Goal: Task Accomplishment & Management: Use online tool/utility

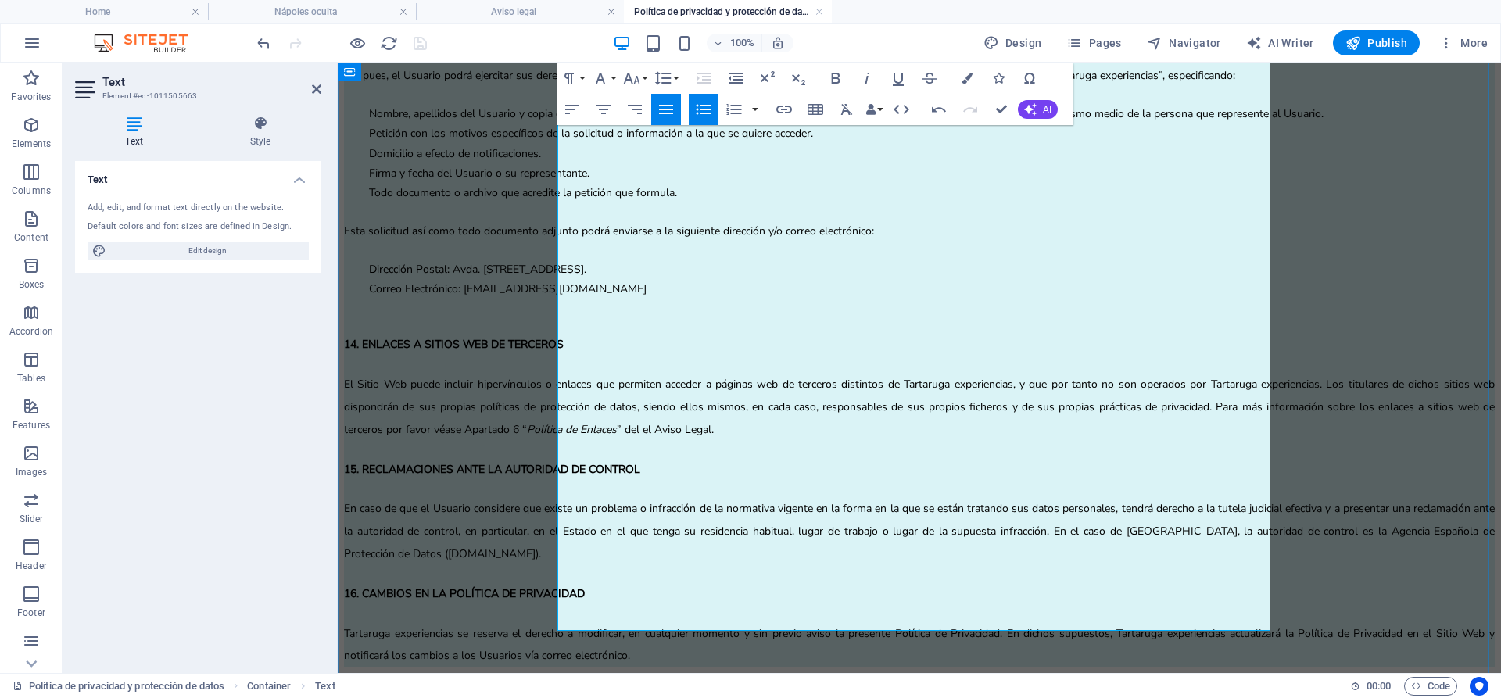
scroll to position [4317, 0]
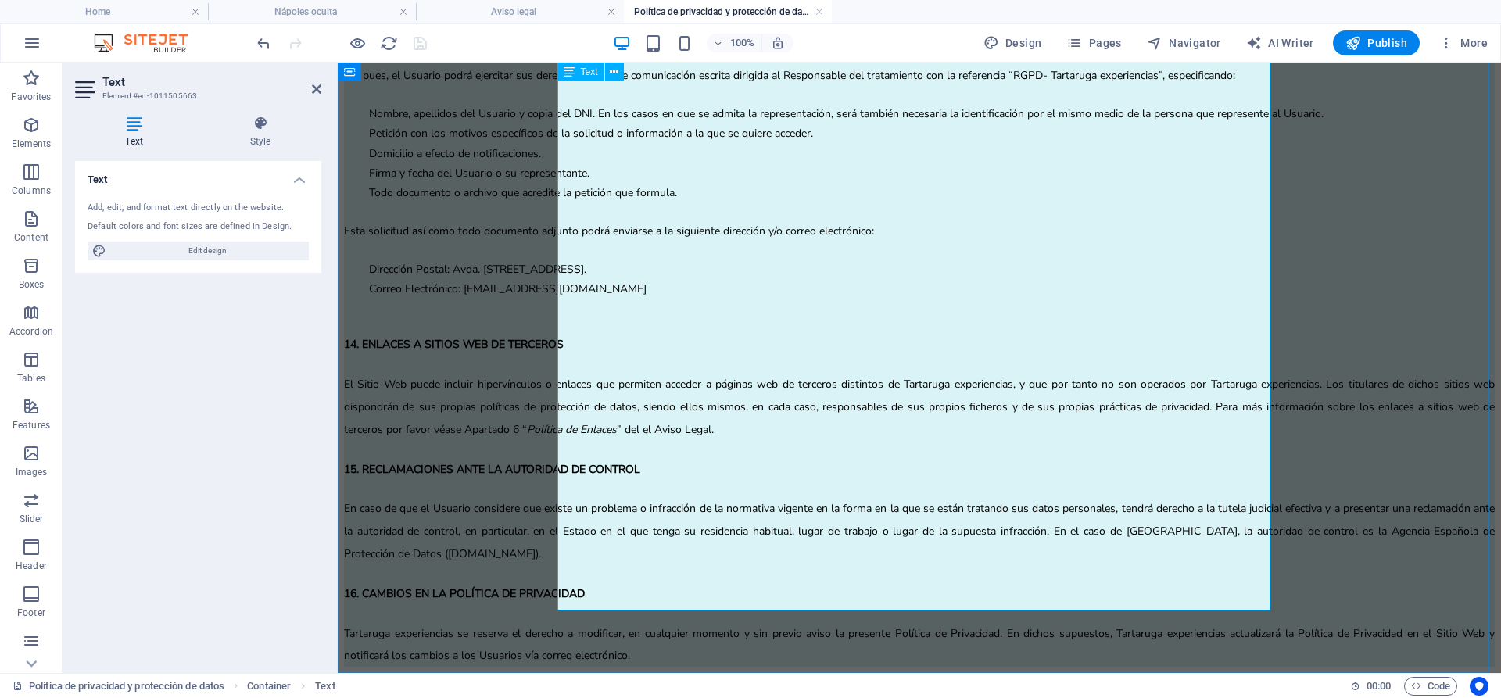
click at [714, 422] on span "” del el Aviso Legal." at bounding box center [665, 429] width 97 height 15
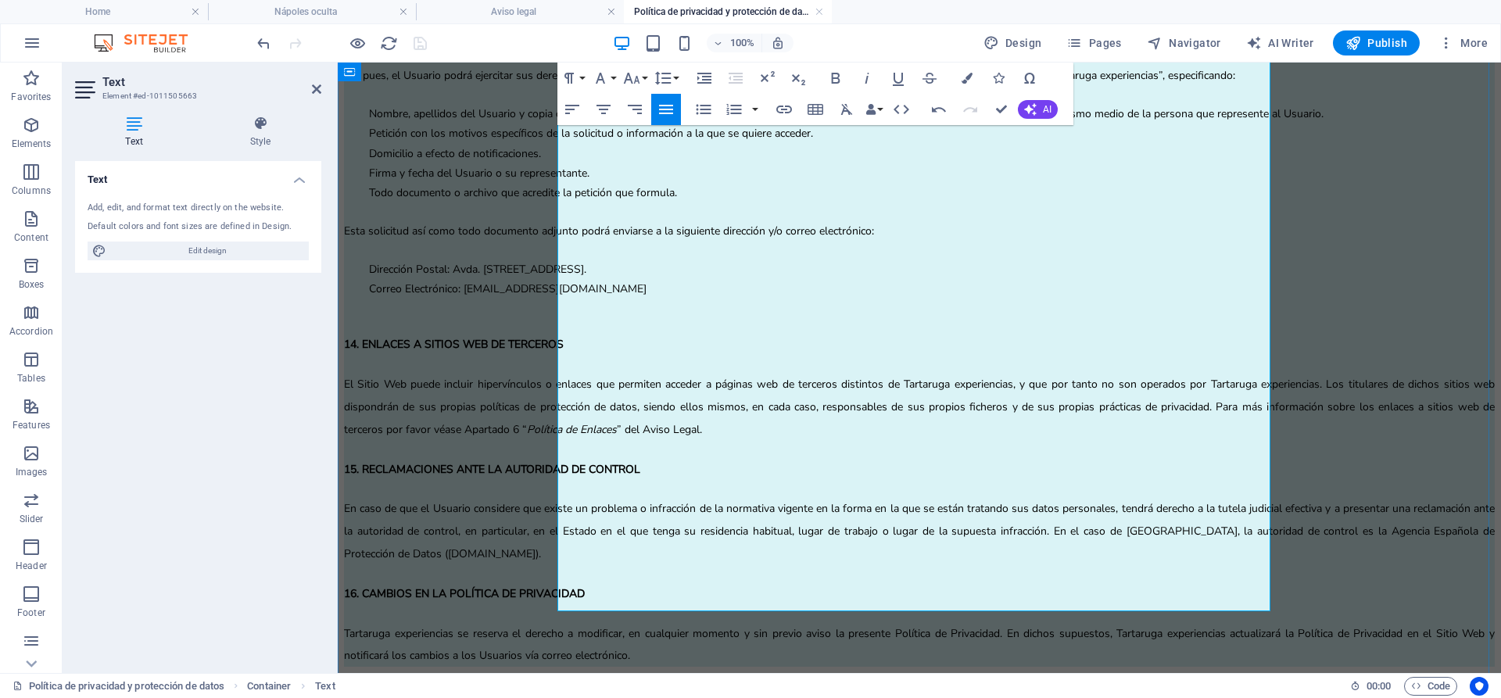
scroll to position [4317, 0]
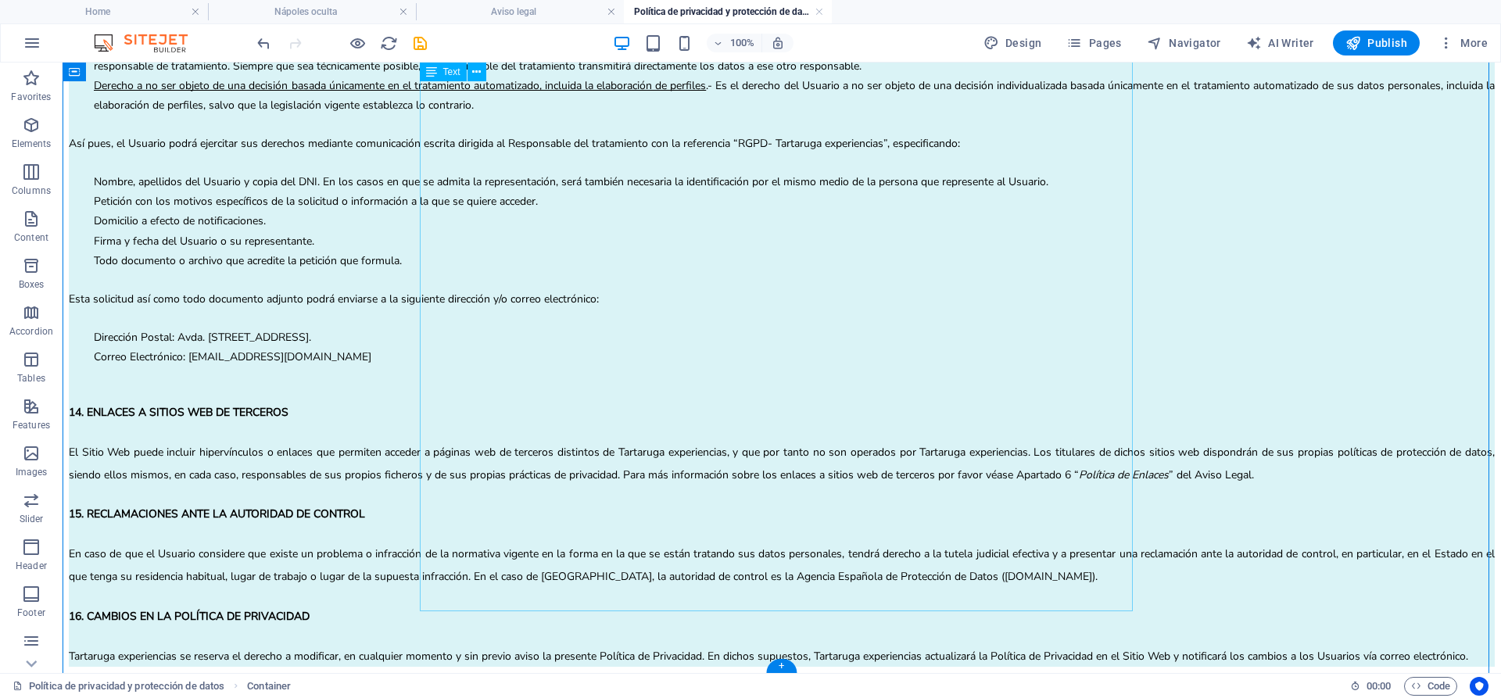
click at [503, 543] on p "En caso de que el Usuario considere que existe un problema o infracción de la n…" at bounding box center [782, 565] width 1426 height 45
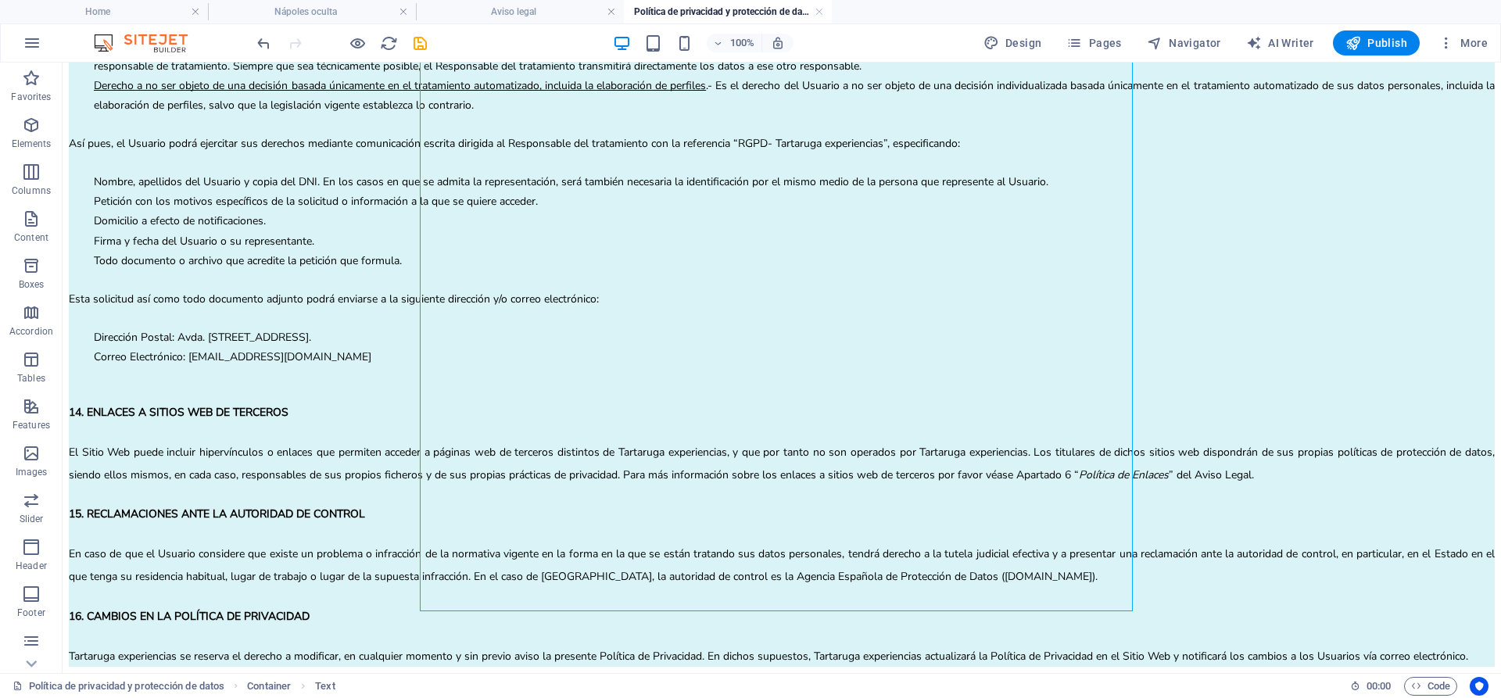
click at [408, 45] on div at bounding box center [341, 42] width 175 height 25
click at [422, 45] on icon "save" at bounding box center [420, 43] width 18 height 18
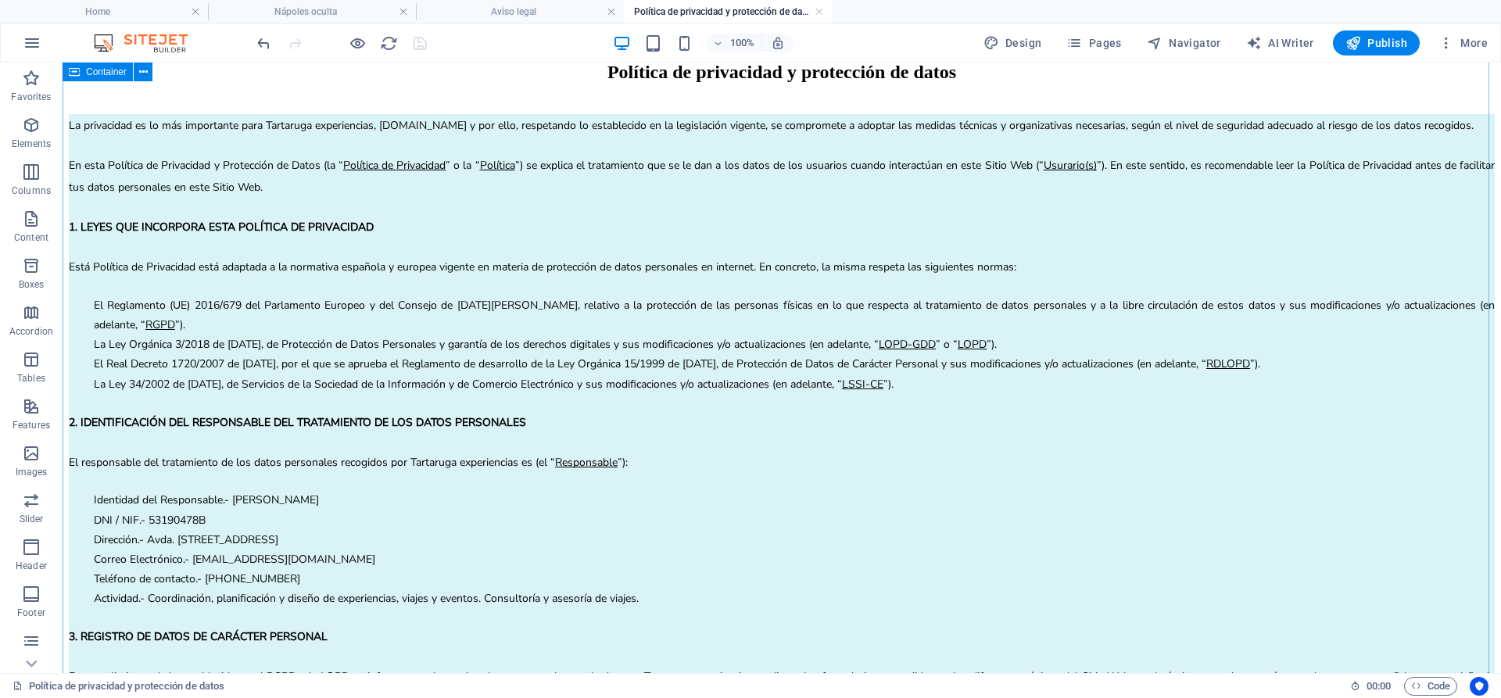
scroll to position [0, 0]
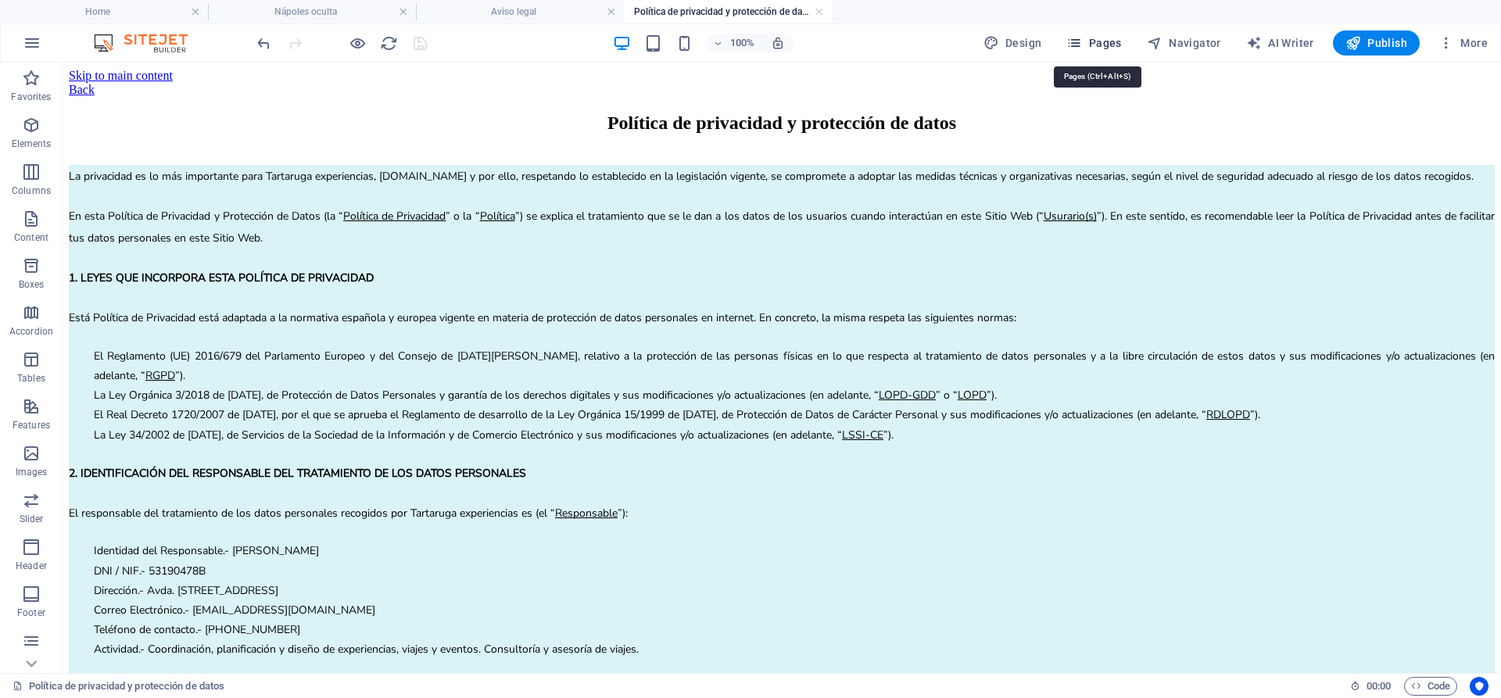
click at [1117, 45] on span "Pages" at bounding box center [1093, 43] width 55 height 16
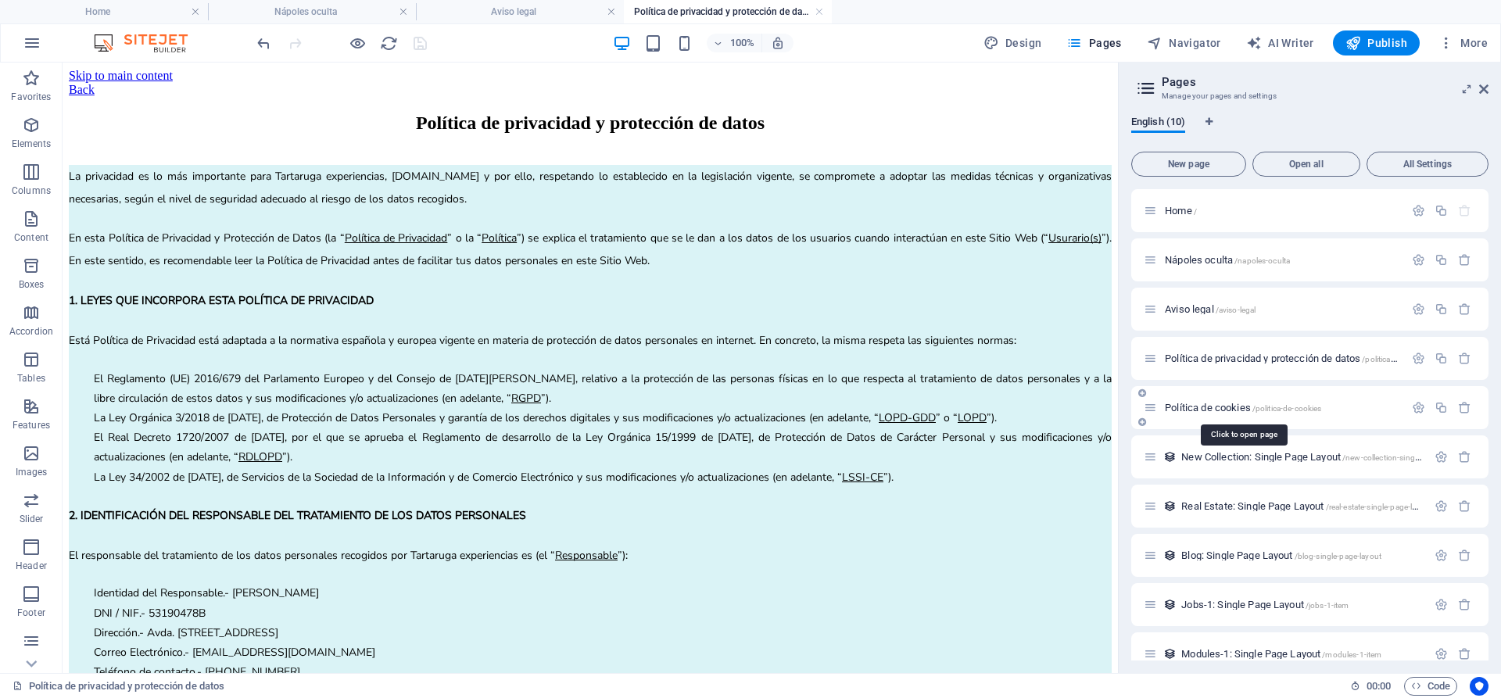
click at [1215, 405] on span "Política de cookies /politica-de-cookies" at bounding box center [1243, 408] width 156 height 12
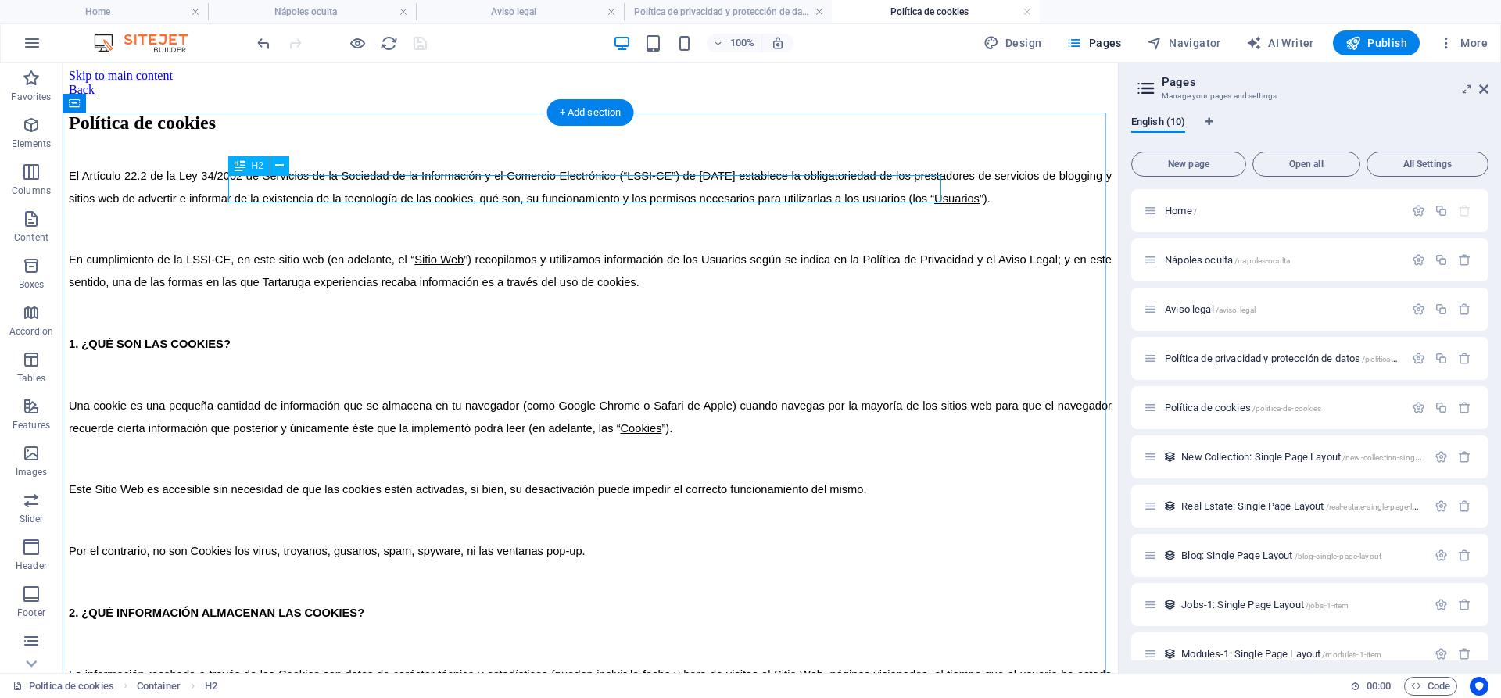
click at [411, 134] on div "Política de cookies" at bounding box center [590, 123] width 1043 height 21
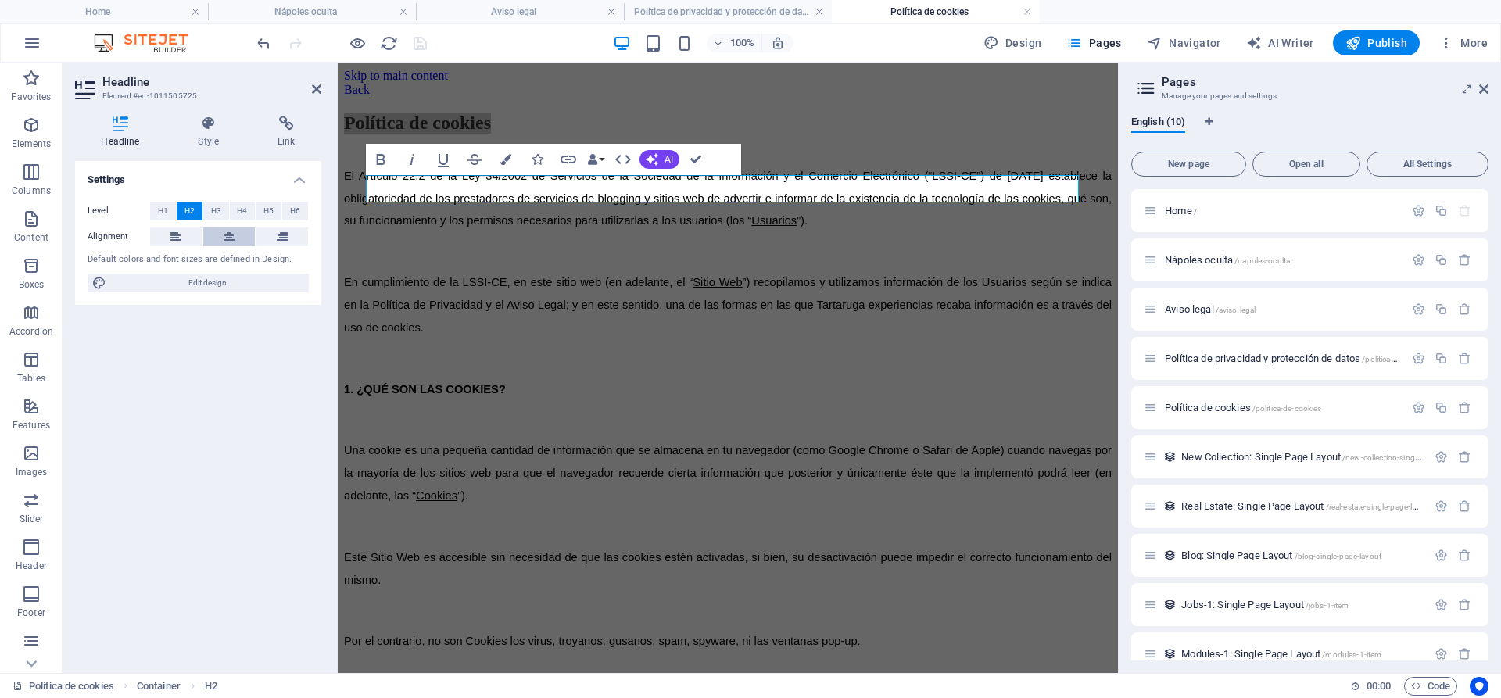
click at [234, 238] on icon at bounding box center [229, 237] width 11 height 19
click at [418, 41] on icon "save" at bounding box center [420, 43] width 18 height 18
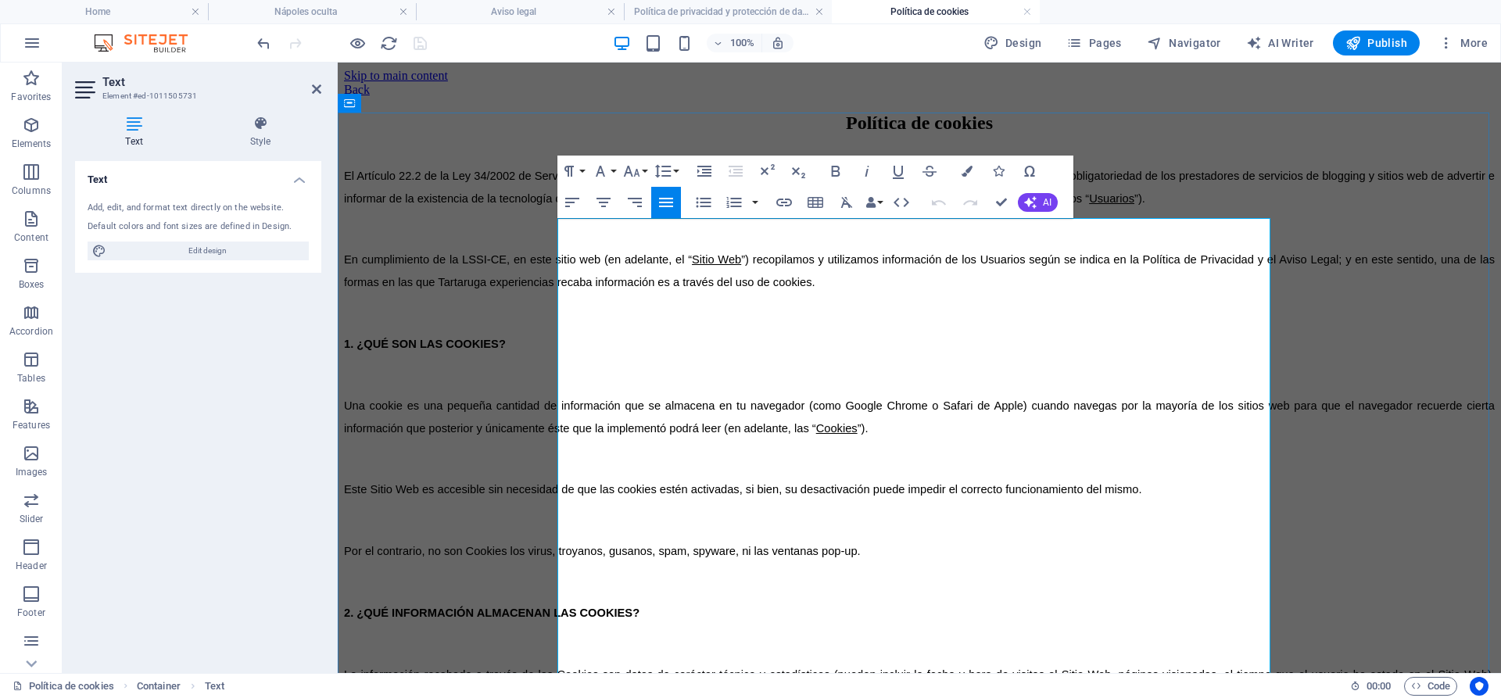
click at [560, 182] on span "El Artículo 22.2 de la Ley 34/2002 de Servicios de la Sociedad de la Informació…" at bounding box center [619, 176] width 551 height 13
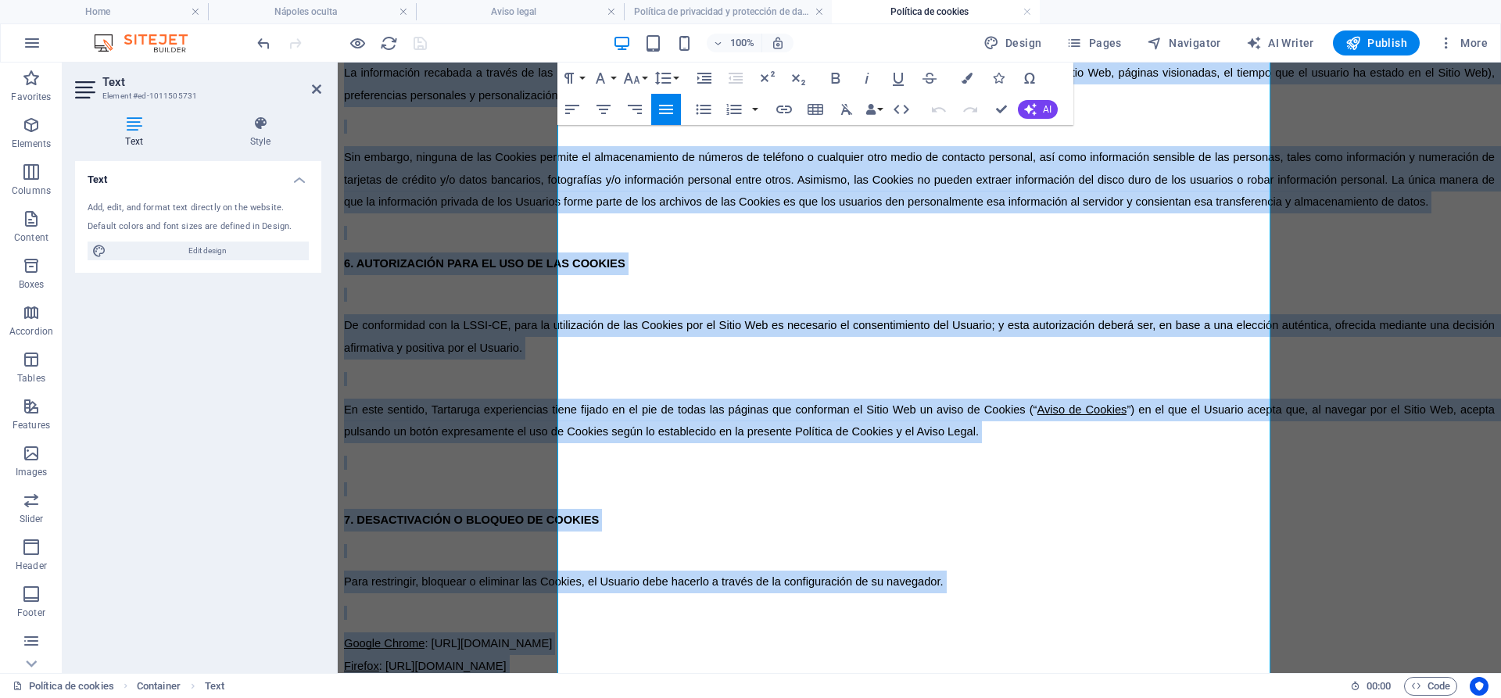
scroll to position [2786, 0]
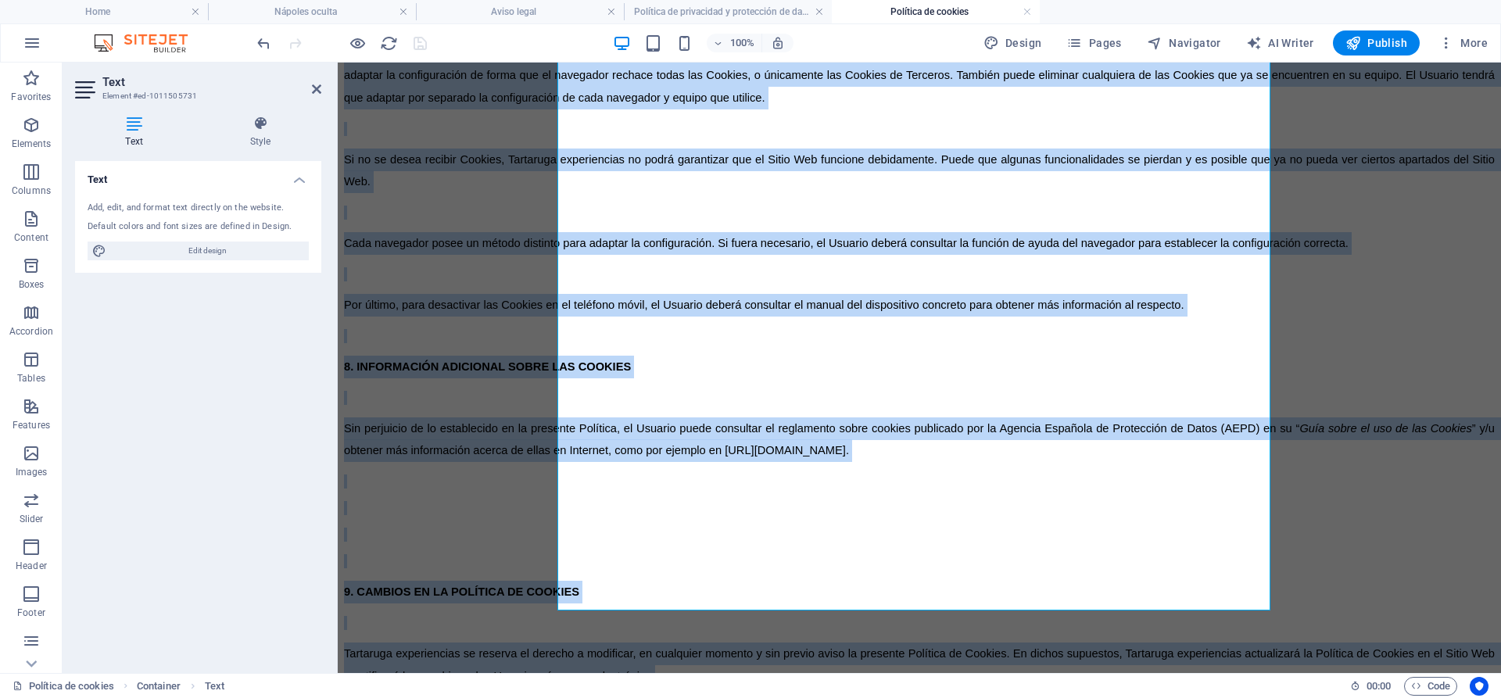
drag, startPoint x: 560, startPoint y: 226, endPoint x: 977, endPoint y: 735, distance: 657.8
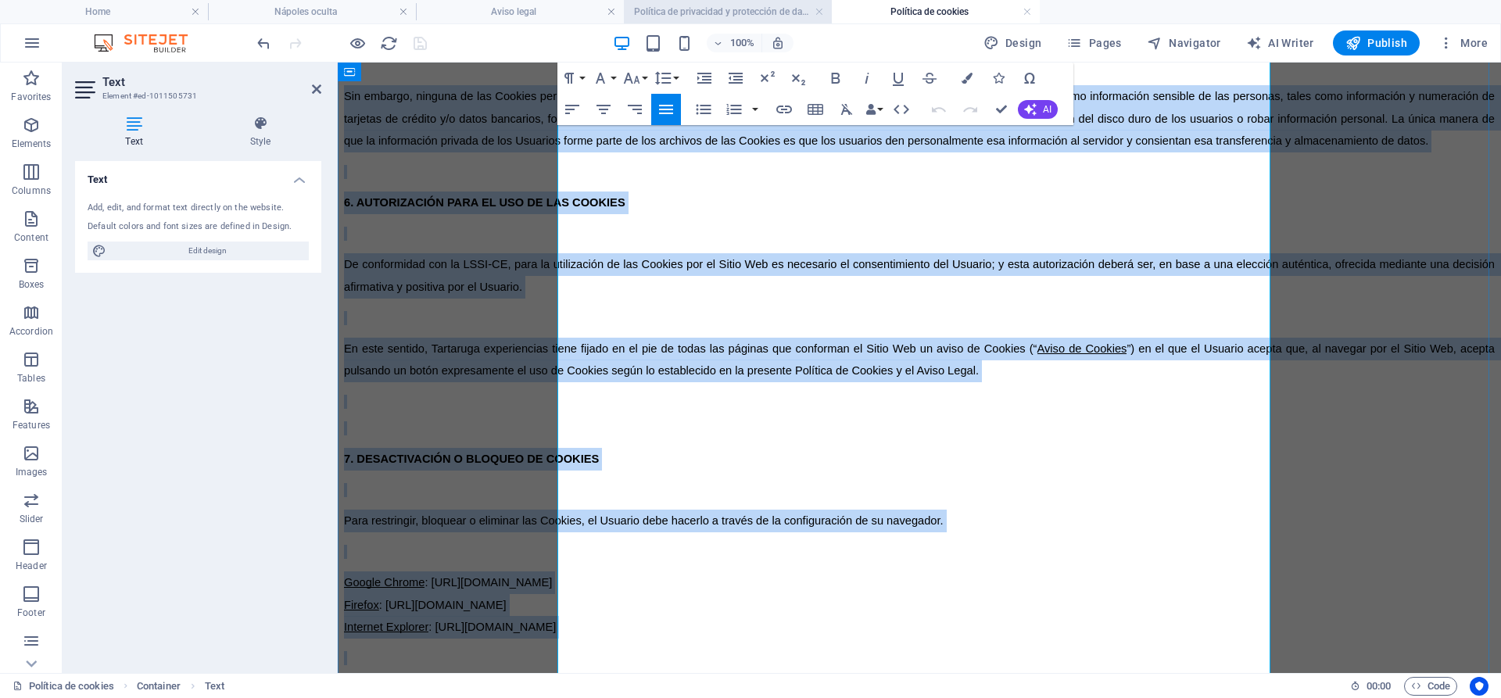
scroll to position [2146, 0]
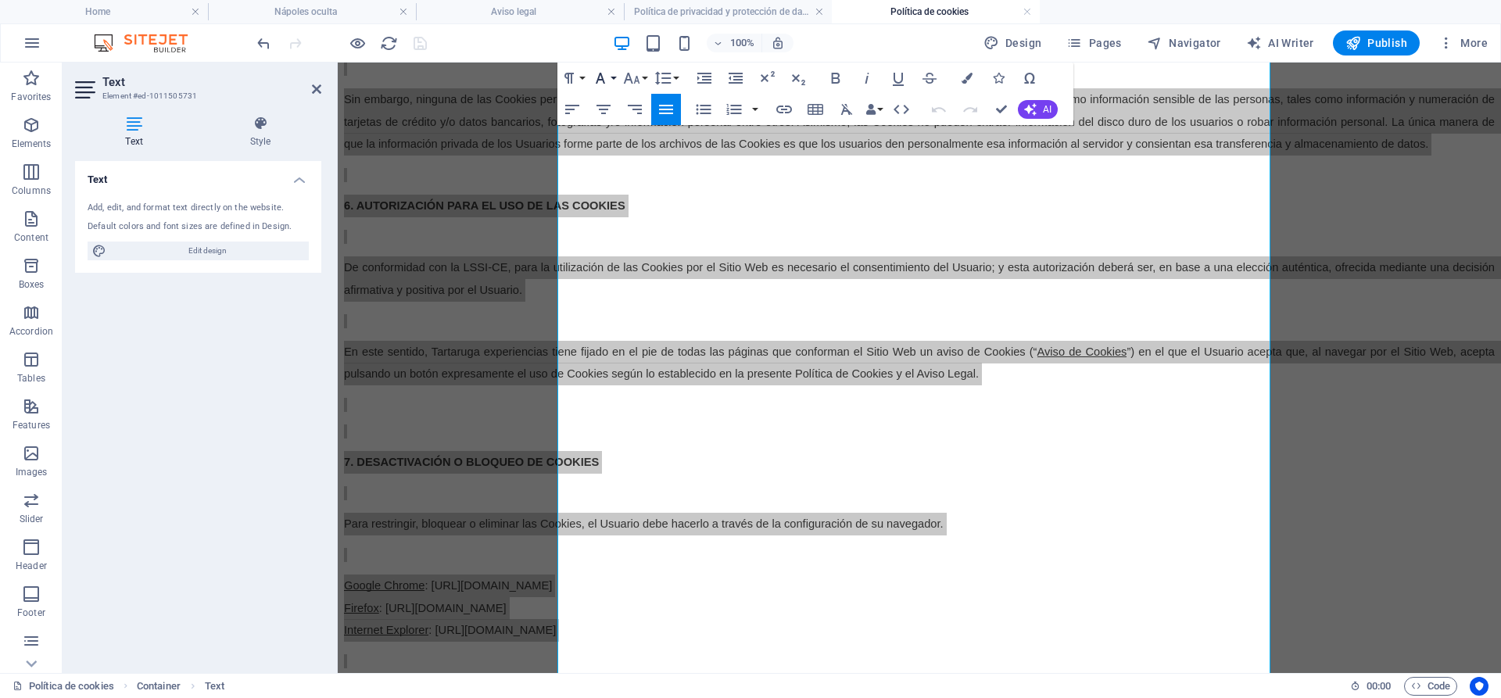
click at [613, 71] on button "Font Family" at bounding box center [604, 78] width 30 height 31
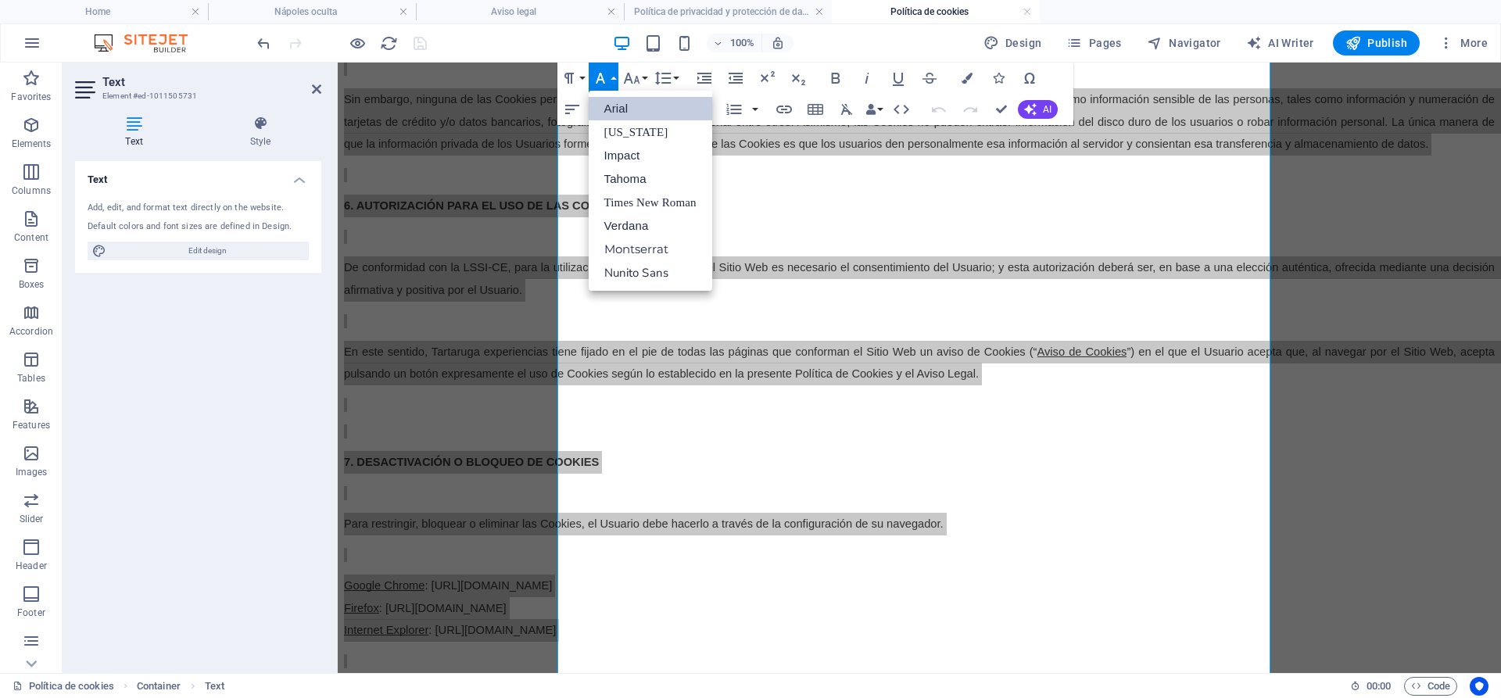
scroll to position [0, 0]
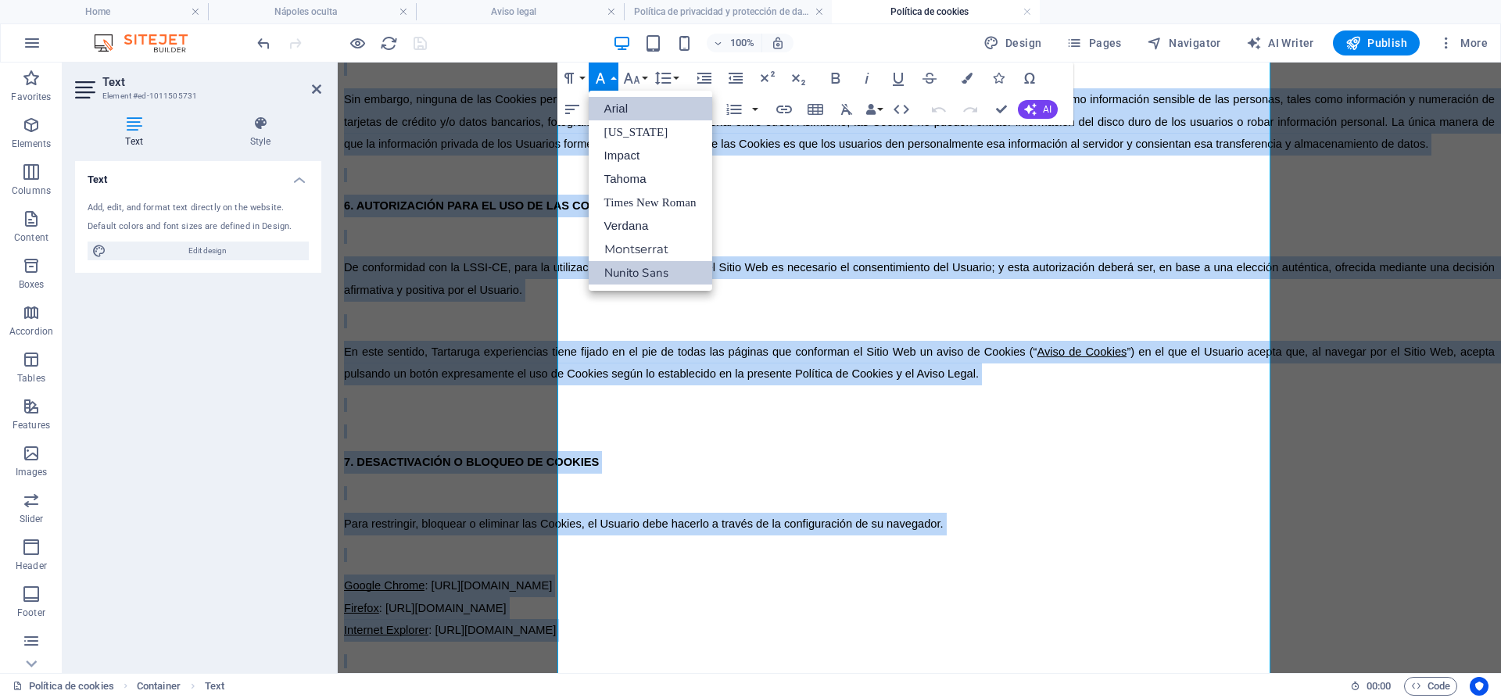
click at [635, 270] on link "Nunito Sans" at bounding box center [651, 272] width 124 height 23
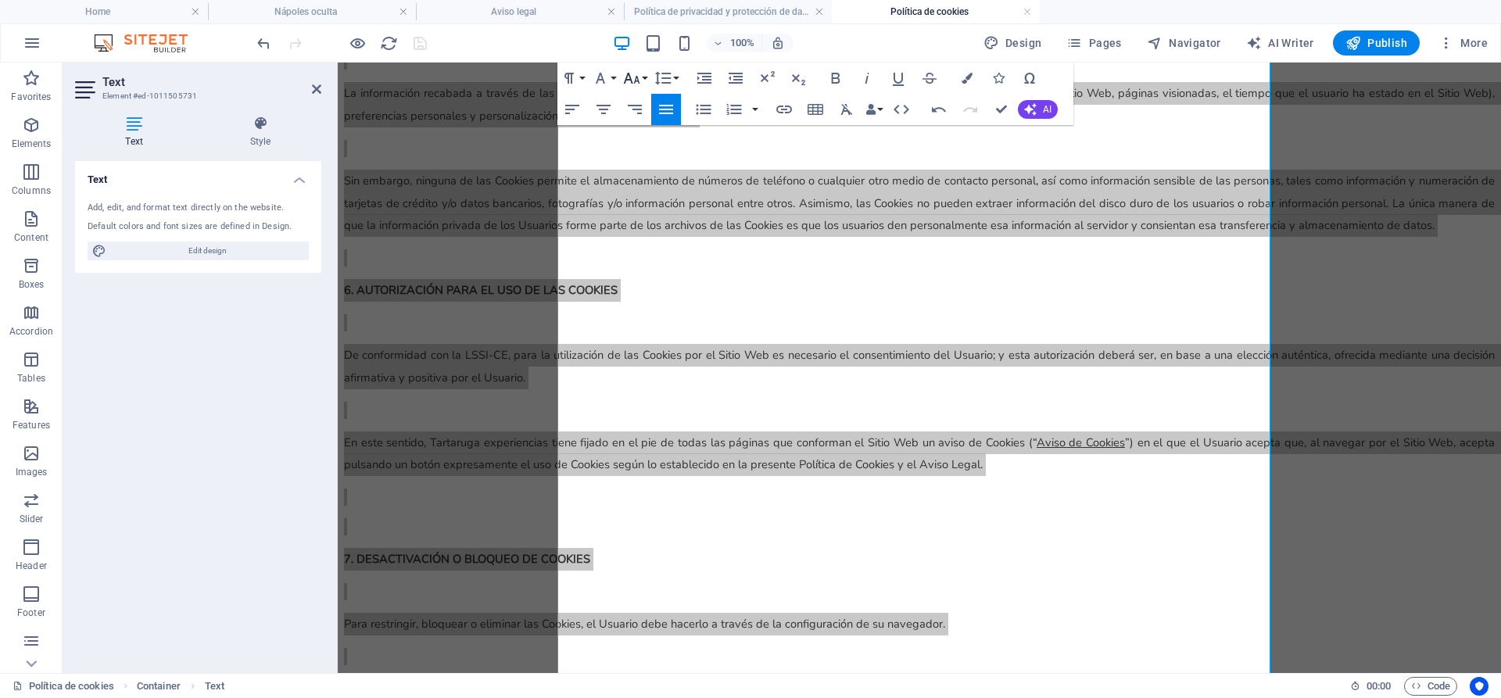
click at [637, 79] on icon "button" at bounding box center [631, 78] width 16 height 11
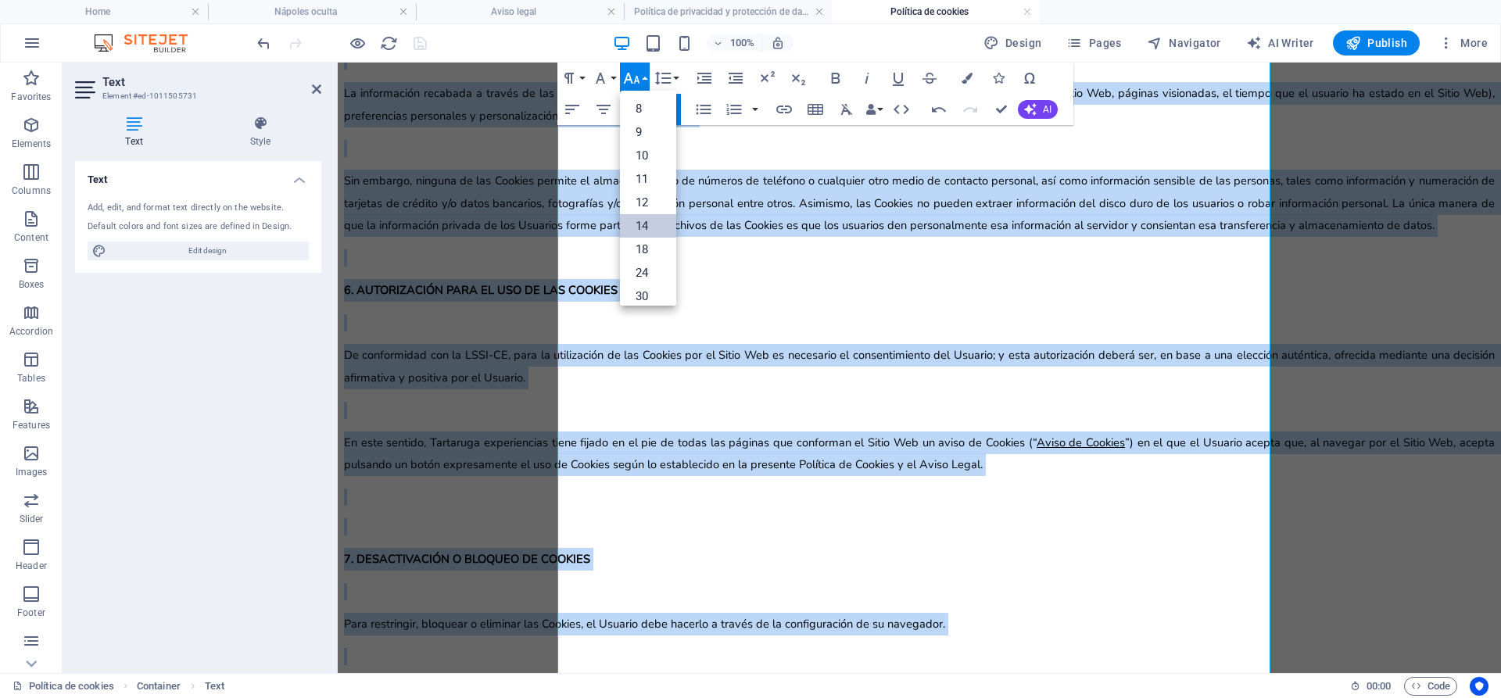
click at [650, 217] on link "14" at bounding box center [648, 225] width 56 height 23
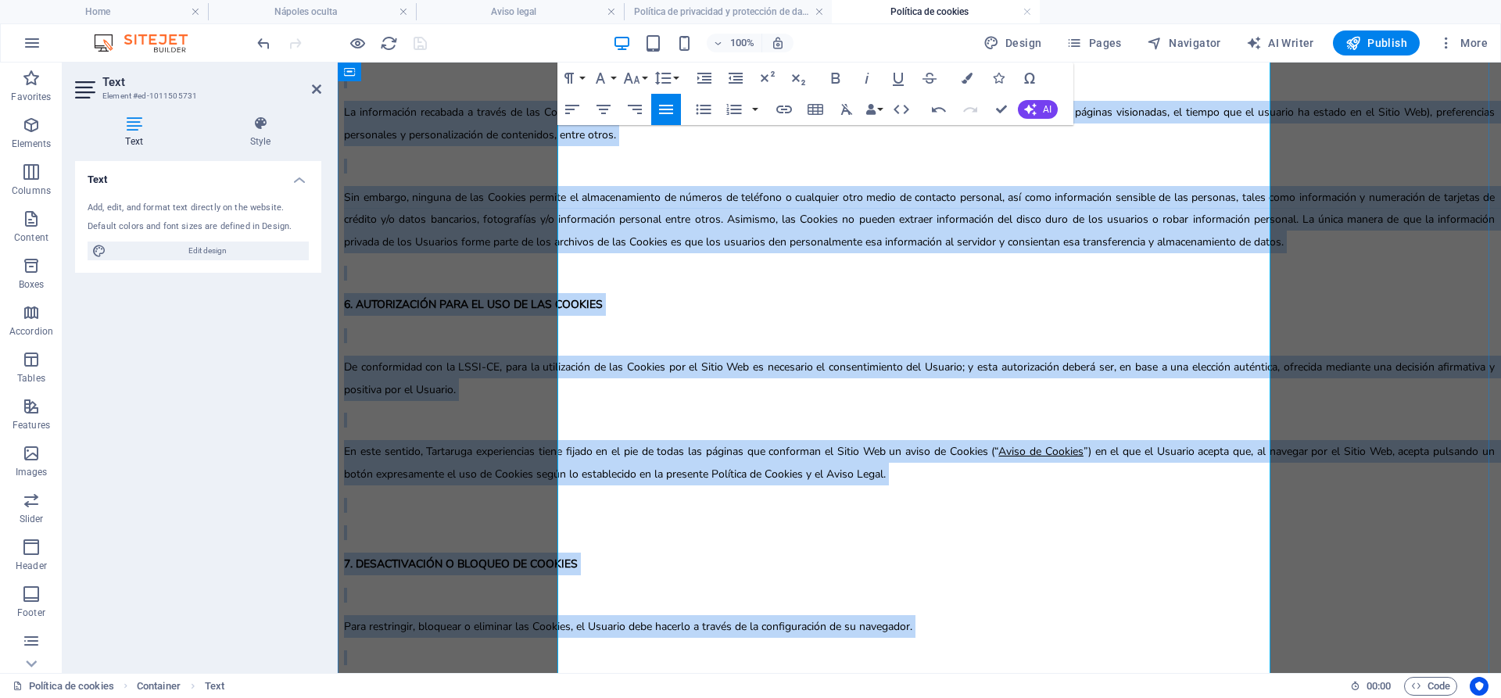
click at [830, 328] on p at bounding box center [919, 335] width 1151 height 15
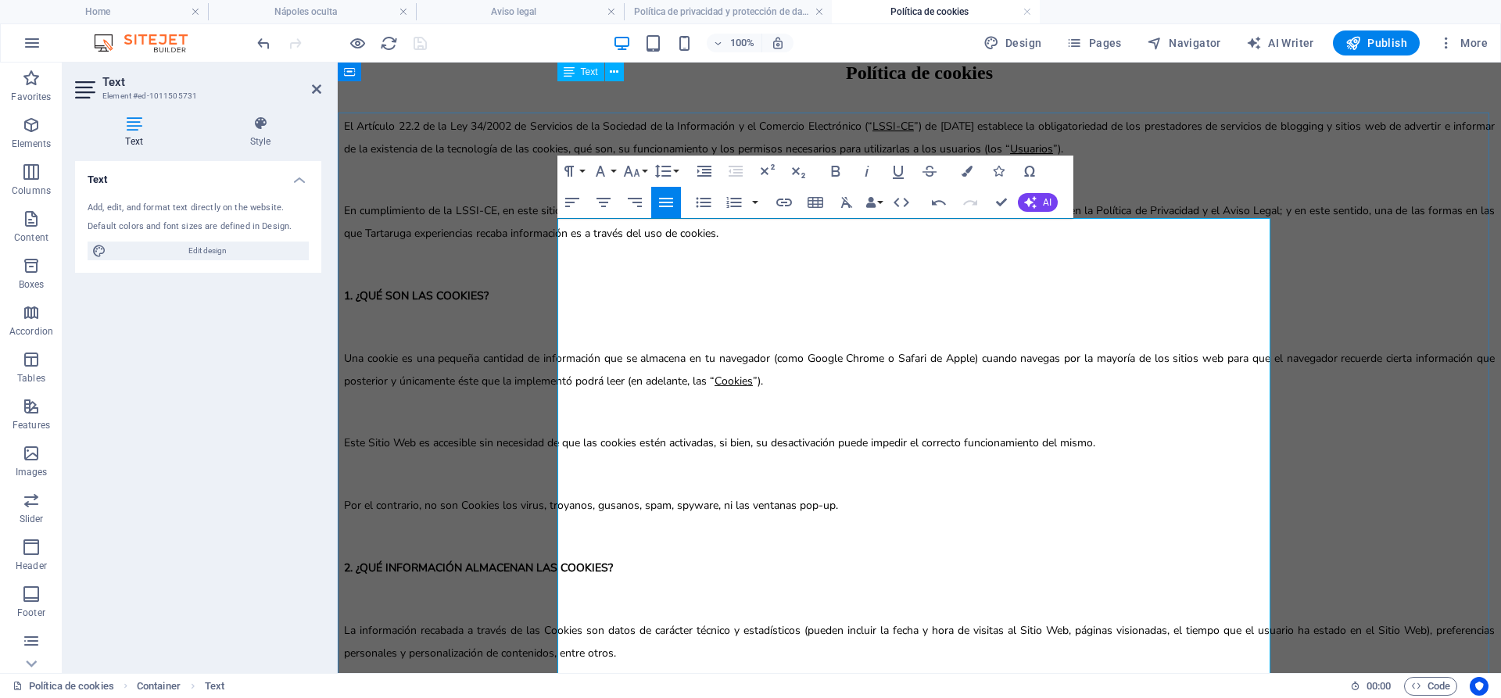
scroll to position [0, 0]
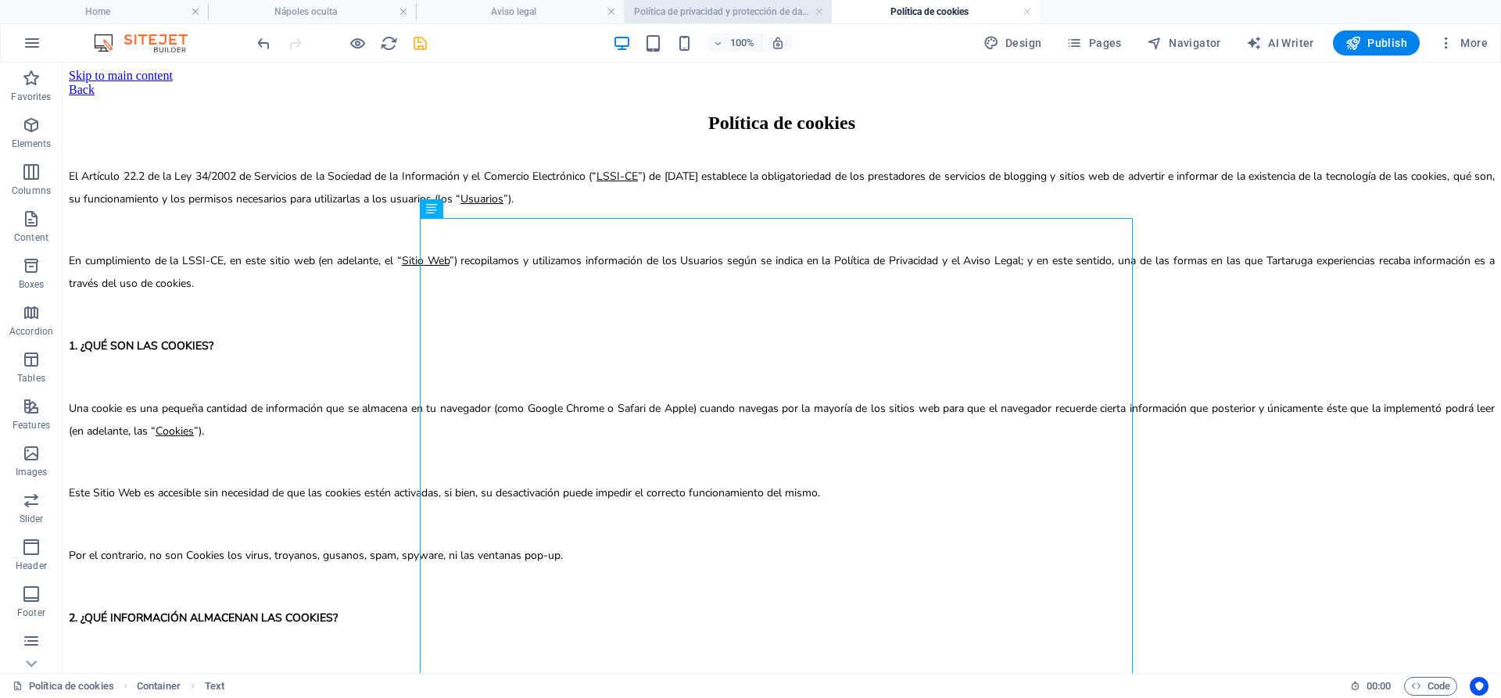
click at [704, 9] on h4 "Política de privacidad y protección de datos" at bounding box center [728, 11] width 208 height 17
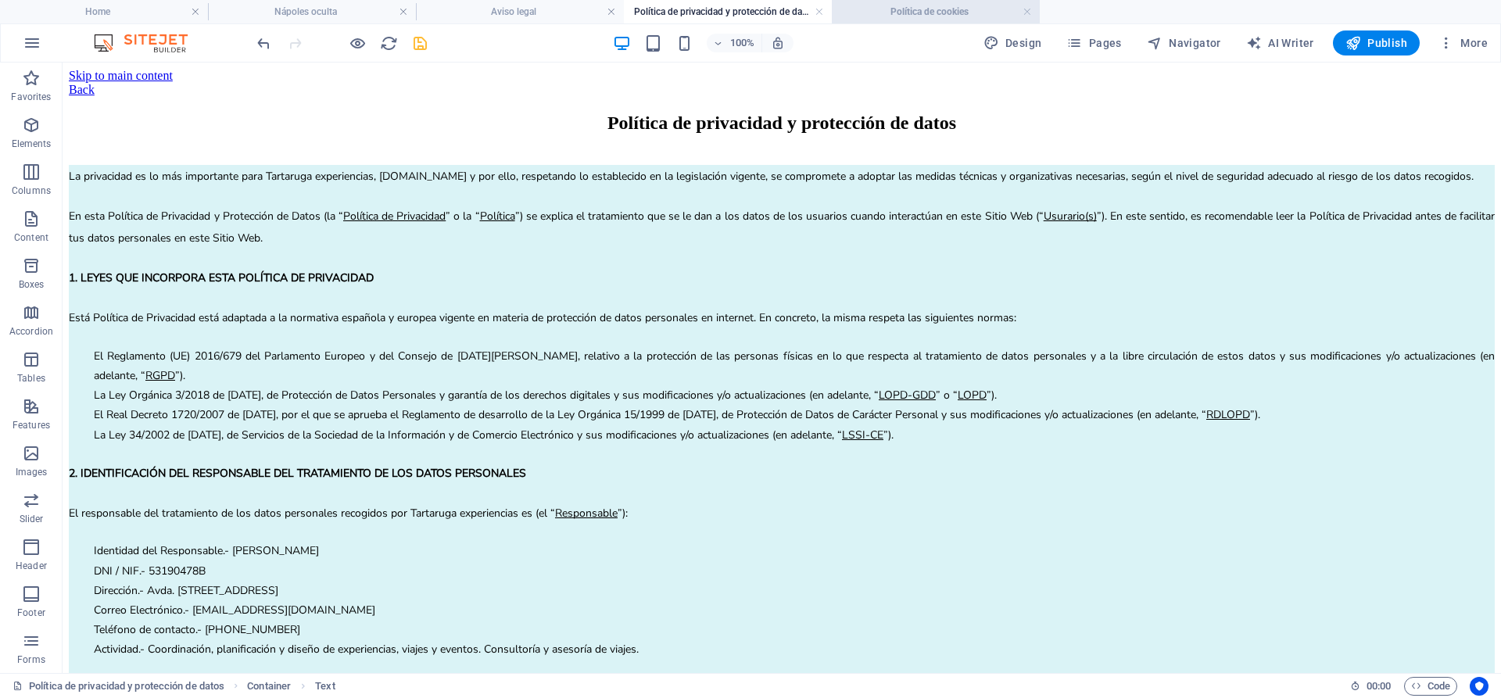
click at [884, 4] on h4 "Política de cookies" at bounding box center [936, 11] width 208 height 17
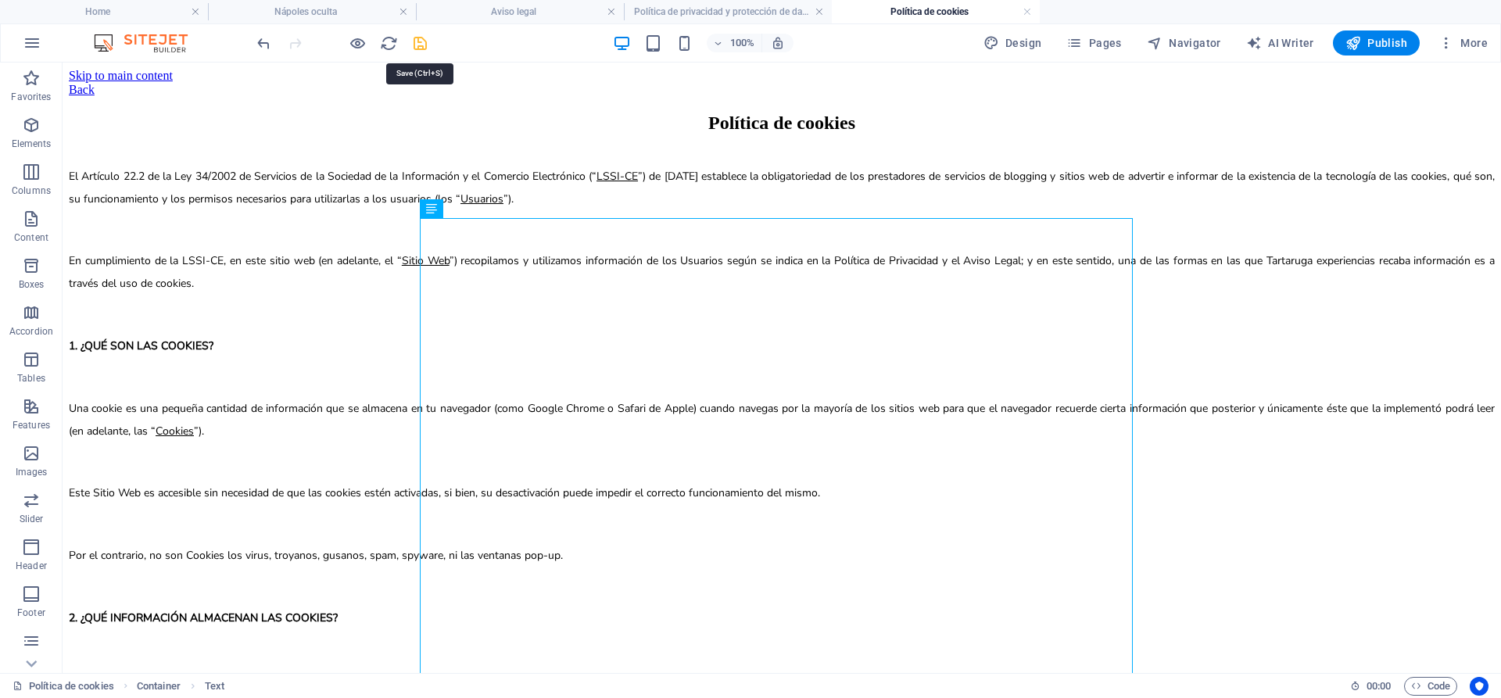
click at [422, 45] on icon "save" at bounding box center [420, 43] width 18 height 18
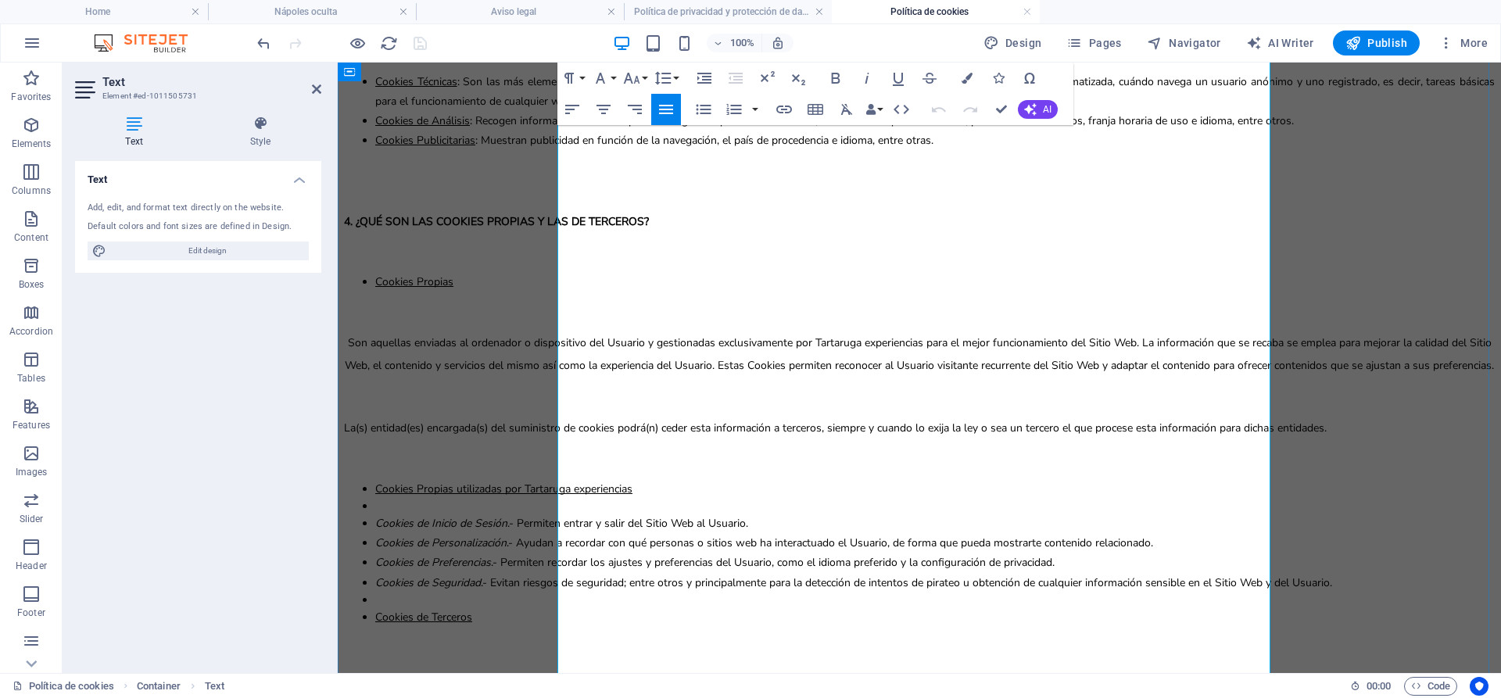
scroll to position [851, 0]
click at [593, 336] on span "Son aquellas enviadas al ordenador o dispositivo del Usuario y gestionadas excl…" at bounding box center [920, 355] width 1150 height 38
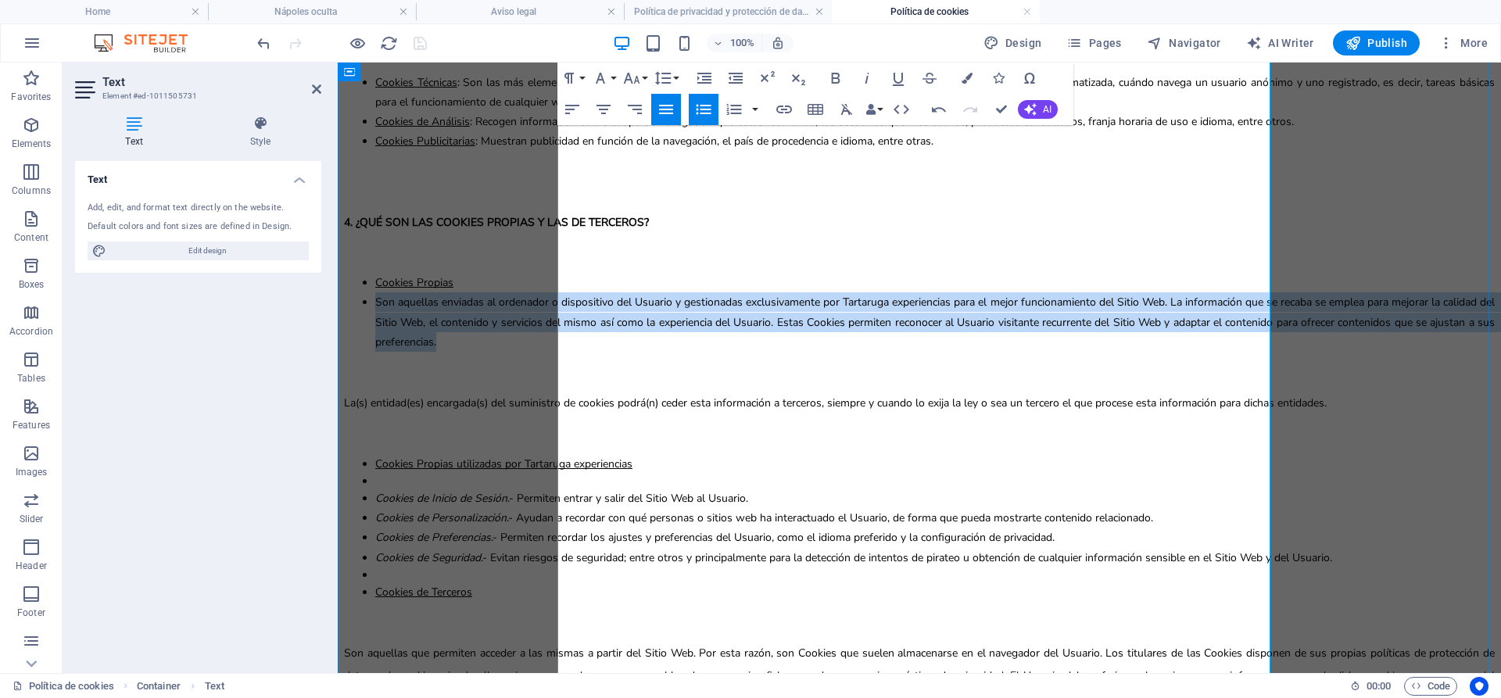
drag, startPoint x: 916, startPoint y: 336, endPoint x: 579, endPoint y: 284, distance: 341.0
click at [579, 292] on li "​ Son aquellas enviadas al ordenador o dispositivo del Usuario y gestionadas ex…" at bounding box center [935, 321] width 1120 height 59
click at [706, 109] on icon "button" at bounding box center [703, 110] width 15 height 10
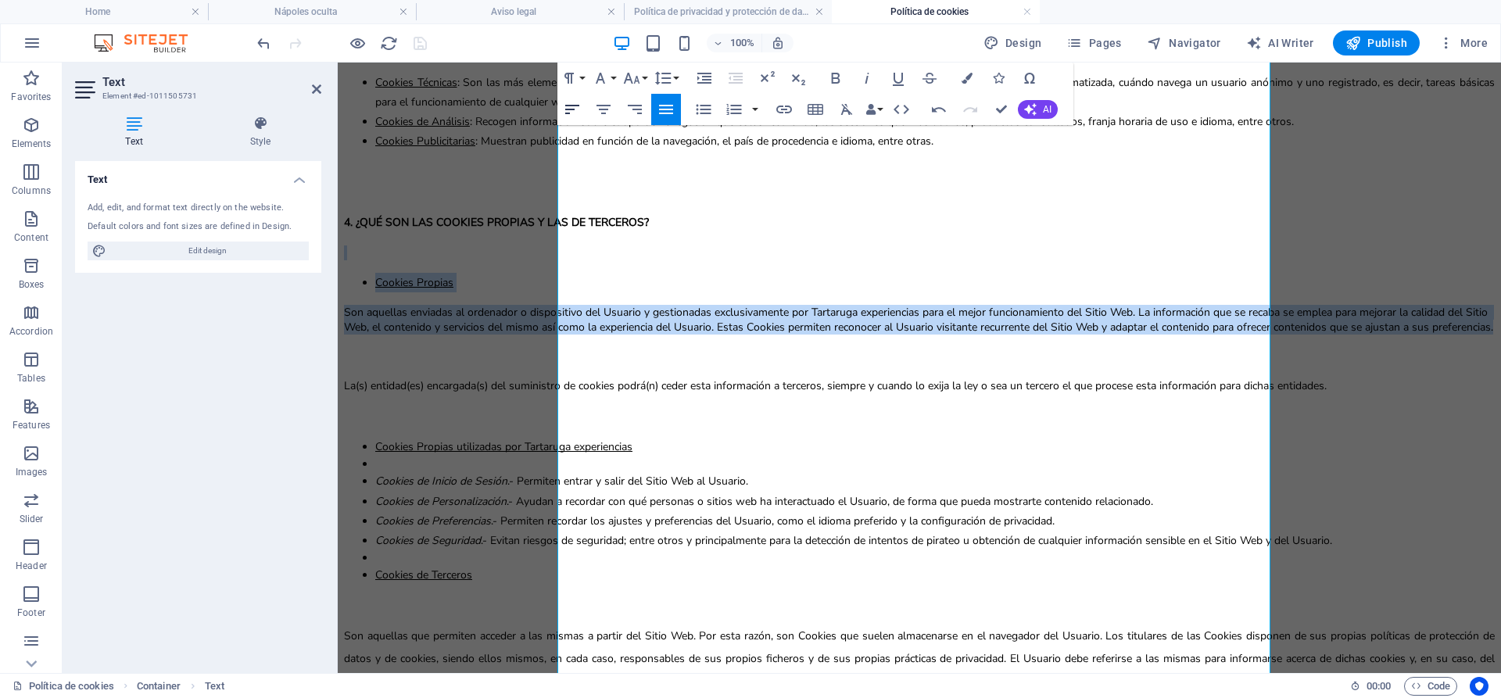
click at [578, 109] on icon "button" at bounding box center [572, 109] width 19 height 19
click at [662, 109] on icon "button" at bounding box center [666, 109] width 14 height 9
click at [604, 116] on icon "button" at bounding box center [603, 109] width 19 height 19
click at [666, 108] on icon "button" at bounding box center [666, 109] width 19 height 19
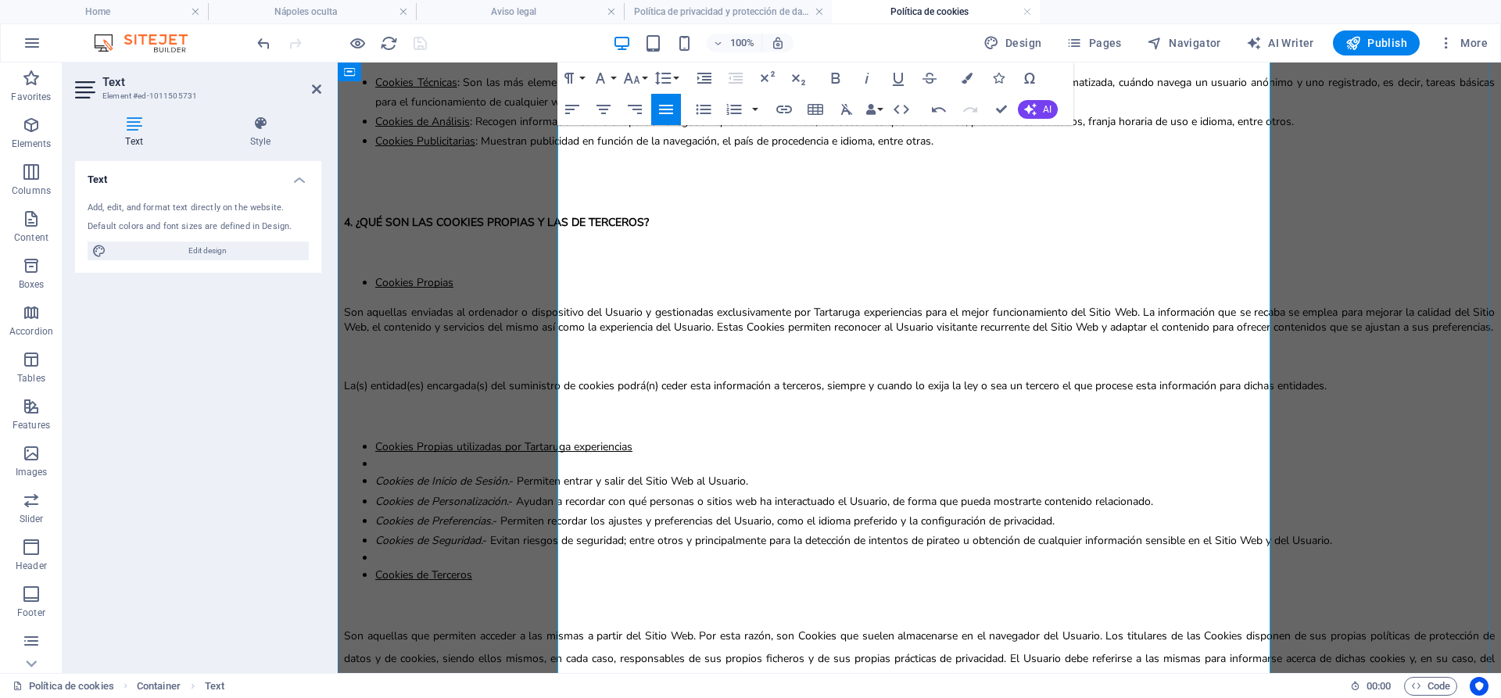
click at [719, 246] on p at bounding box center [919, 253] width 1151 height 15
click at [453, 275] on span "Cookies Propias" at bounding box center [414, 282] width 78 height 15
click at [668, 273] on li "Cookies Propias" at bounding box center [935, 283] width 1120 height 20
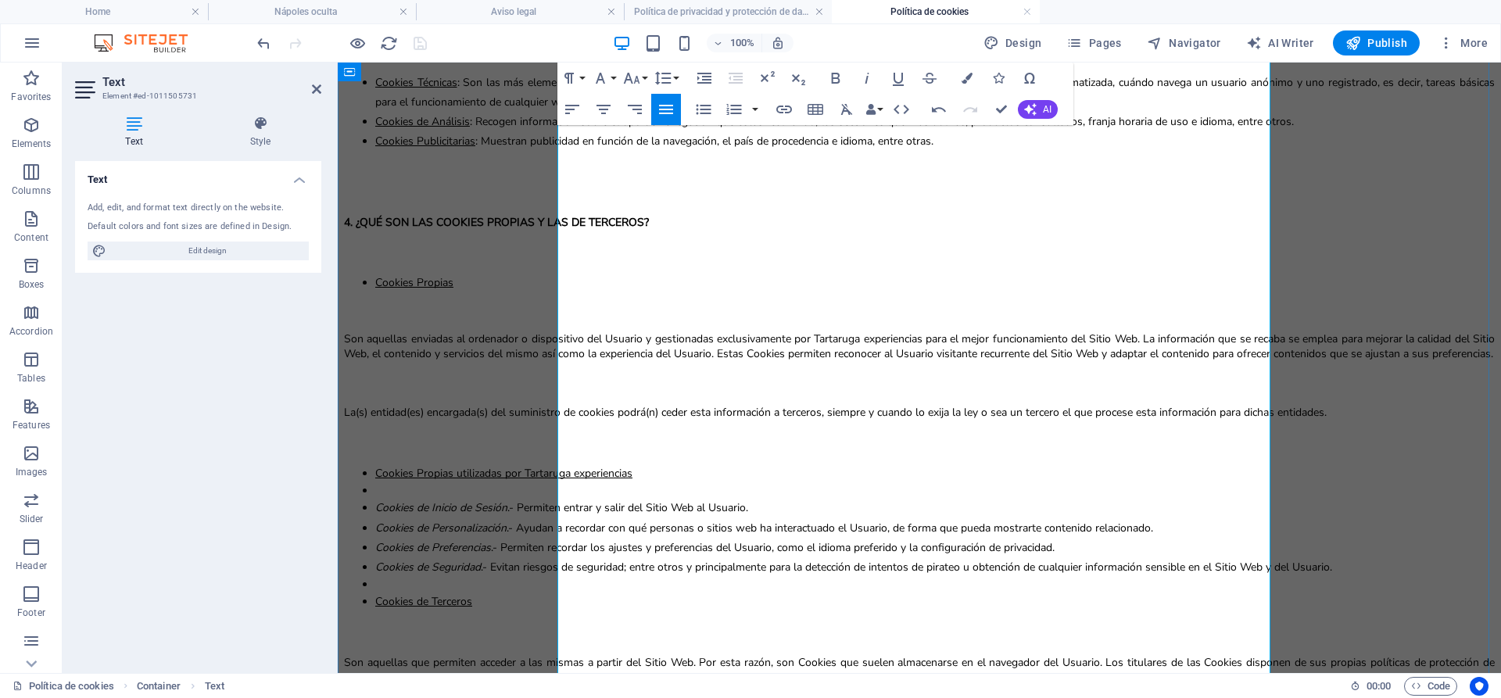
click at [592, 592] on li at bounding box center [935, 584] width 1120 height 15
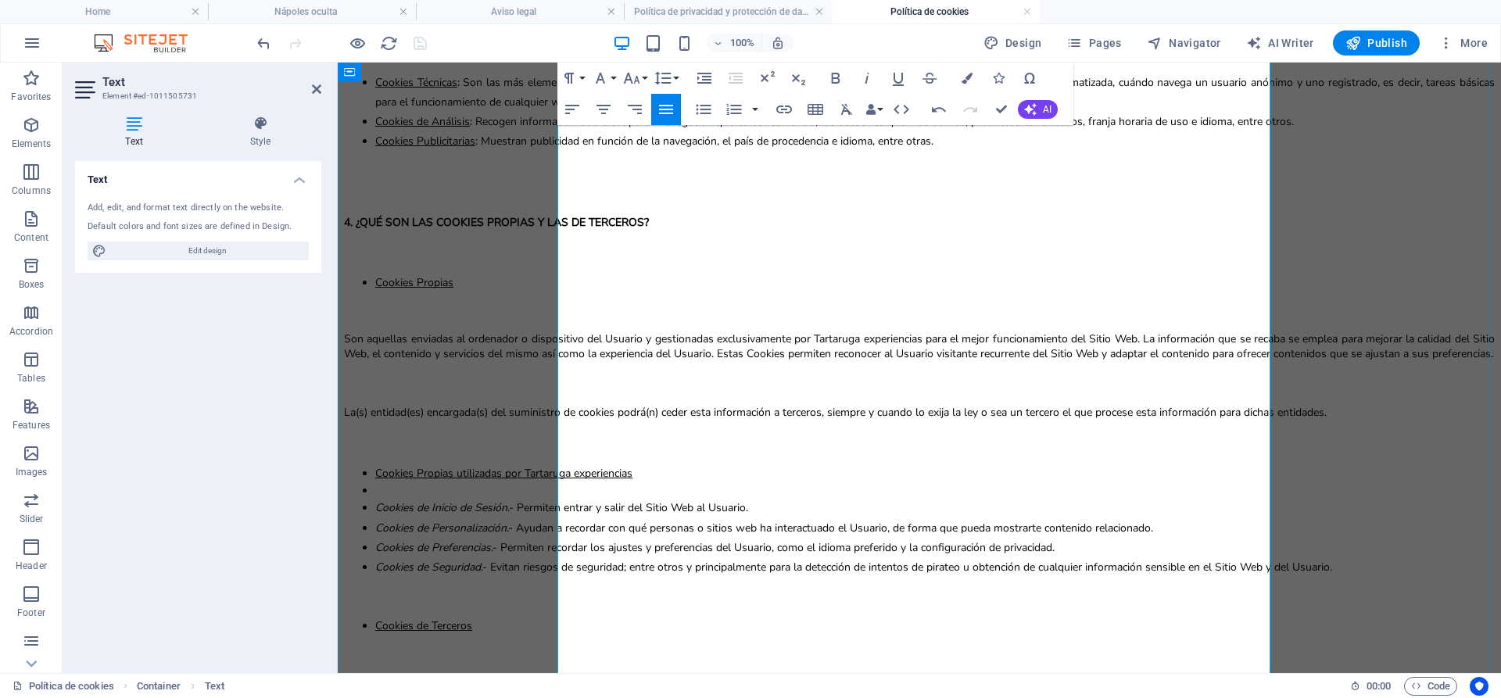
click at [636, 466] on span at bounding box center [634, 473] width 3 height 15
click at [822, 483] on li at bounding box center [935, 490] width 1120 height 15
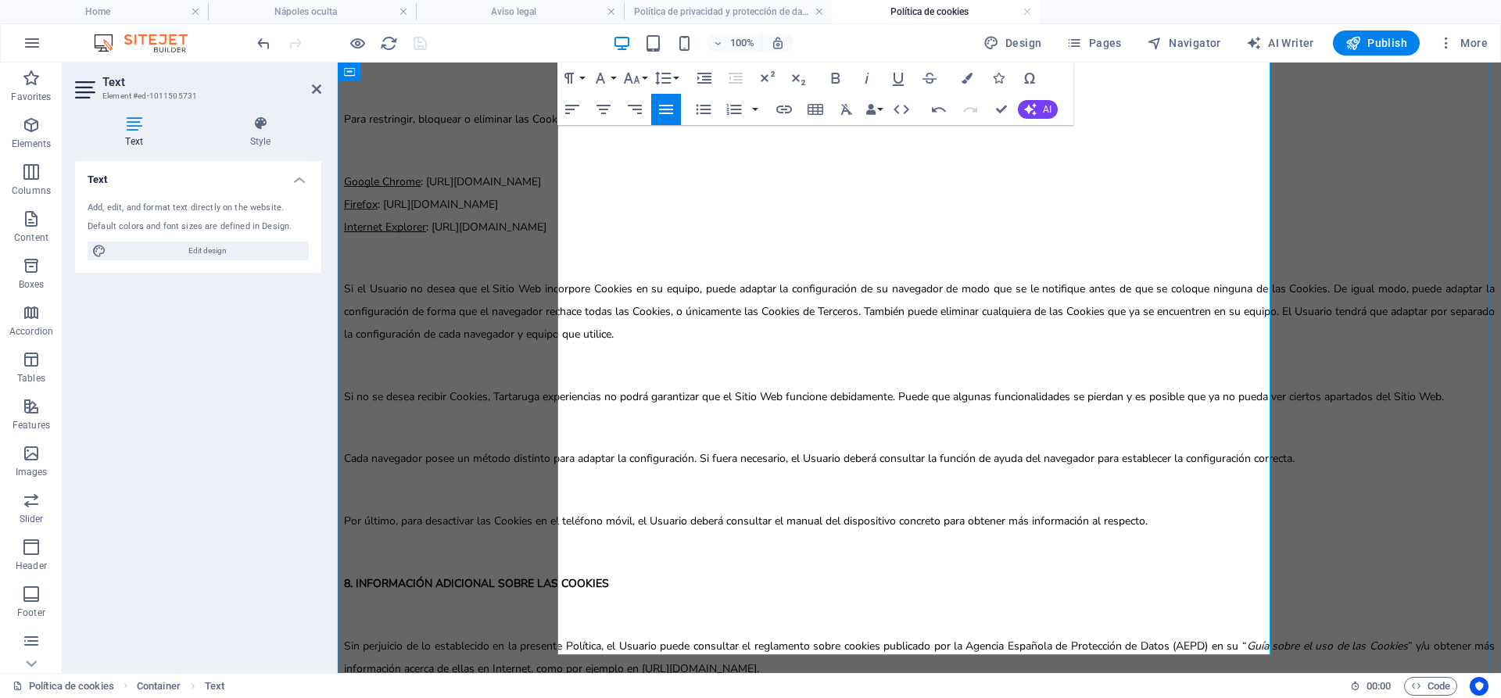
scroll to position [2591, 0]
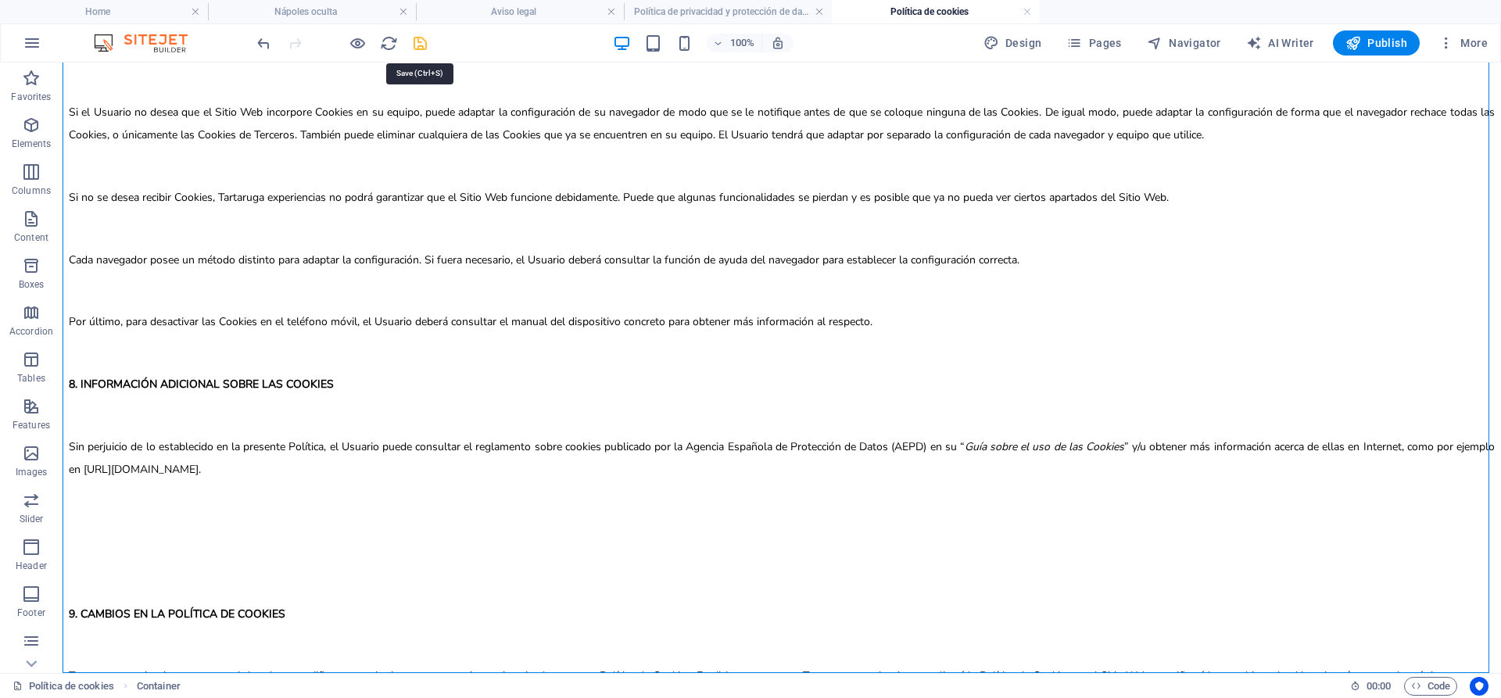
click at [426, 40] on icon "save" at bounding box center [420, 43] width 18 height 18
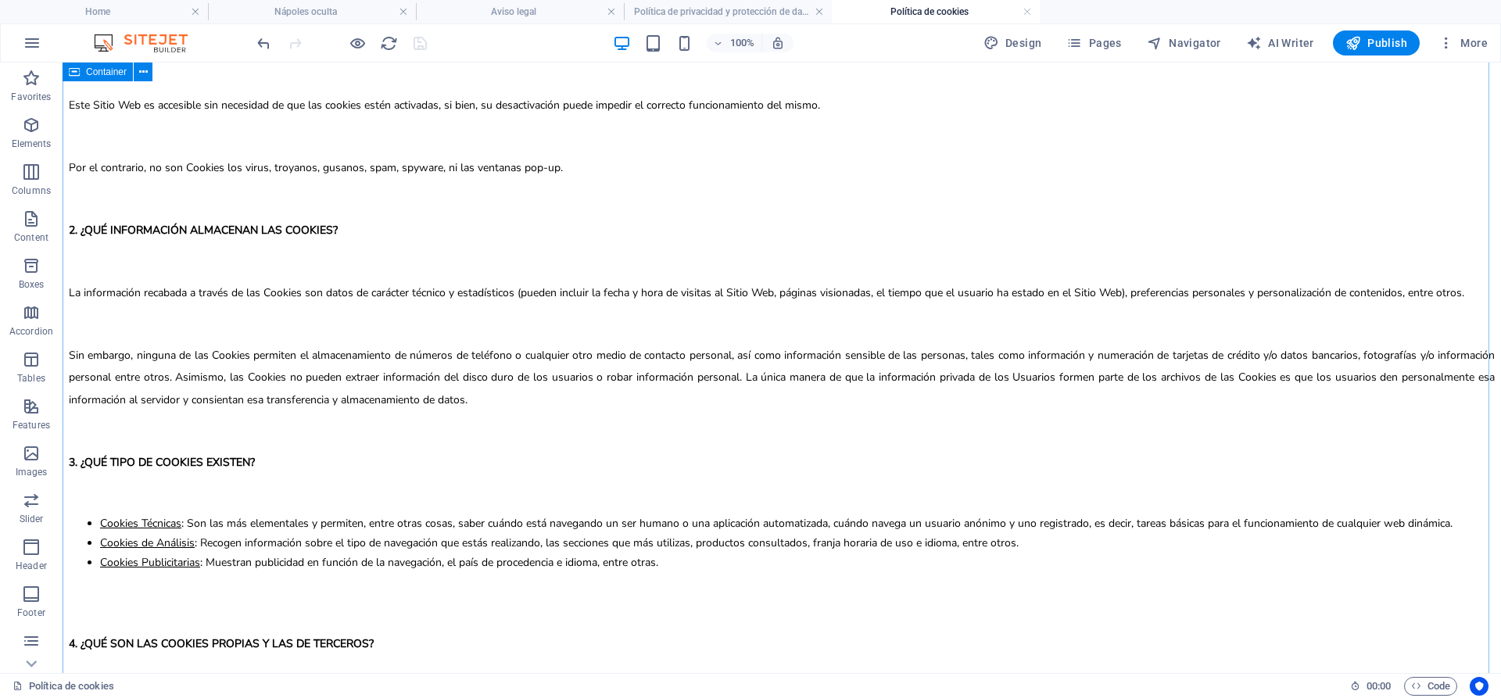
scroll to position [0, 0]
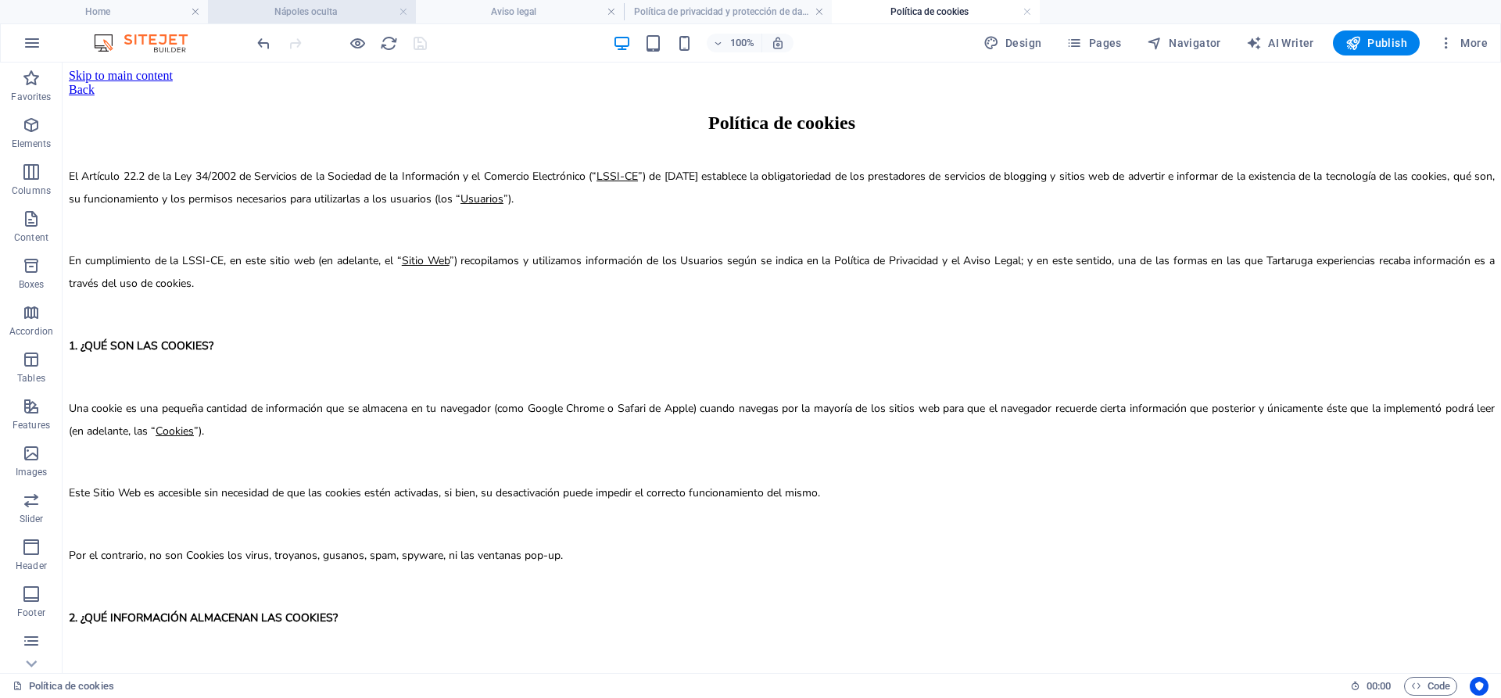
click at [357, 6] on h4 "Nápoles oculta" at bounding box center [312, 11] width 208 height 17
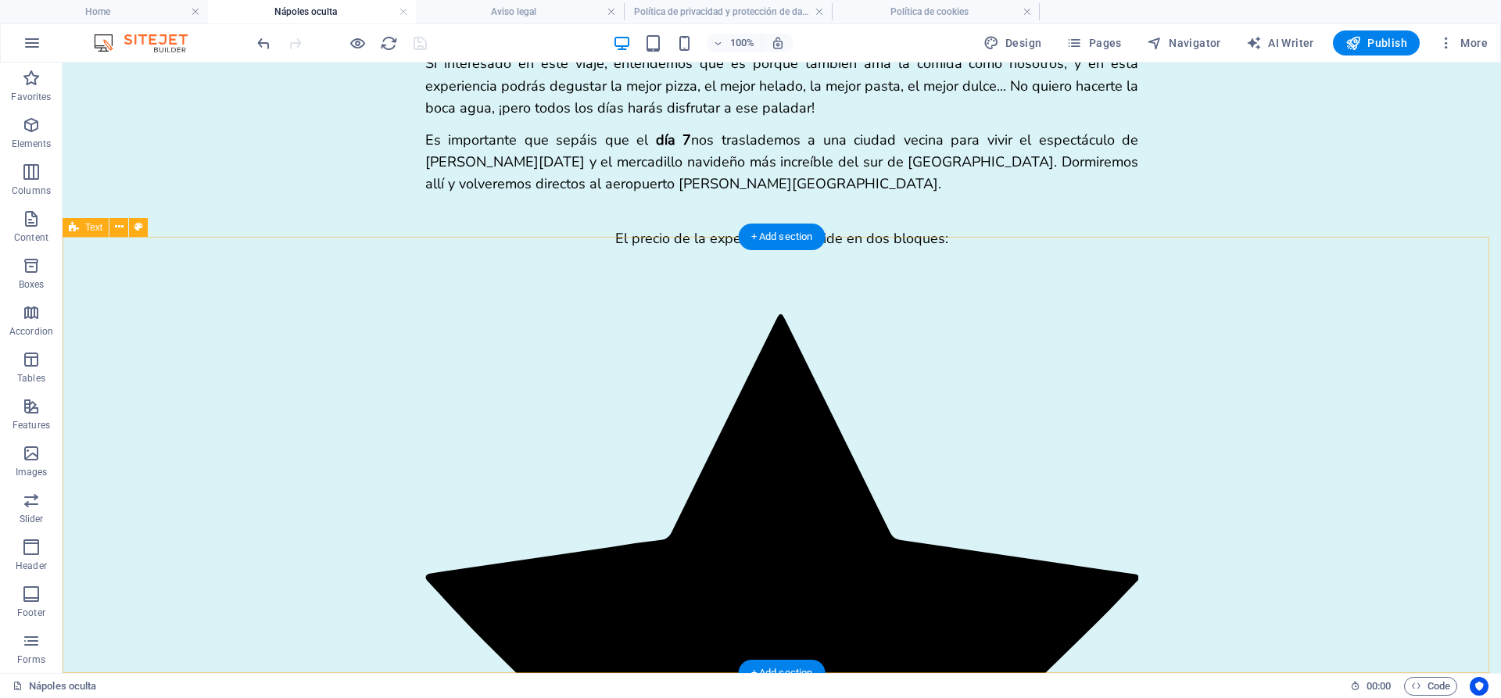
scroll to position [4249, 0]
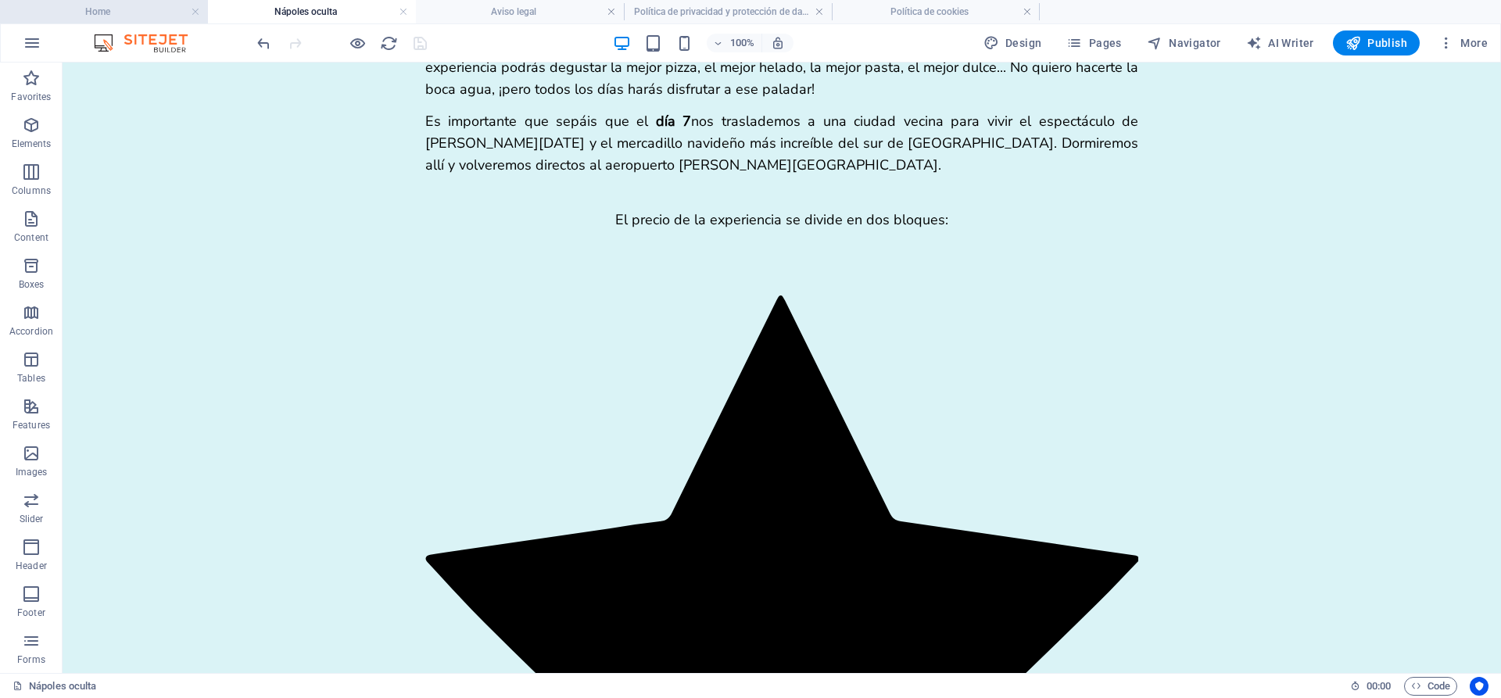
click at [116, 15] on h4 "Home" at bounding box center [104, 11] width 208 height 17
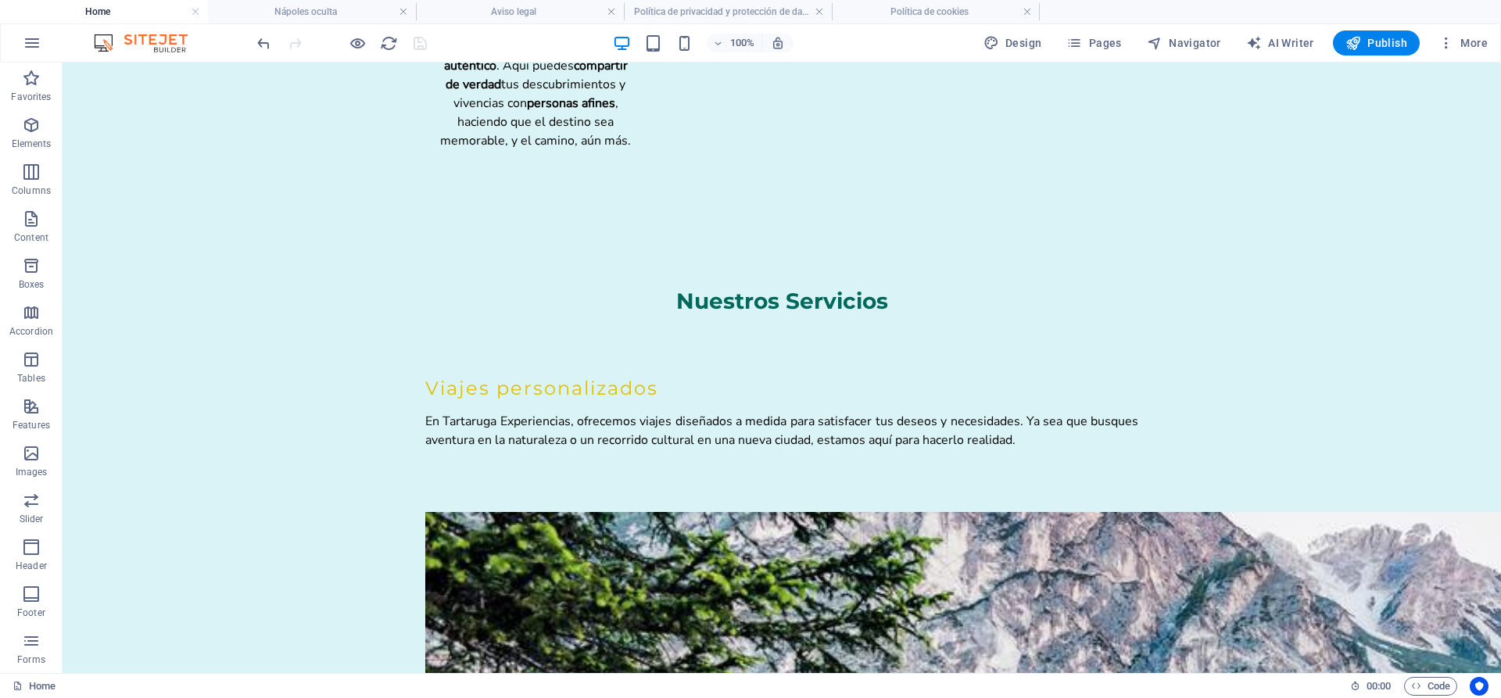
scroll to position [0, 0]
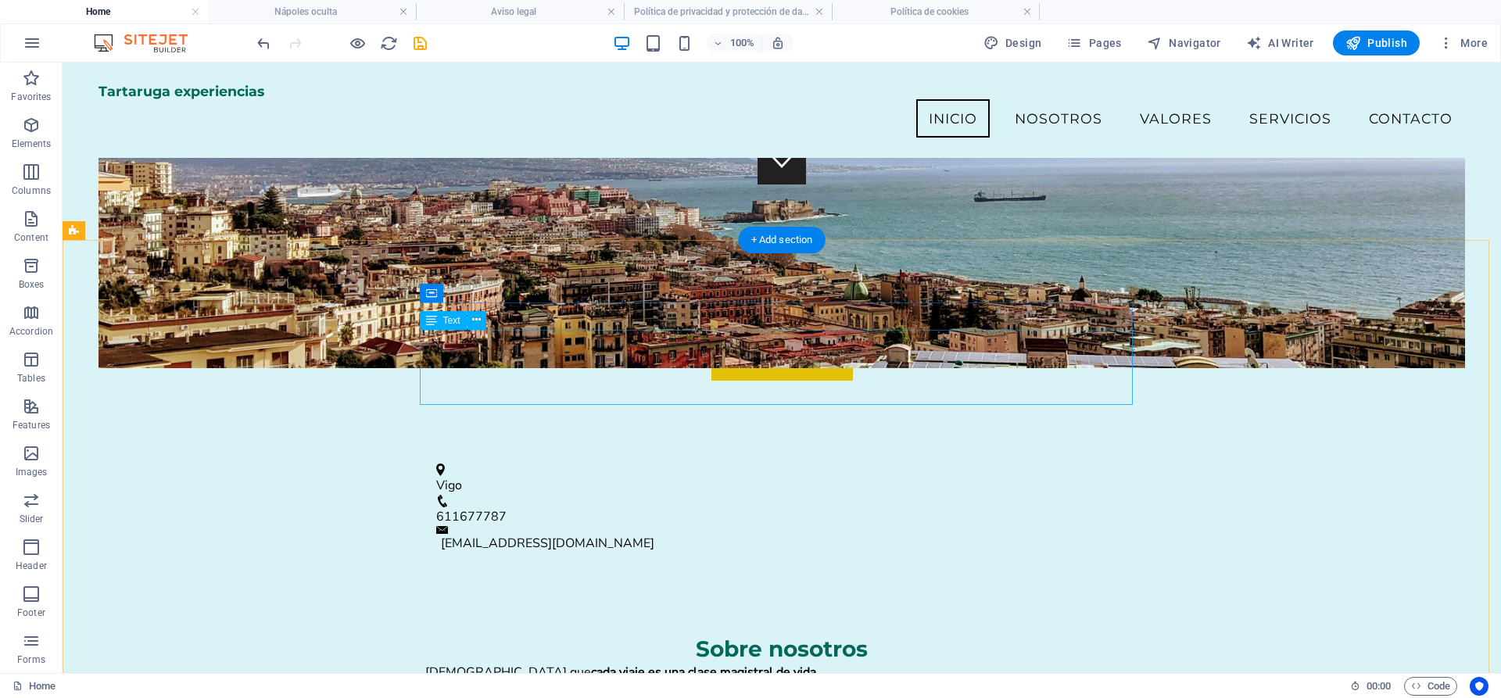
scroll to position [450, 0]
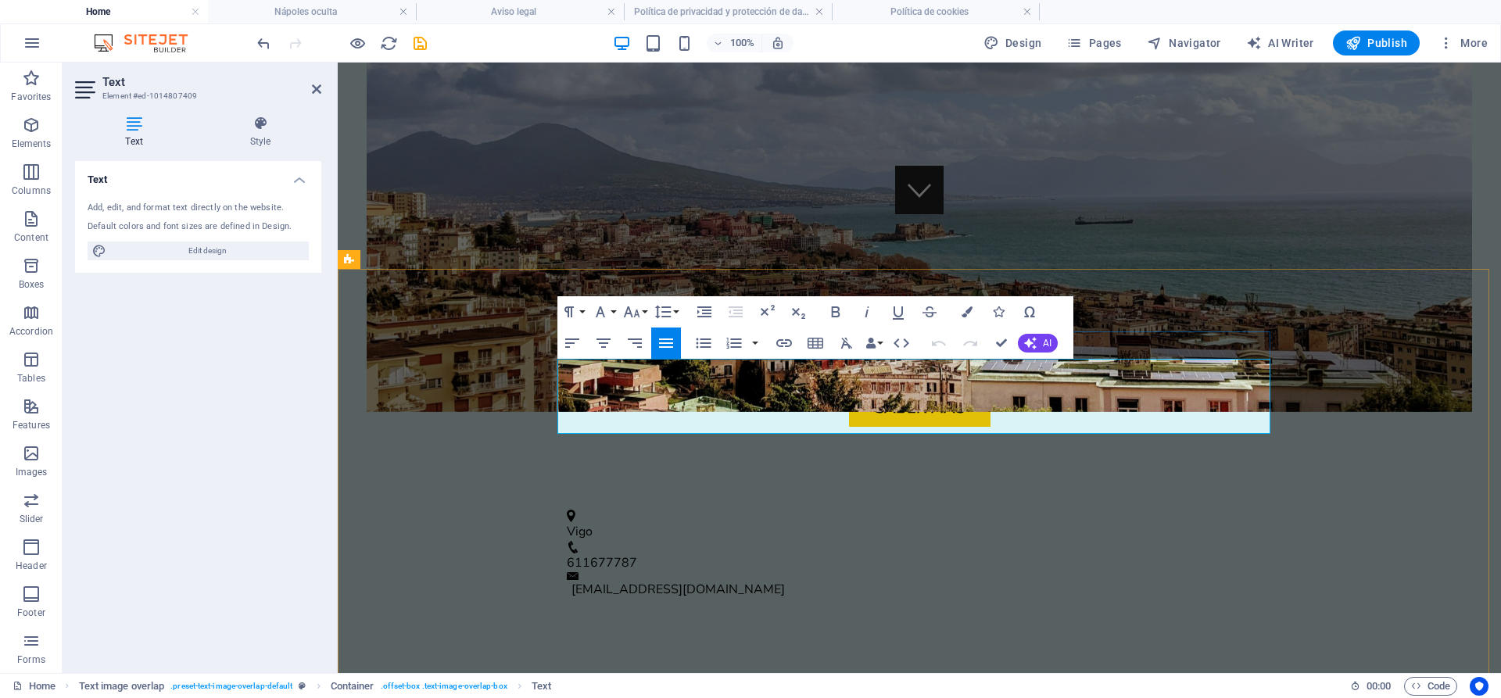
drag, startPoint x: 691, startPoint y: 367, endPoint x: 633, endPoint y: 372, distance: 58.0
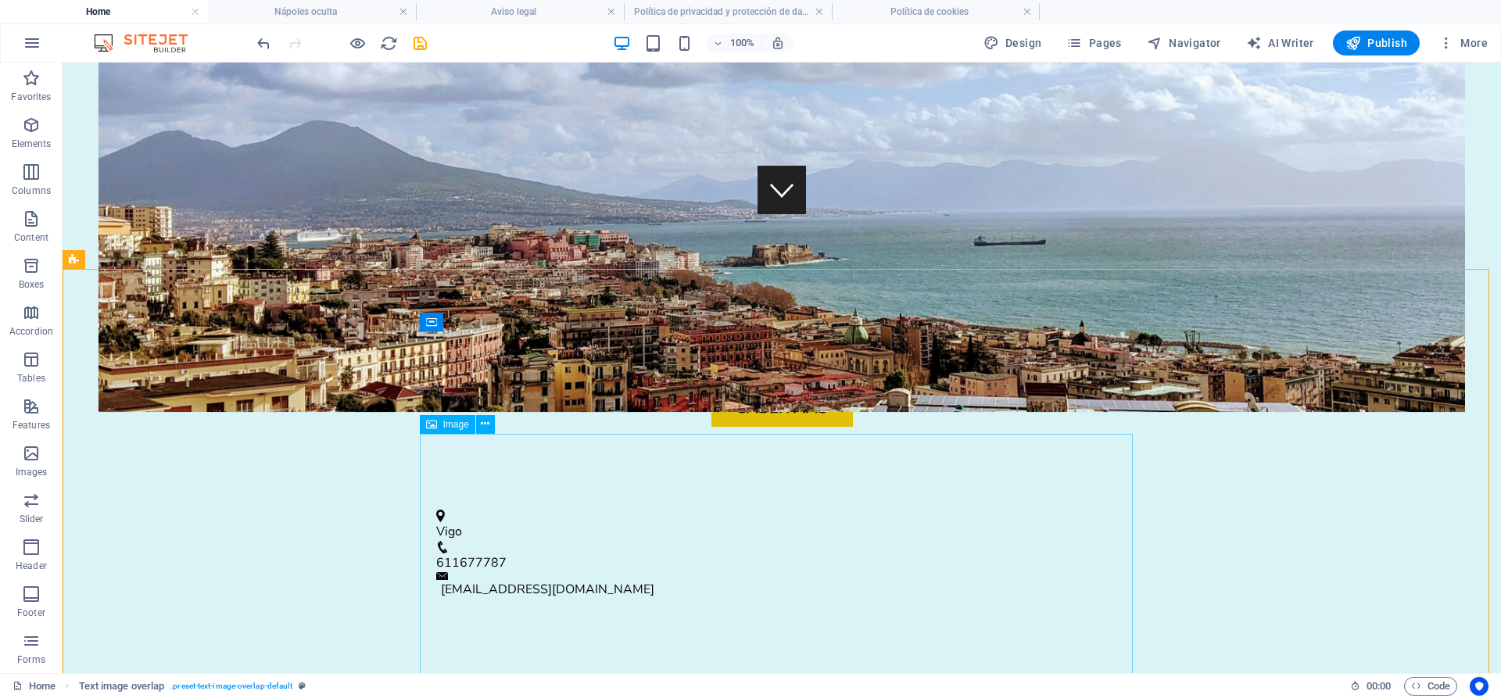
click at [461, 424] on span "Image" at bounding box center [456, 424] width 26 height 9
click at [482, 423] on icon at bounding box center [485, 424] width 9 height 16
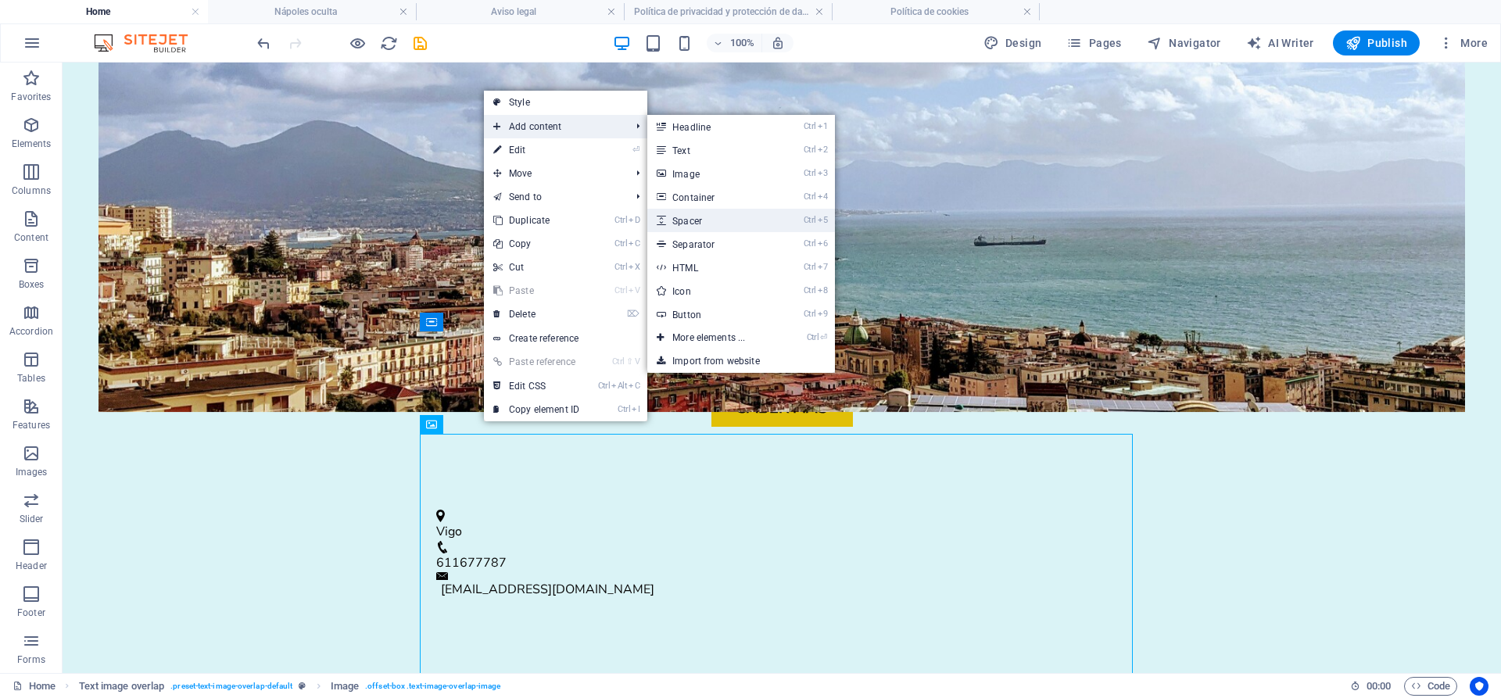
click at [686, 217] on link "Ctrl 5 Spacer" at bounding box center [711, 220] width 129 height 23
select select "px"
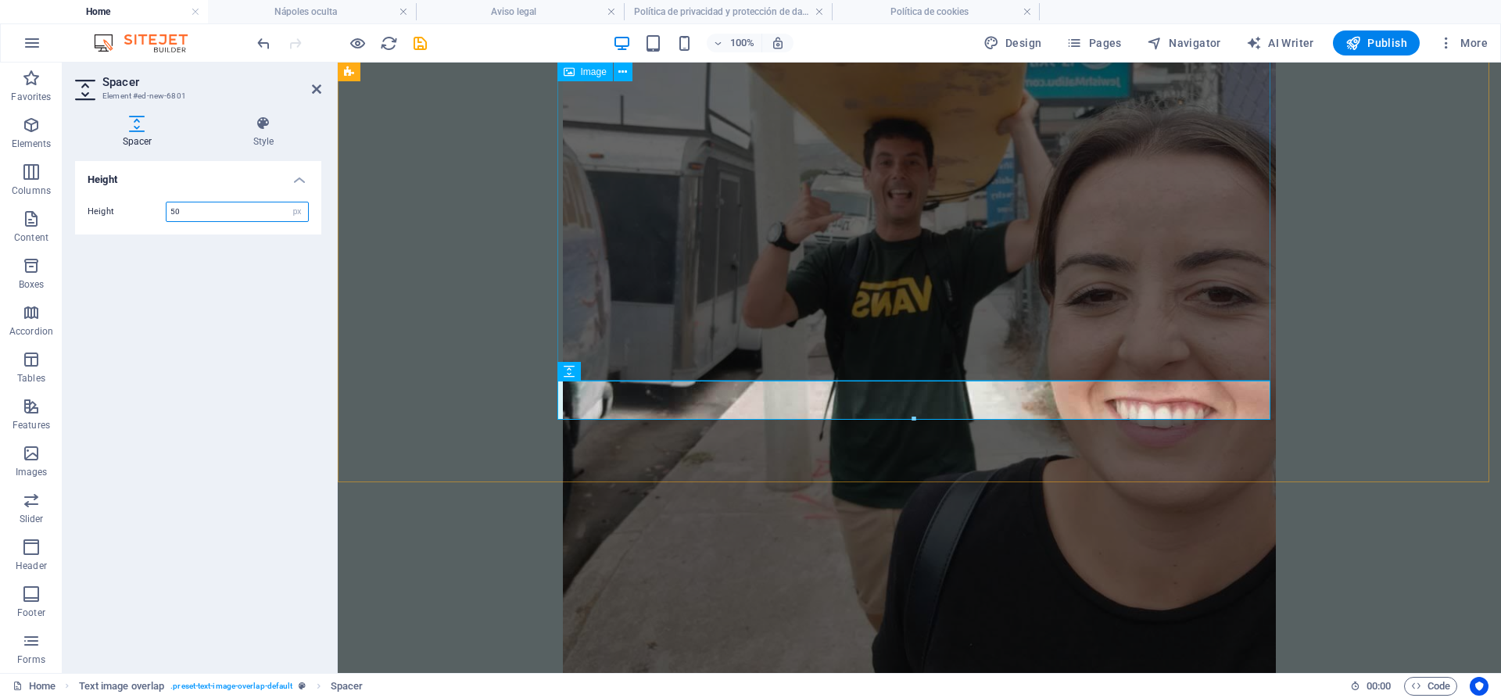
scroll to position [1489, 0]
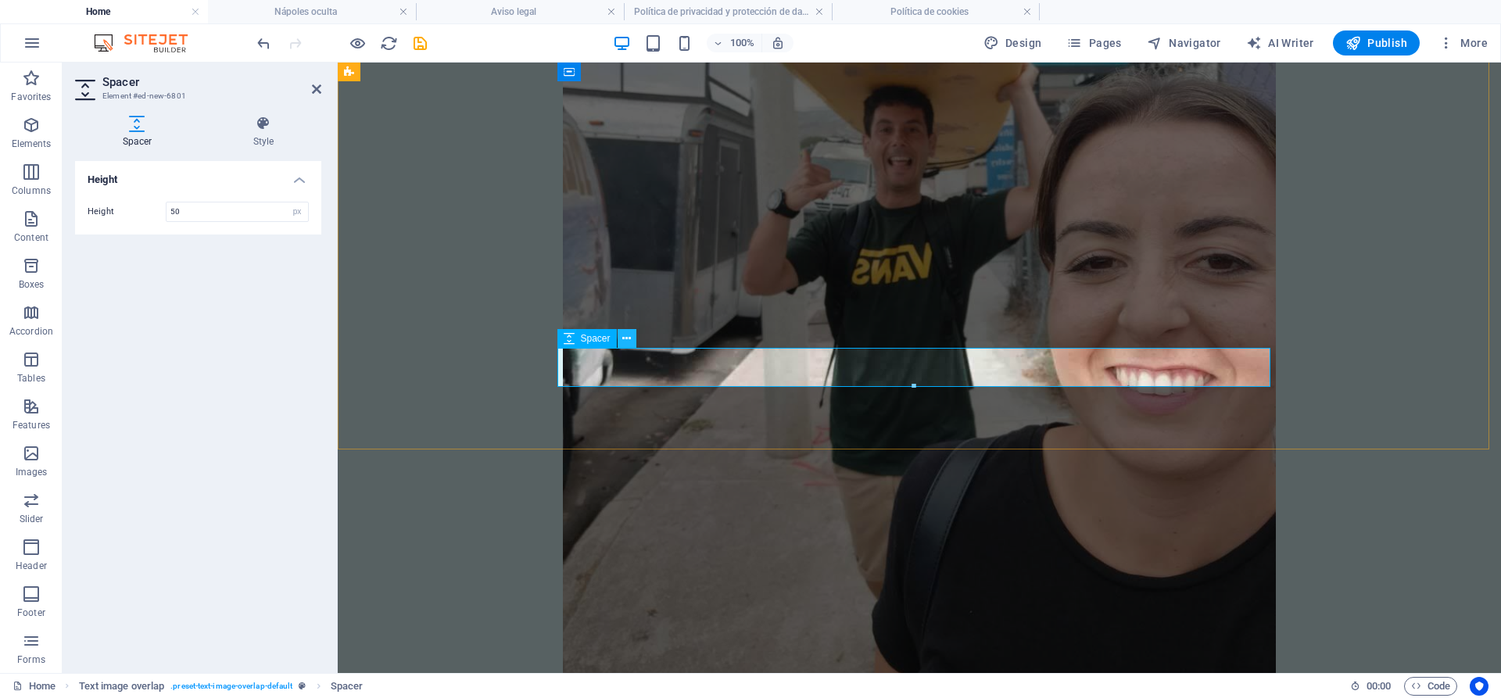
click at [623, 347] on button at bounding box center [627, 338] width 19 height 19
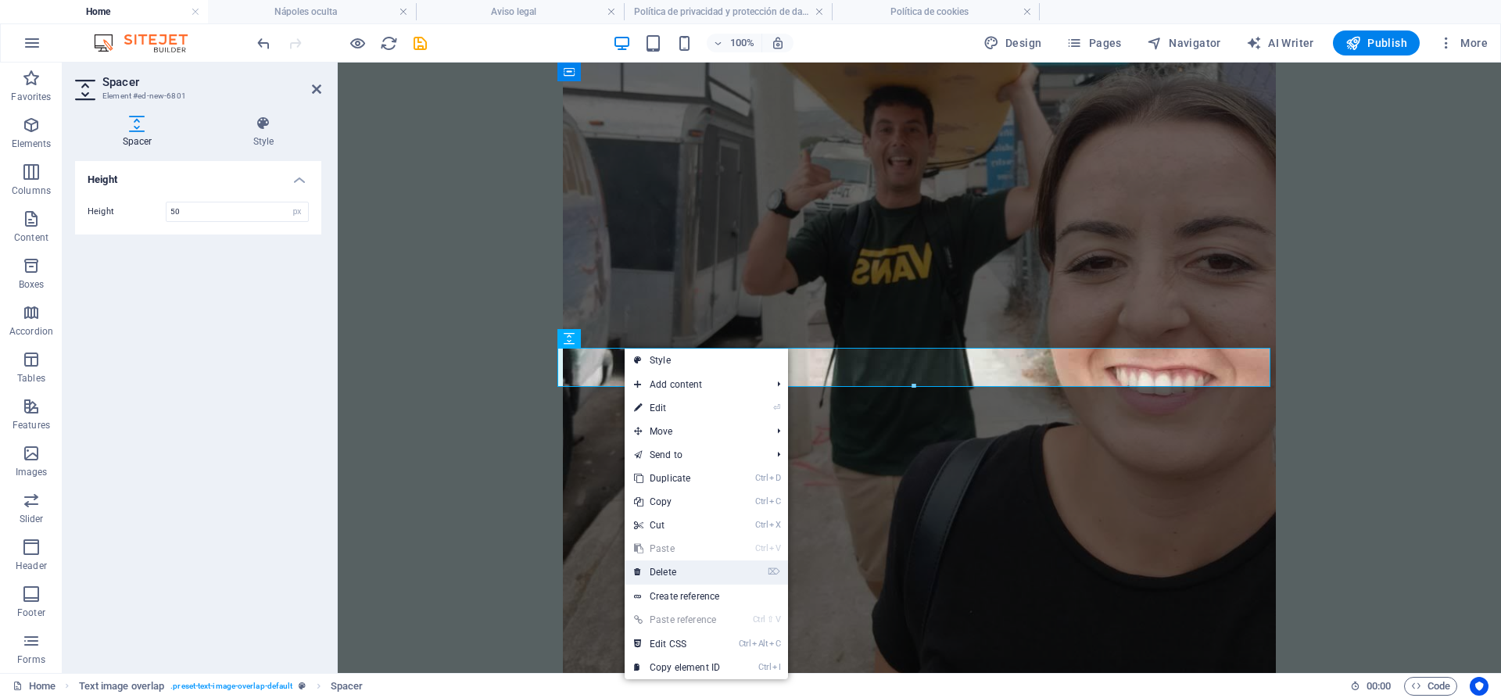
click at [672, 565] on link "⌦ Delete" at bounding box center [677, 572] width 105 height 23
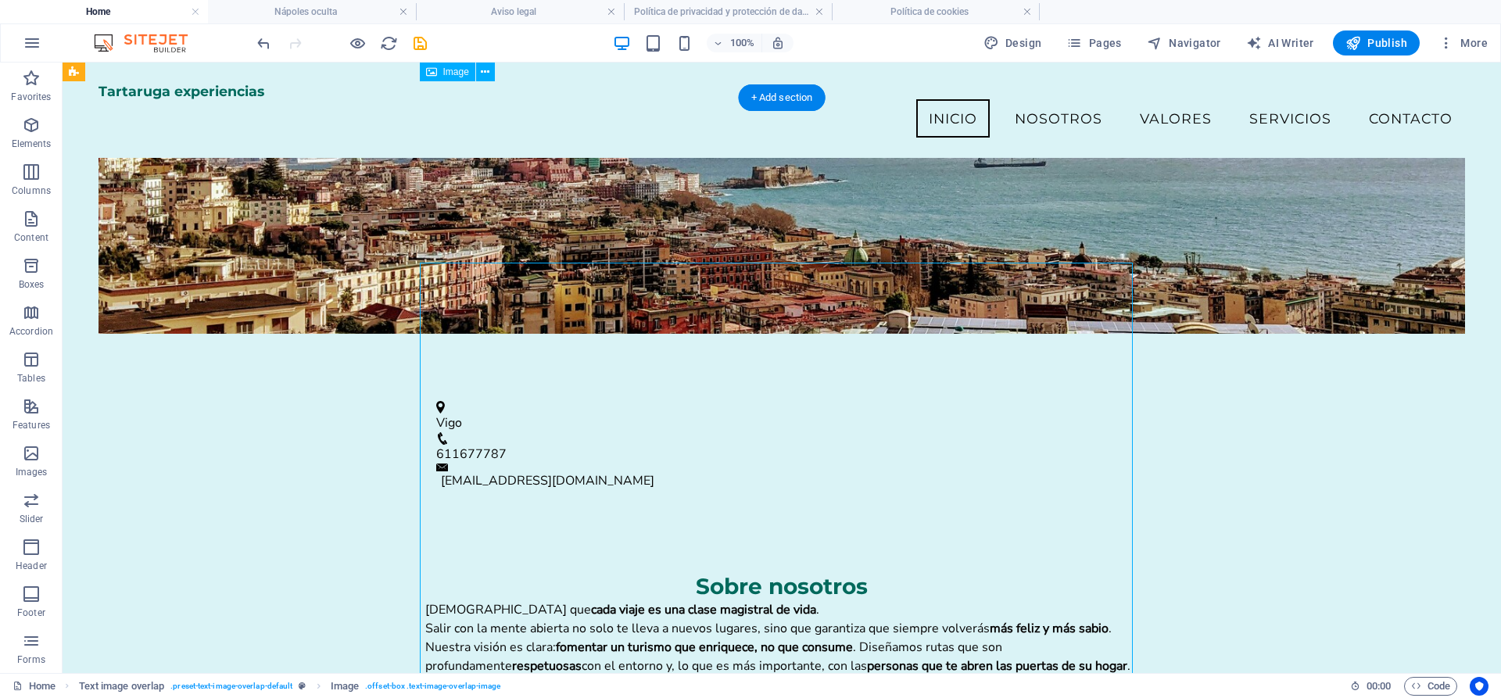
scroll to position [523, 0]
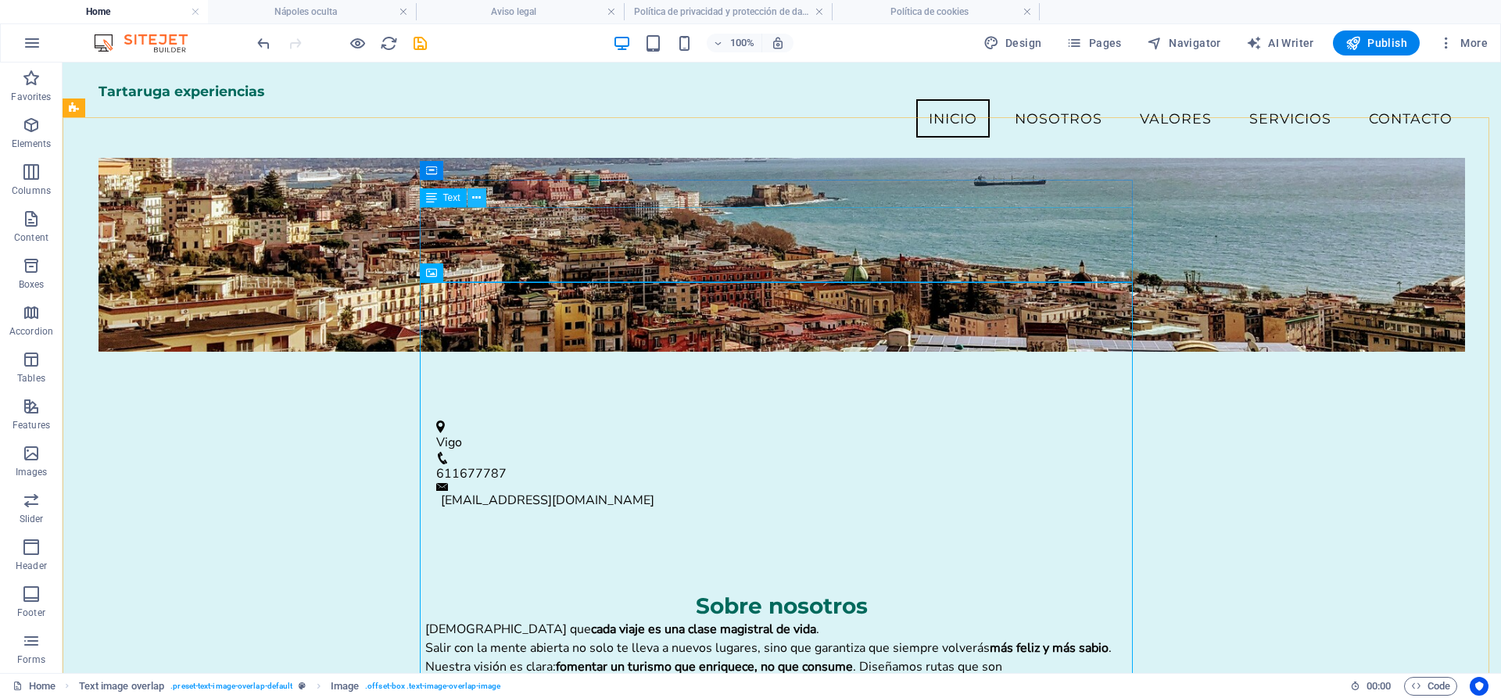
click at [481, 203] on icon at bounding box center [476, 198] width 9 height 16
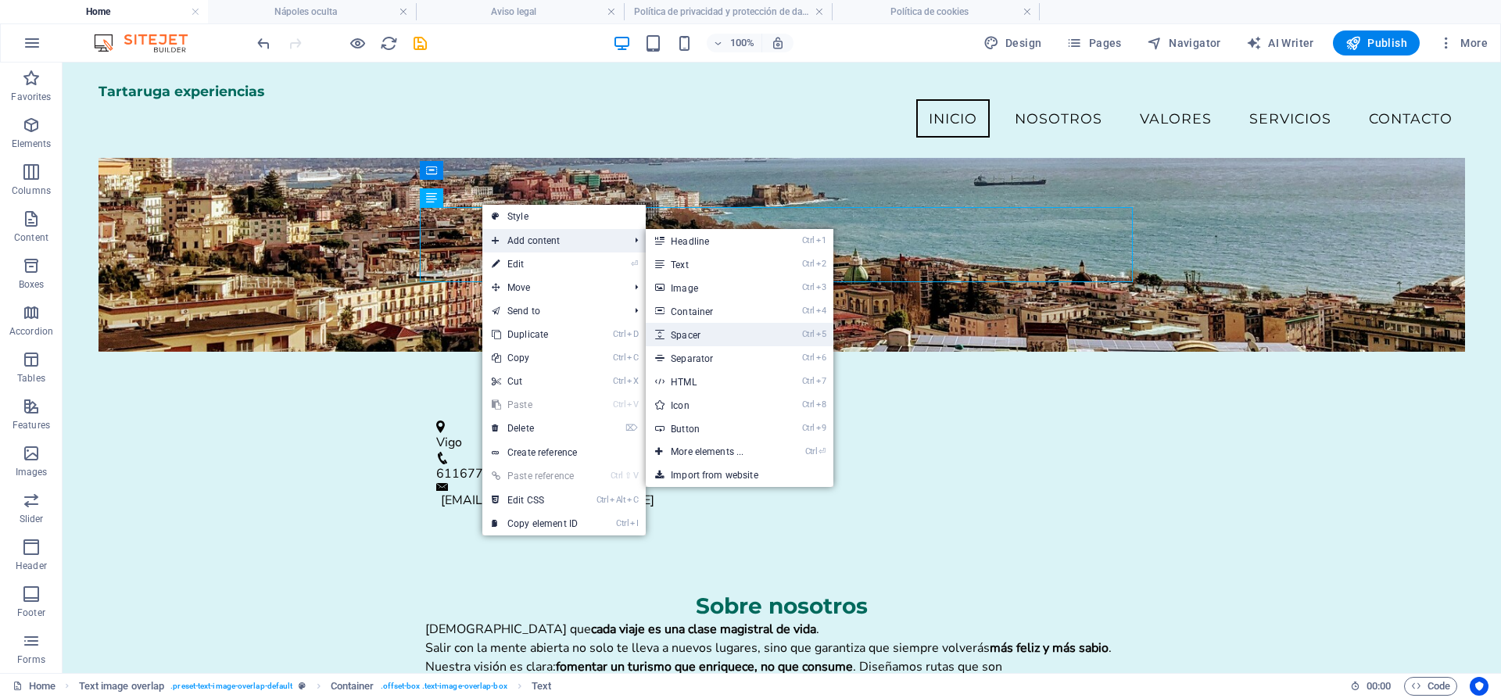
click at [670, 336] on link "Ctrl 5 Spacer" at bounding box center [710, 334] width 129 height 23
select select "px"
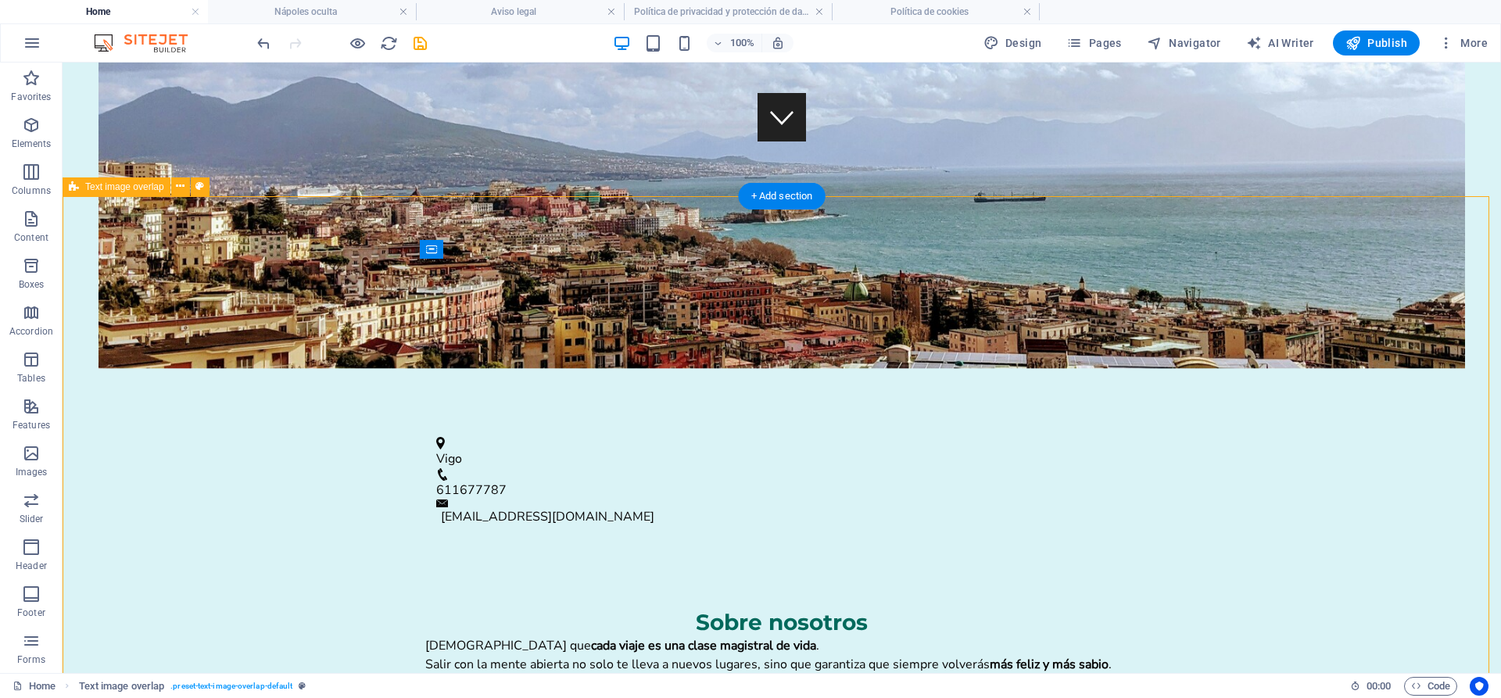
click at [498, 249] on icon at bounding box center [499, 249] width 9 height 16
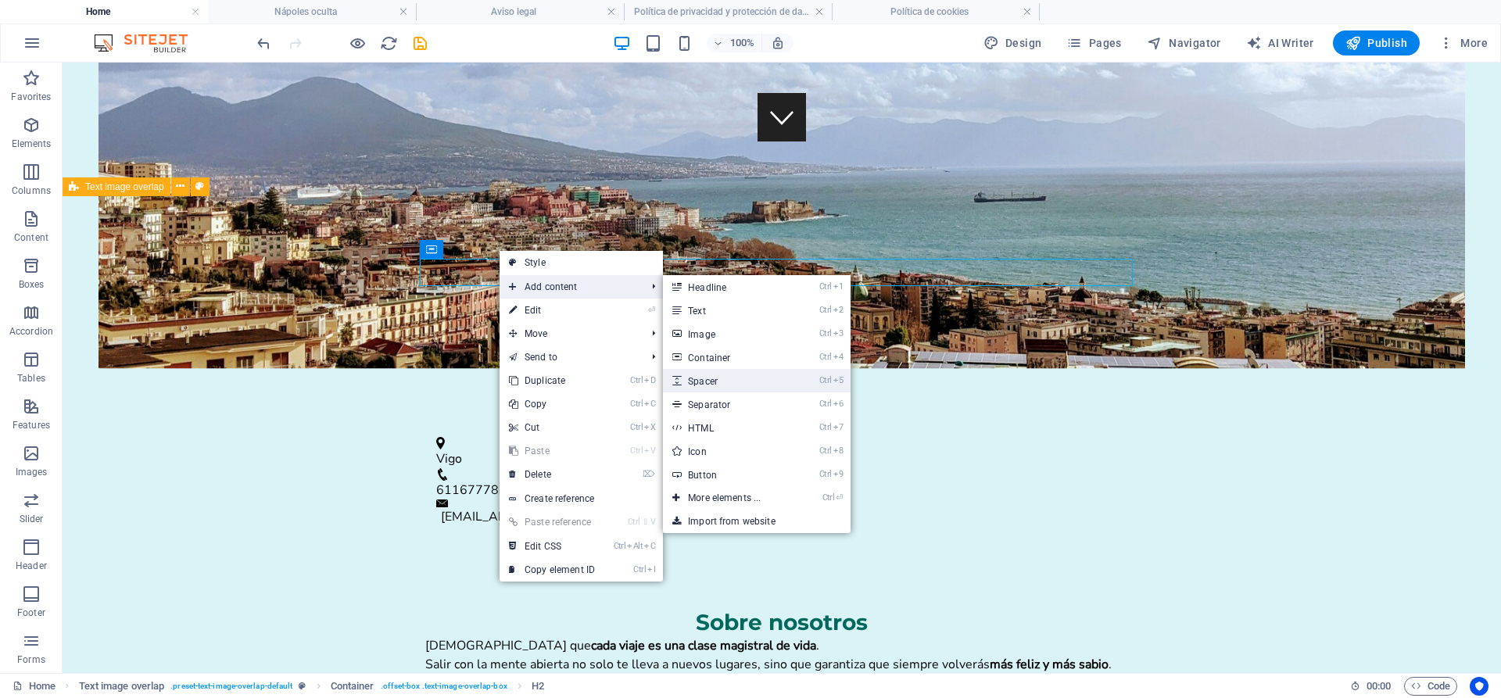
click at [716, 386] on link "Ctrl 5 Spacer" at bounding box center [727, 380] width 129 height 23
select select "px"
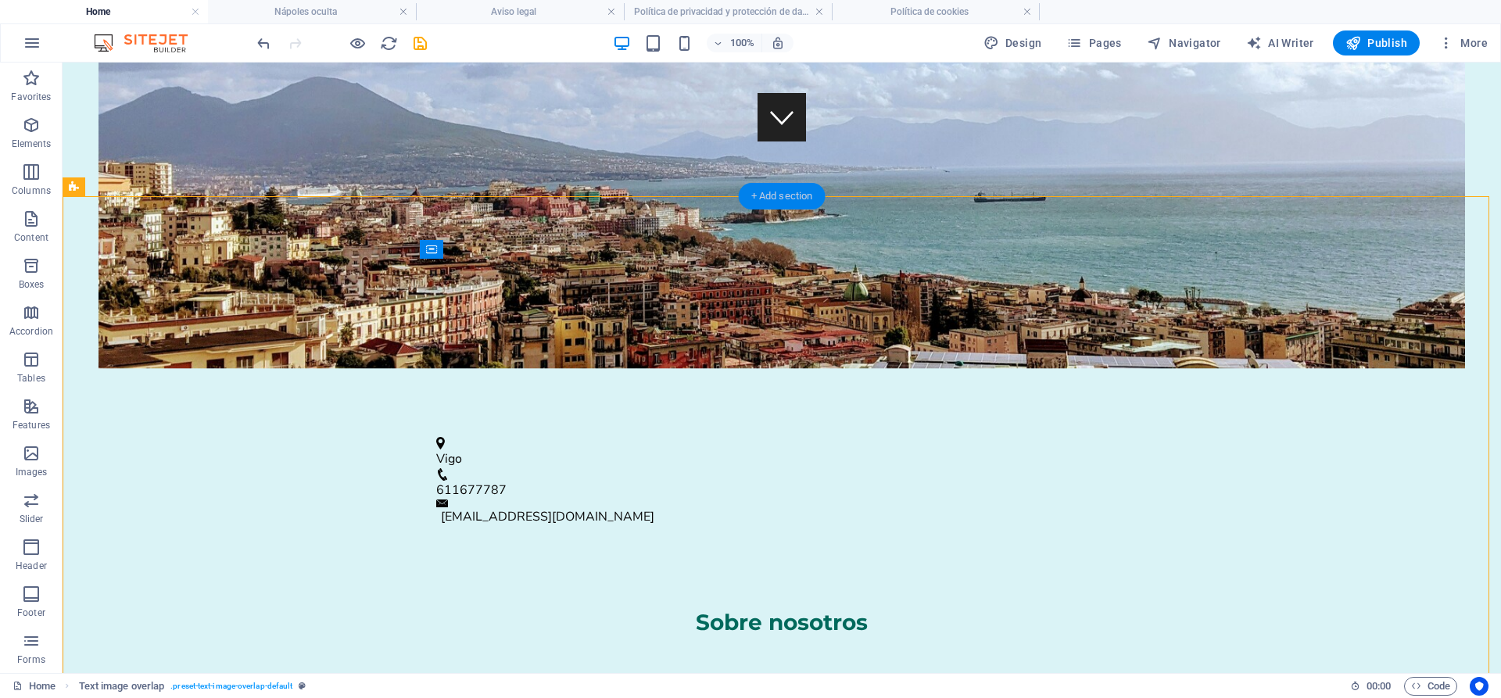
click at [783, 195] on div "+ Add section" at bounding box center [782, 196] width 87 height 27
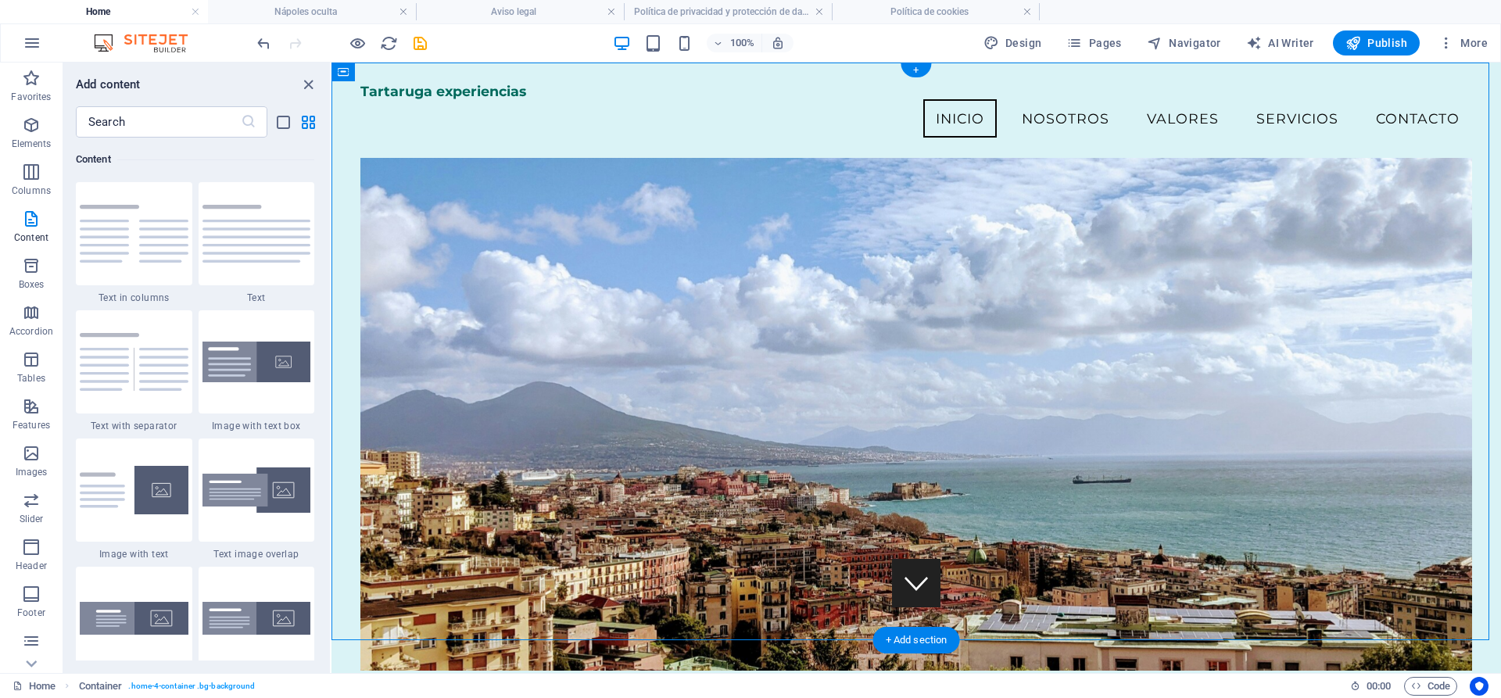
scroll to position [0, 0]
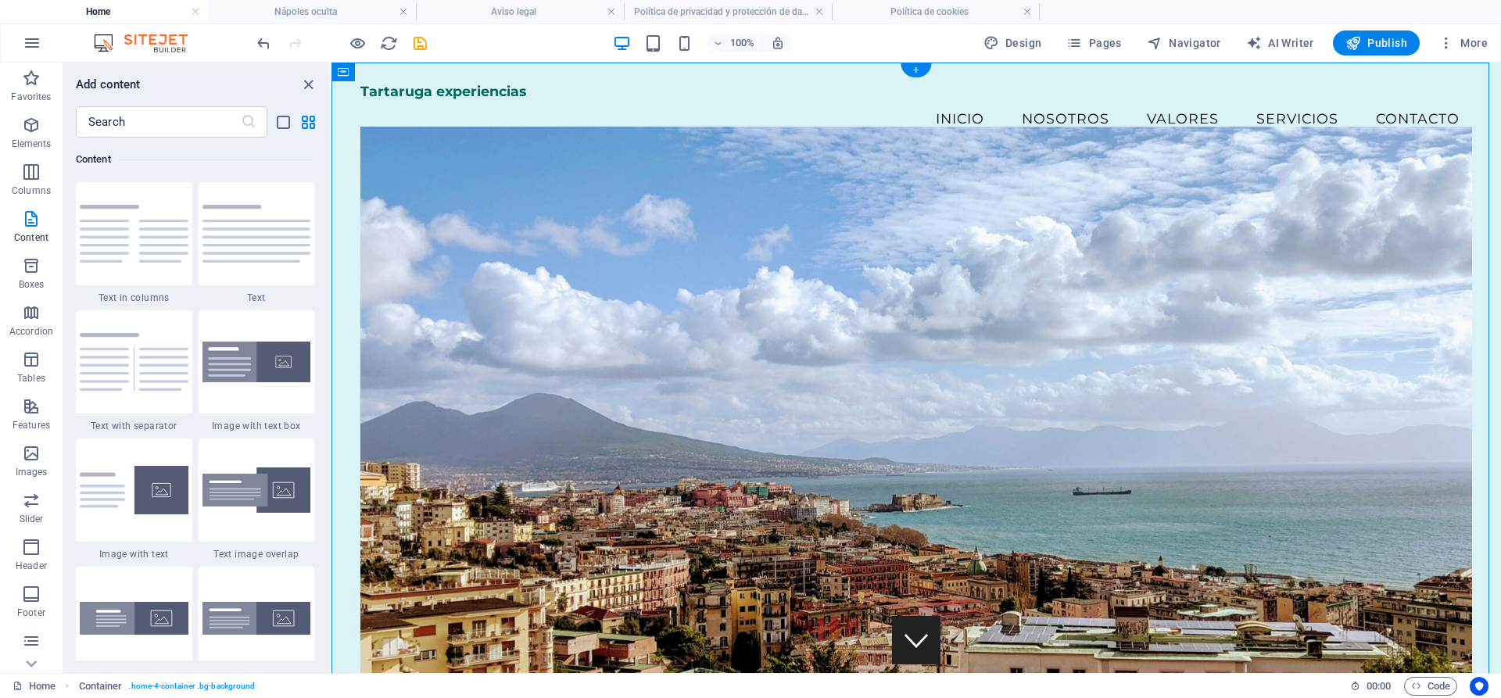
click at [625, 228] on figure at bounding box center [915, 405] width 1111 height 556
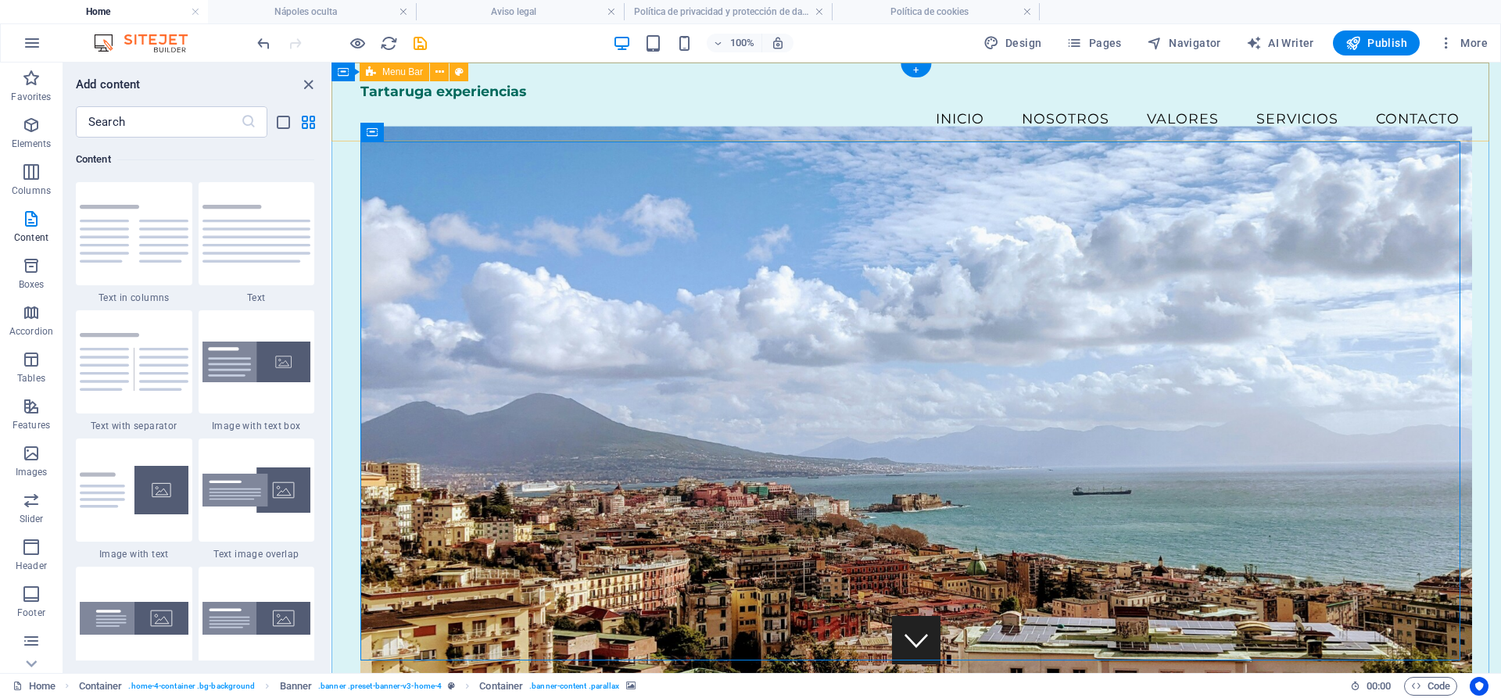
click at [482, 120] on div "Tartaruga experiencias Menú Inicio Nosotros Valores Servicios Contacto" at bounding box center [917, 110] width 1170 height 95
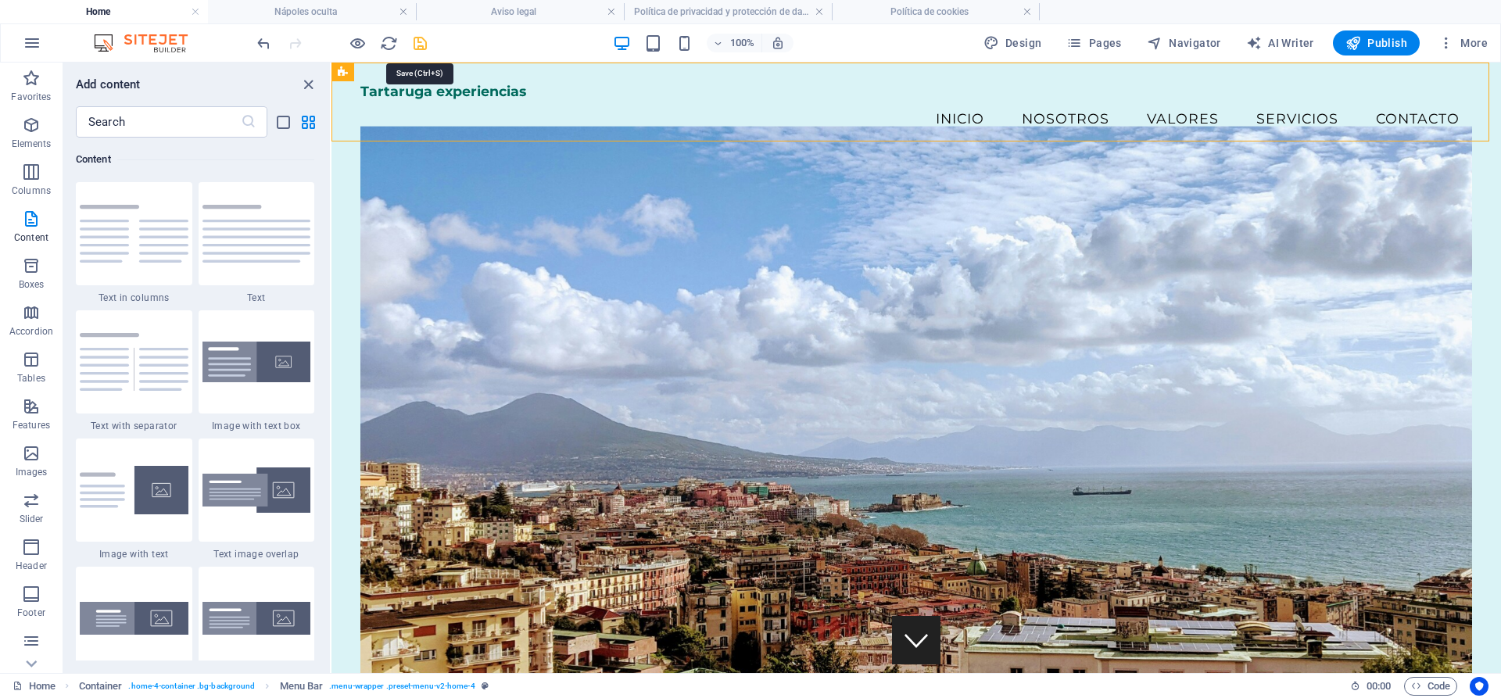
click at [420, 48] on icon "save" at bounding box center [420, 43] width 18 height 18
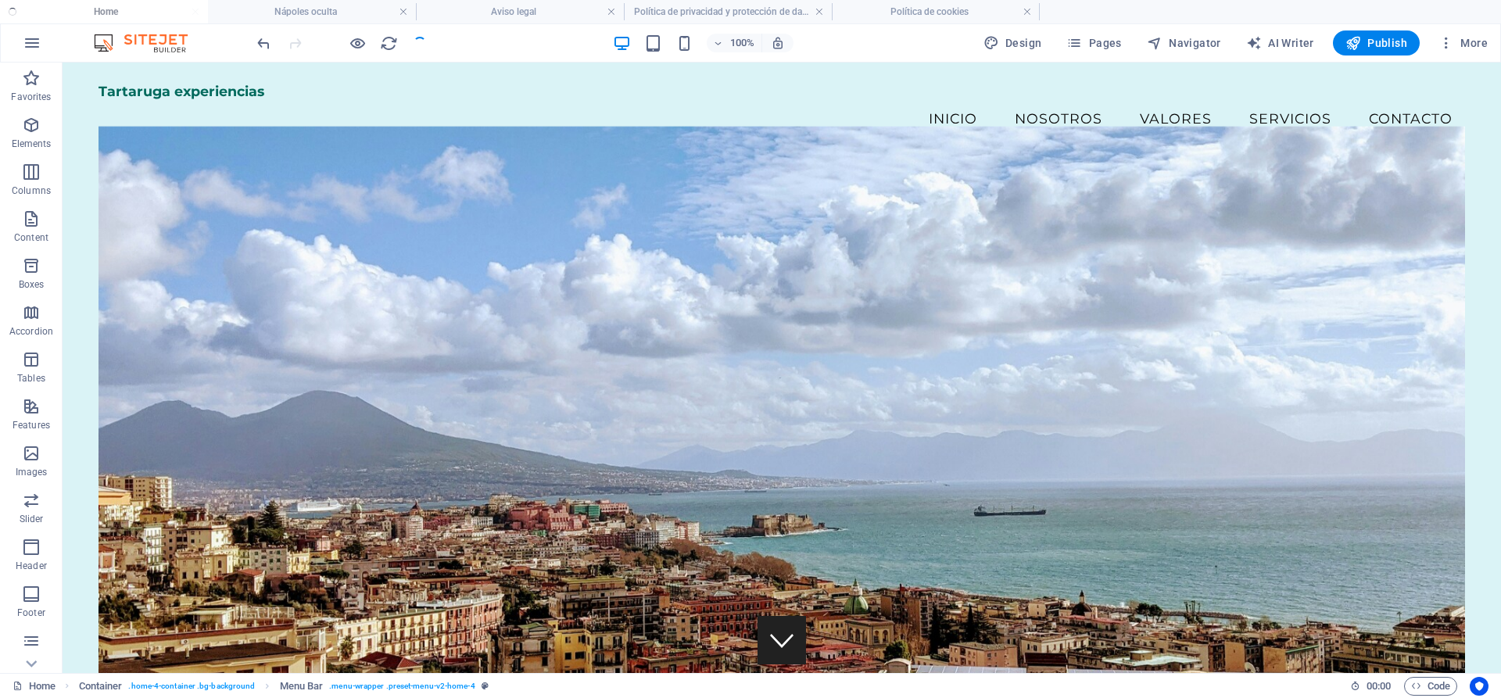
checkbox input "false"
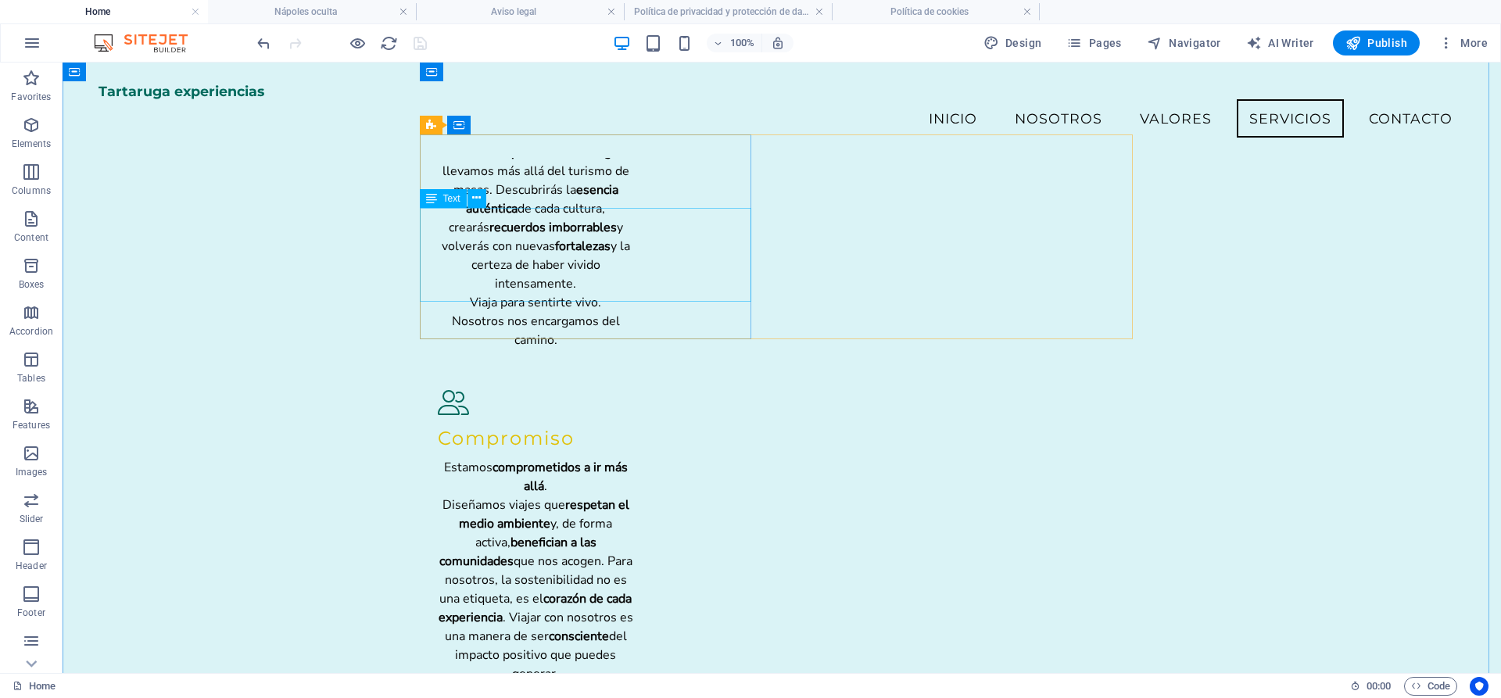
scroll to position [2450, 0]
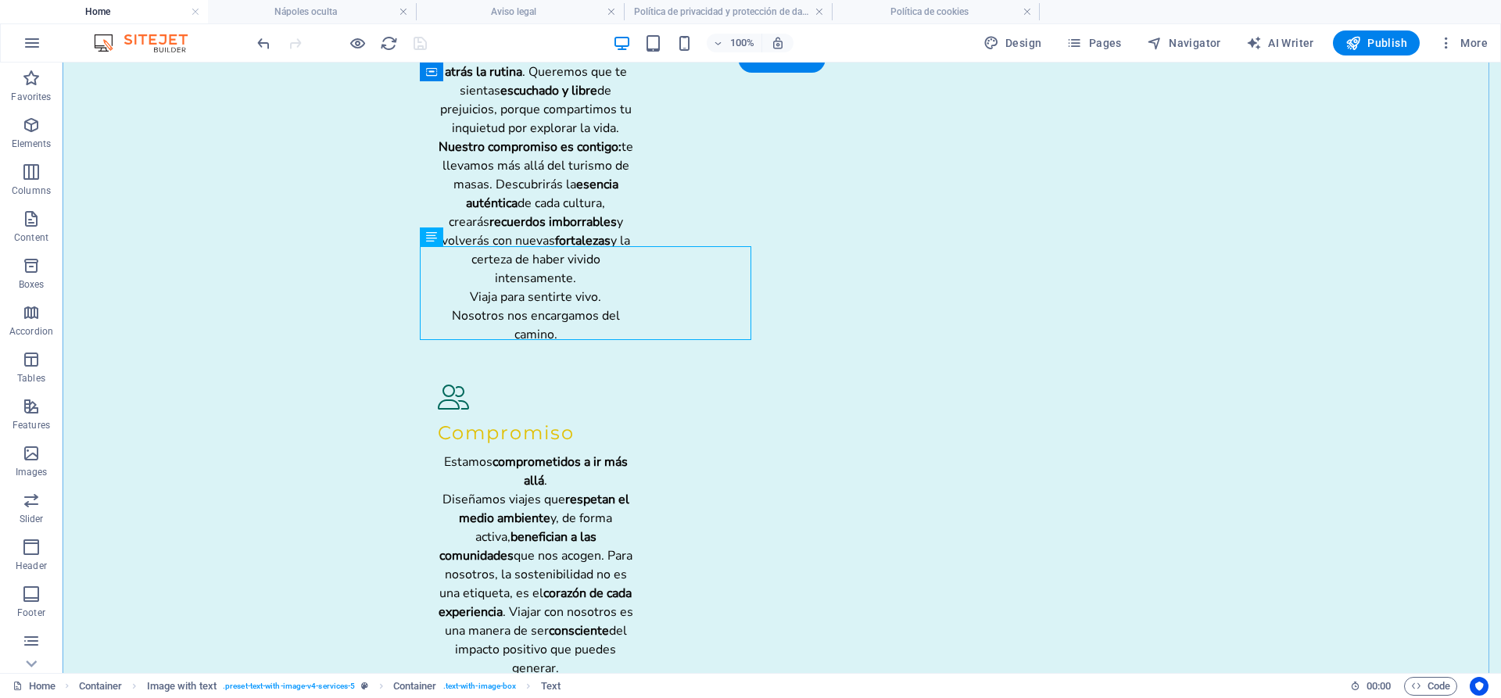
scroll to position [2494, 0]
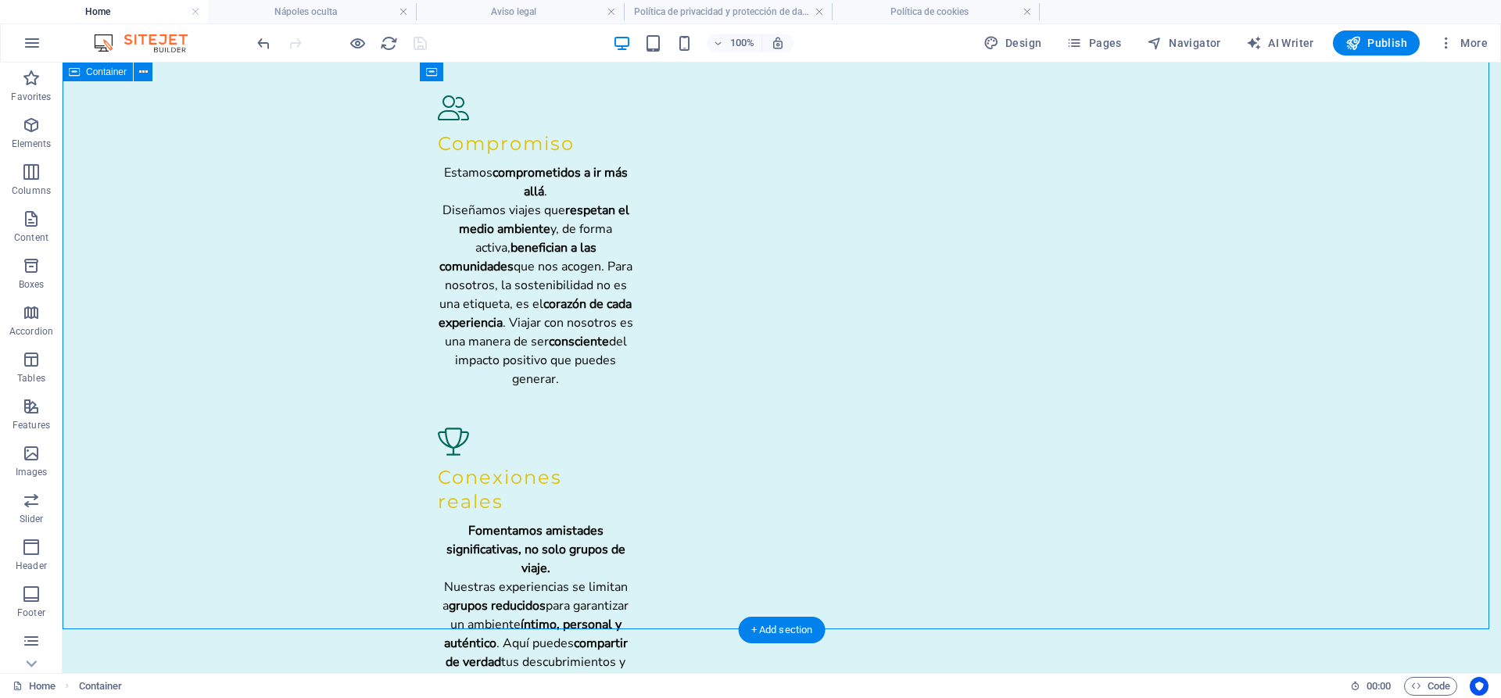
scroll to position [2812, 0]
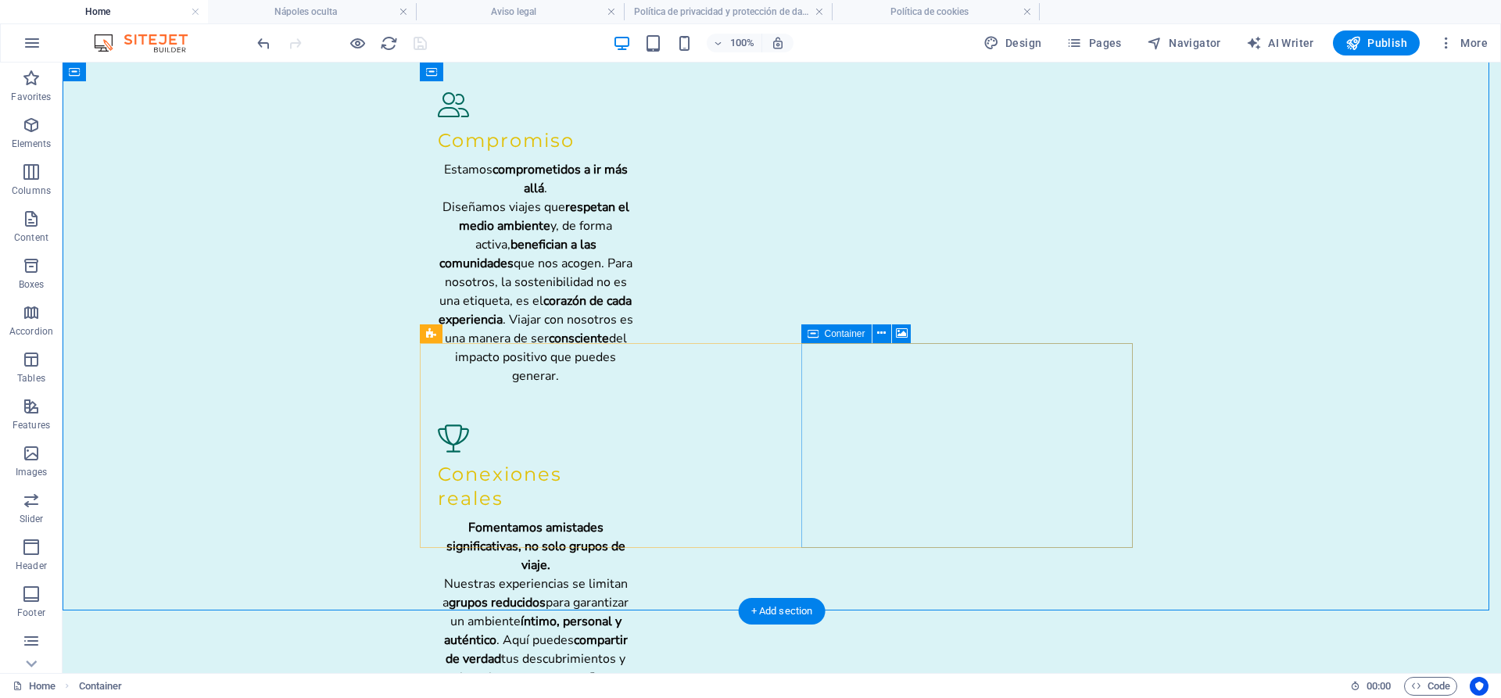
click at [883, 333] on icon at bounding box center [881, 333] width 9 height 16
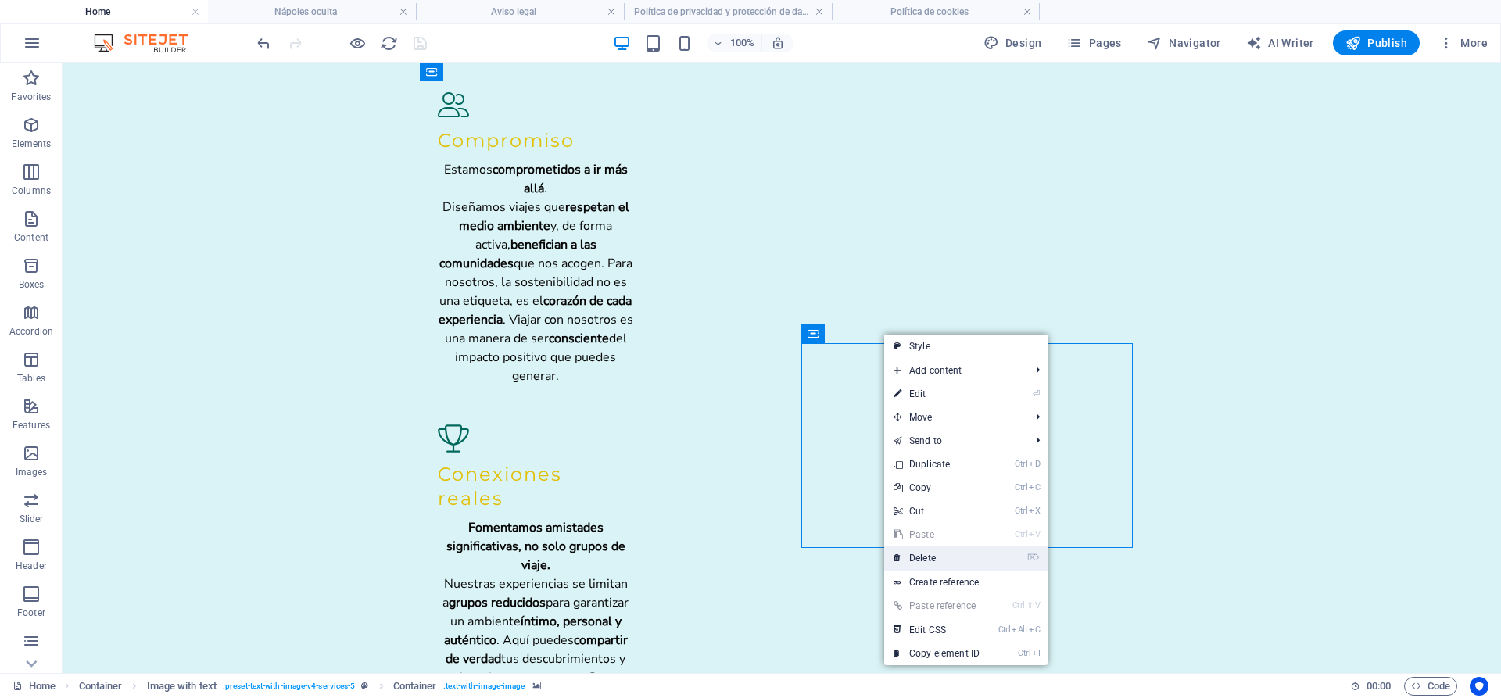
click at [954, 551] on link "⌦ Delete" at bounding box center [936, 558] width 105 height 23
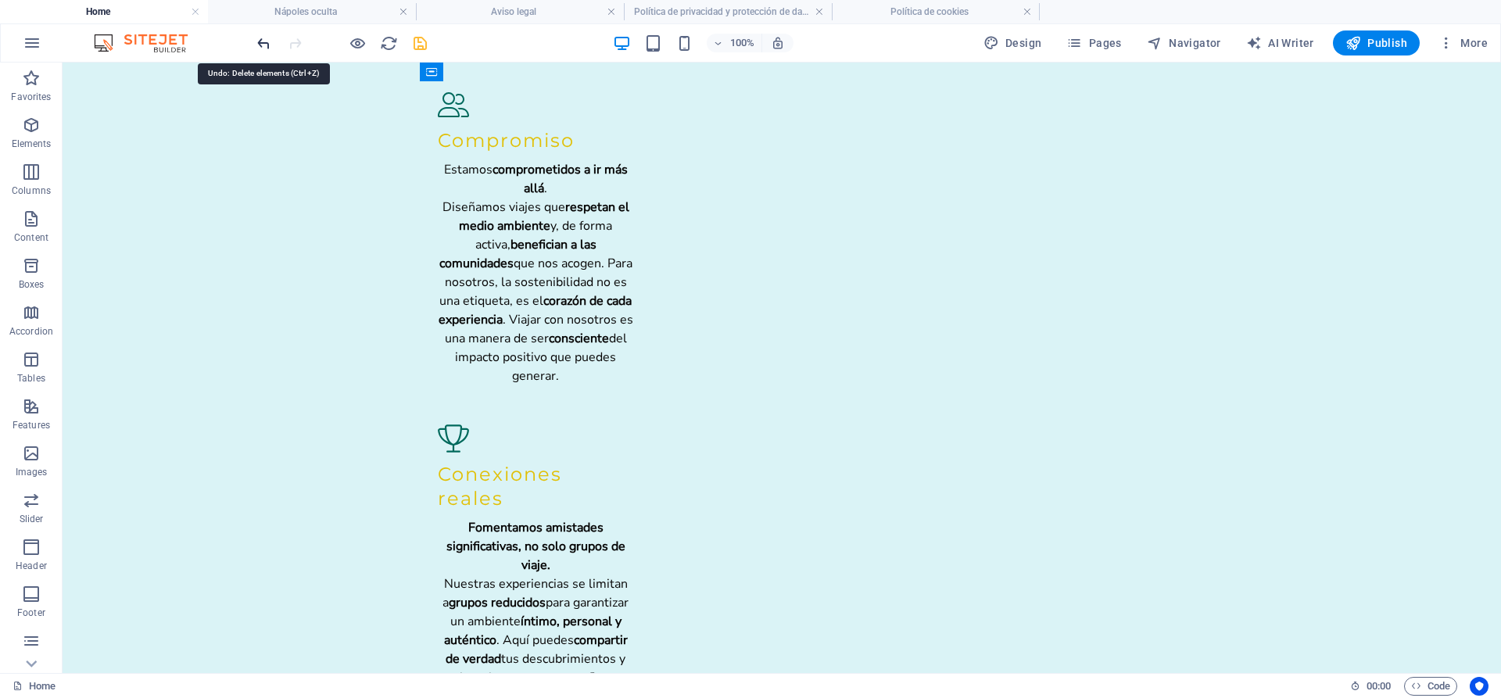
click at [258, 48] on icon "undo" at bounding box center [264, 43] width 18 height 18
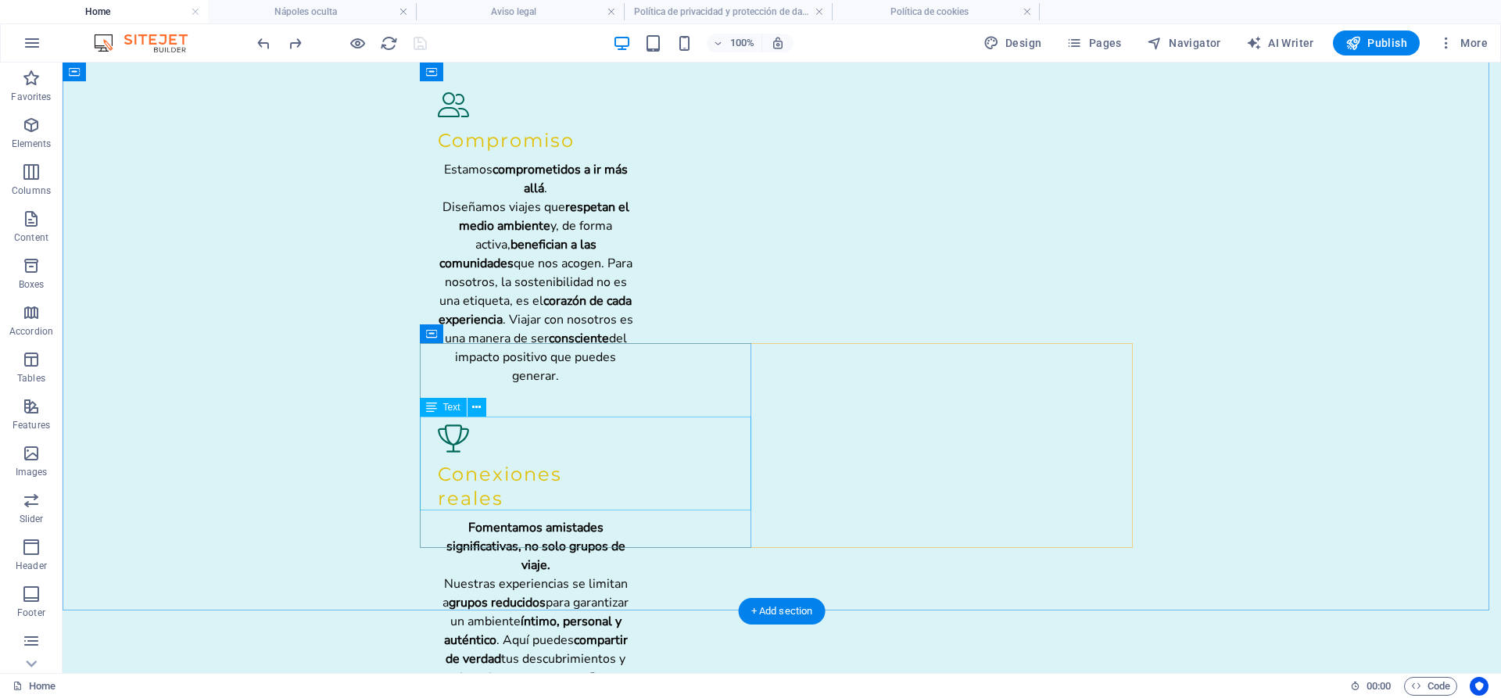
drag, startPoint x: 463, startPoint y: 502, endPoint x: 446, endPoint y: 446, distance: 58.9
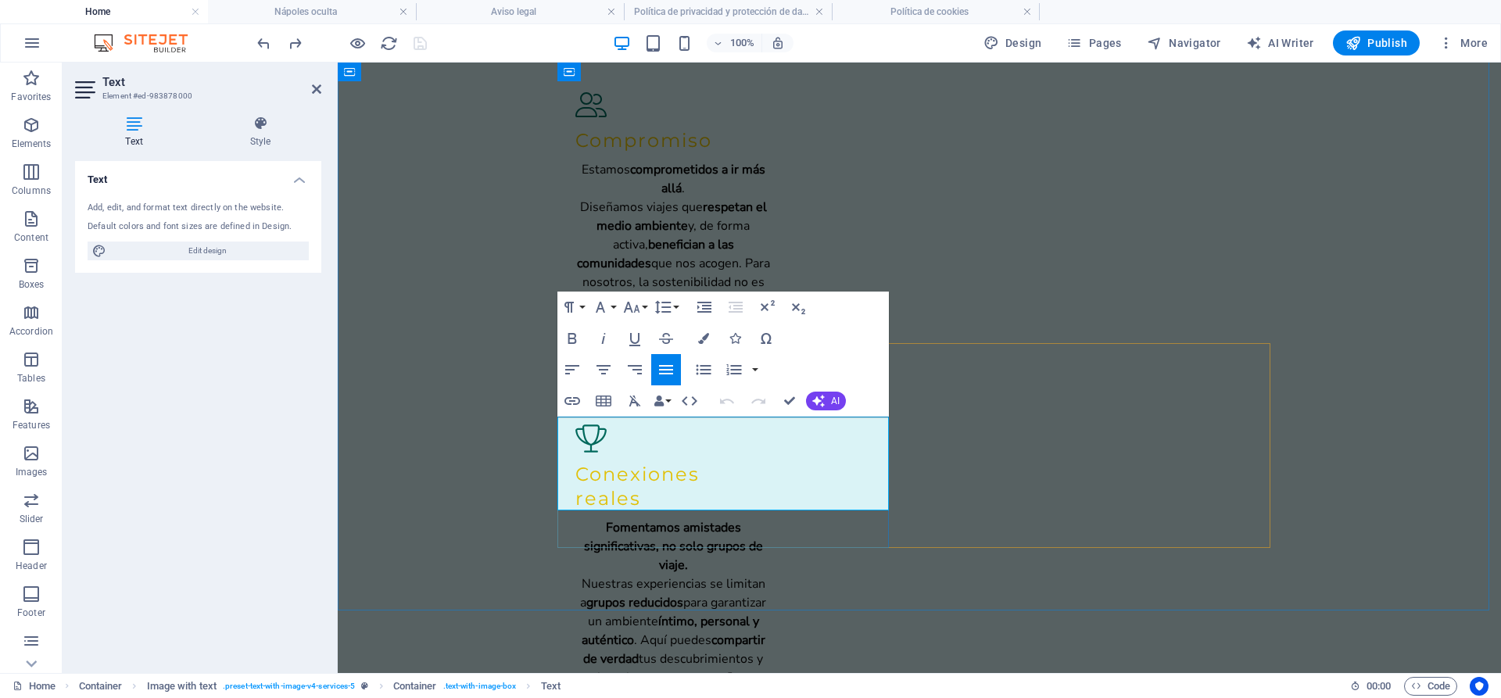
drag, startPoint x: 604, startPoint y: 500, endPoint x: 896, endPoint y: 475, distance: 293.6
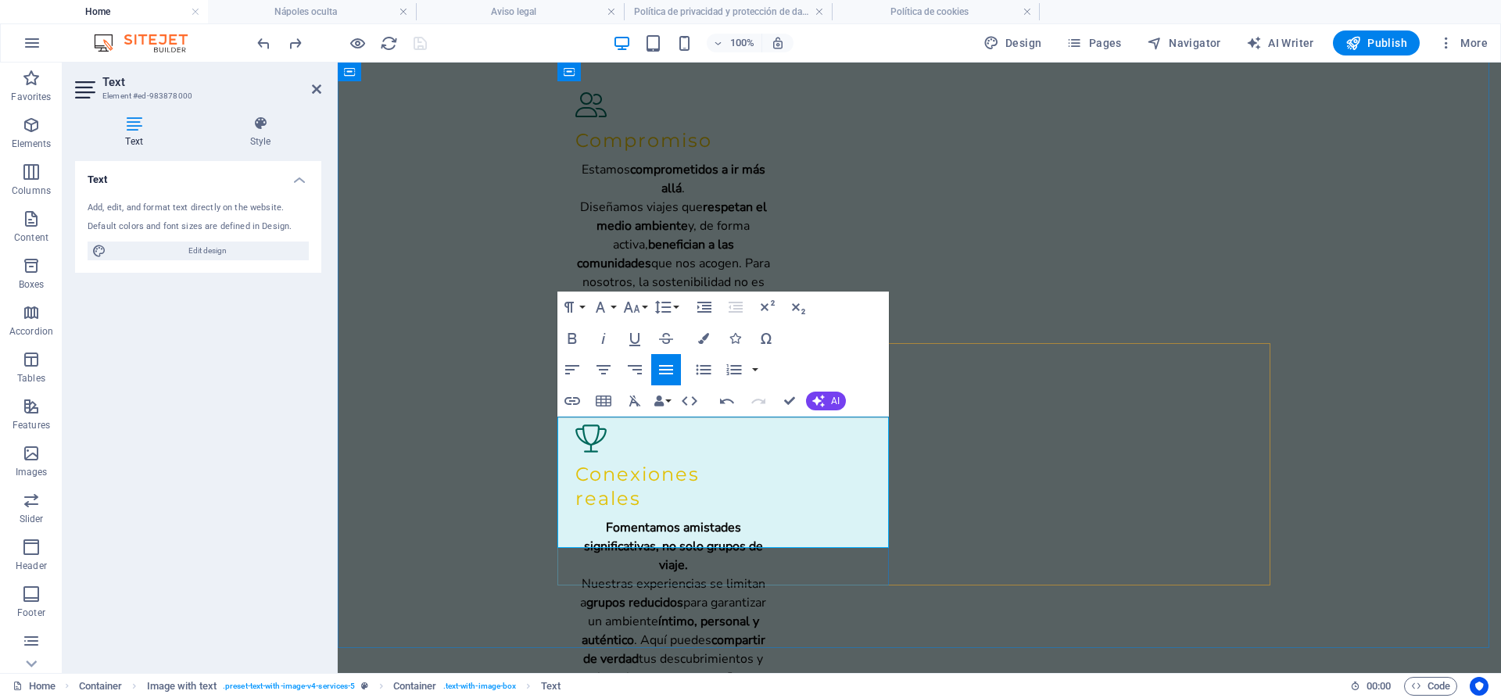
drag, startPoint x: 625, startPoint y: 542, endPoint x: 852, endPoint y: 504, distance: 230.0
click at [578, 336] on icon "button" at bounding box center [572, 338] width 19 height 19
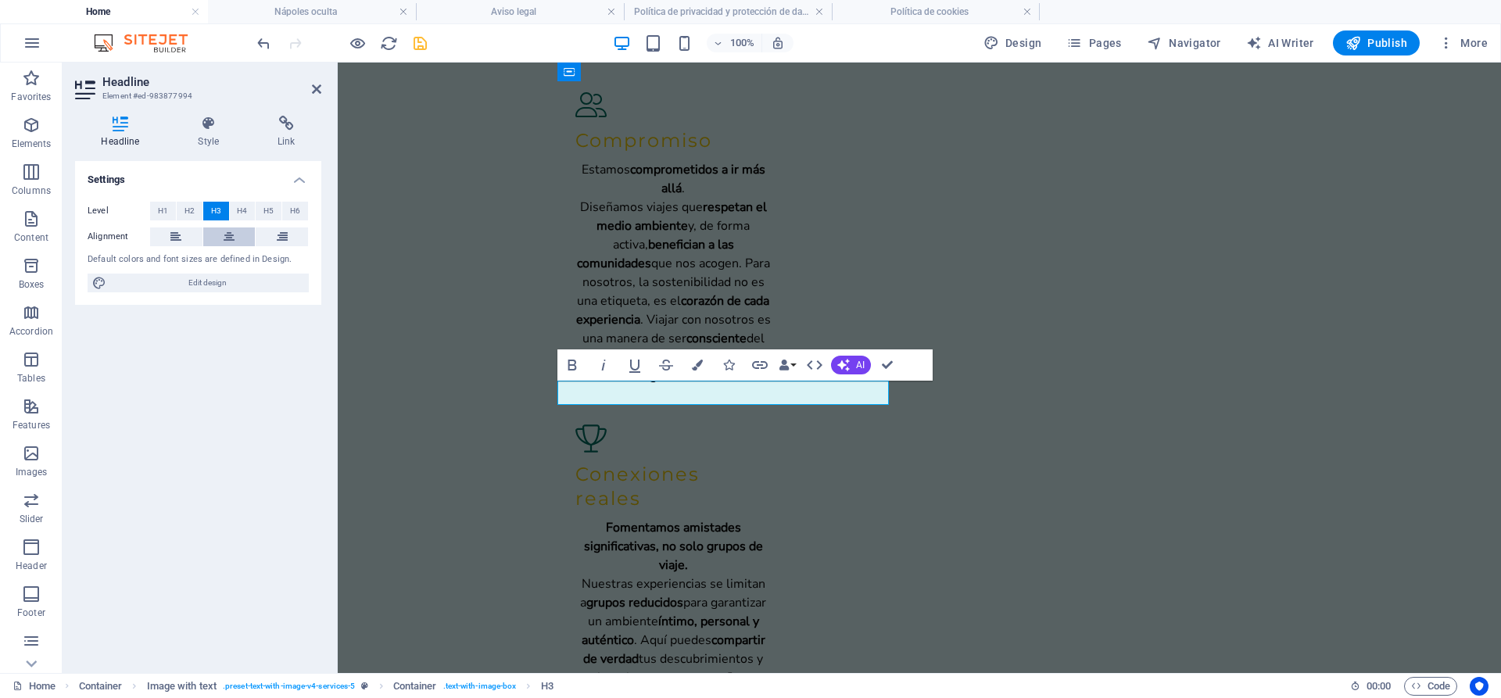
click at [237, 229] on button at bounding box center [229, 237] width 52 height 19
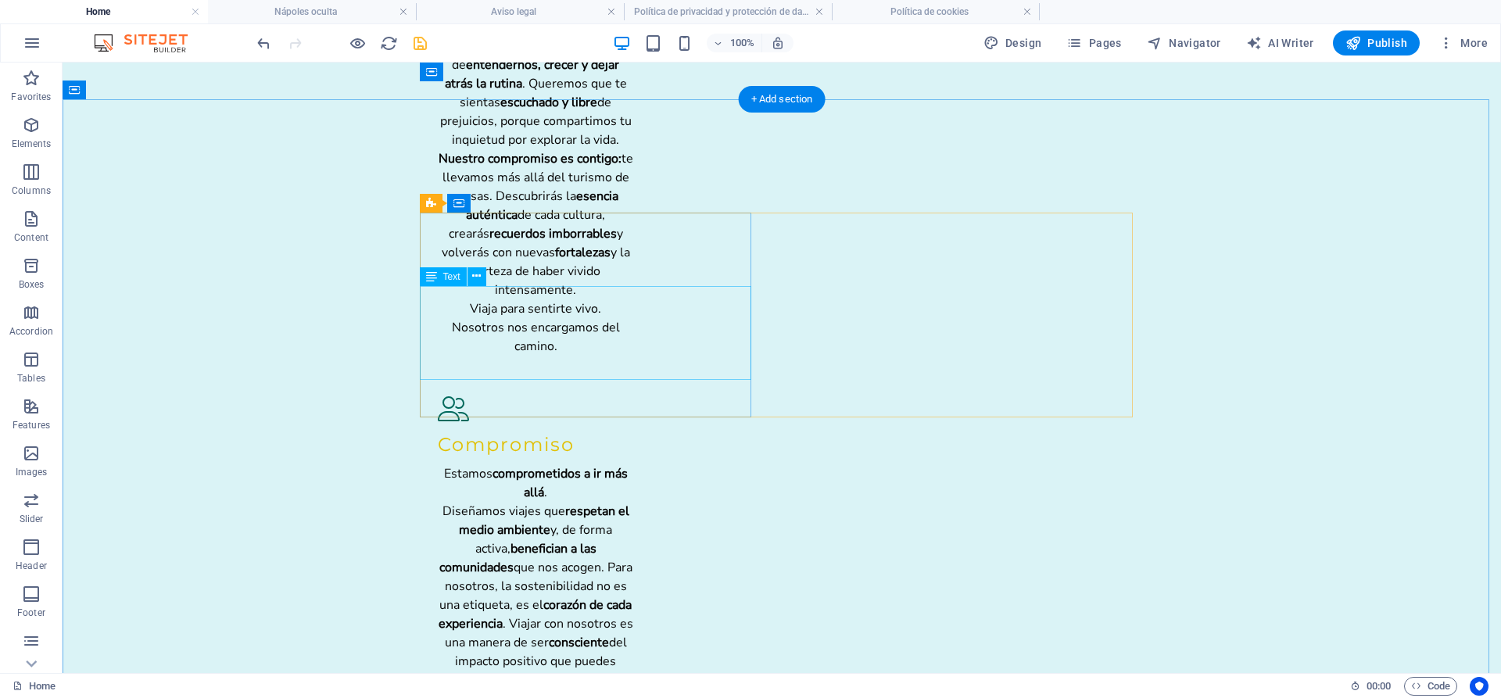
scroll to position [2462, 0]
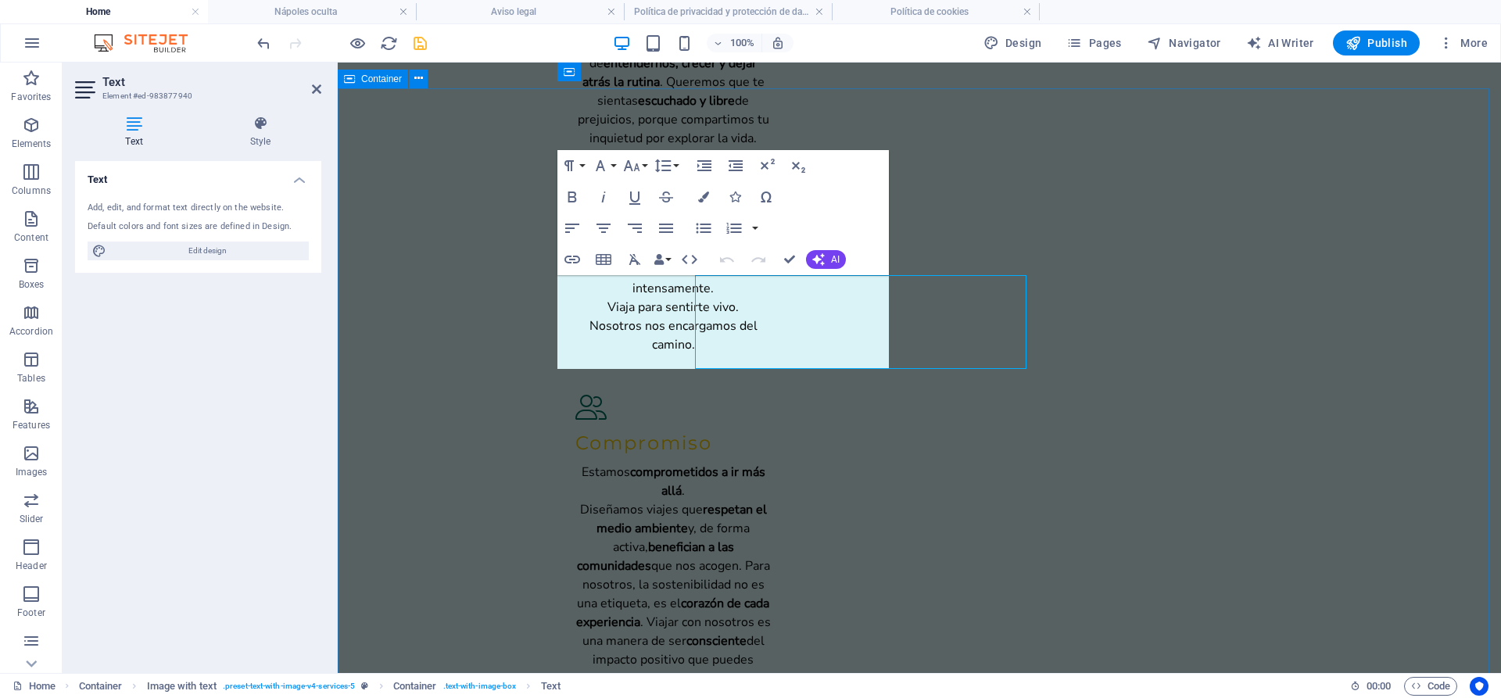
drag, startPoint x: 828, startPoint y: 302, endPoint x: 553, endPoint y: 302, distance: 275.2
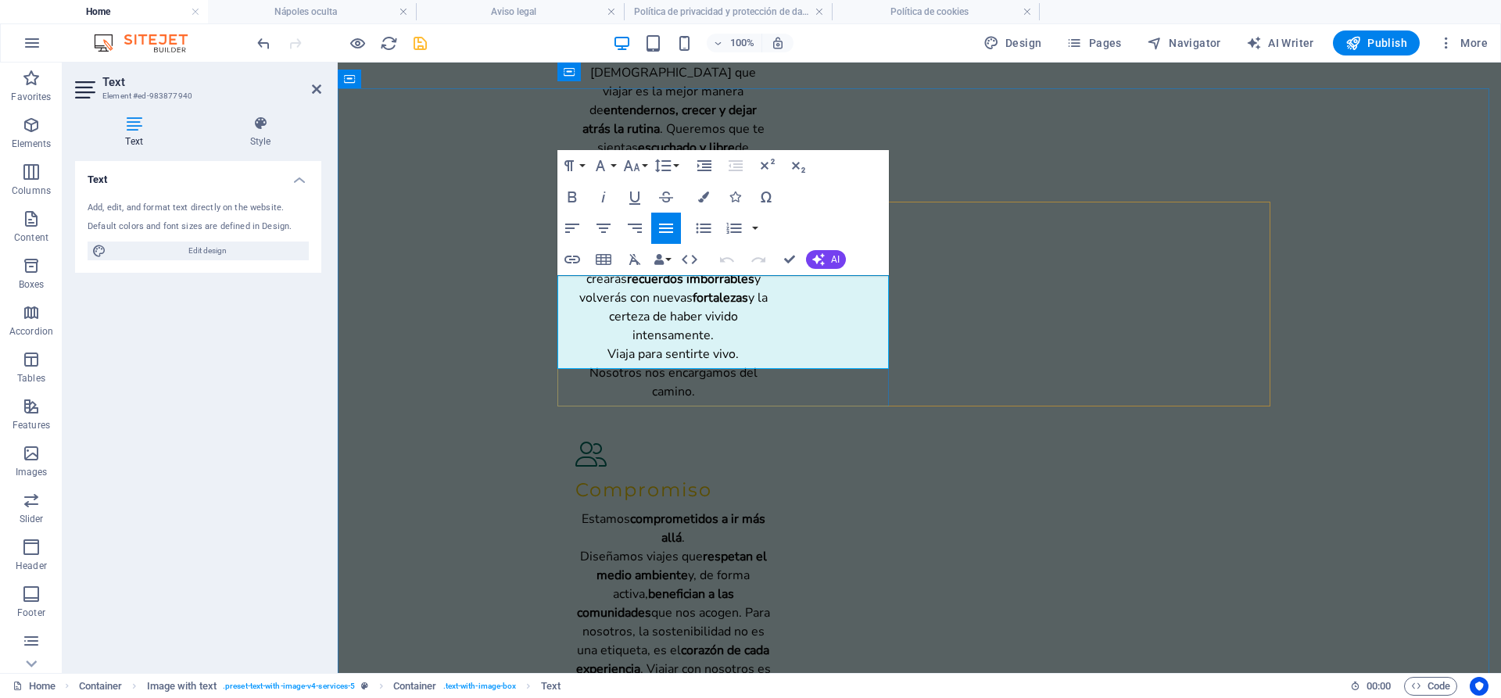
drag, startPoint x: 640, startPoint y: 356, endPoint x: 557, endPoint y: 282, distance: 110.2
drag, startPoint x: 730, startPoint y: 343, endPoint x: 816, endPoint y: 345, distance: 86.0
click at [580, 195] on icon "button" at bounding box center [572, 197] width 19 height 19
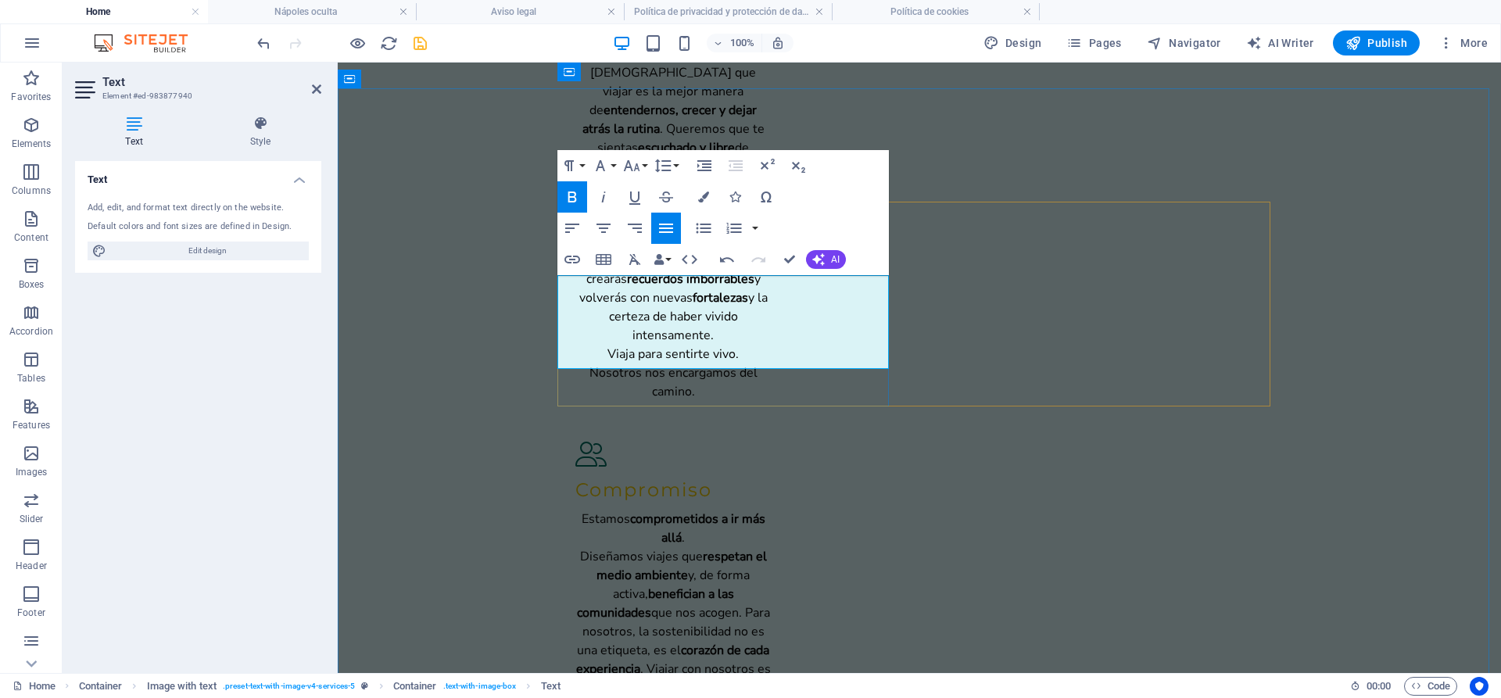
drag, startPoint x: 823, startPoint y: 343, endPoint x: 876, endPoint y: 344, distance: 52.4
click at [577, 195] on icon "button" at bounding box center [572, 197] width 19 height 19
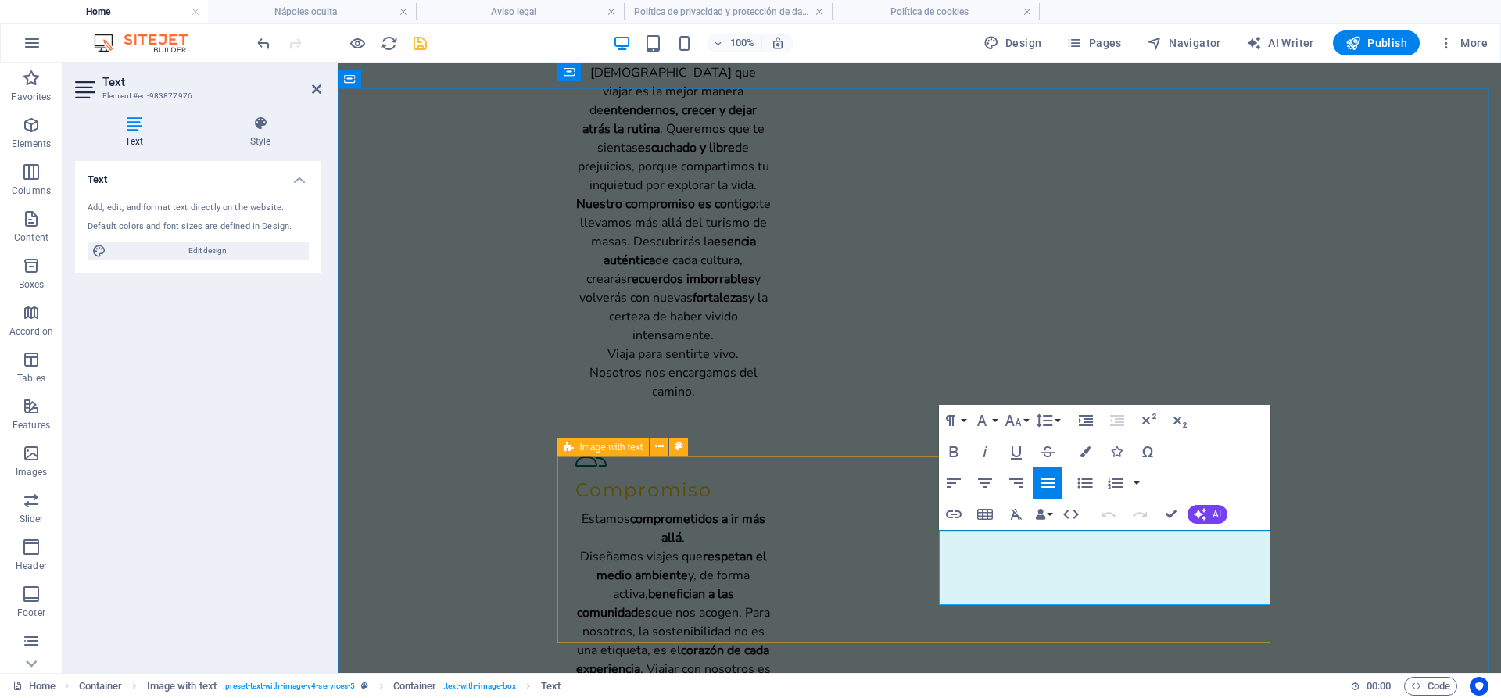
drag, startPoint x: 1256, startPoint y: 596, endPoint x: 934, endPoint y: 543, distance: 325.6
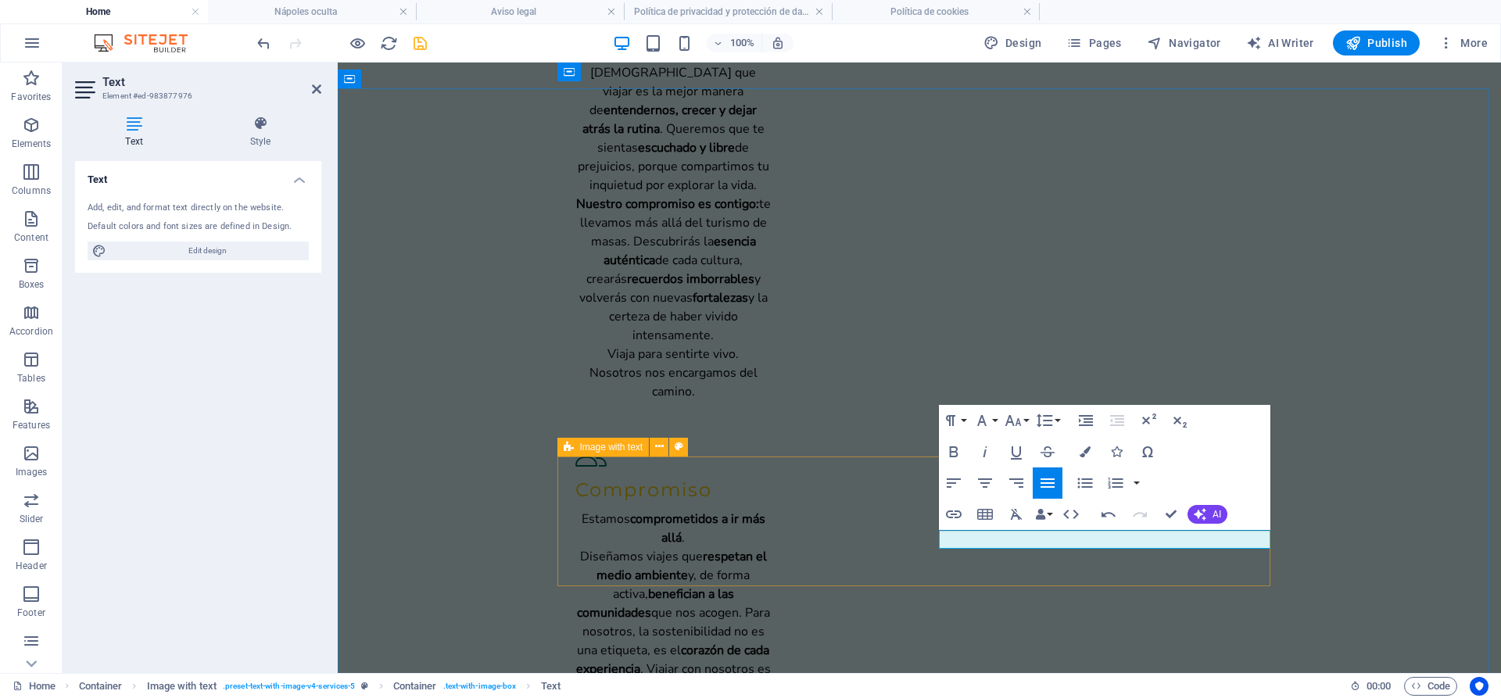
scroll to position [0, 1]
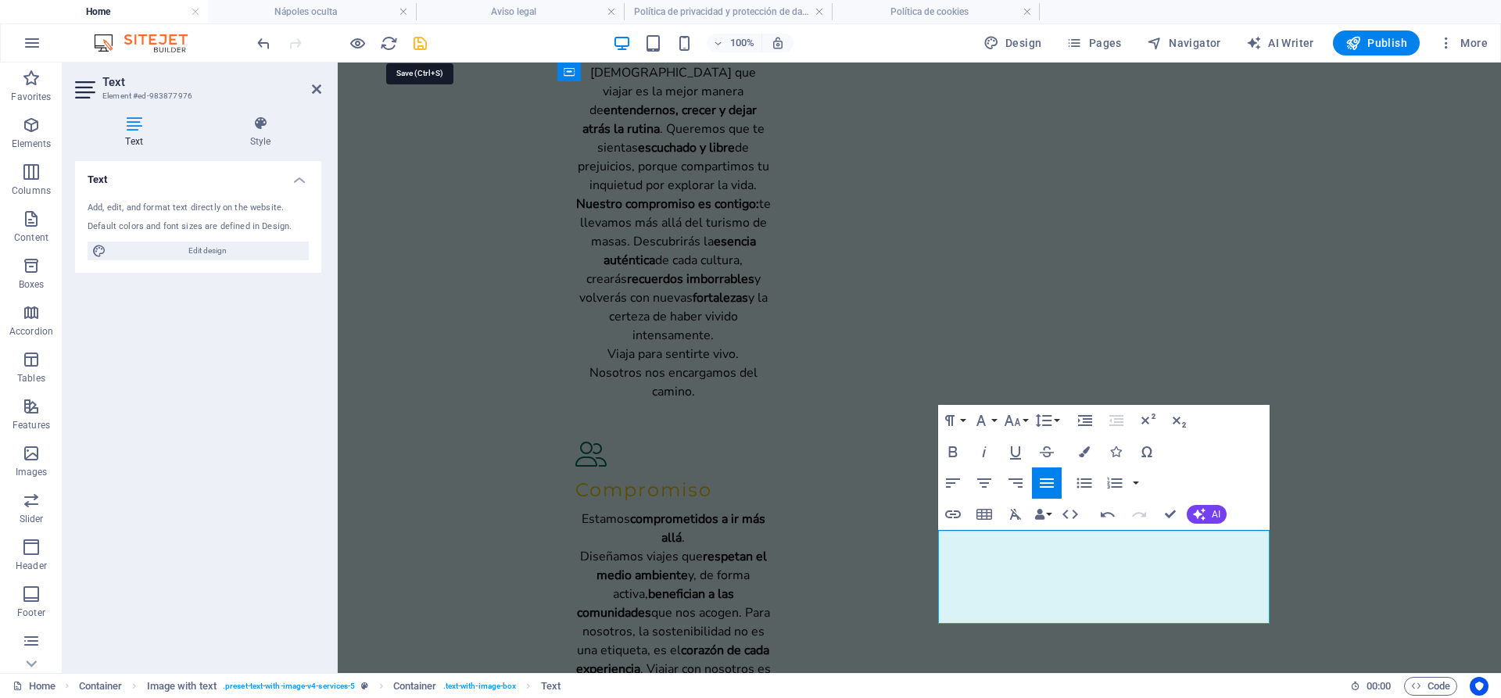
click at [425, 52] on icon "save" at bounding box center [420, 43] width 18 height 18
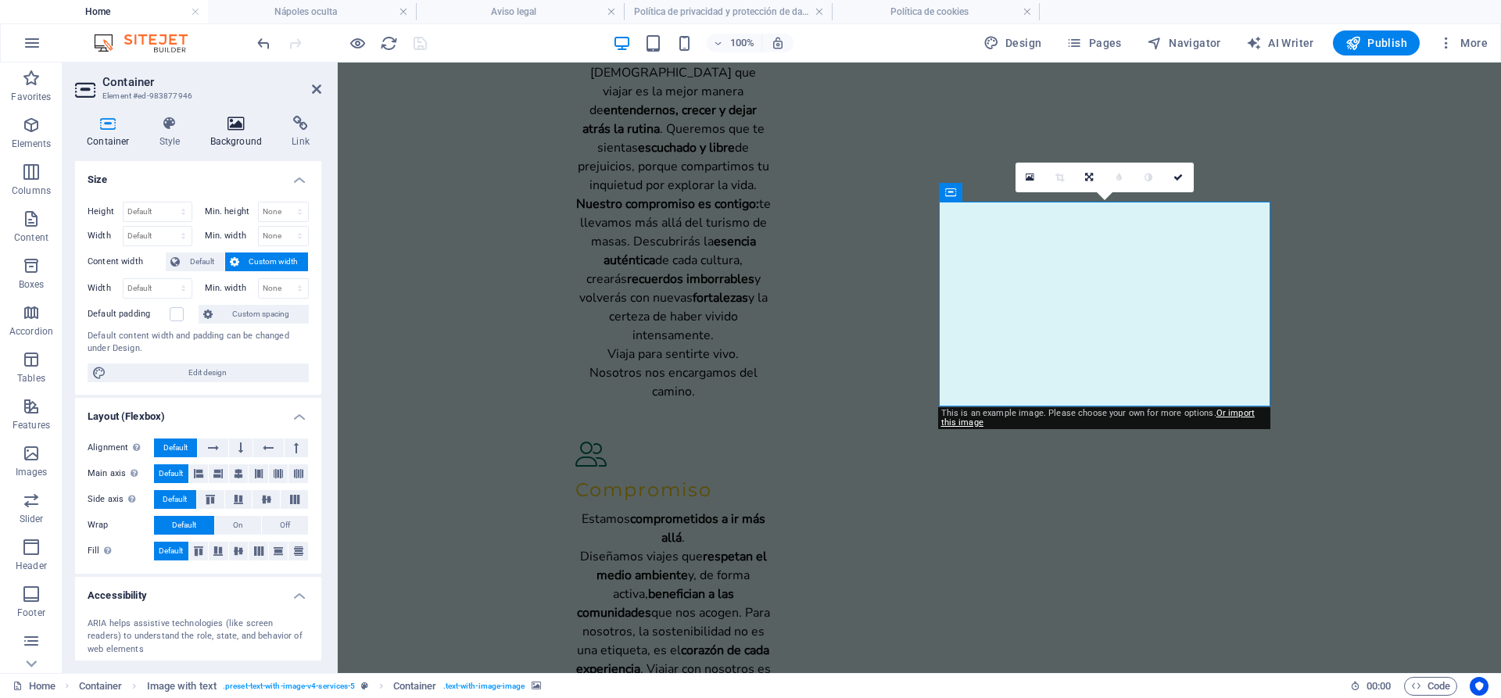
click at [242, 146] on h4 "Background" at bounding box center [240, 132] width 82 height 33
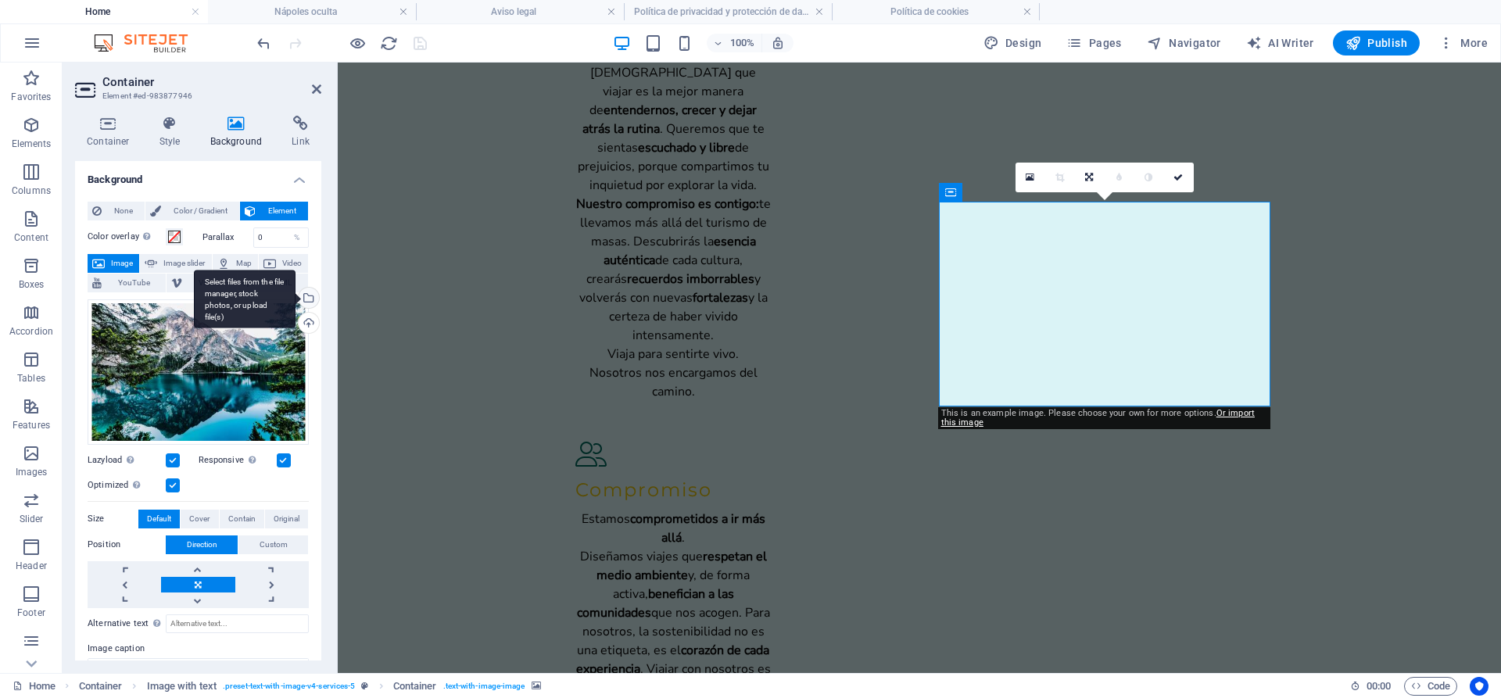
click at [308, 302] on div "Select files from the file manager, stock photos, or upload file(s)" at bounding box center [307, 299] width 23 height 23
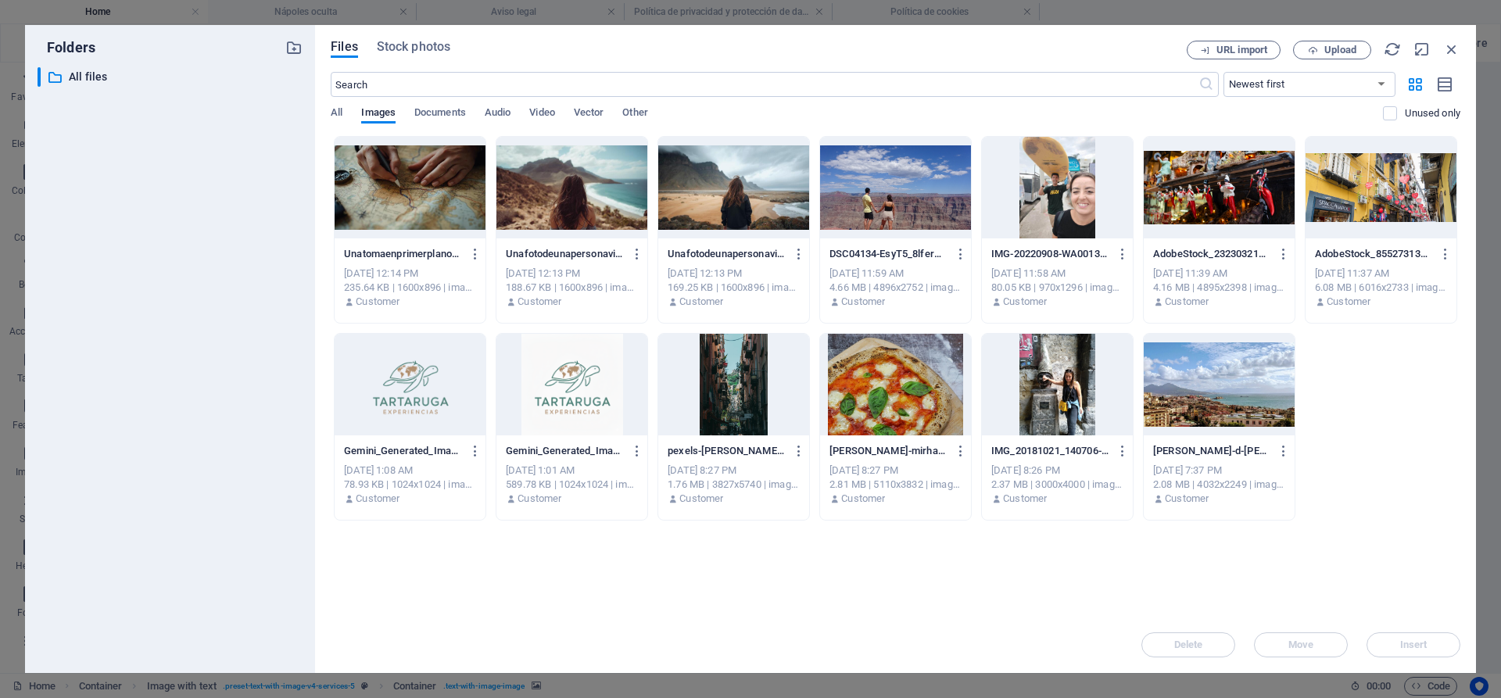
click at [459, 174] on div at bounding box center [410, 188] width 151 height 102
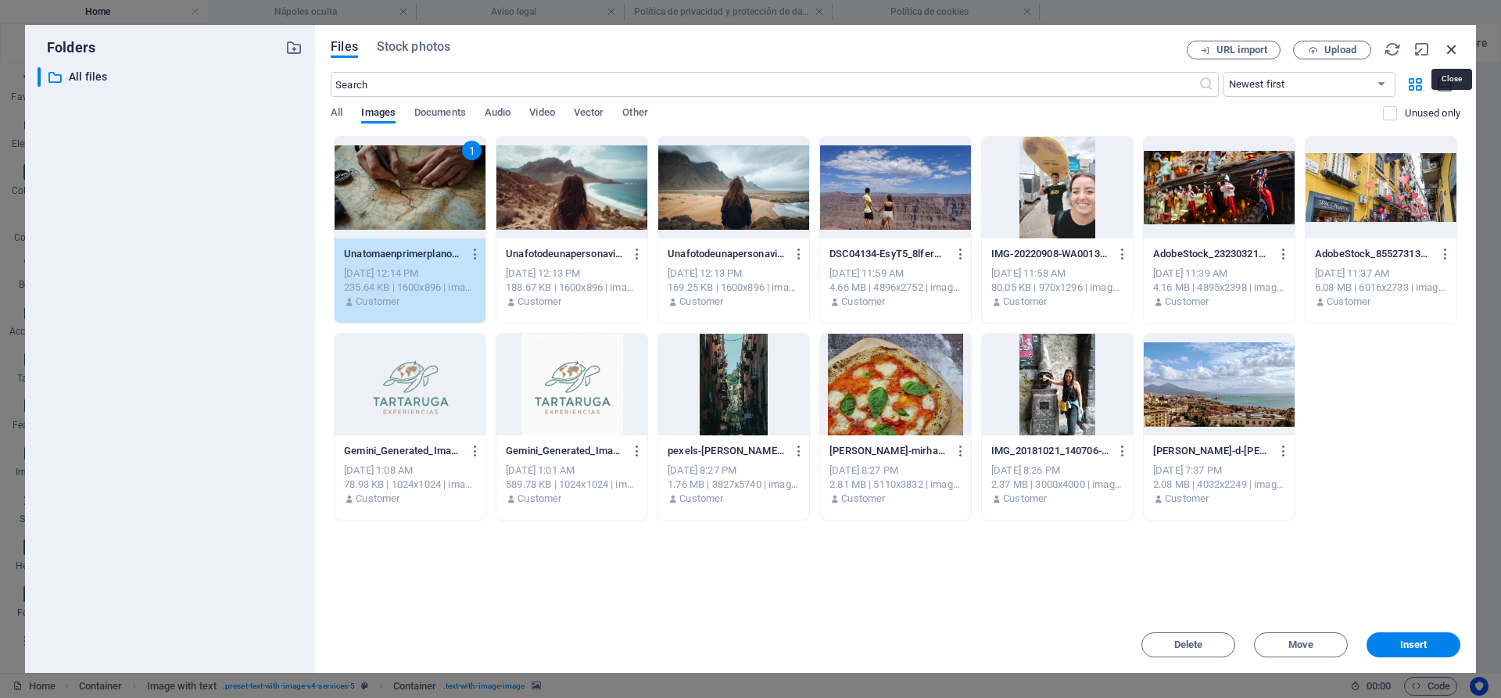
click at [1459, 51] on icon "button" at bounding box center [1451, 49] width 17 height 17
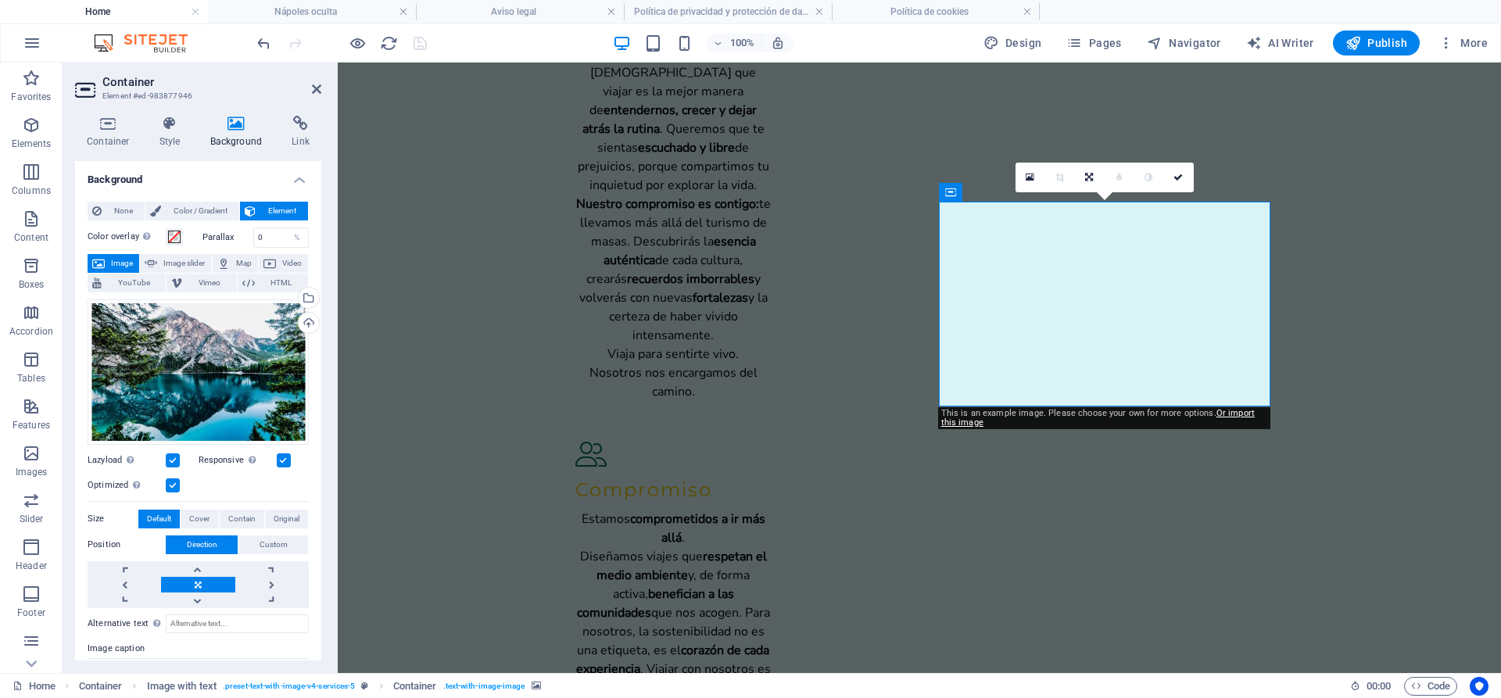
click at [296, 299] on div "Select files from the file manager, stock photos, or upload file(s)" at bounding box center [245, 299] width 102 height 59
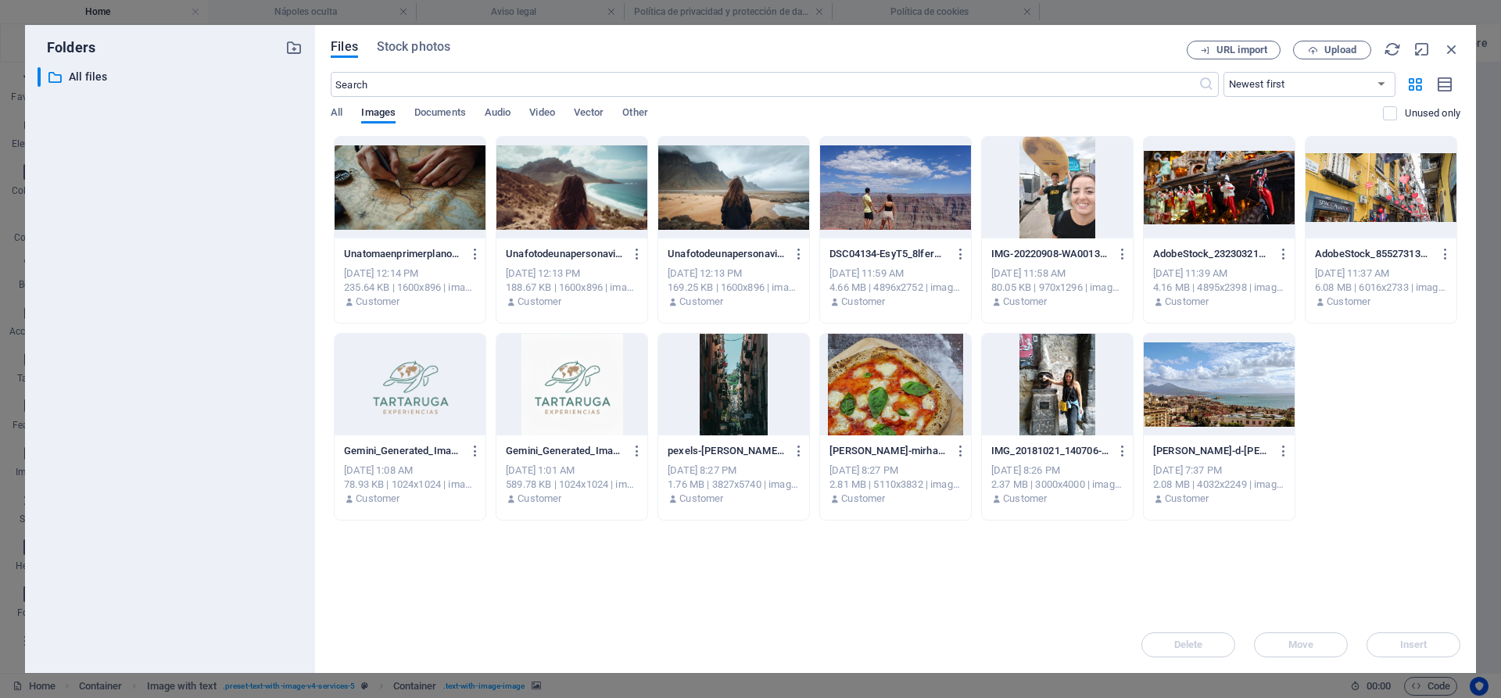
click at [397, 201] on div at bounding box center [410, 188] width 151 height 102
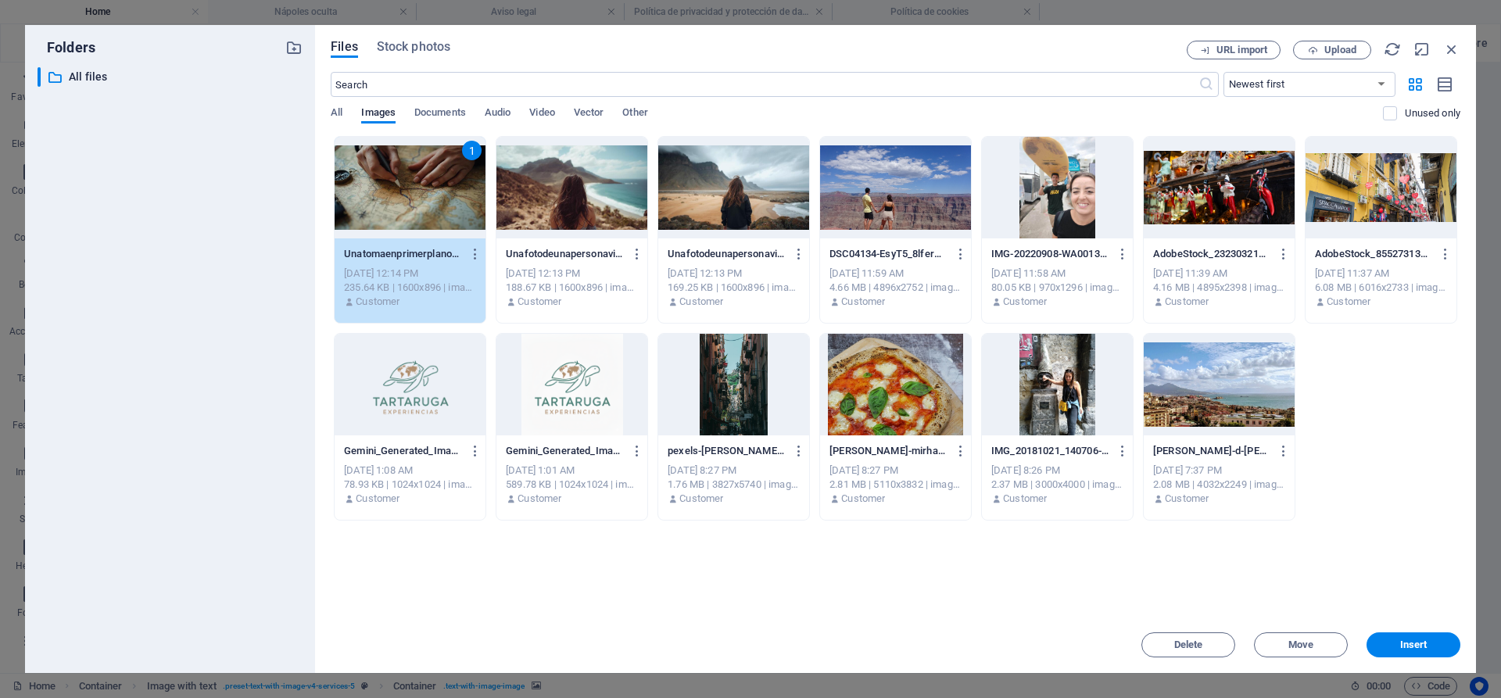
click at [397, 201] on div "1" at bounding box center [410, 188] width 151 height 102
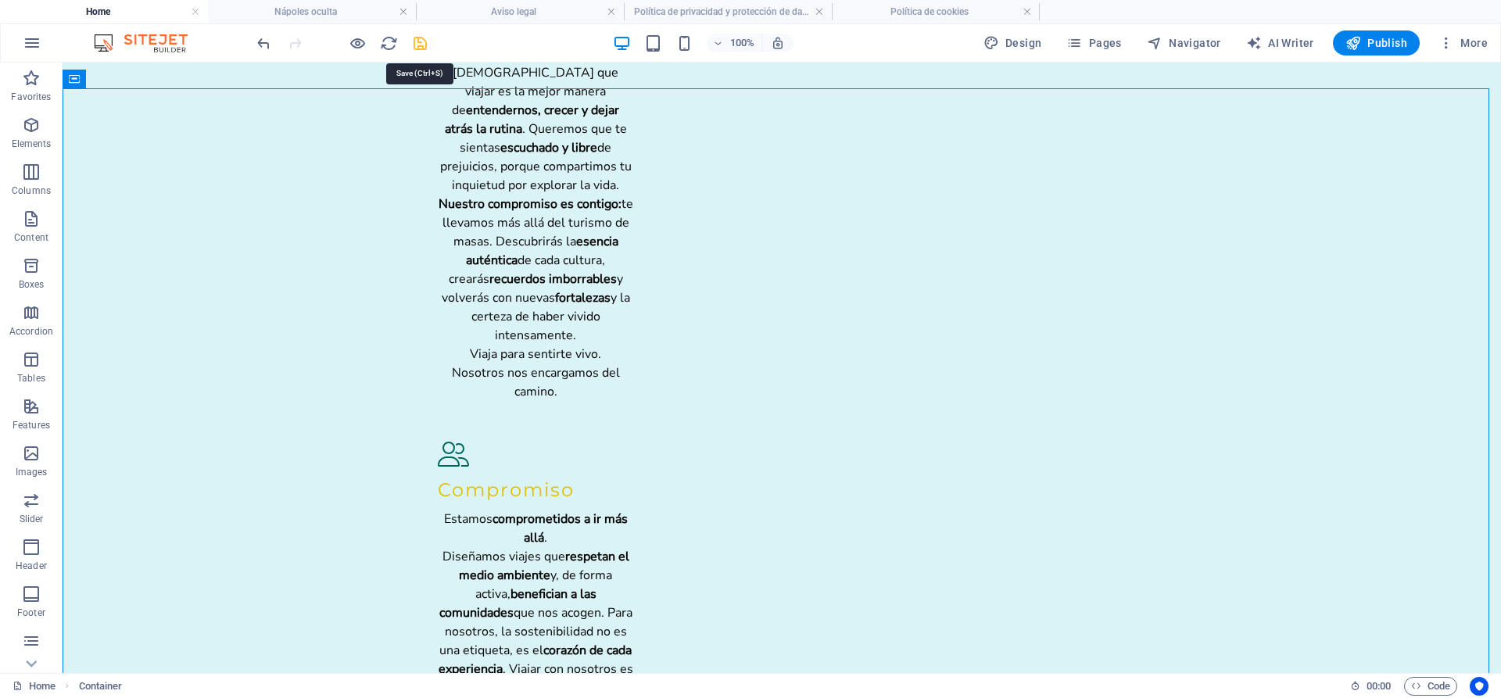
click at [418, 49] on icon "save" at bounding box center [420, 43] width 18 height 18
checkbox input "false"
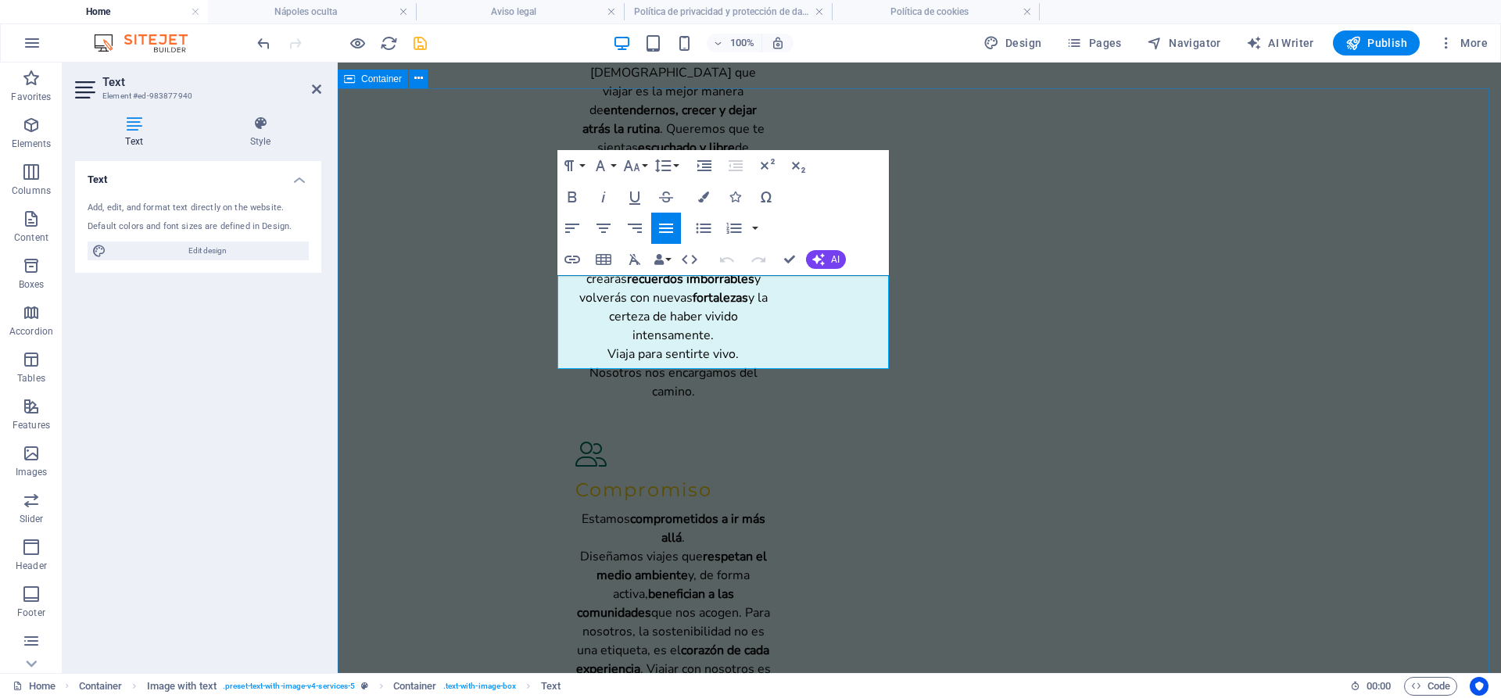
drag, startPoint x: 819, startPoint y: 365, endPoint x: 548, endPoint y: 271, distance: 287.1
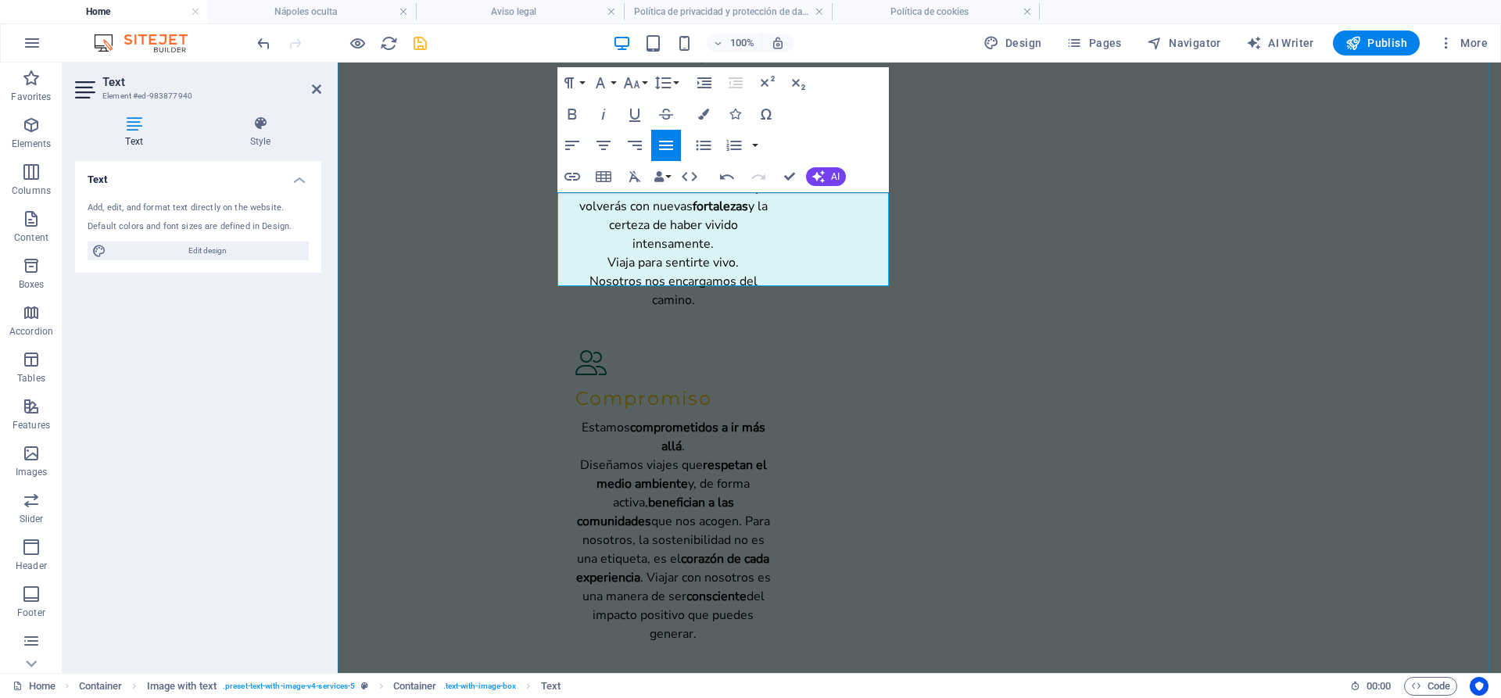
scroll to position [2570, 0]
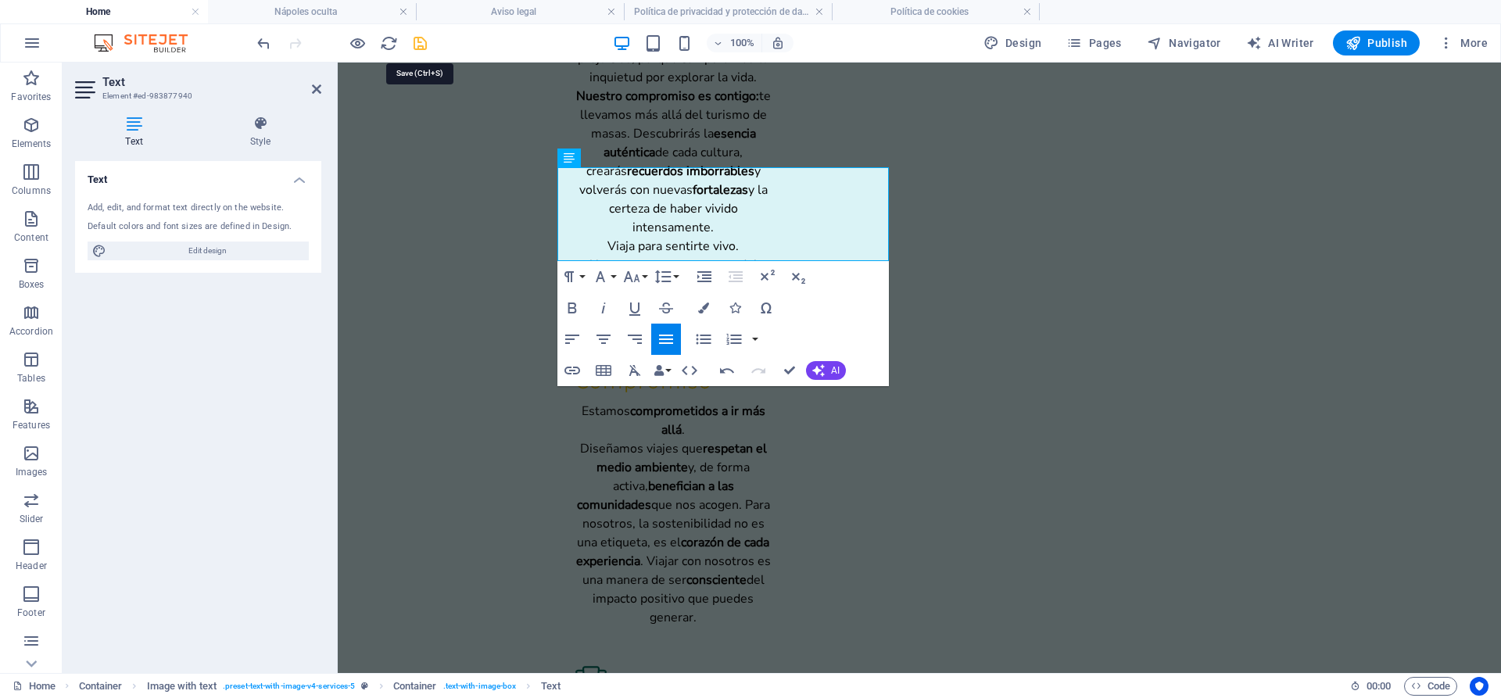
click at [418, 43] on icon "save" at bounding box center [420, 43] width 18 height 18
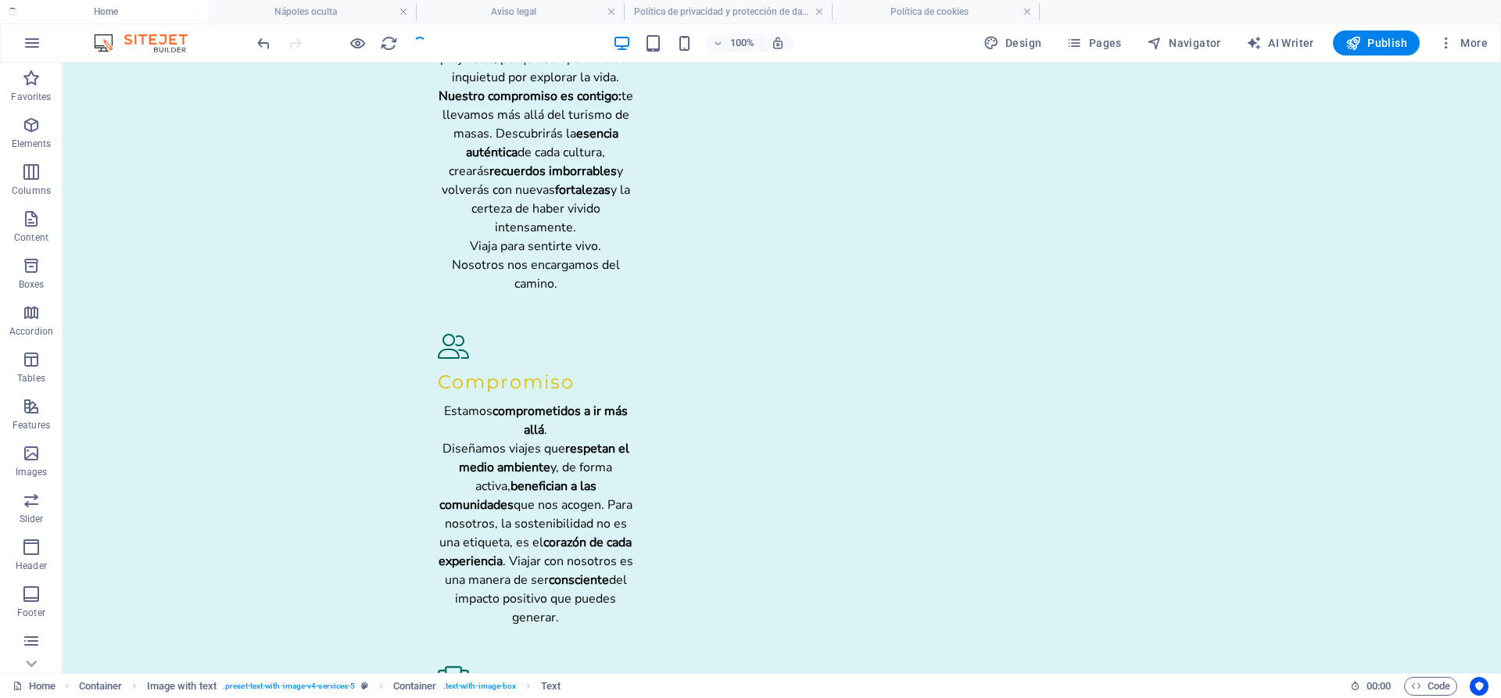
checkbox input "false"
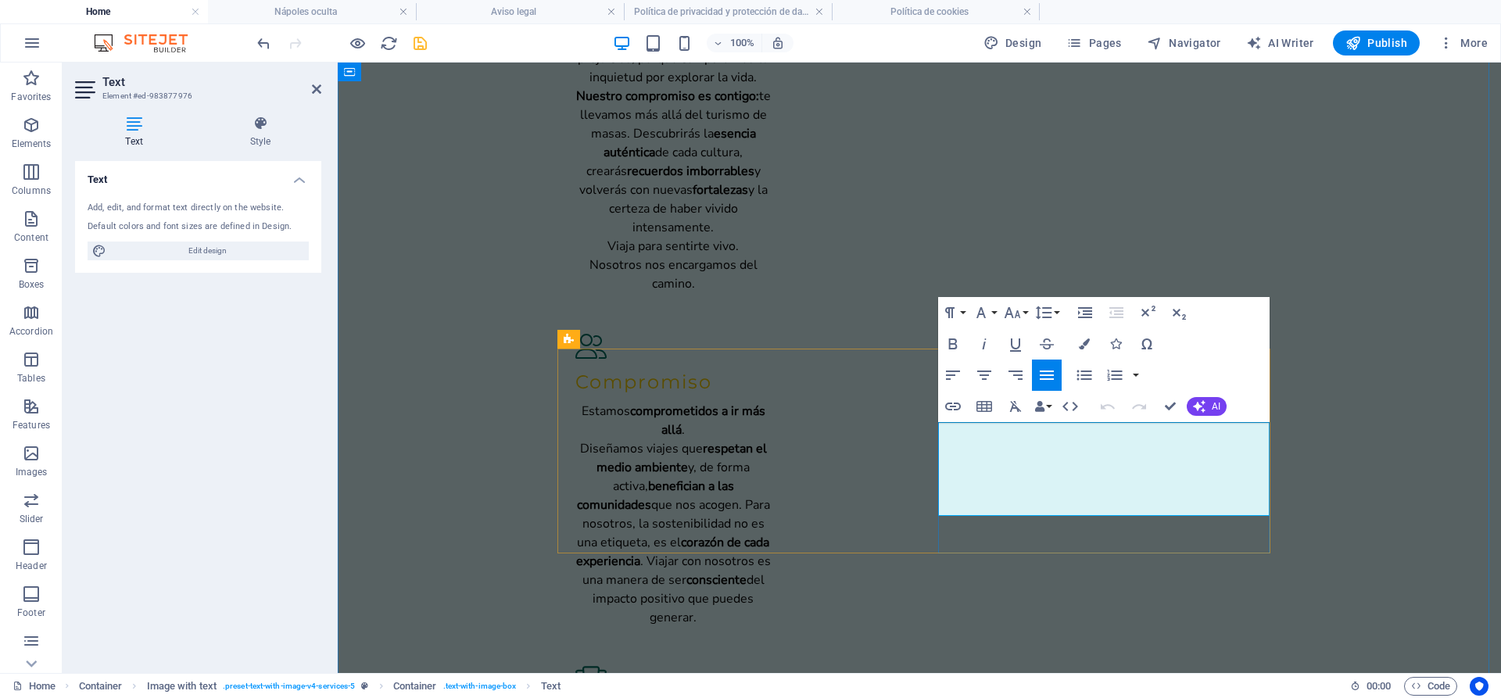
click at [422, 34] on icon "save" at bounding box center [420, 43] width 18 height 18
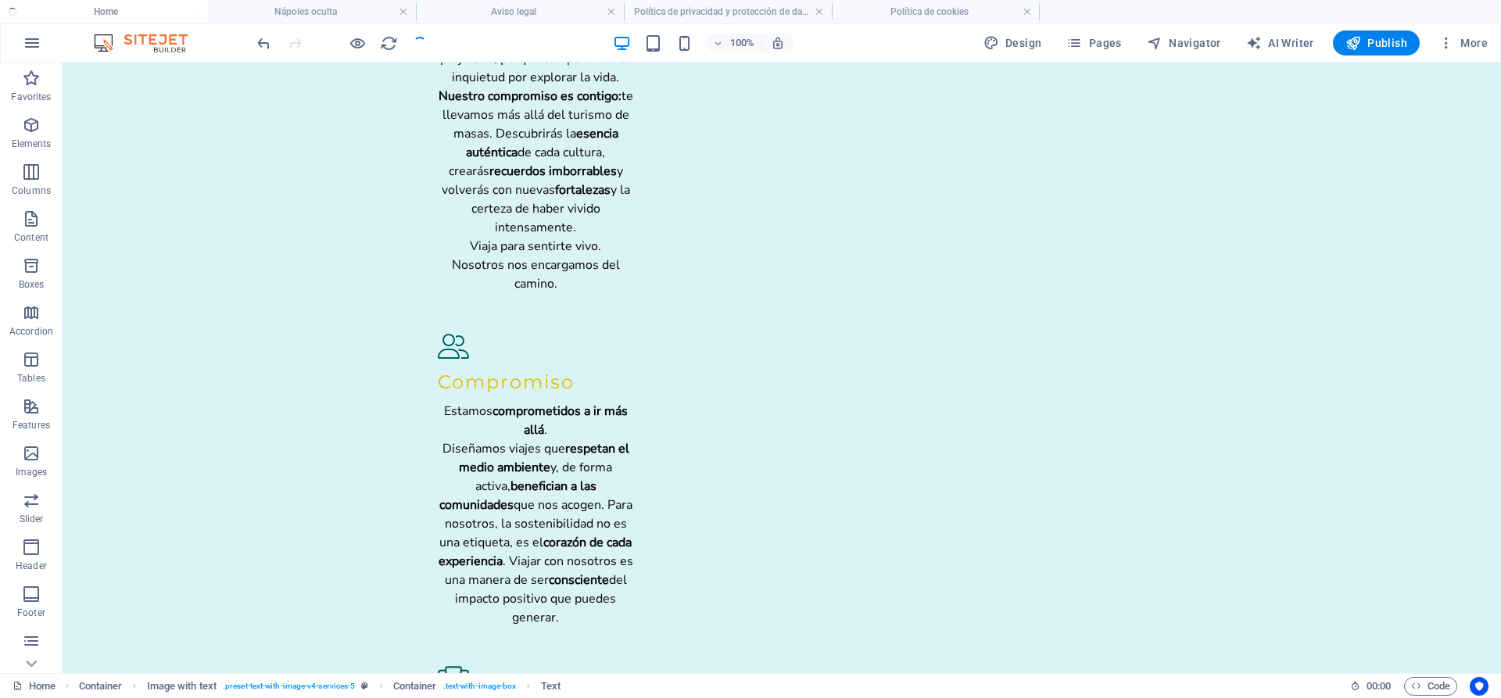
checkbox input "false"
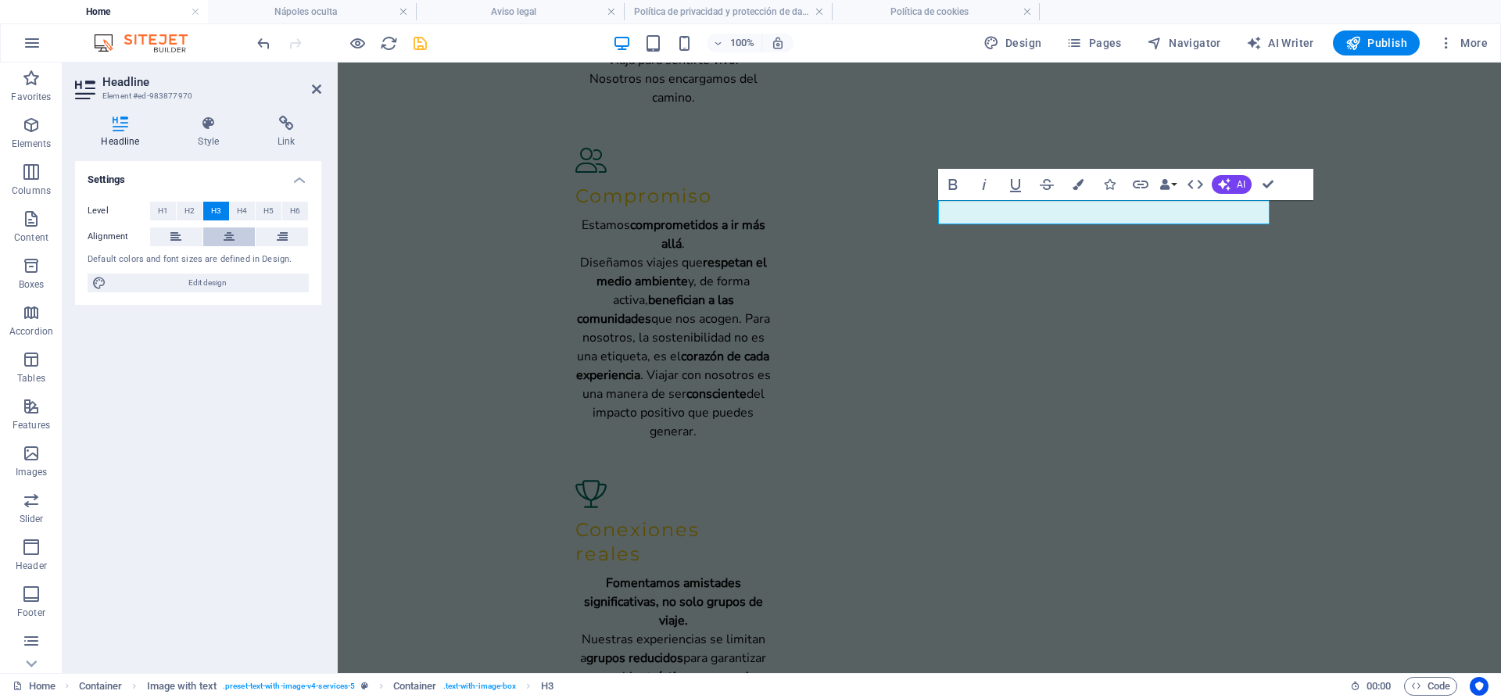
click at [237, 228] on button at bounding box center [229, 237] width 52 height 19
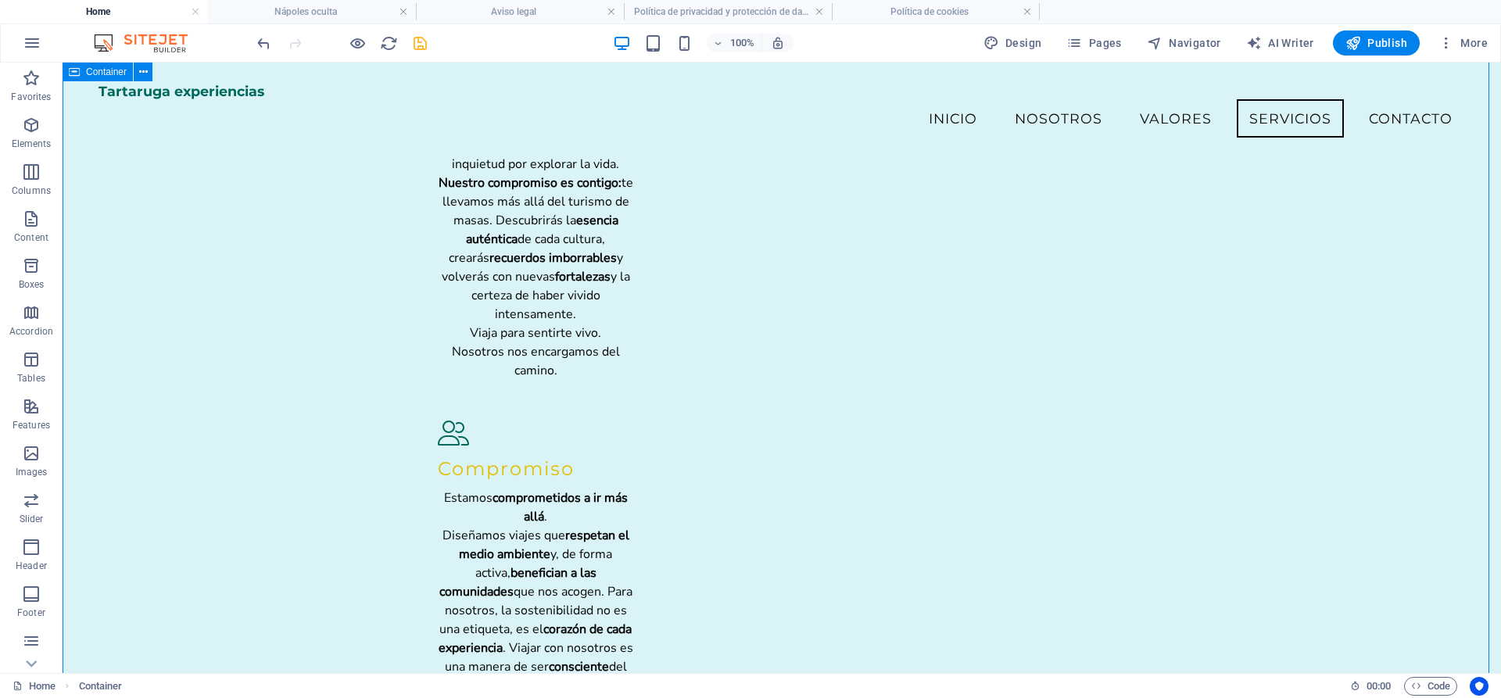
scroll to position [2547, 0]
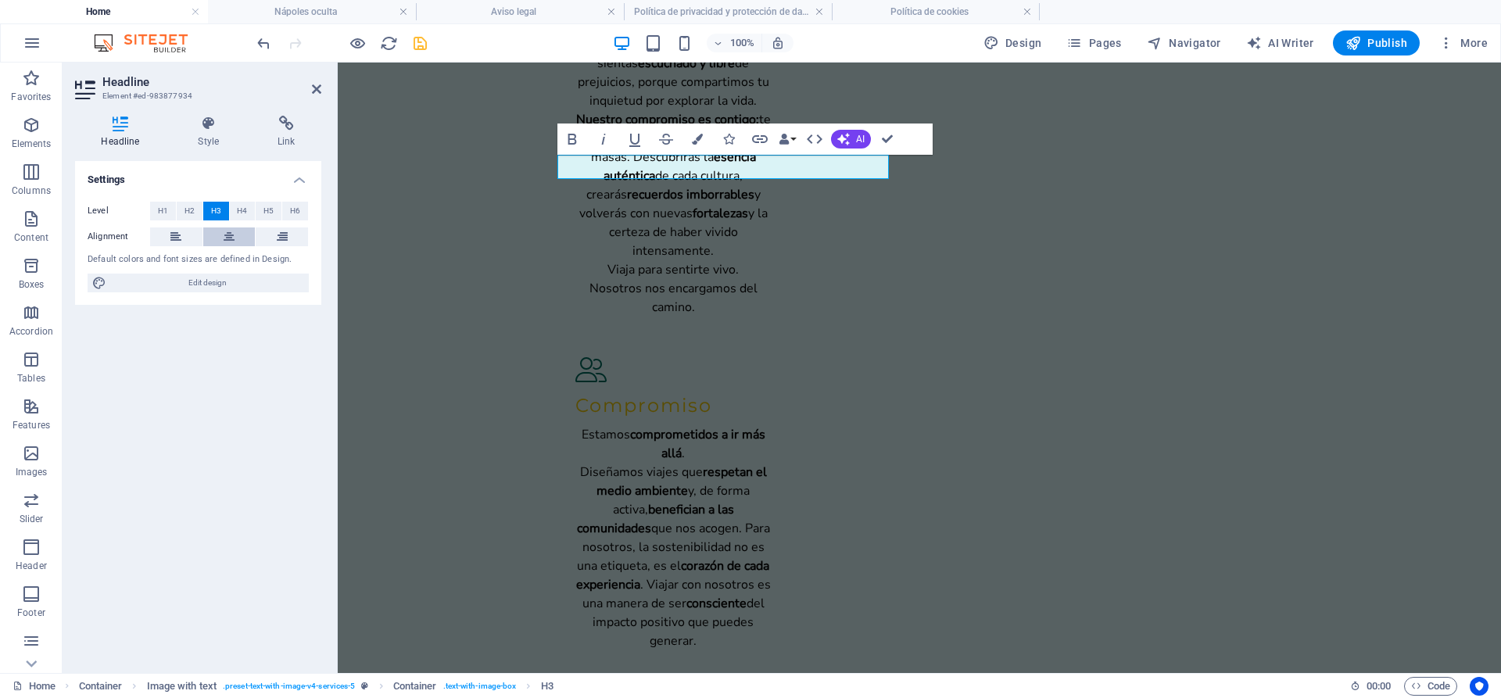
click at [226, 228] on icon at bounding box center [229, 237] width 11 height 19
click at [429, 47] on div "100% Design Pages Navigator AI Writer Publish More" at bounding box center [874, 42] width 1240 height 25
click at [425, 44] on icon "save" at bounding box center [420, 43] width 18 height 18
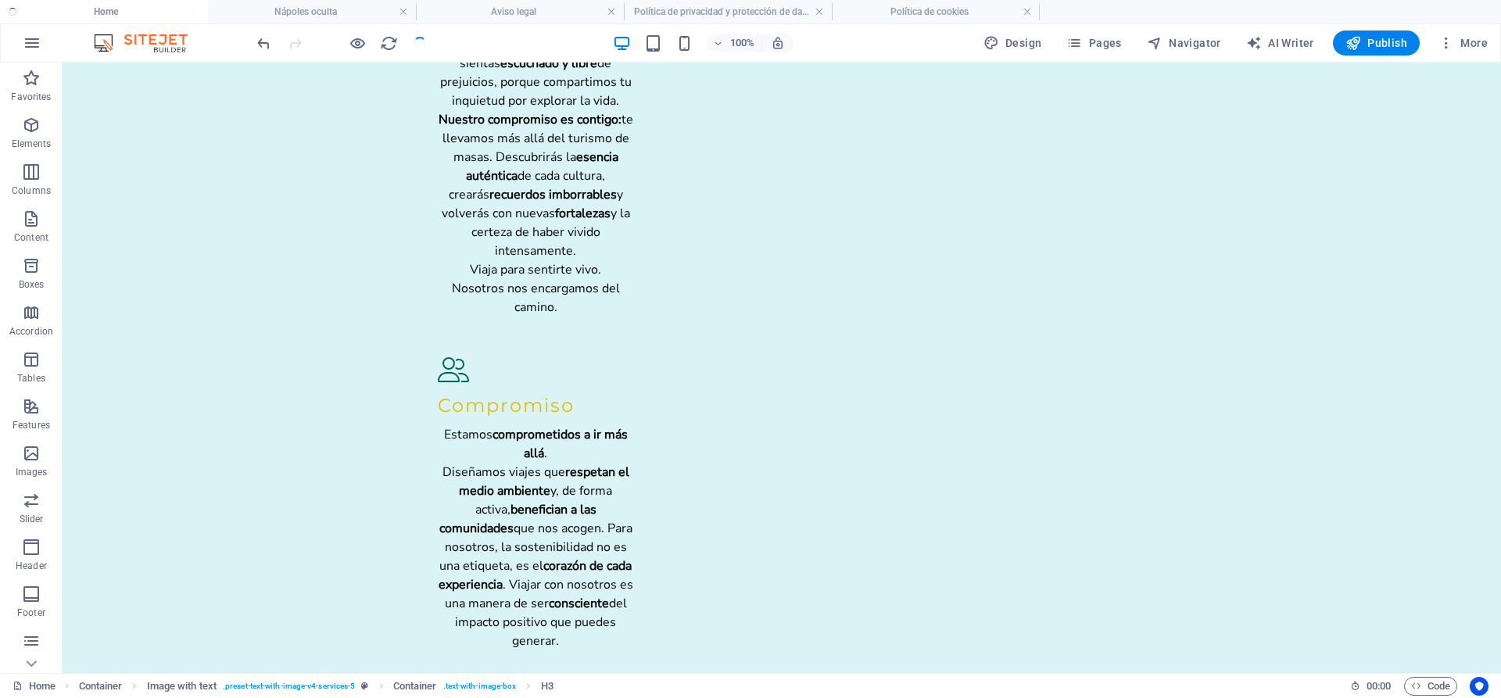
checkbox input "false"
click at [425, 44] on div at bounding box center [341, 42] width 175 height 25
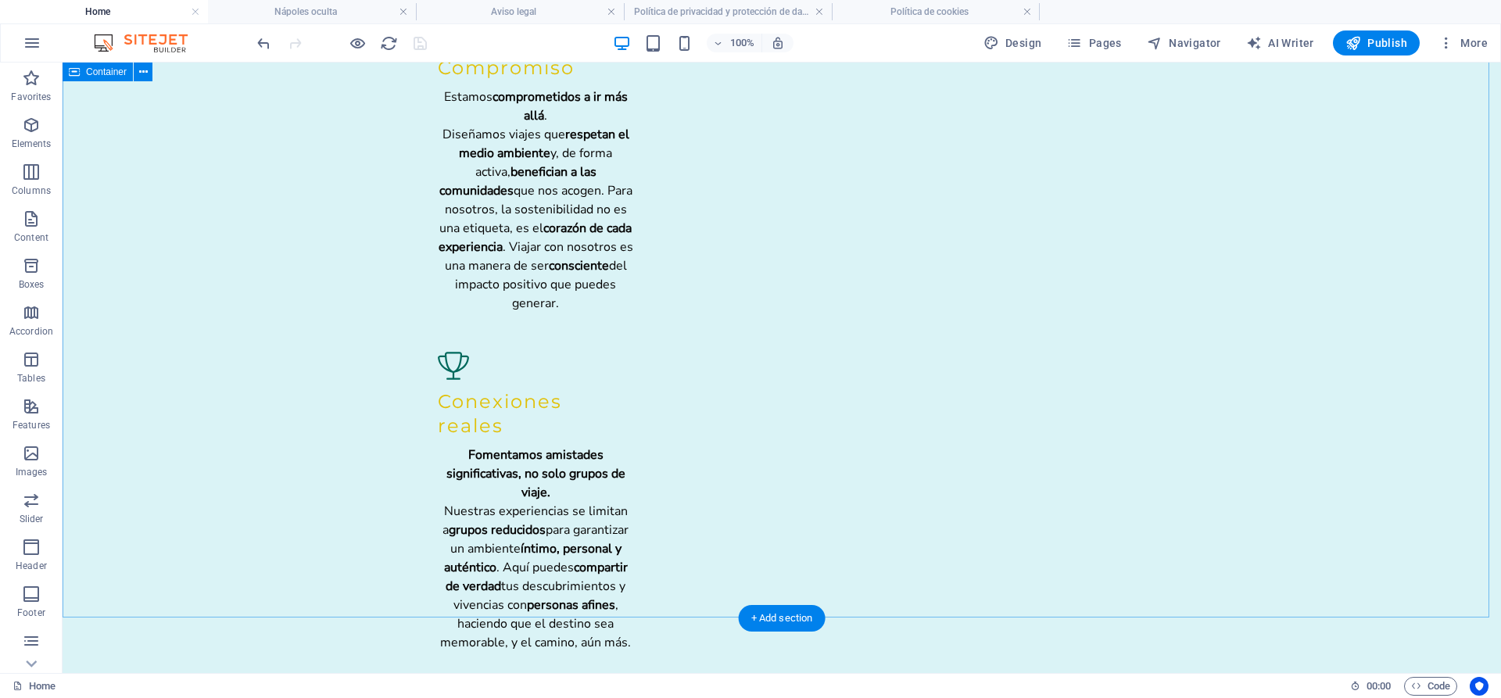
scroll to position [2909, 0]
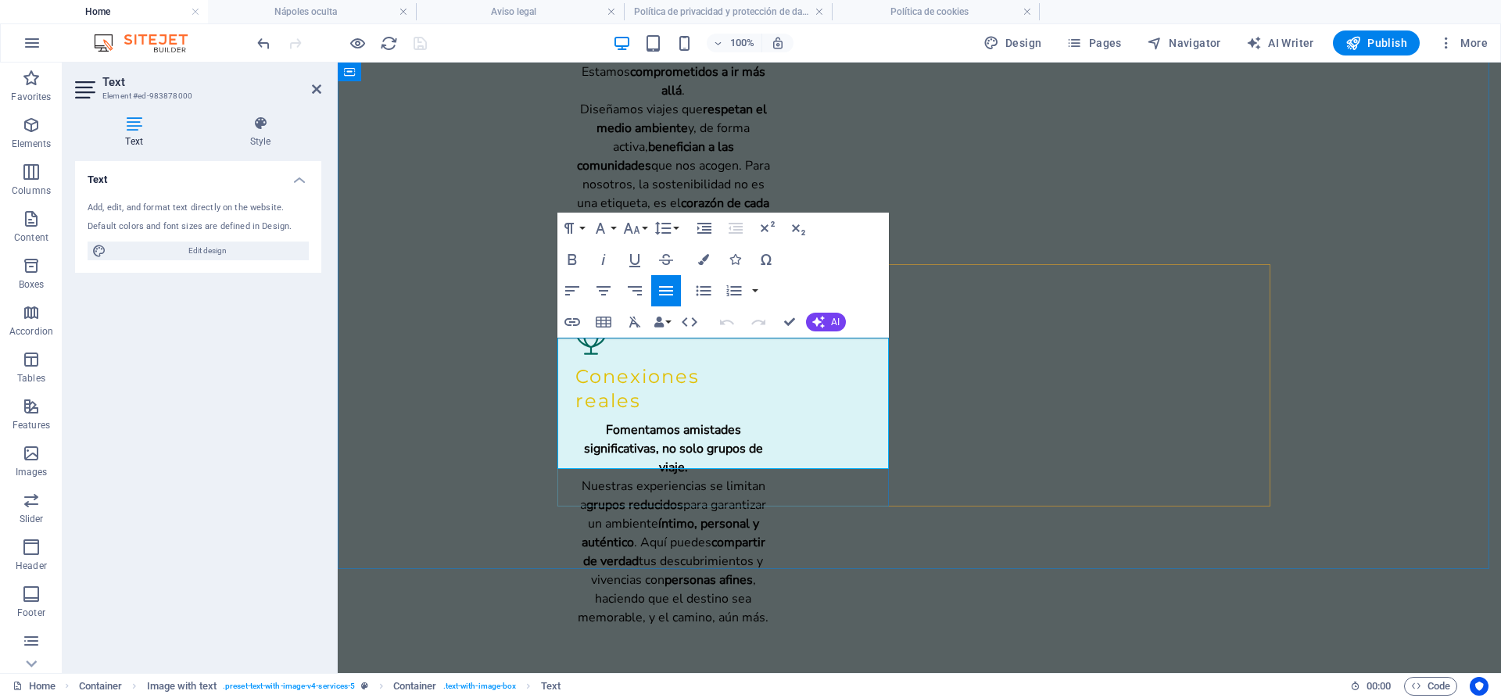
drag, startPoint x: 732, startPoint y: 438, endPoint x: 758, endPoint y: 453, distance: 30.5
drag, startPoint x: 747, startPoint y: 422, endPoint x: 750, endPoint y: 453, distance: 31.4
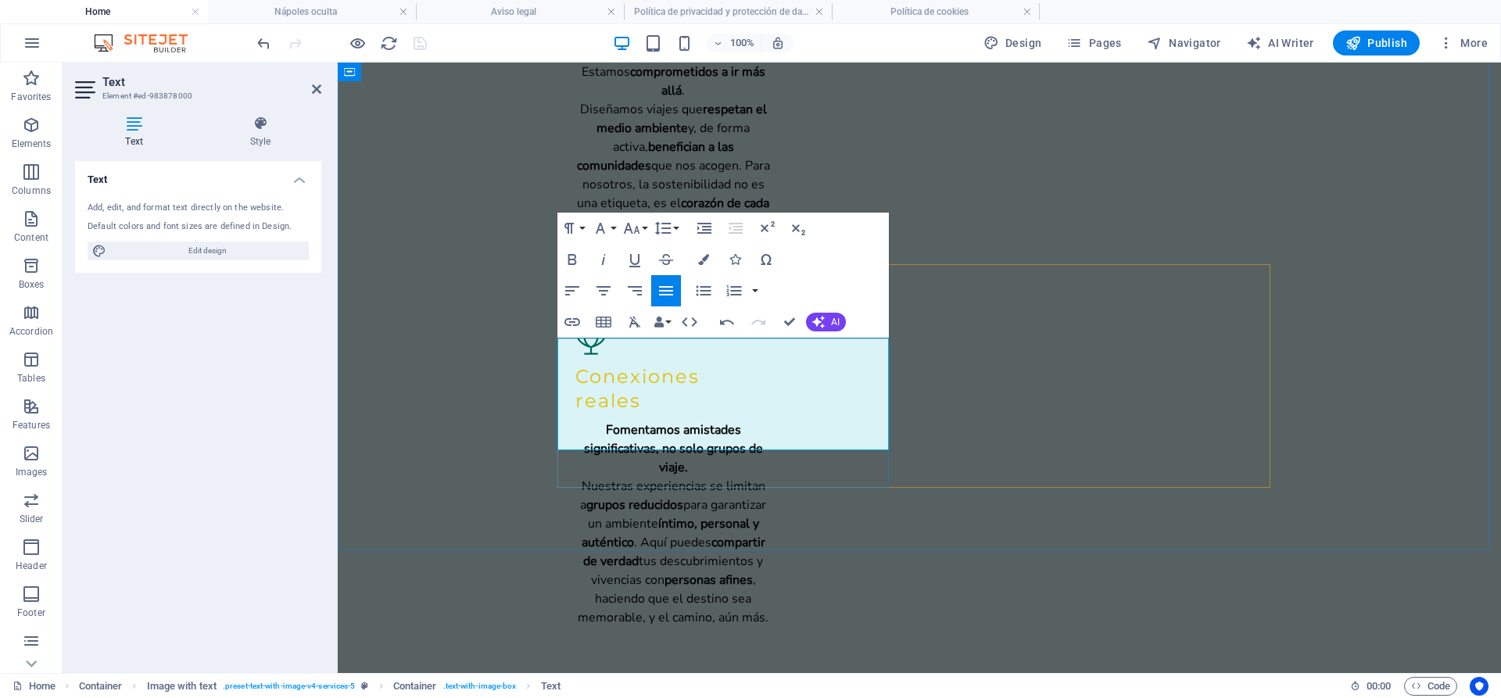
drag, startPoint x: 737, startPoint y: 426, endPoint x: 740, endPoint y: 438, distance: 12.0
click at [572, 260] on icon "button" at bounding box center [572, 259] width 9 height 11
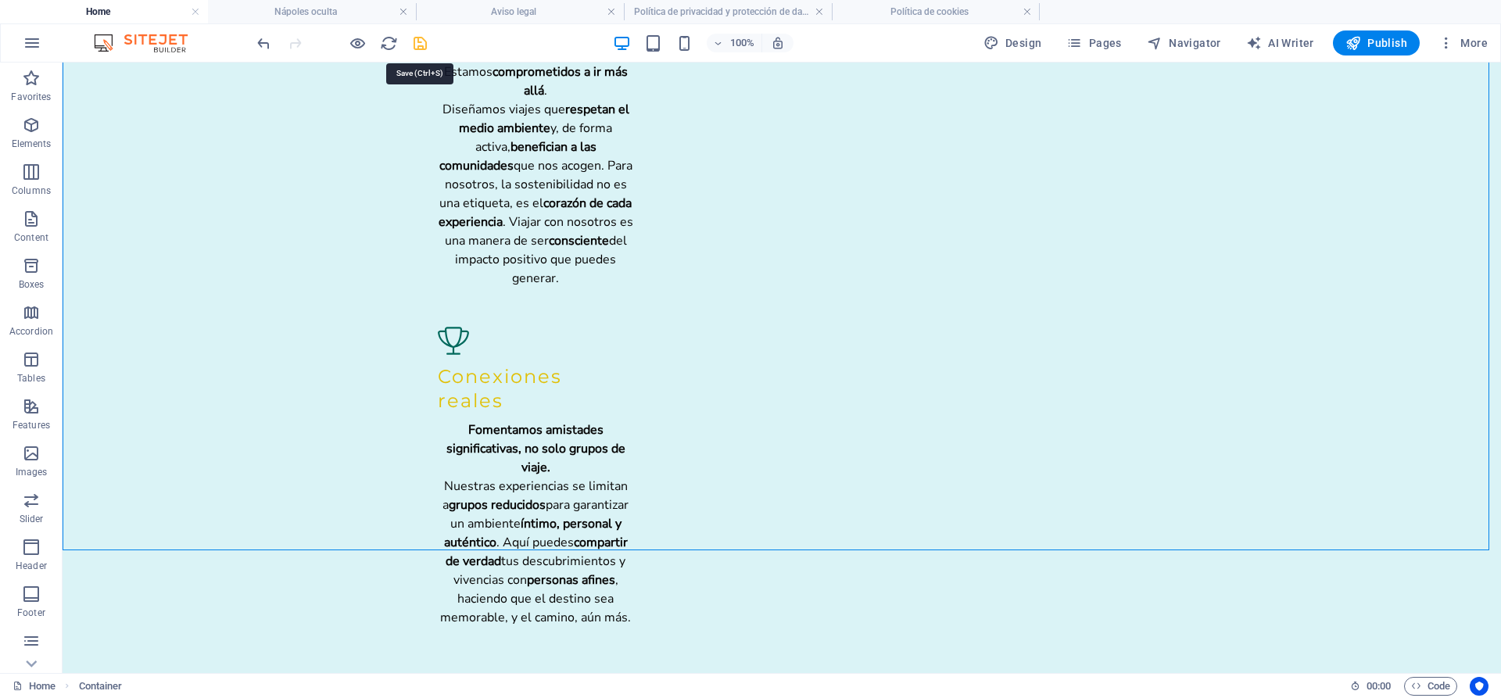
click at [425, 38] on icon "save" at bounding box center [420, 43] width 18 height 18
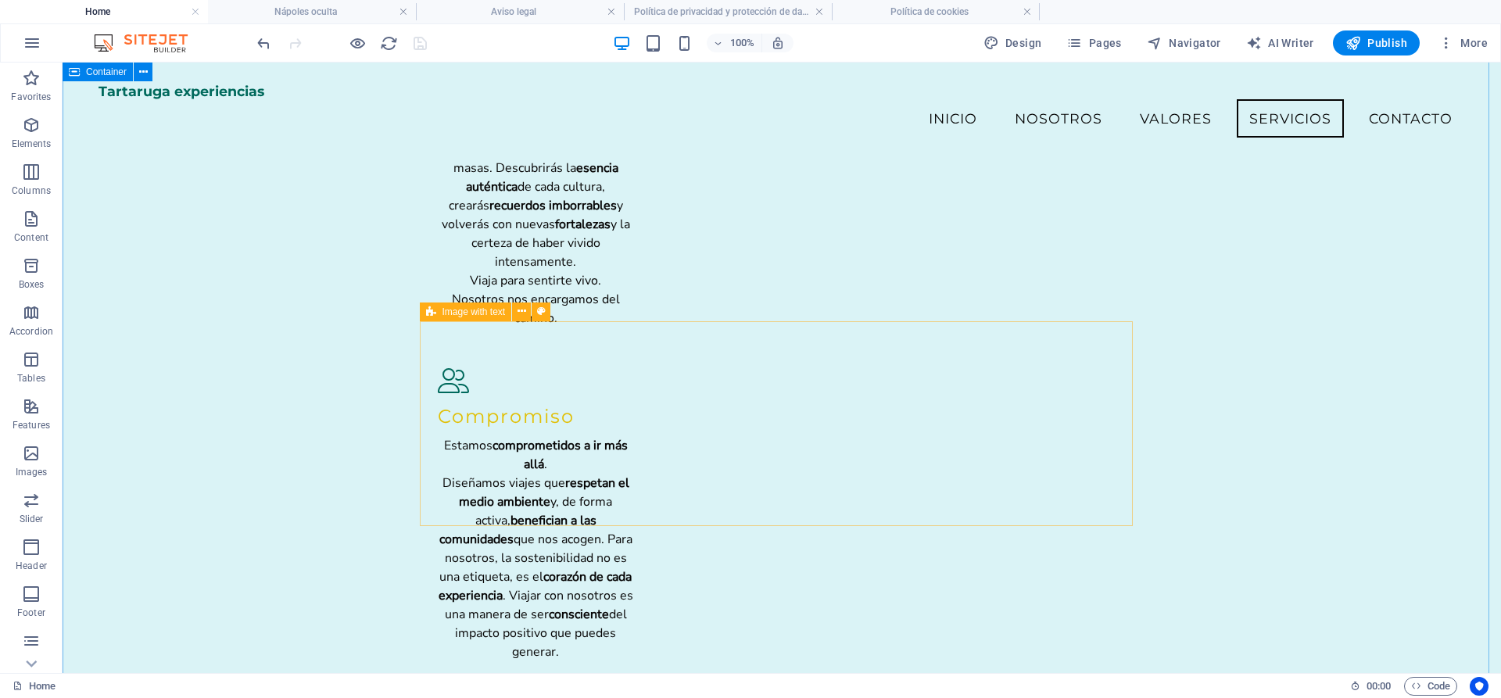
scroll to position [2518, 0]
click at [1460, 45] on span "More" at bounding box center [1463, 43] width 49 height 16
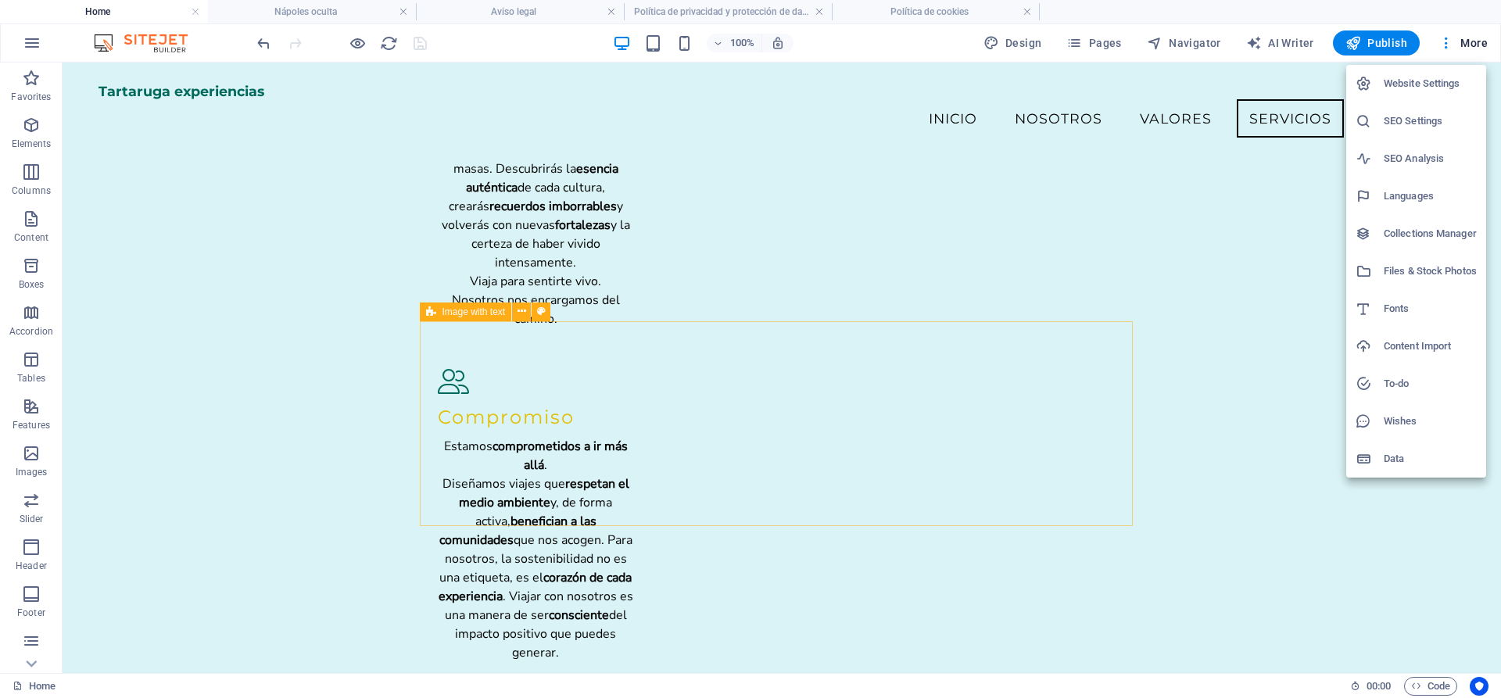
click at [1419, 281] on li "Files & Stock Photos" at bounding box center [1416, 272] width 140 height 38
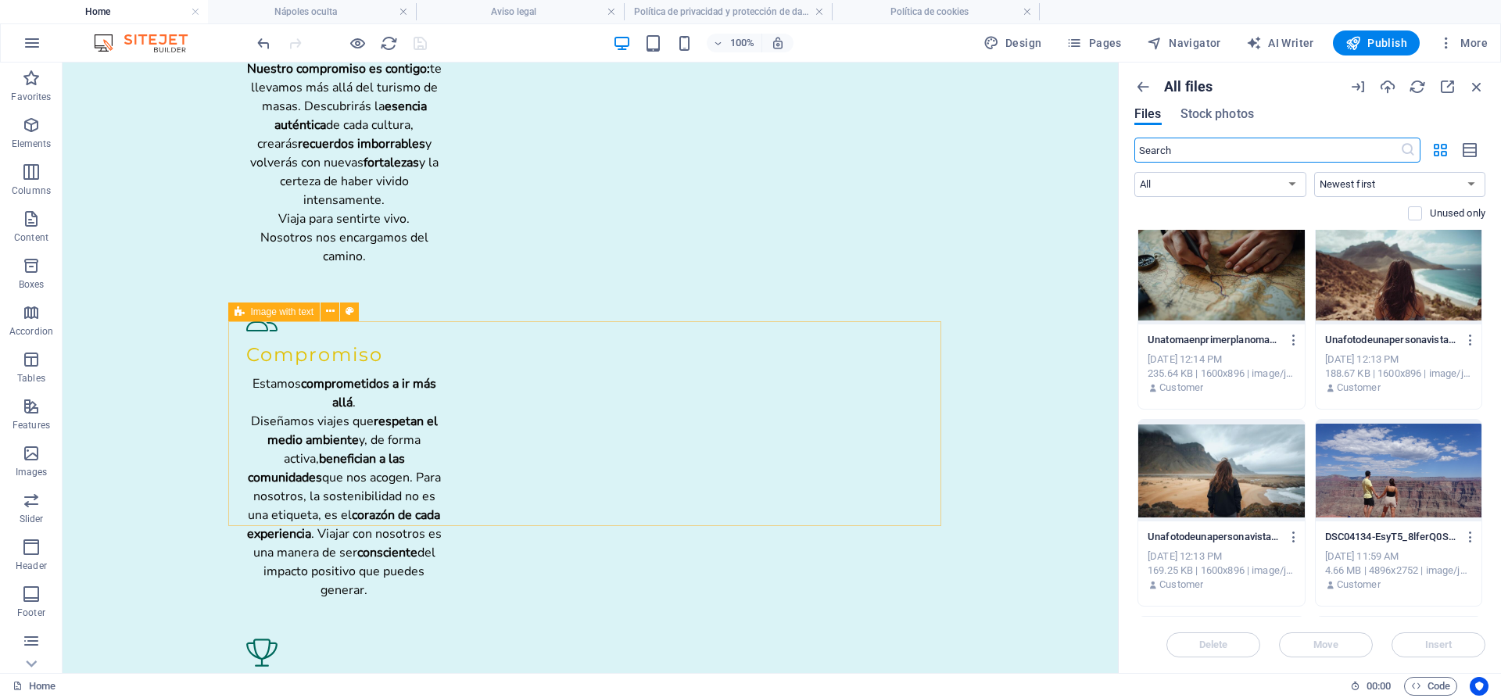
scroll to position [0, 0]
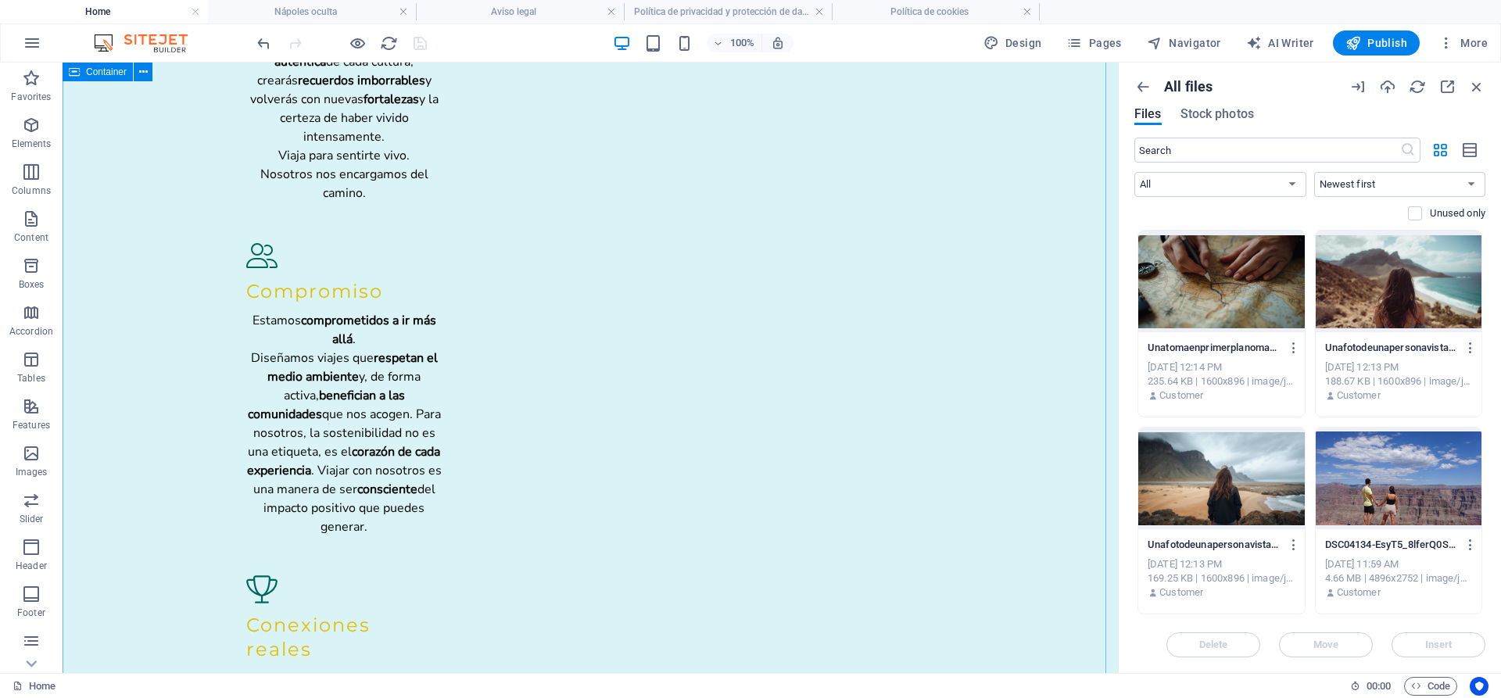
scroll to position [2615, 0]
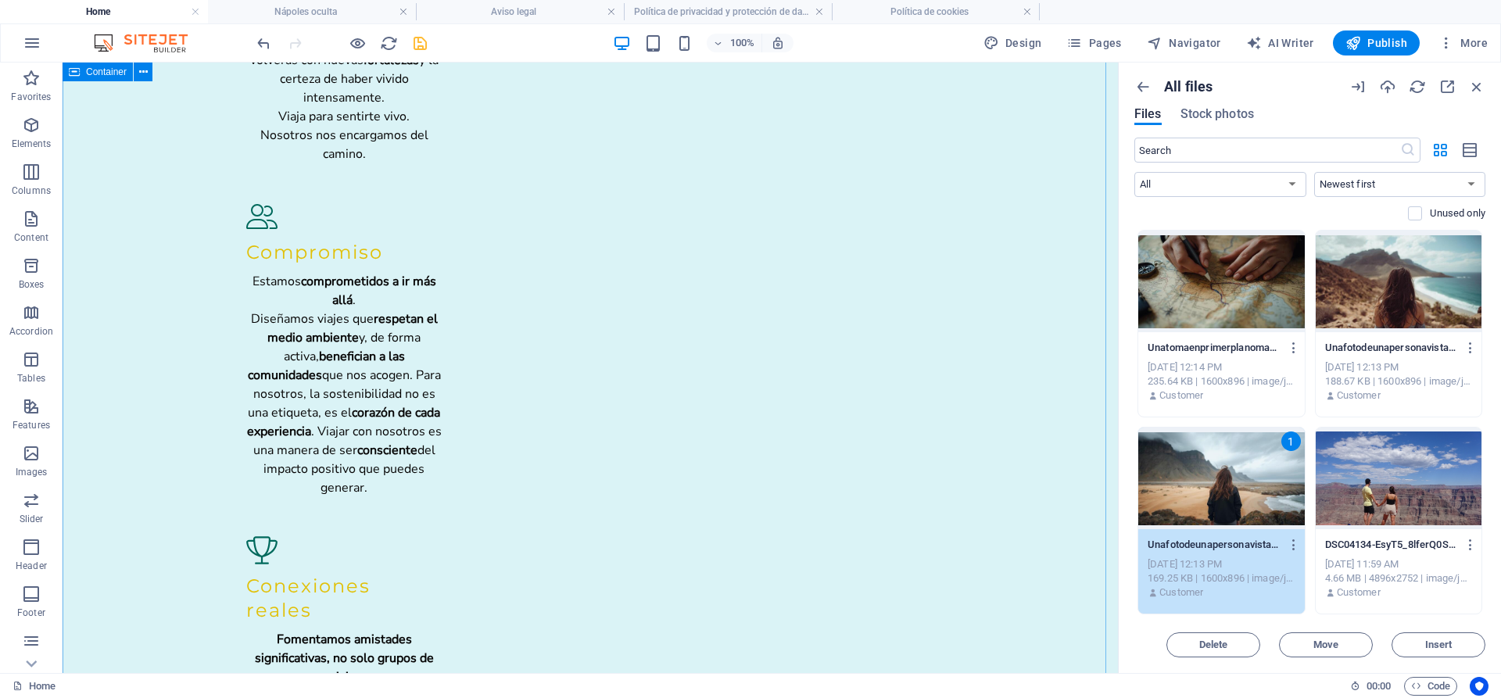
scroll to position [2705, 0]
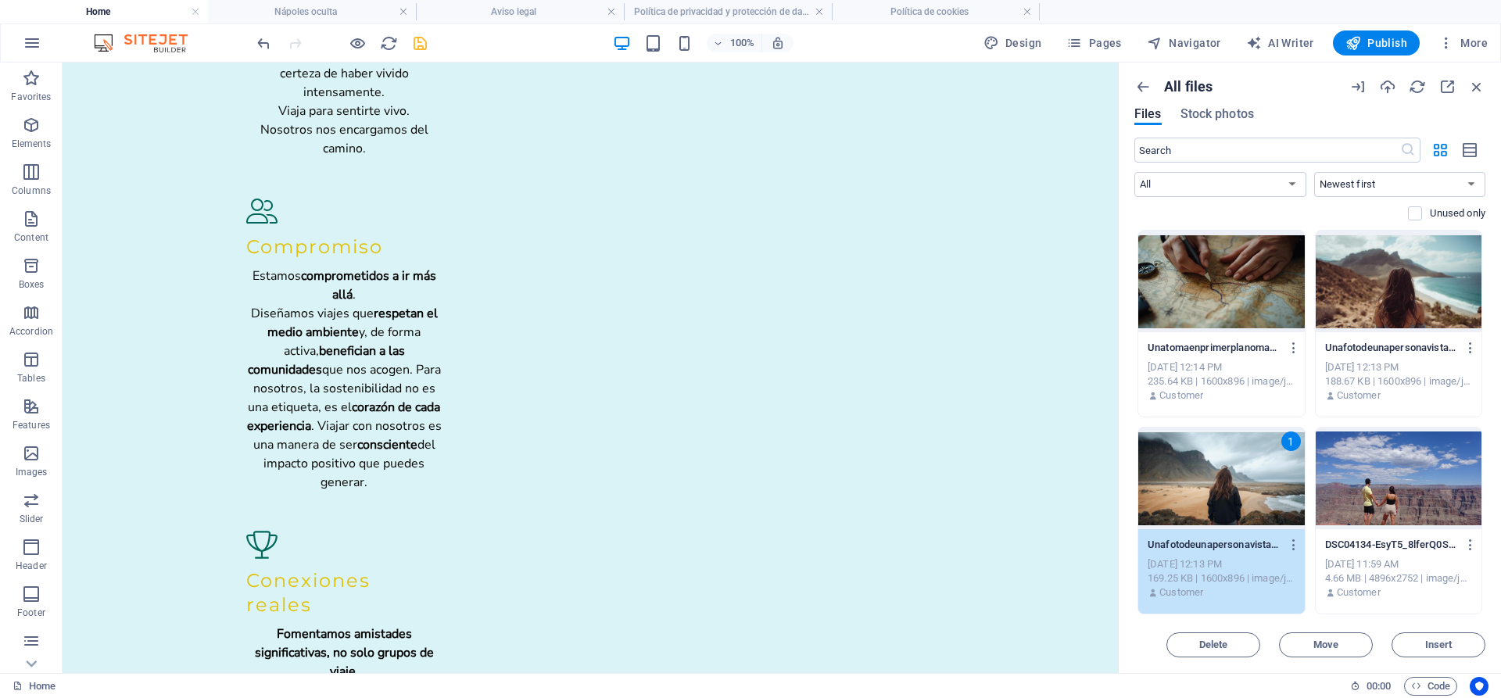
click at [429, 47] on div "100% Design Pages Navigator AI Writer Publish More" at bounding box center [874, 42] width 1240 height 25
click at [423, 45] on icon "save" at bounding box center [420, 43] width 18 height 18
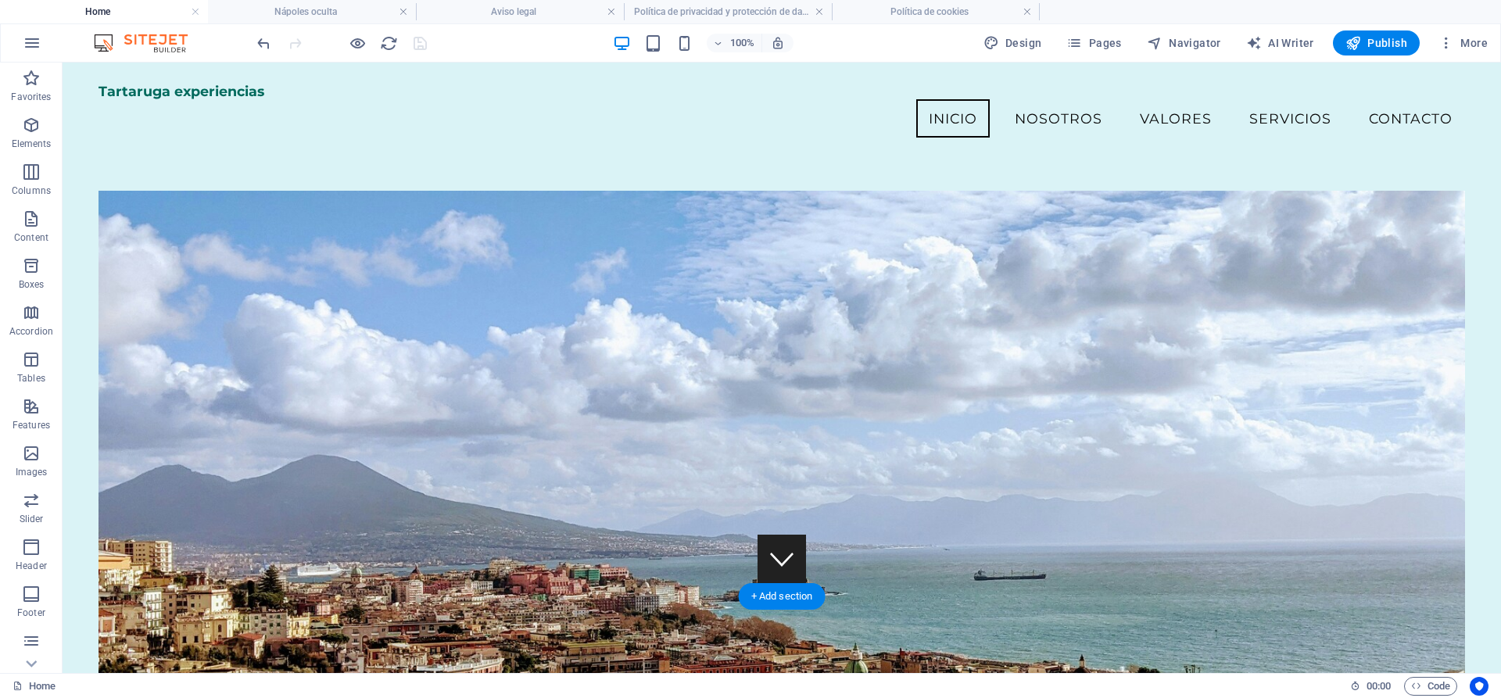
scroll to position [0, 0]
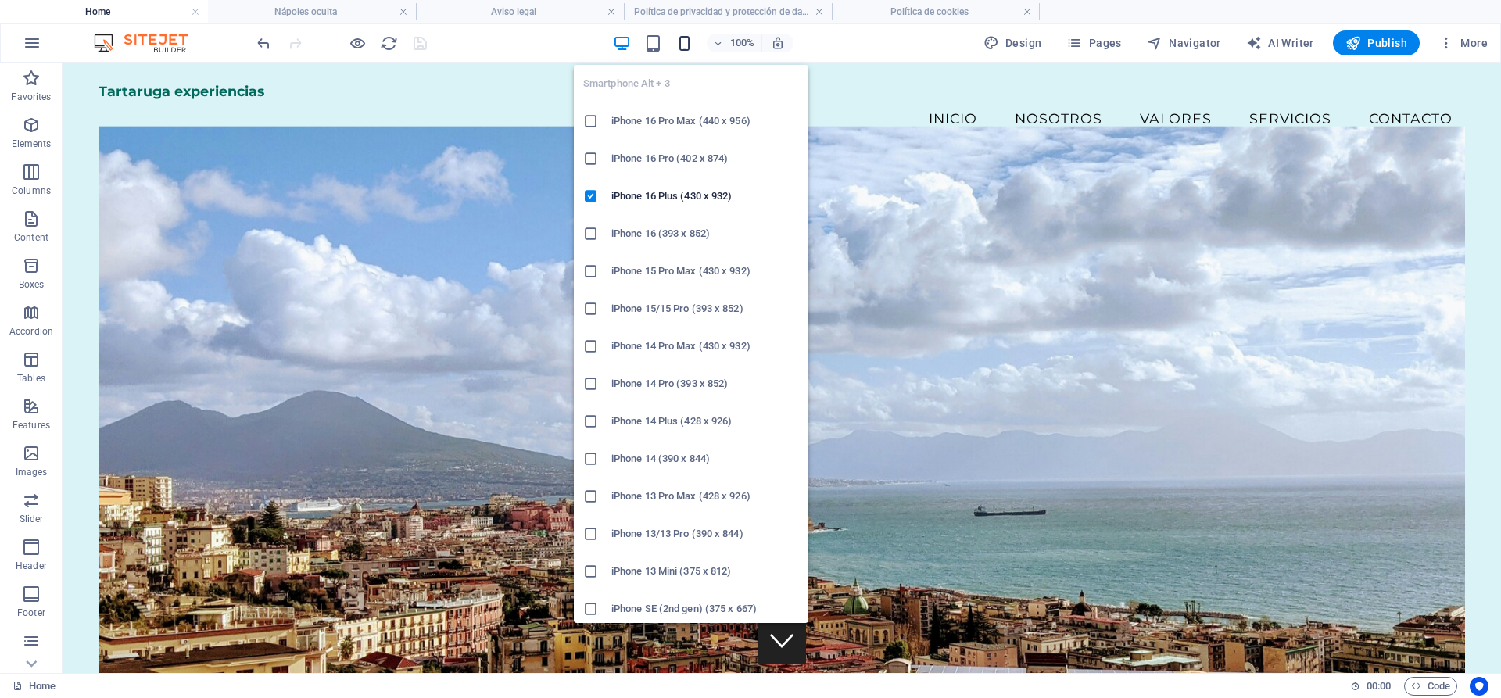
click at [690, 45] on icon "button" at bounding box center [685, 43] width 18 height 18
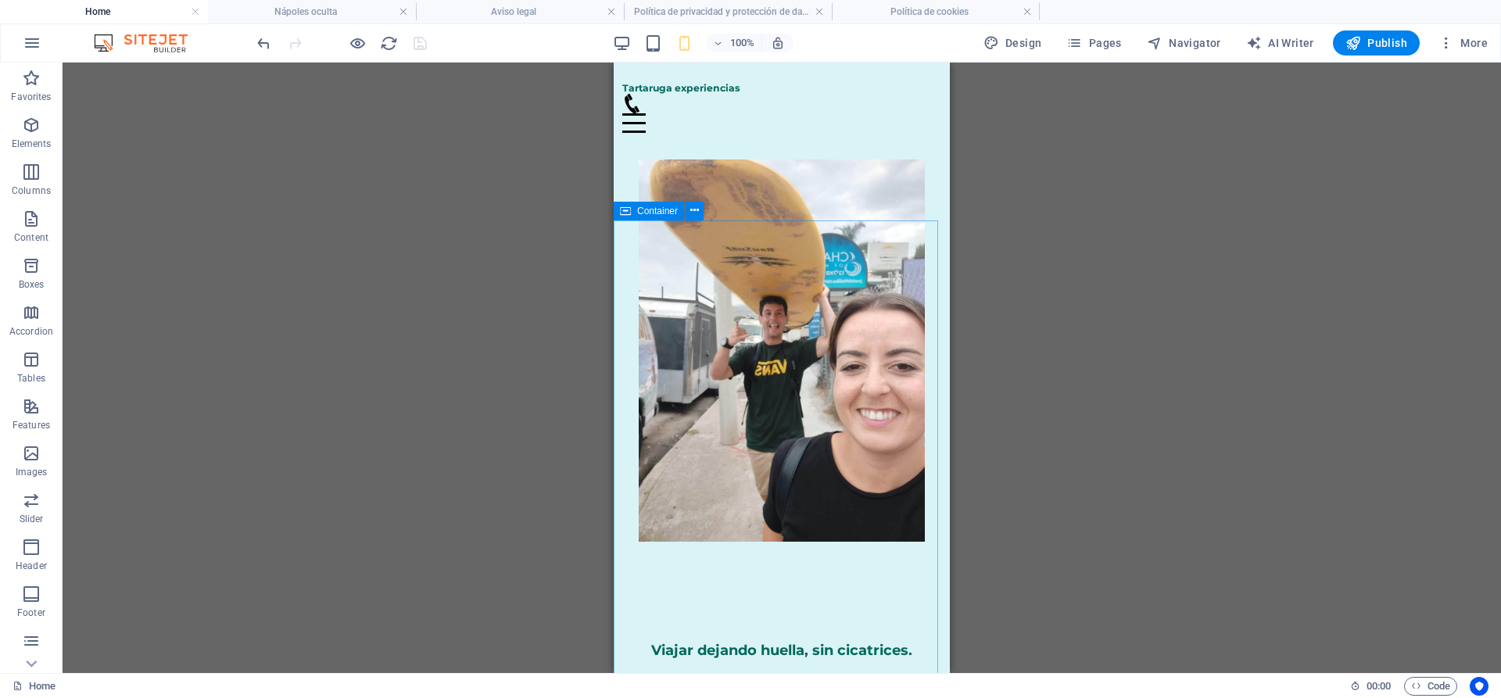
scroll to position [1249, 0]
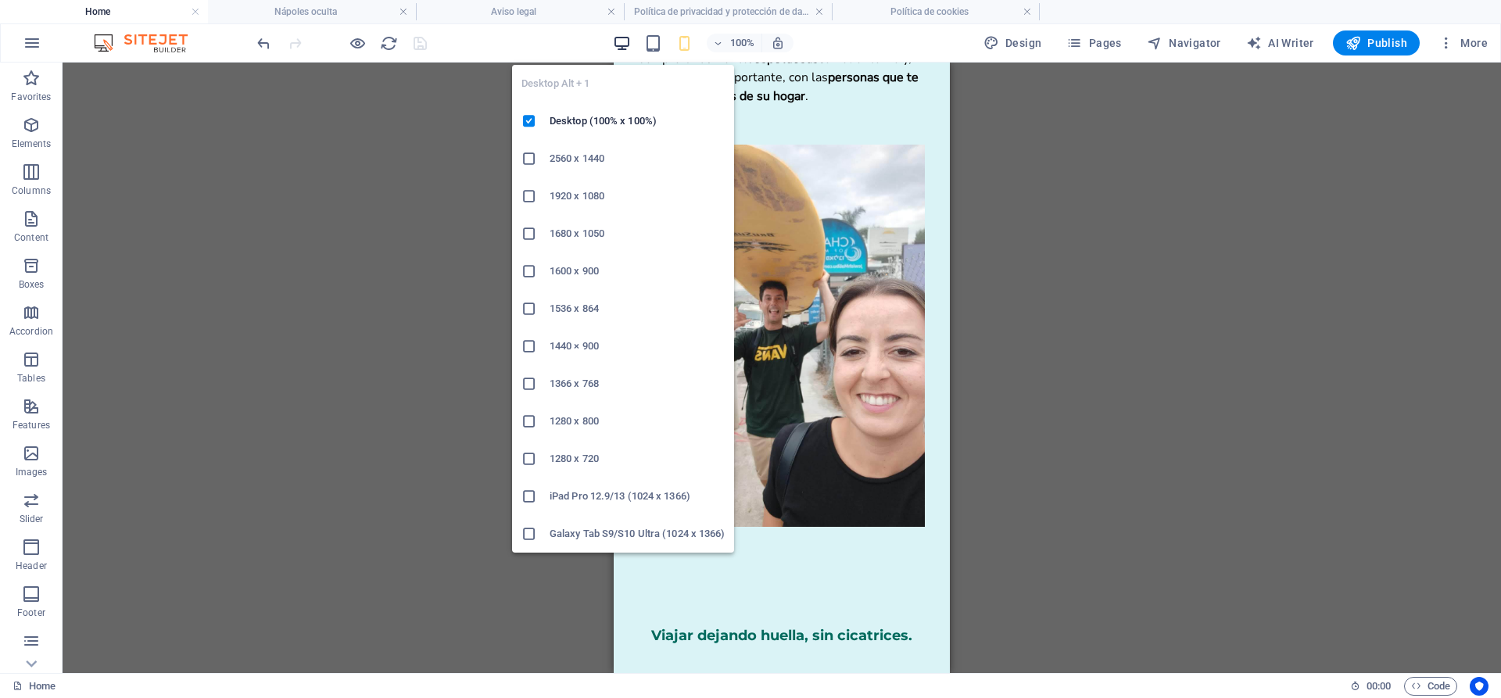
click at [631, 46] on icon "button" at bounding box center [622, 43] width 18 height 18
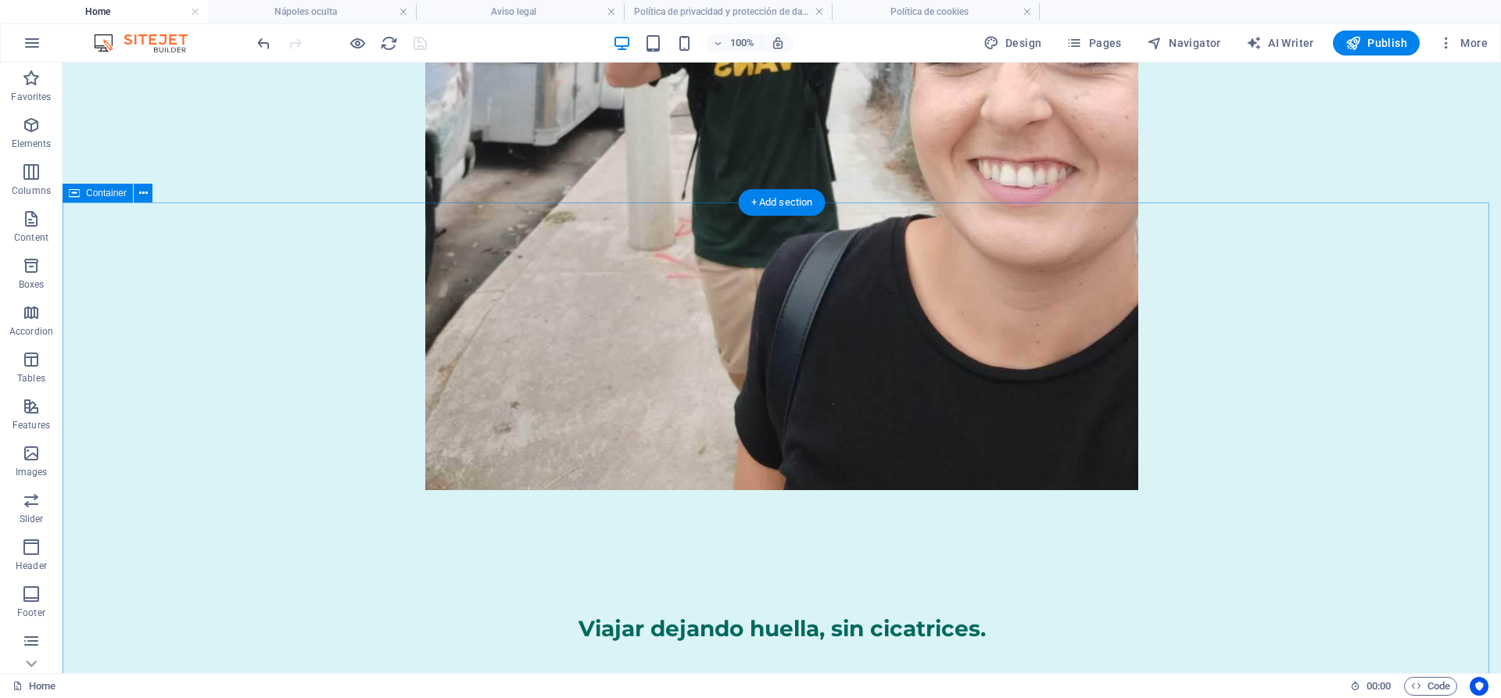
scroll to position [1784, 0]
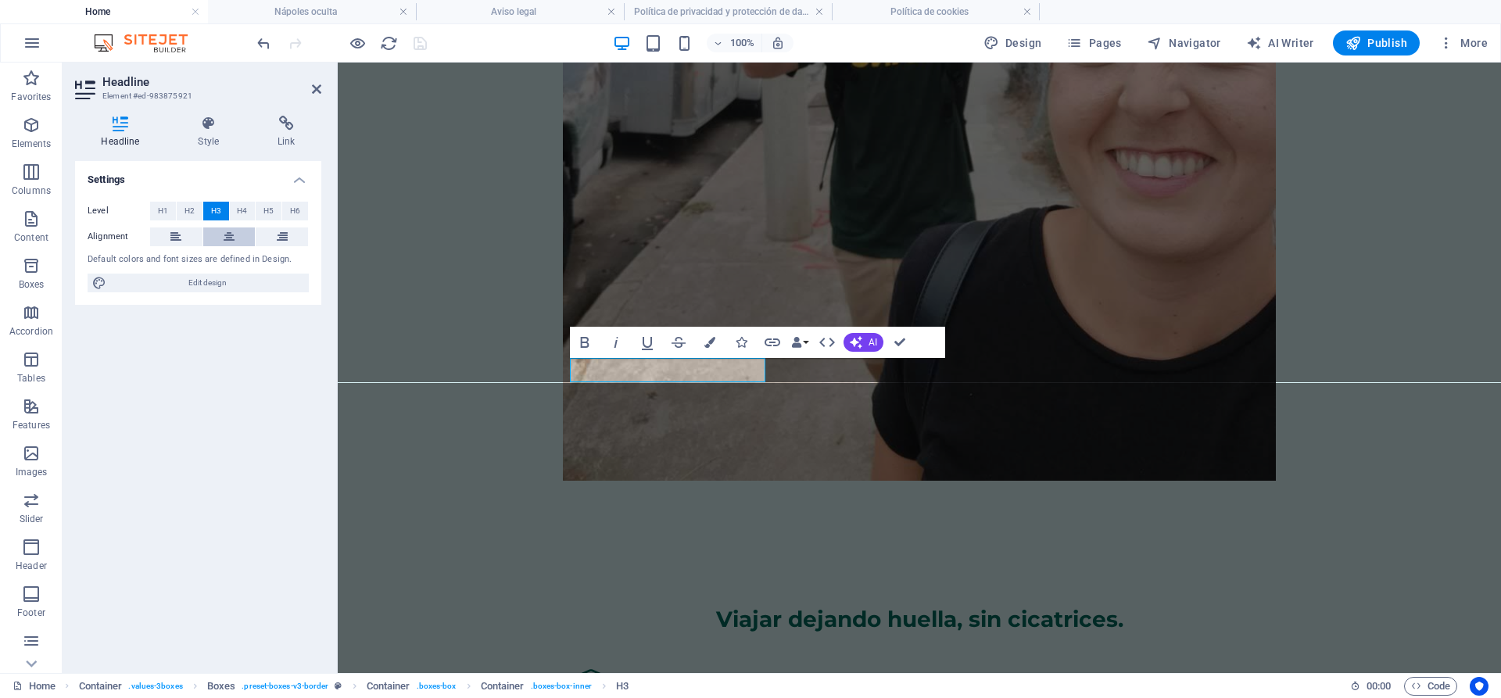
click at [222, 235] on button at bounding box center [229, 237] width 52 height 19
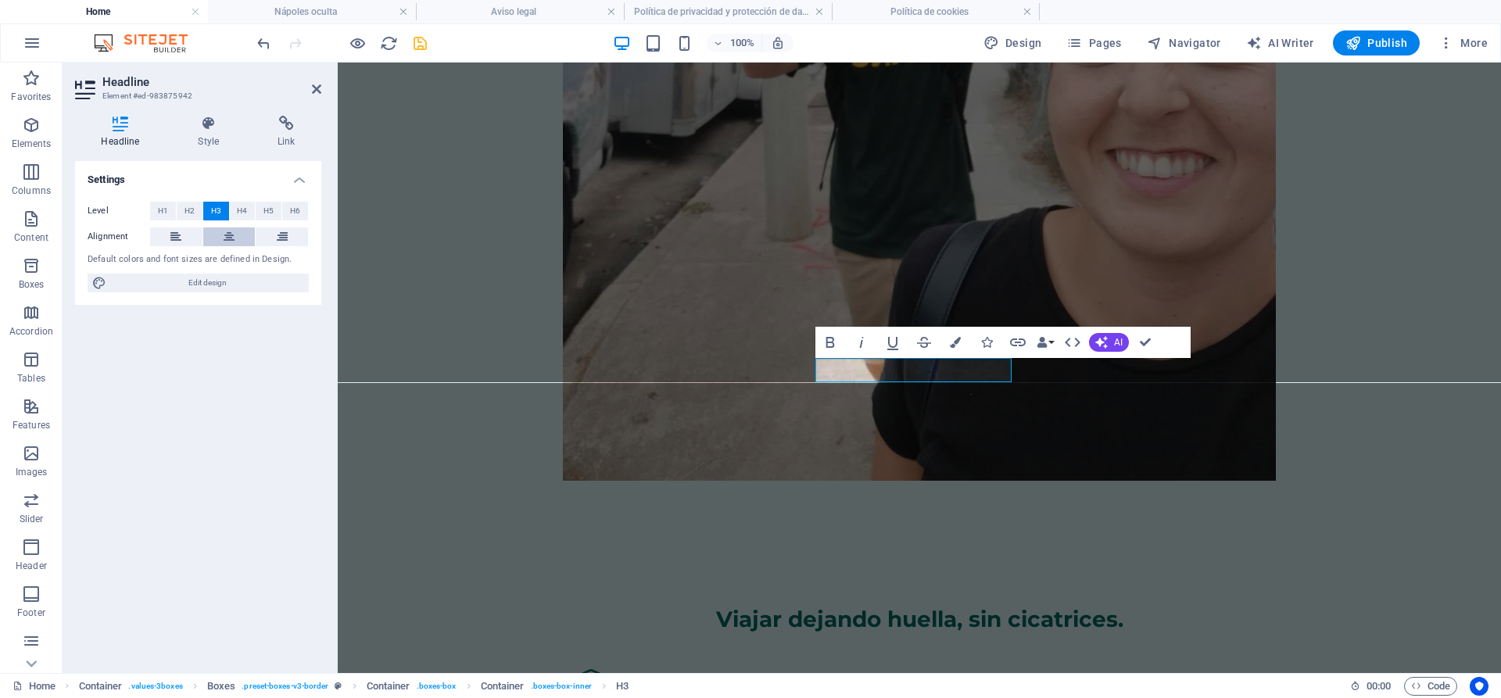
click at [230, 242] on icon at bounding box center [229, 237] width 11 height 19
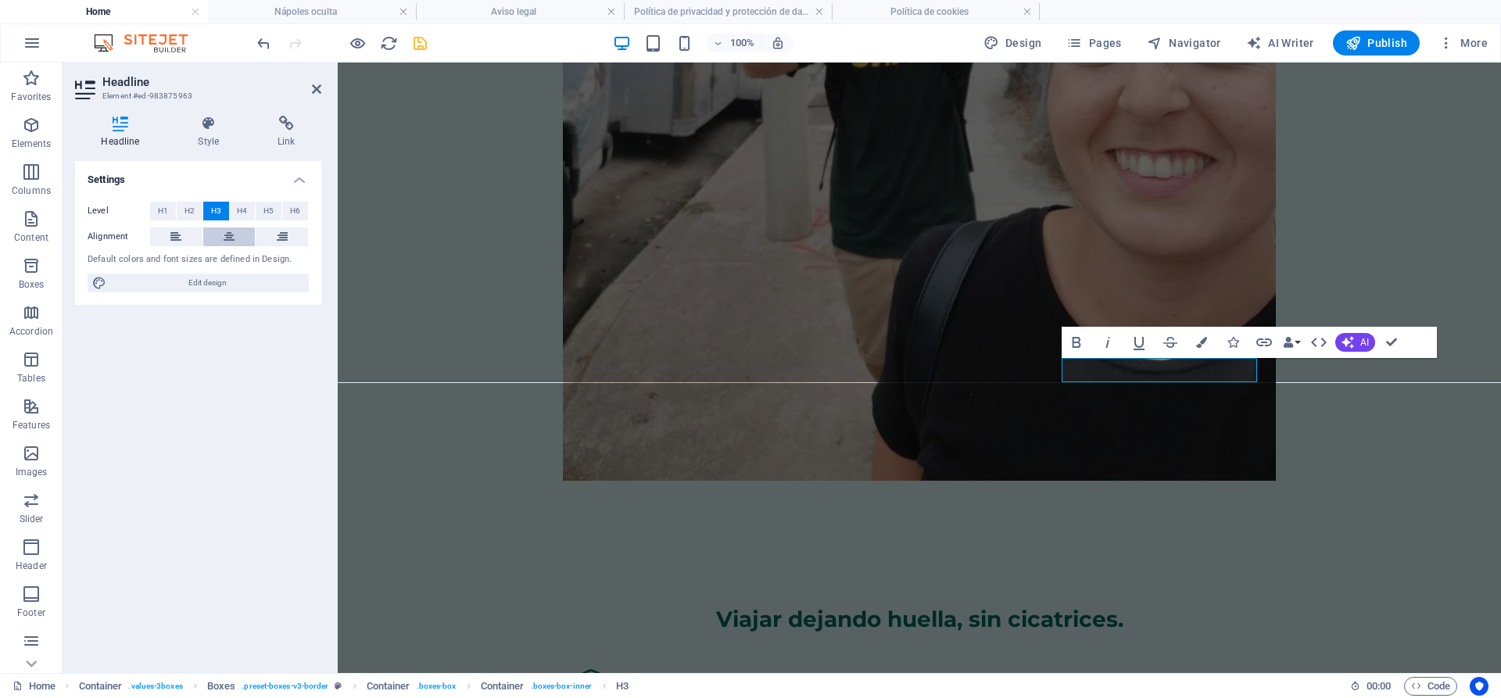
click at [213, 237] on button at bounding box center [229, 237] width 52 height 19
click at [426, 45] on icon "save" at bounding box center [420, 43] width 18 height 18
checkbox input "false"
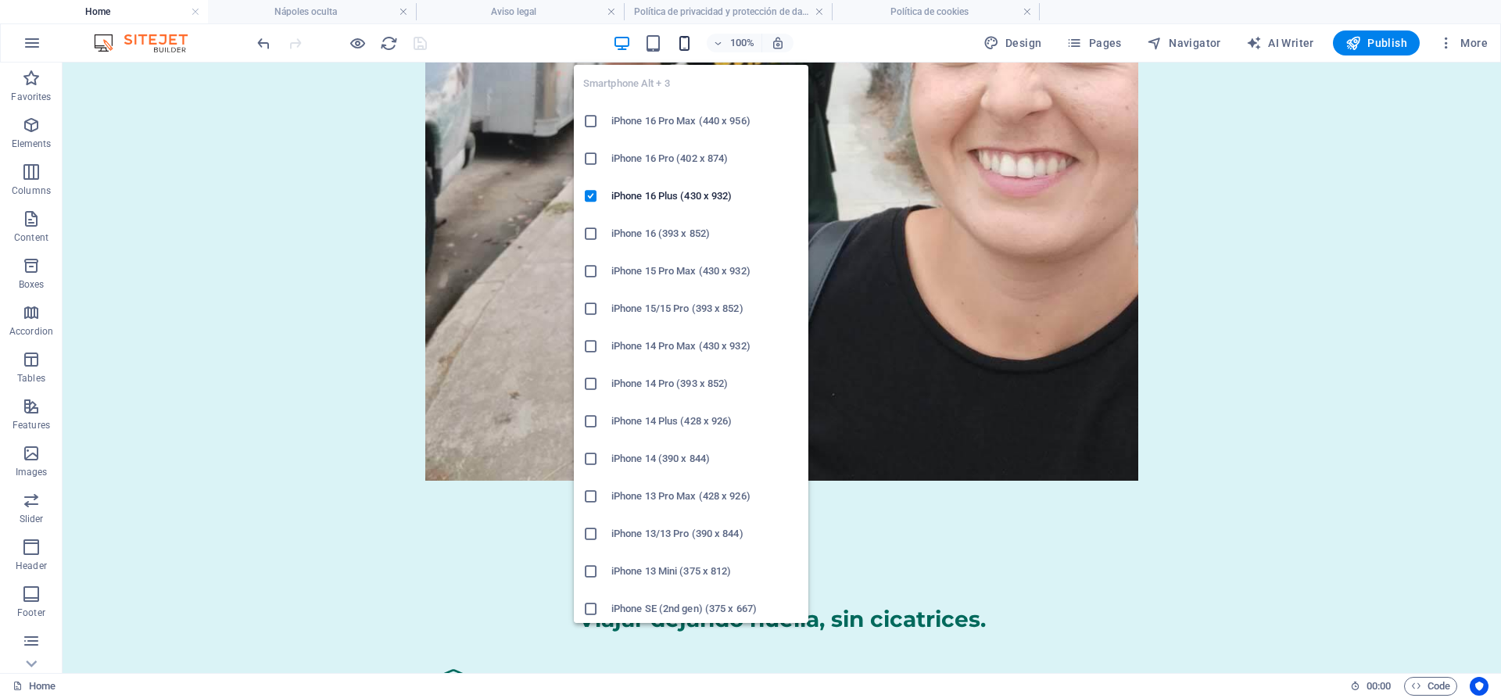
click at [689, 45] on icon "button" at bounding box center [685, 43] width 18 height 18
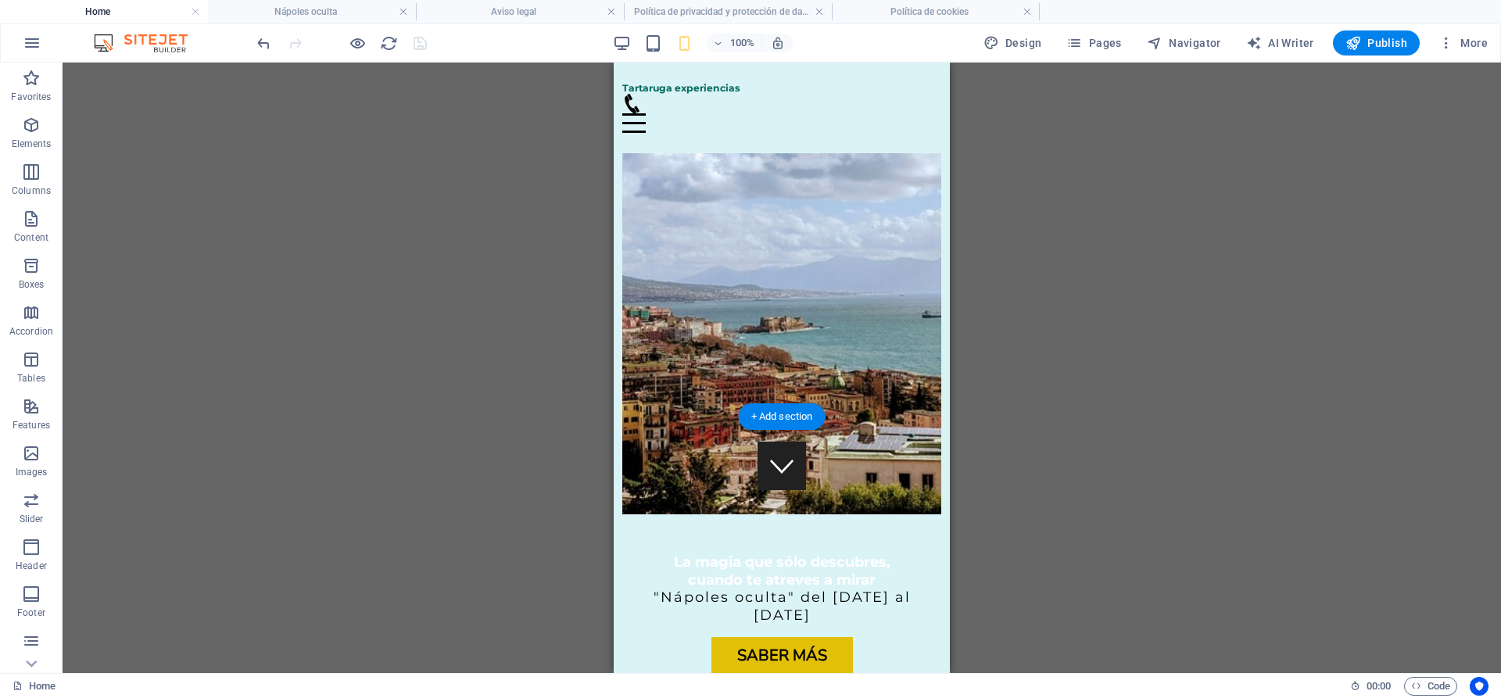
scroll to position [0, 0]
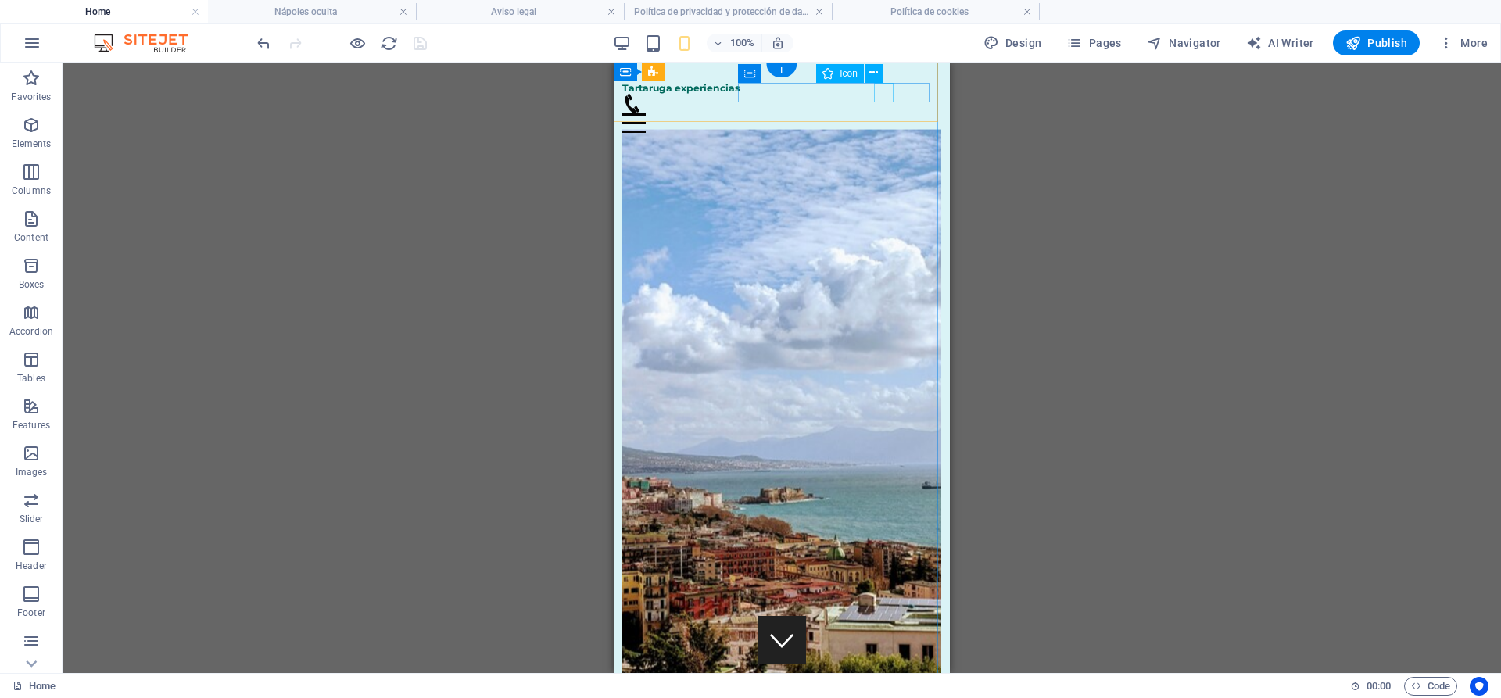
click at [885, 94] on figure at bounding box center [775, 104] width 307 height 20
select select "xMidYMid"
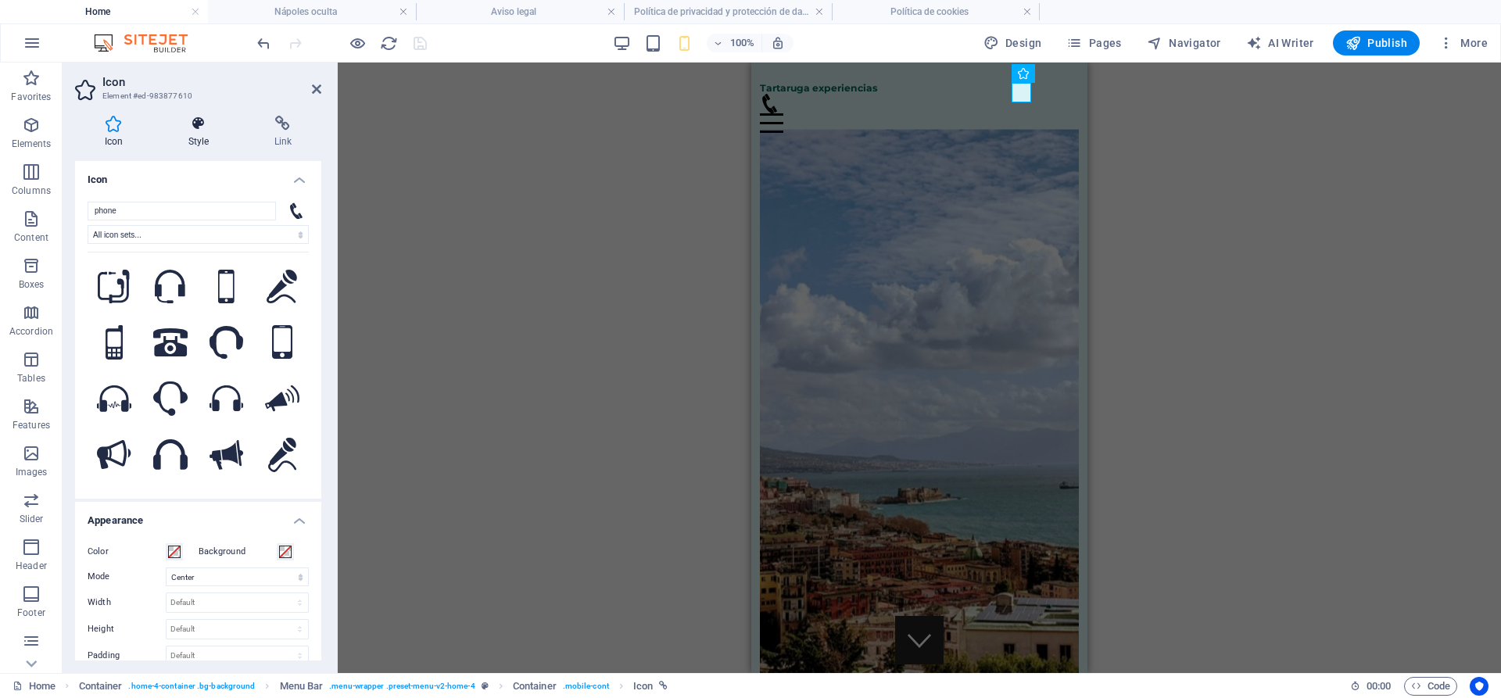
click at [204, 134] on h4 "Style" at bounding box center [202, 132] width 86 height 33
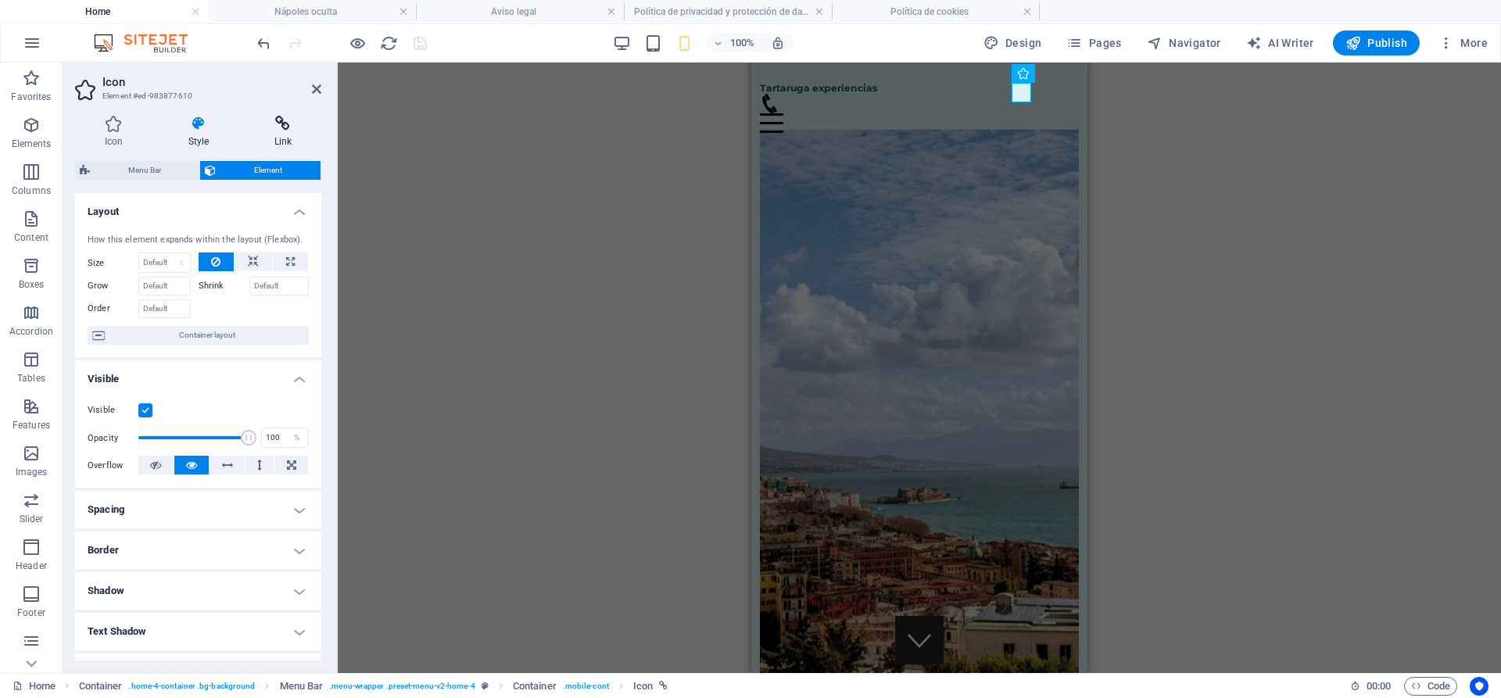
click at [285, 134] on h4 "Link" at bounding box center [283, 132] width 77 height 33
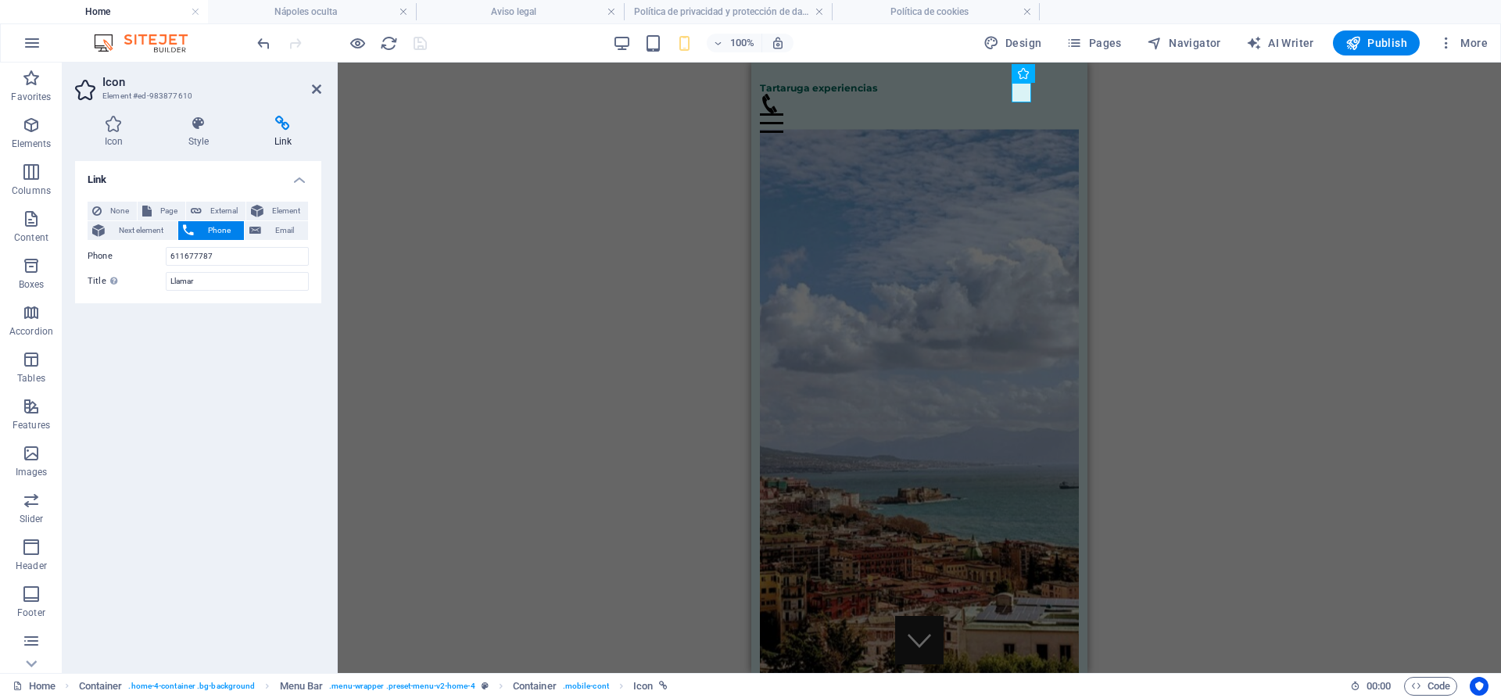
click at [580, 275] on div "H2 Container Banner Container H3 Button Info Bar Container Text Container Image…" at bounding box center [919, 368] width 1163 height 611
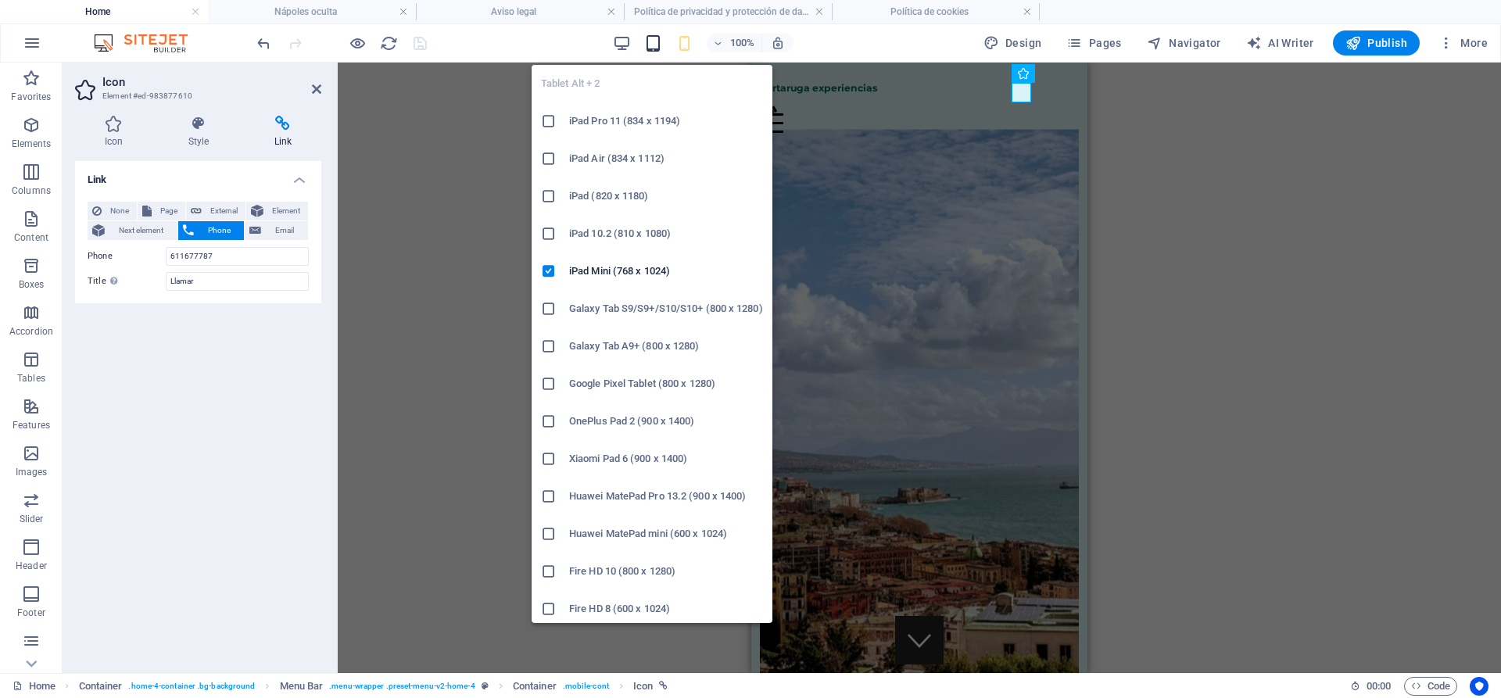
click at [662, 45] on icon "button" at bounding box center [653, 43] width 18 height 18
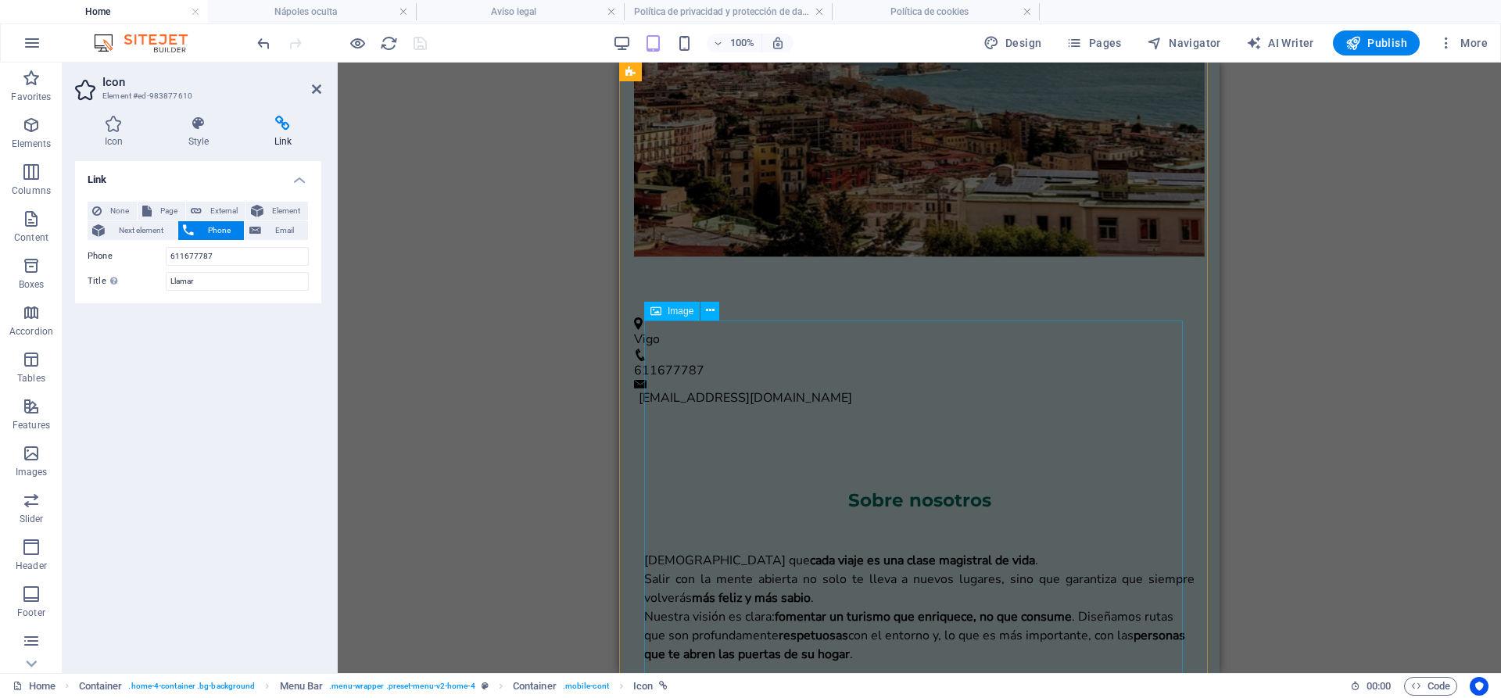
scroll to position [664, 0]
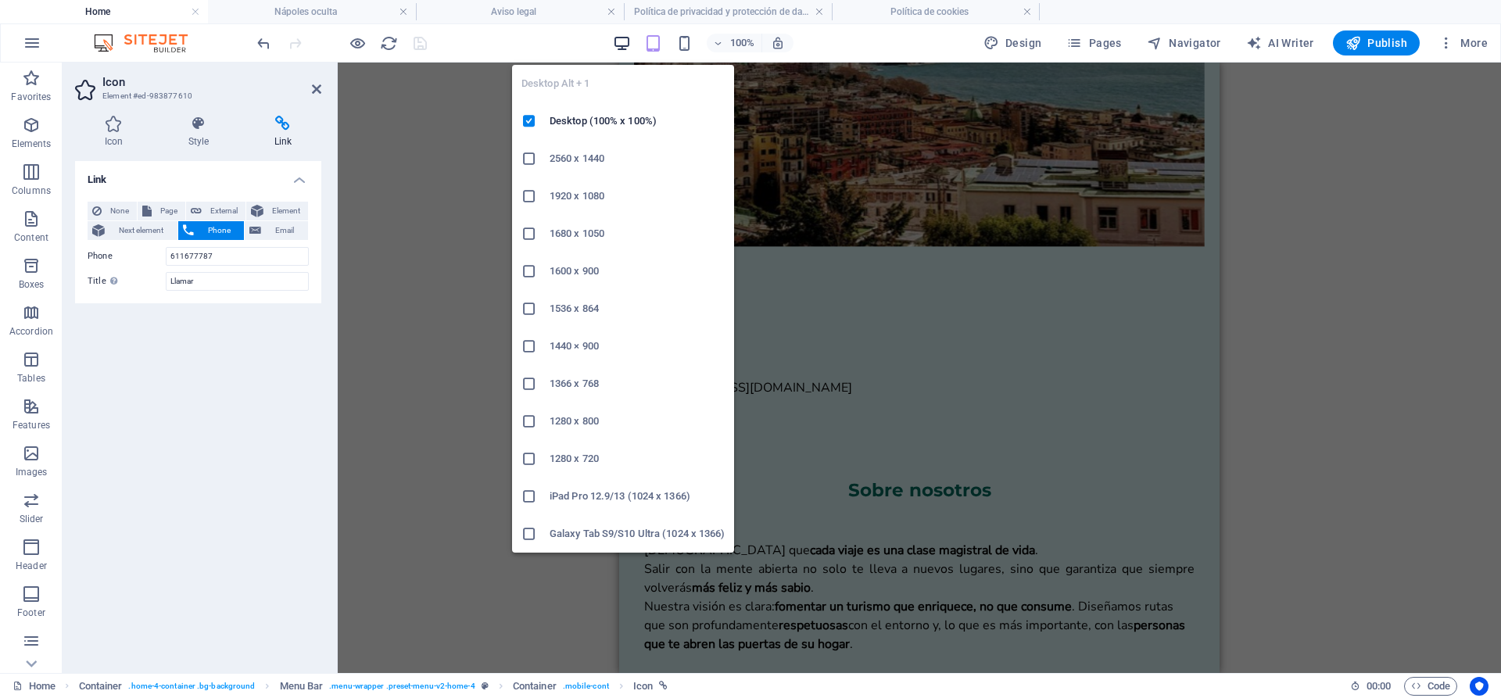
click at [627, 47] on icon "button" at bounding box center [622, 43] width 18 height 18
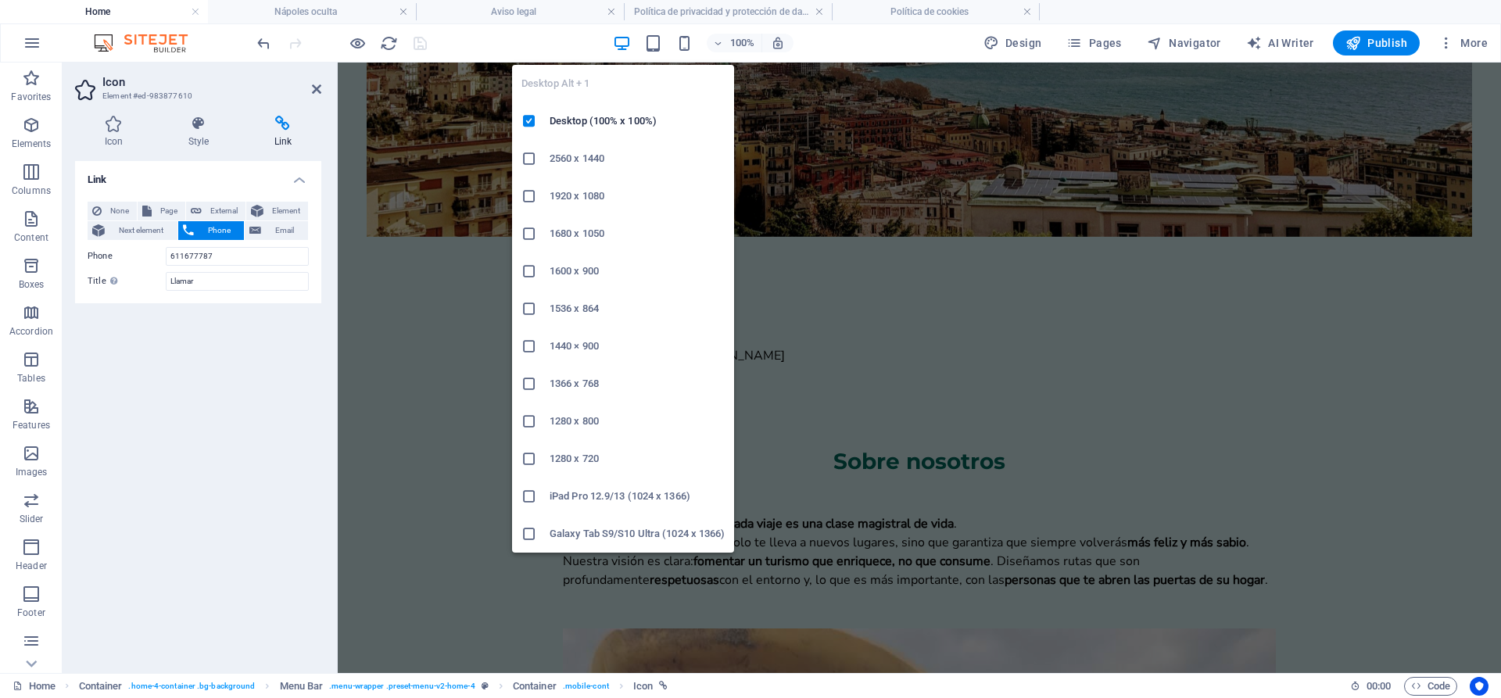
scroll to position [683, 0]
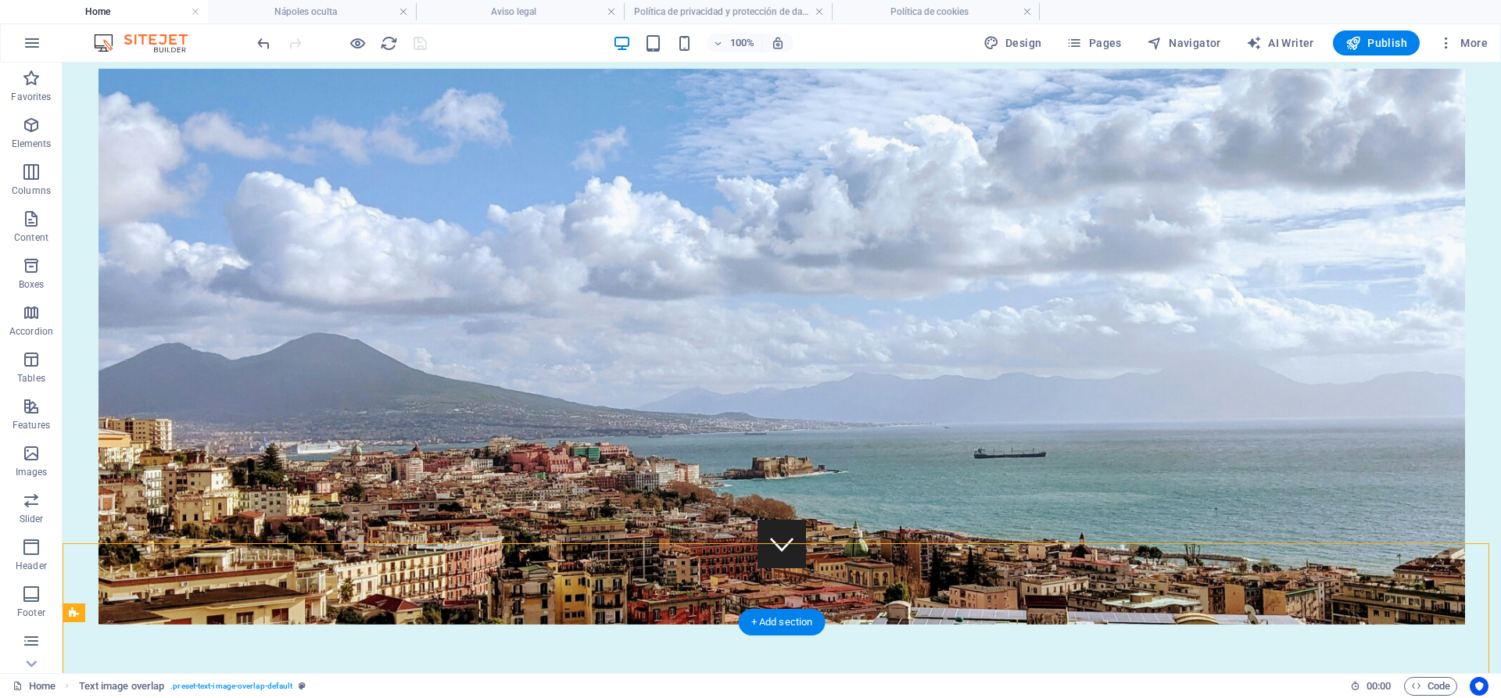
scroll to position [97, 0]
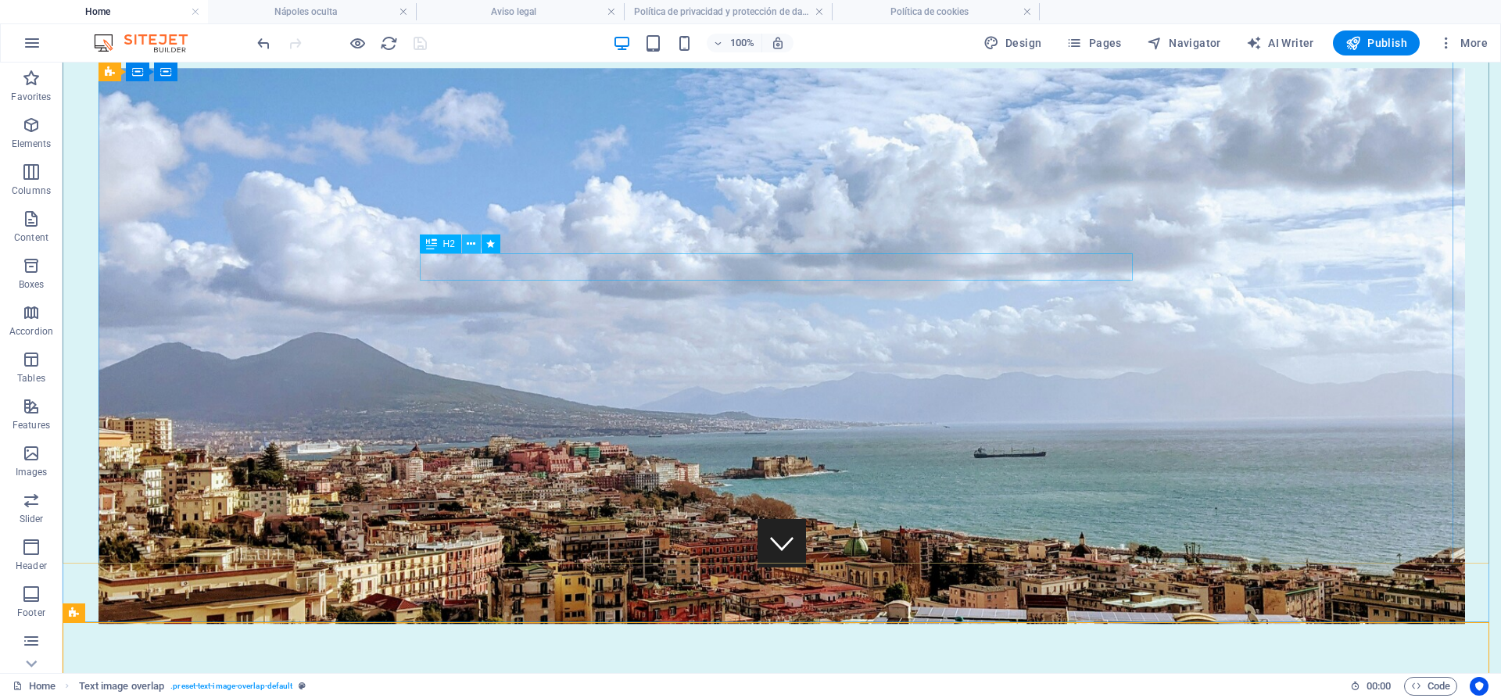
click at [475, 242] on icon at bounding box center [471, 244] width 9 height 16
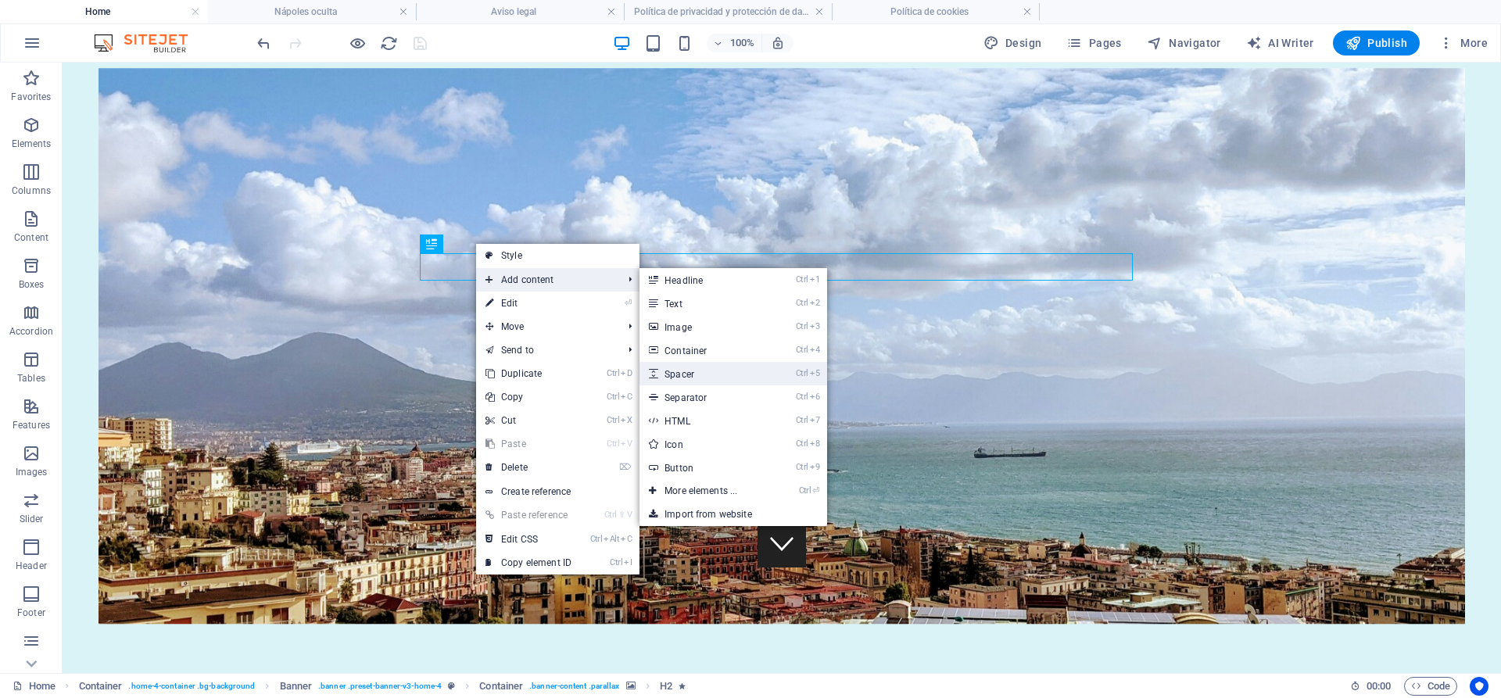
click at [696, 377] on link "Ctrl 5 Spacer" at bounding box center [704, 373] width 129 height 23
select select "px"
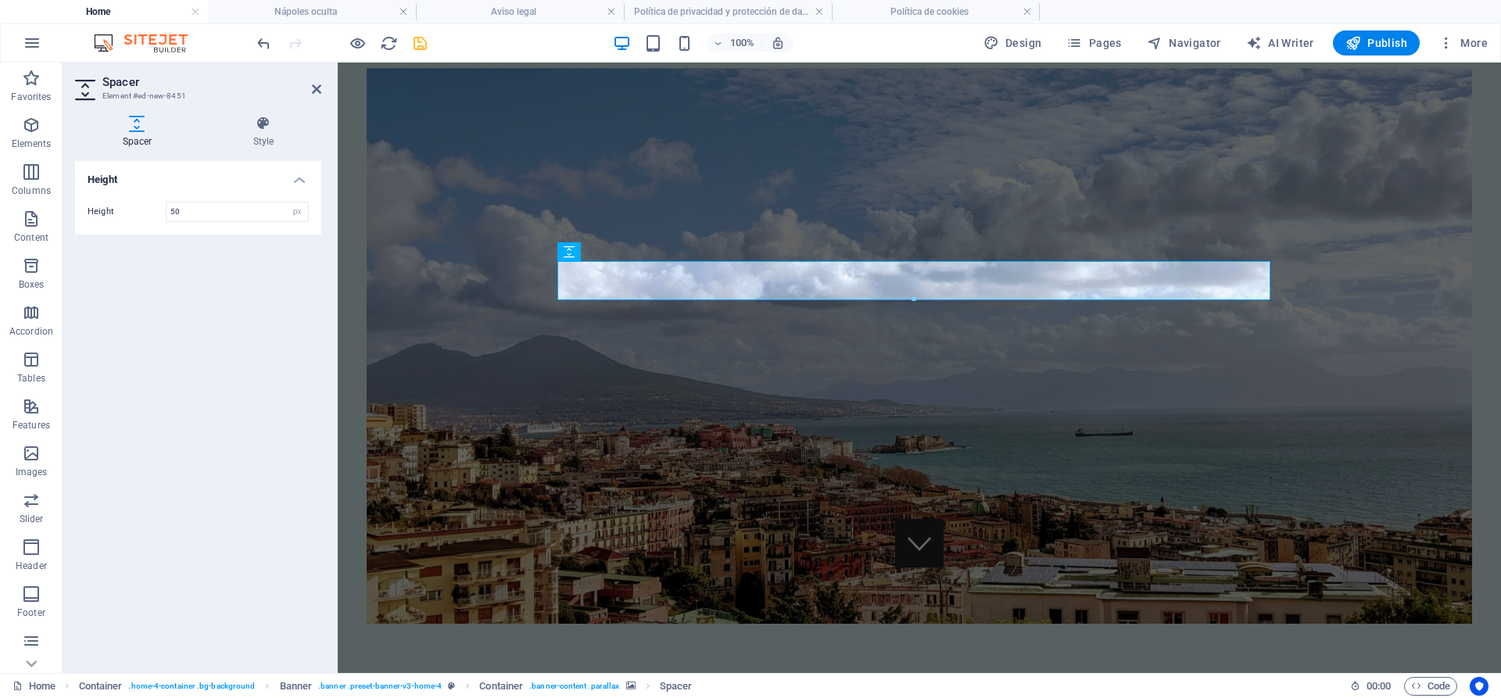
click at [647, 444] on figure at bounding box center [920, 346] width 1106 height 556
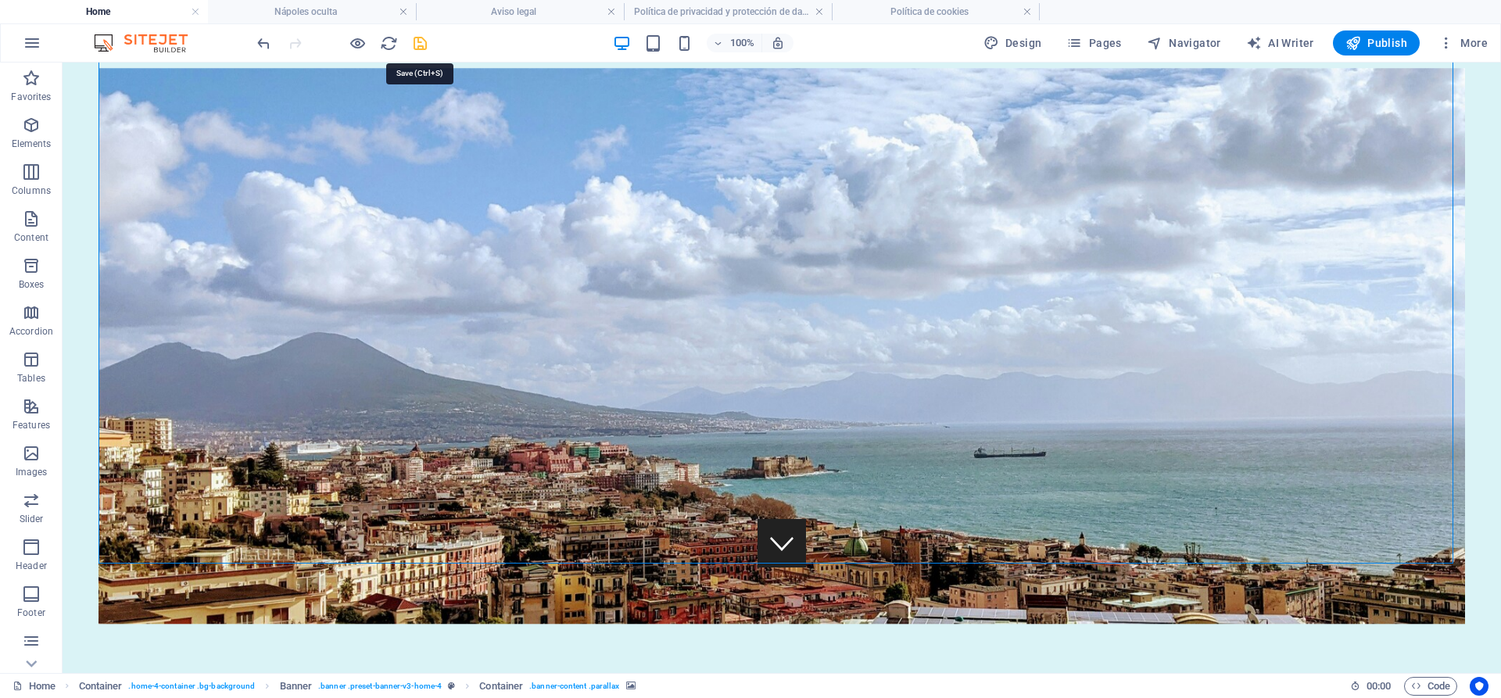
click at [418, 48] on icon "save" at bounding box center [420, 43] width 18 height 18
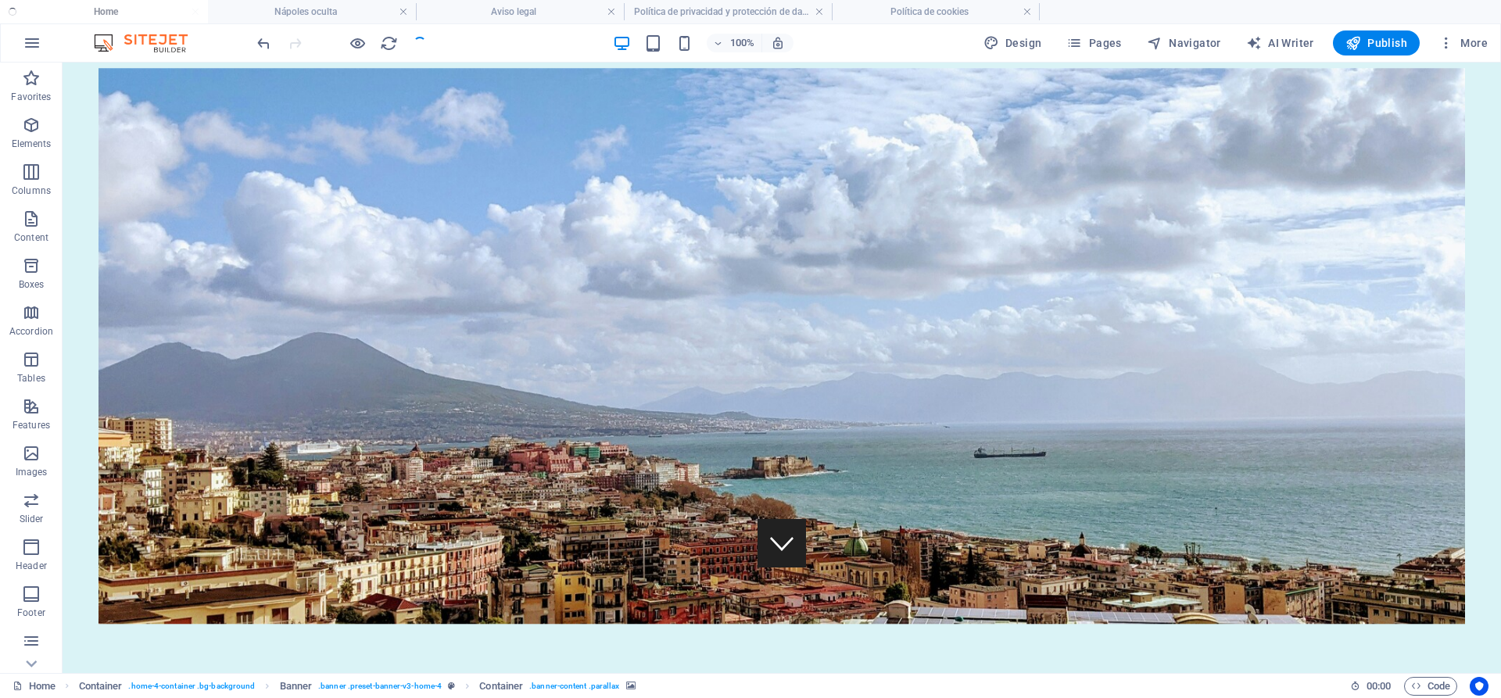
checkbox input "false"
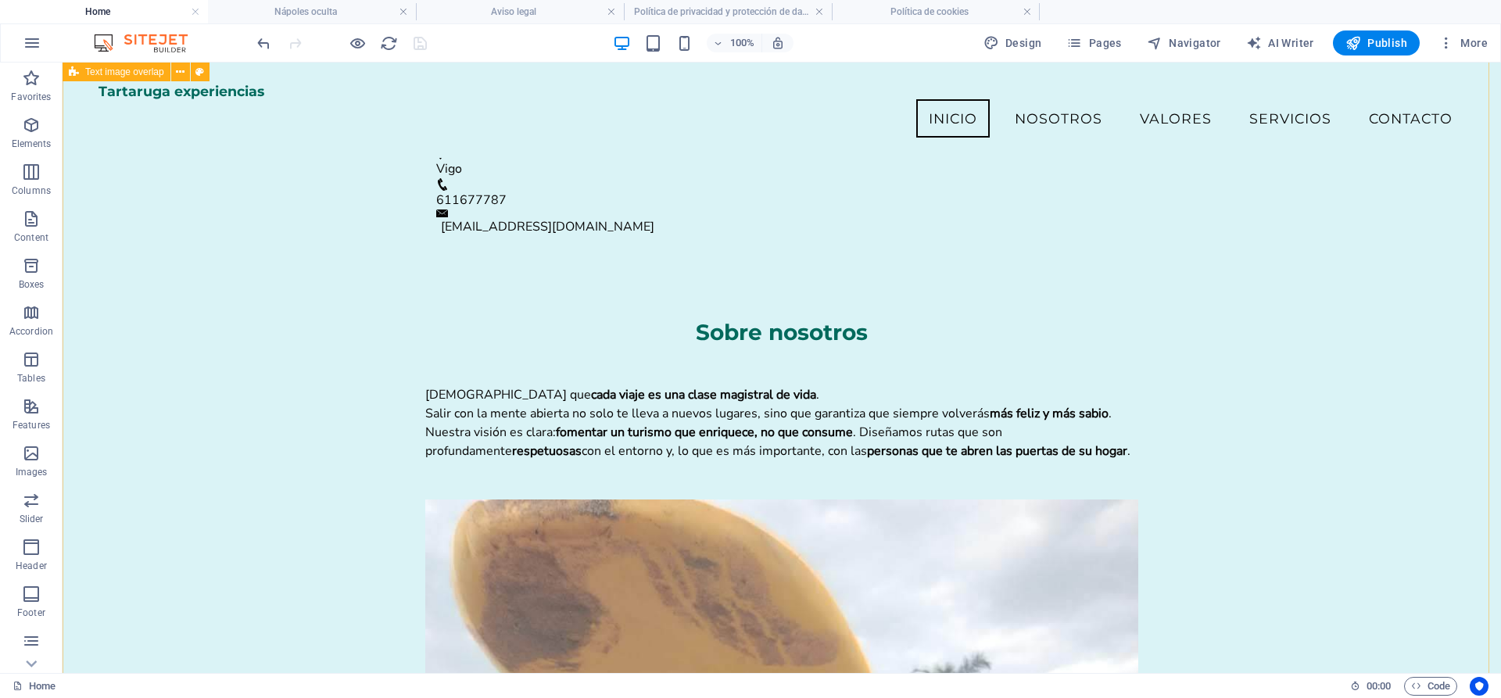
scroll to position [869, 0]
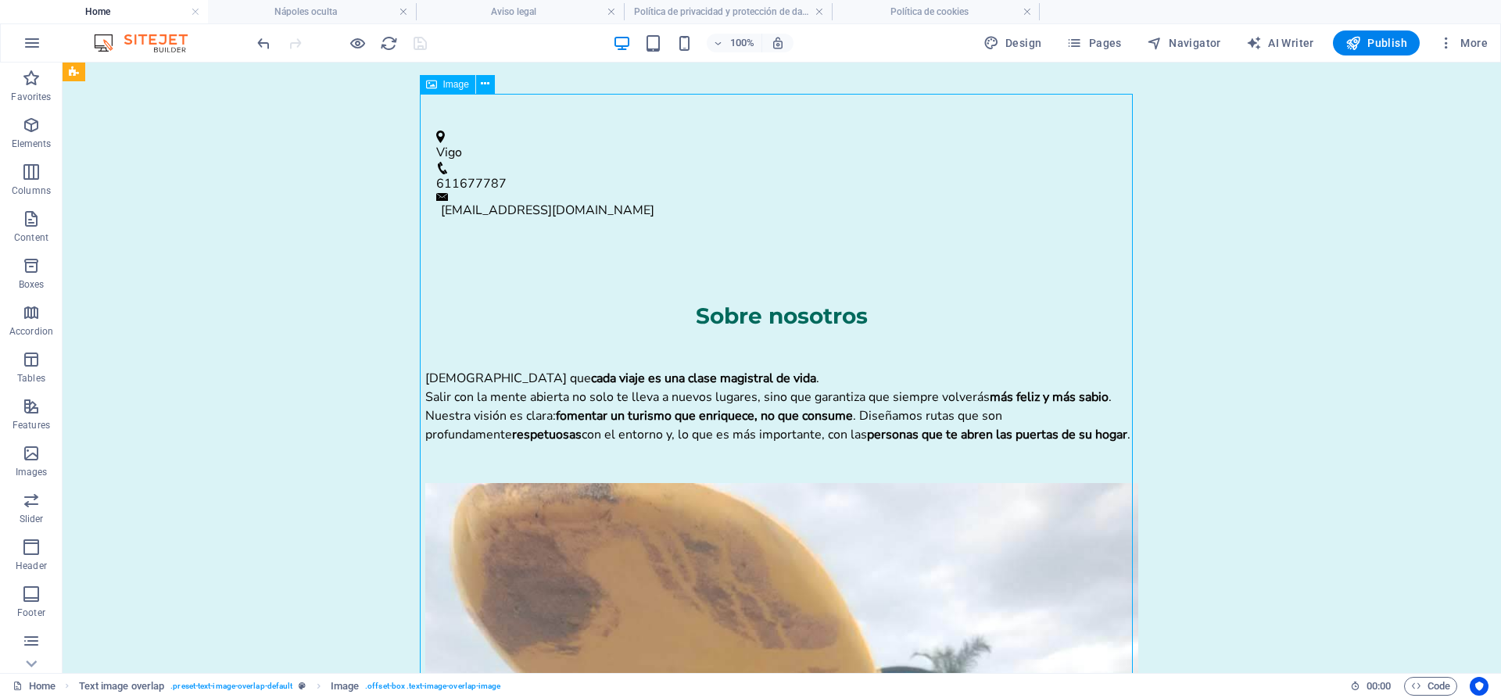
select select "%"
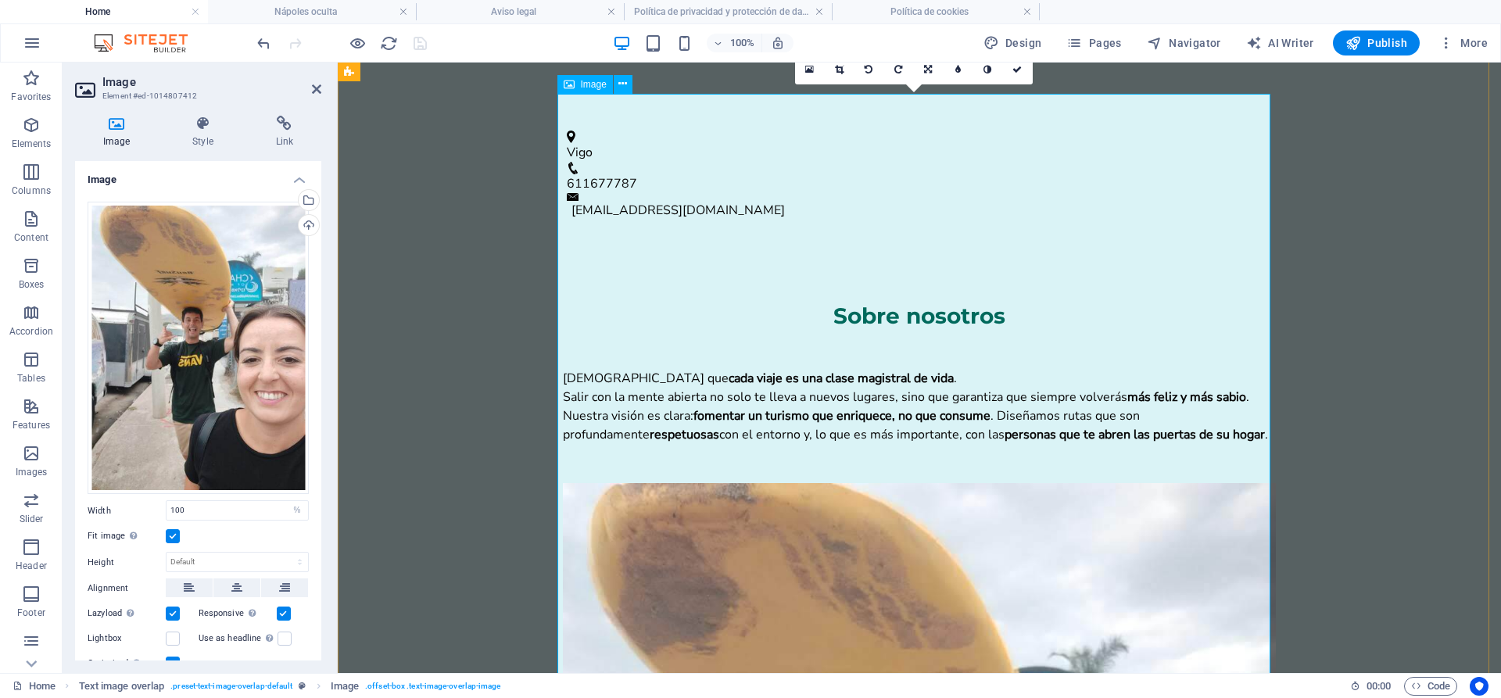
click at [590, 85] on span "Image" at bounding box center [594, 84] width 26 height 9
click at [841, 74] on link at bounding box center [840, 70] width 30 height 30
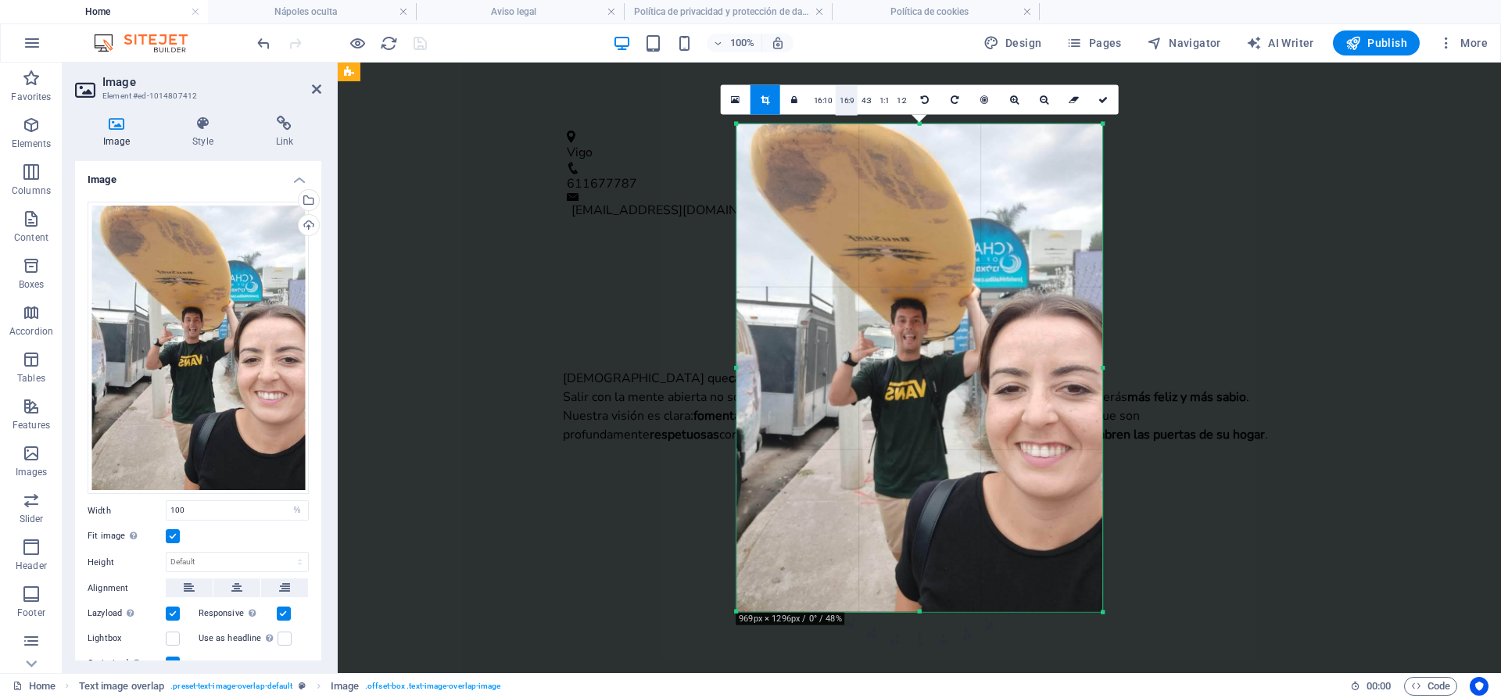
click at [847, 100] on link "16:9" at bounding box center [847, 100] width 22 height 30
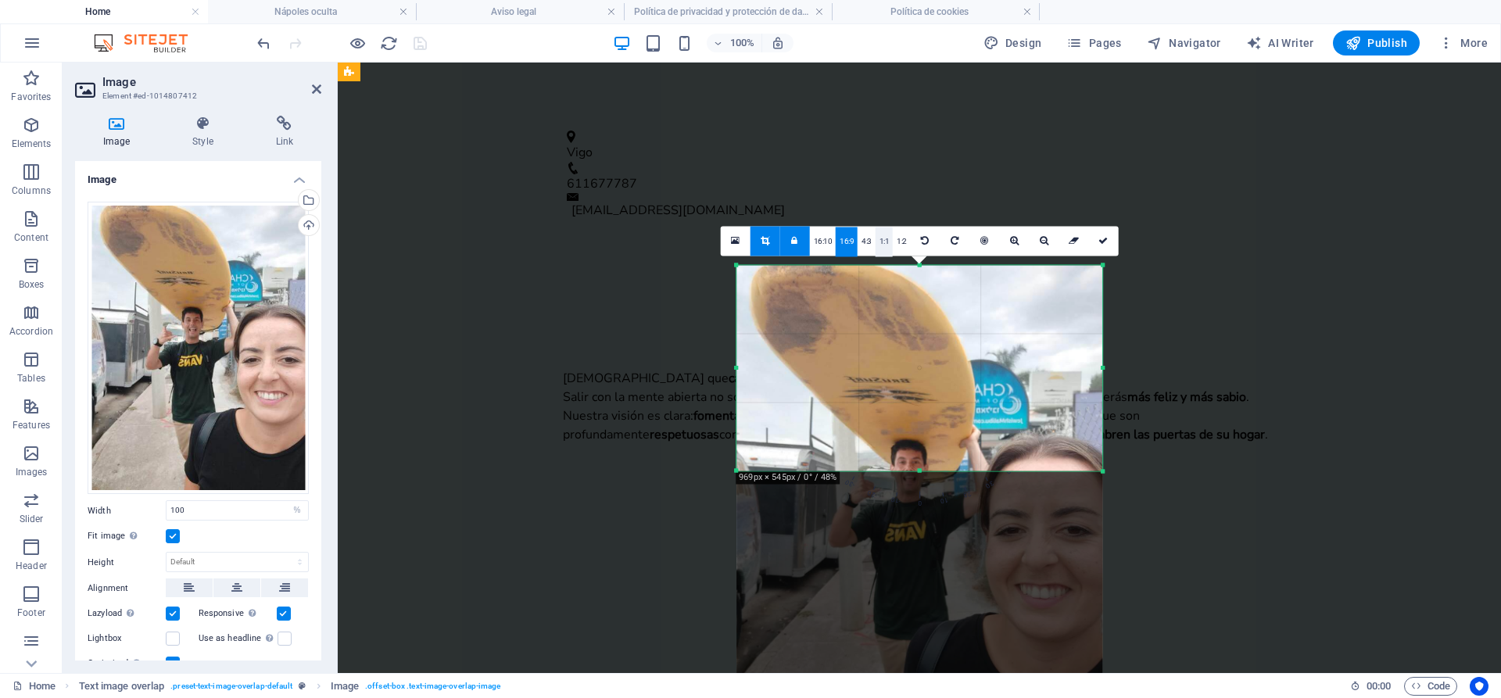
click at [876, 235] on link "1:1" at bounding box center [885, 242] width 18 height 30
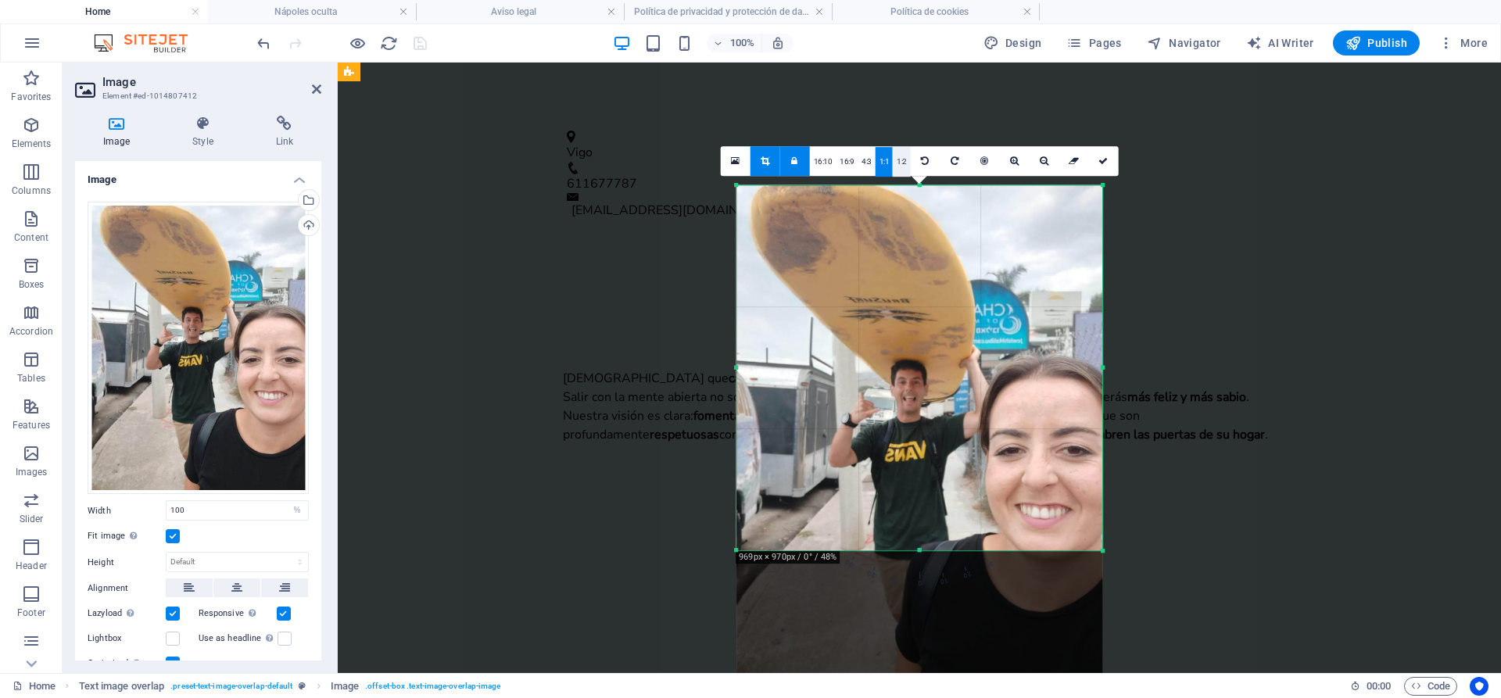
click at [904, 158] on link "1:2" at bounding box center [902, 162] width 18 height 30
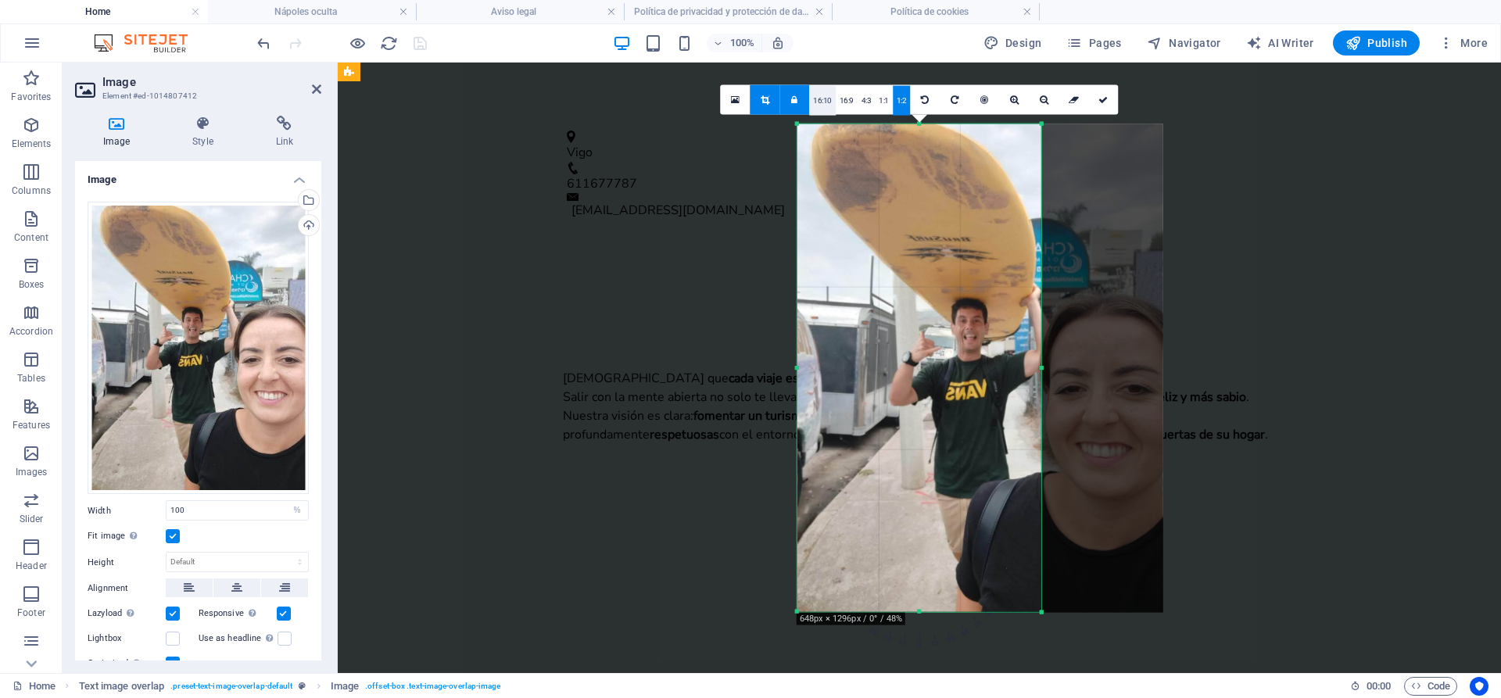
click at [827, 107] on link "16:10" at bounding box center [822, 100] width 27 height 30
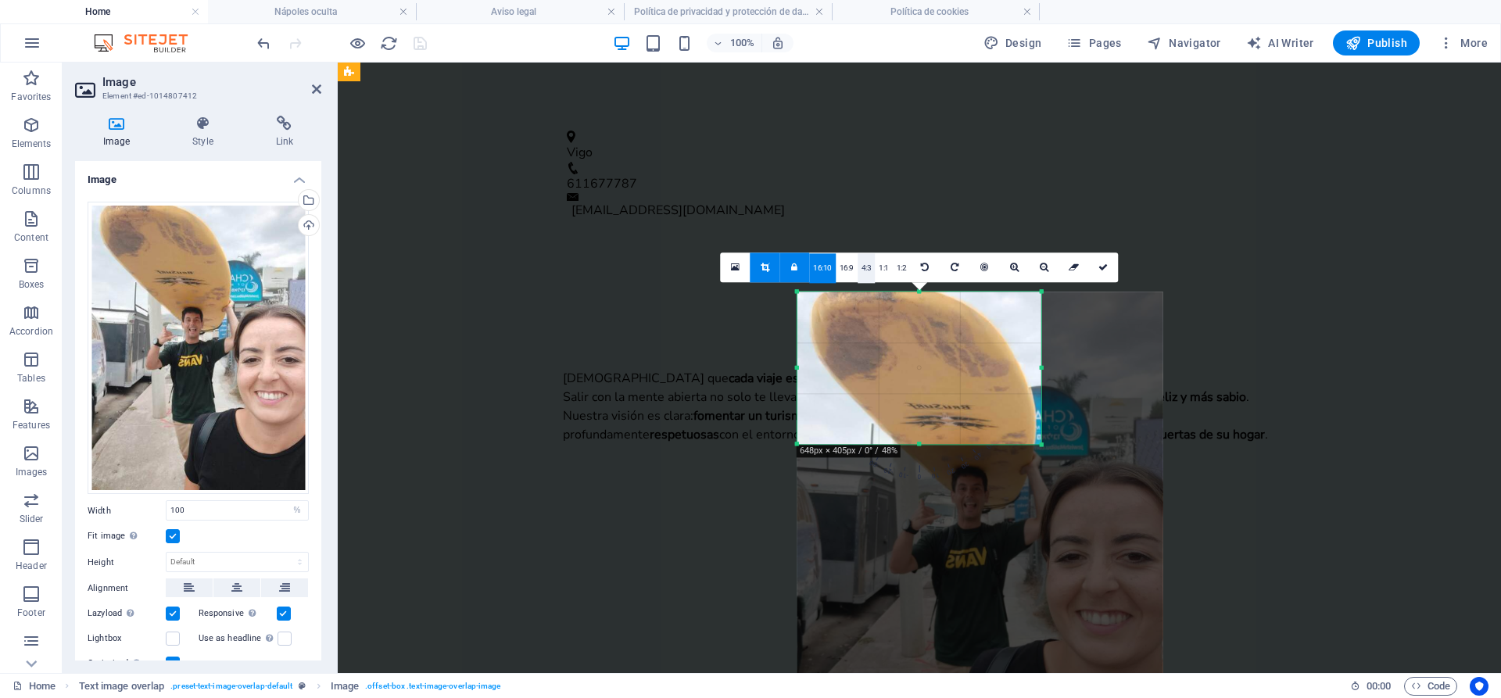
click at [870, 263] on link "4:3" at bounding box center [867, 268] width 18 height 30
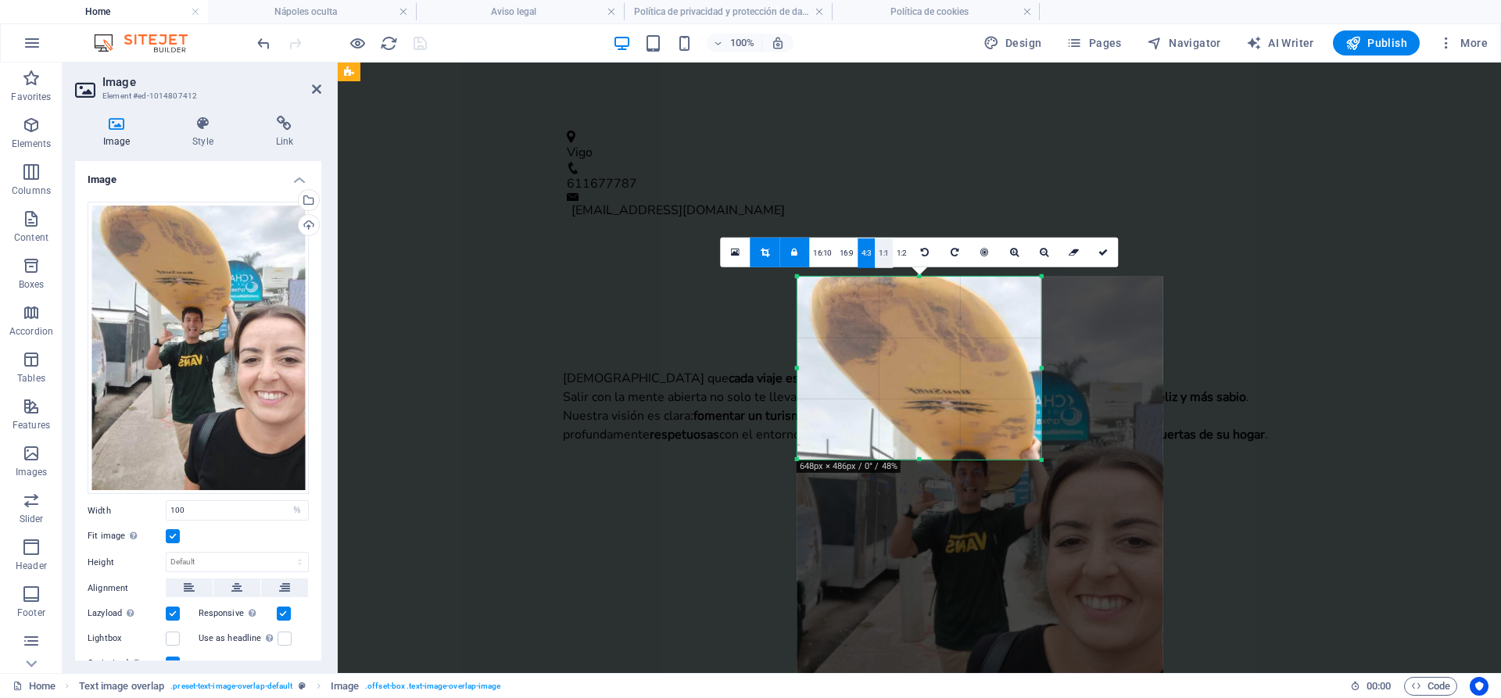
click at [882, 251] on link "1:1" at bounding box center [884, 253] width 18 height 30
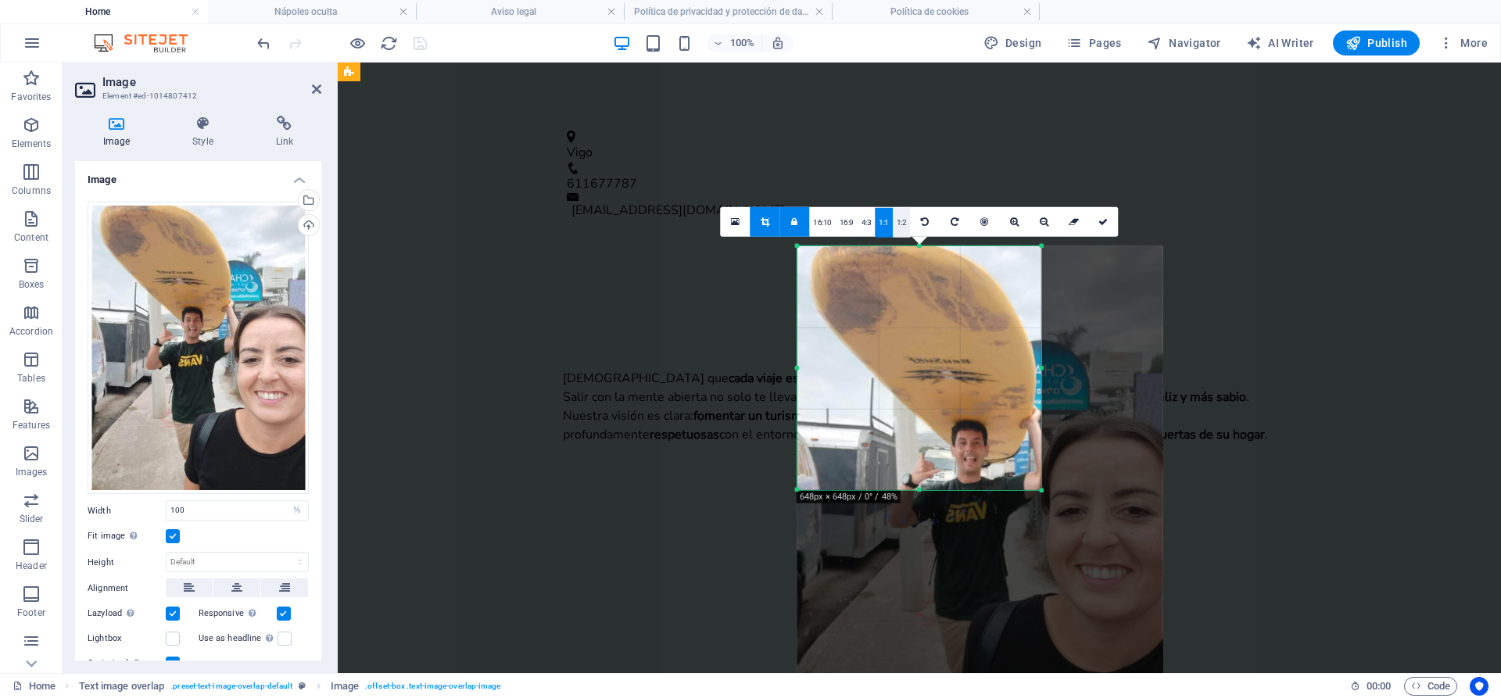
click at [905, 219] on link "1:2" at bounding box center [902, 222] width 18 height 30
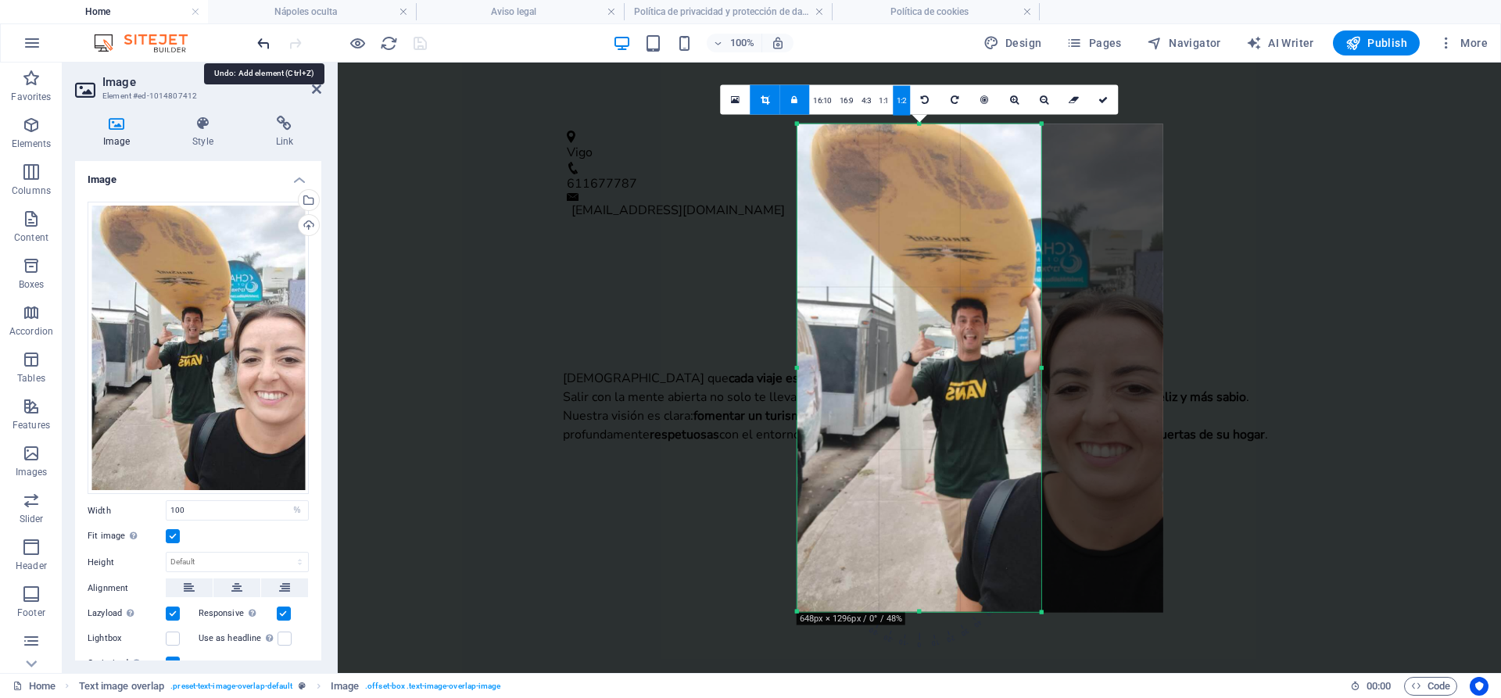
click at [262, 41] on icon "undo" at bounding box center [264, 43] width 18 height 18
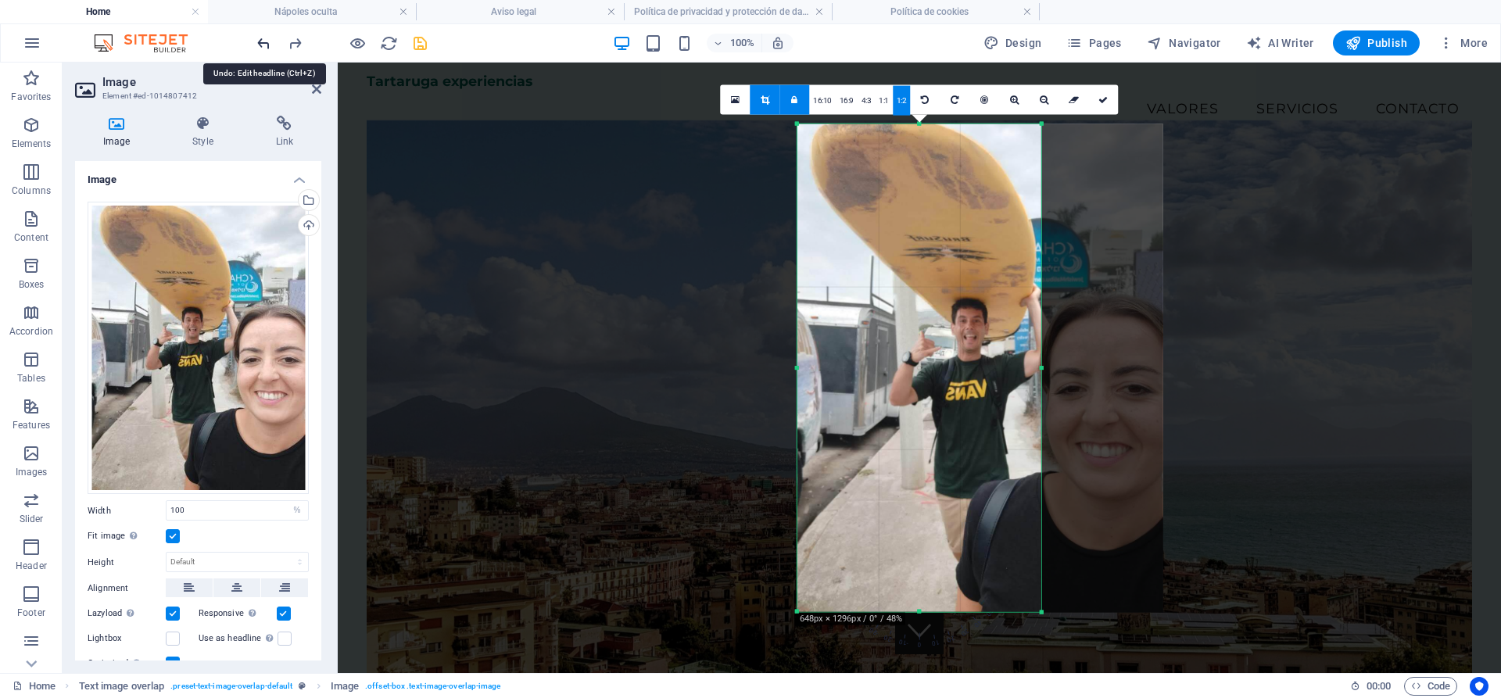
click at [262, 41] on icon "undo" at bounding box center [264, 43] width 18 height 18
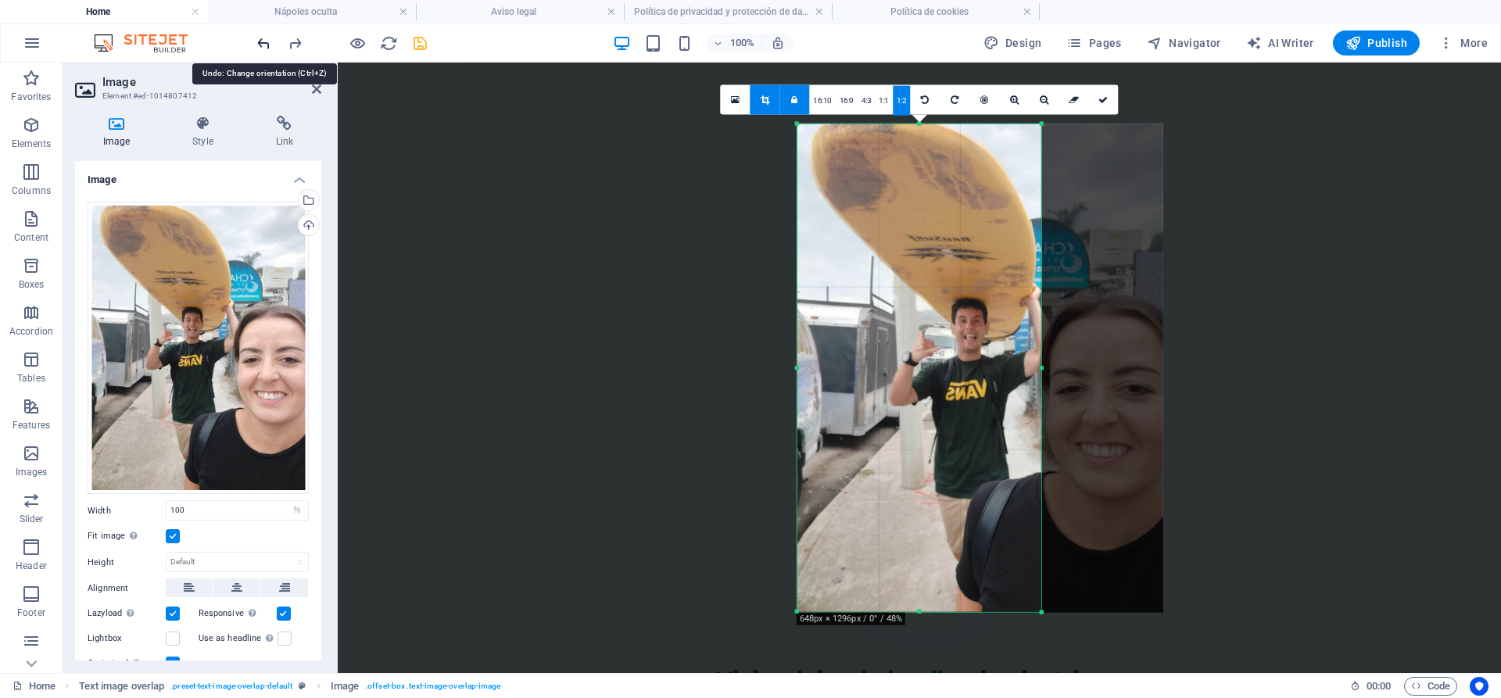
scroll to position [1323, 0]
click at [262, 41] on icon "undo" at bounding box center [264, 43] width 18 height 18
click at [392, 42] on icon "reload" at bounding box center [389, 43] width 18 height 18
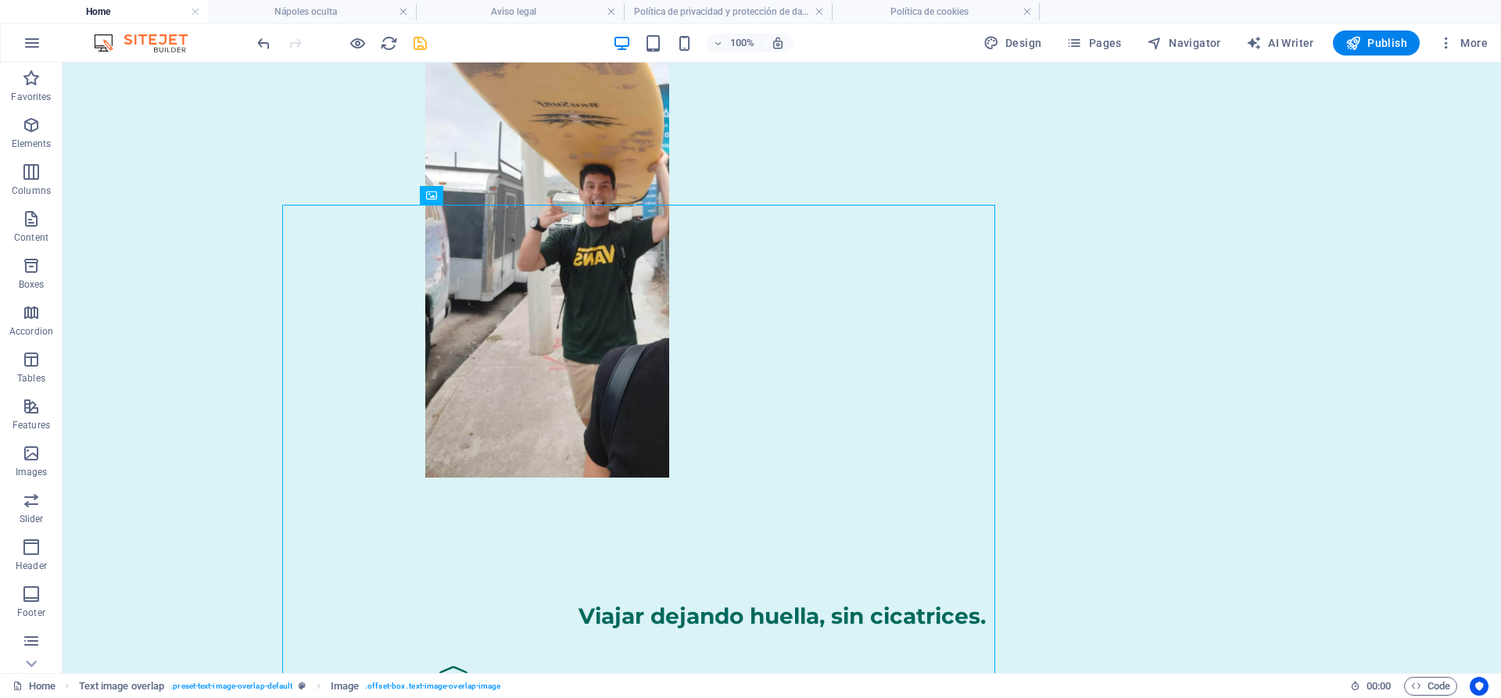
scroll to position [758, 0]
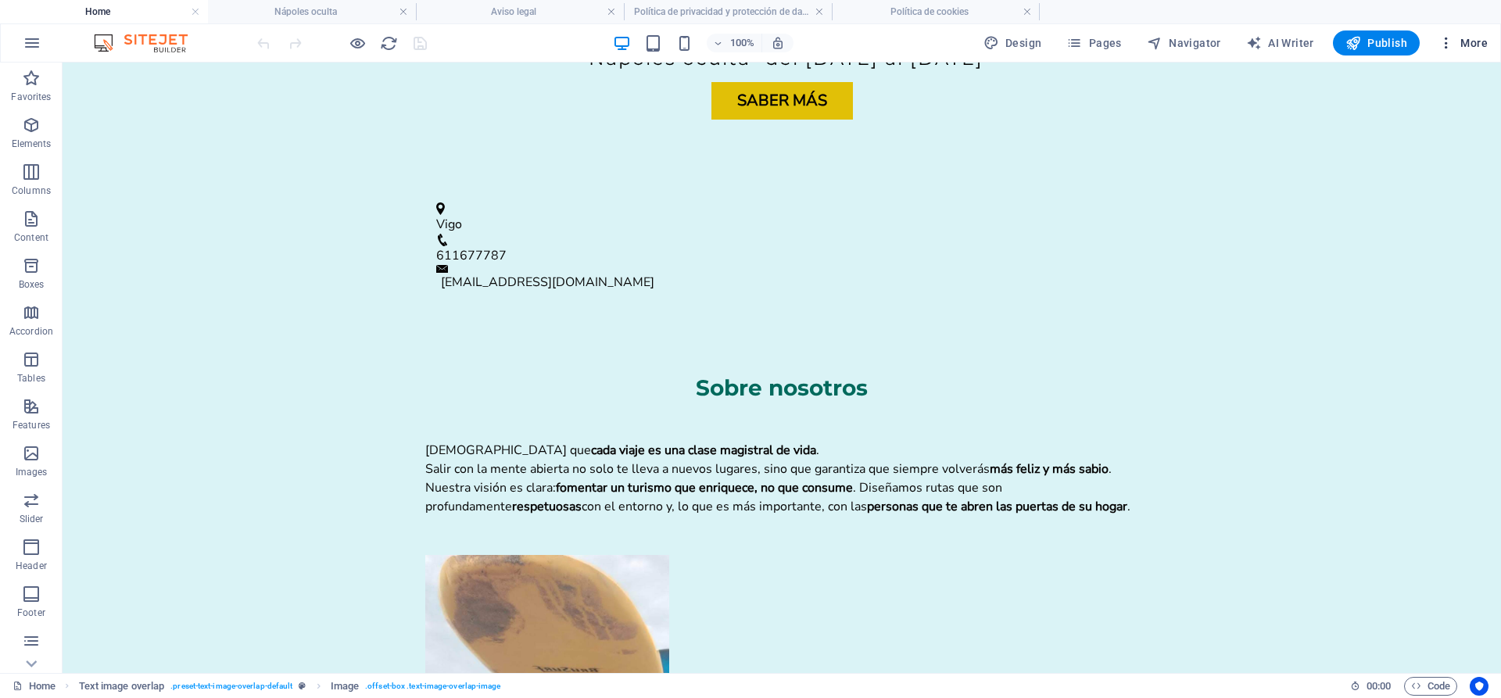
click at [1473, 52] on button "More" at bounding box center [1463, 42] width 62 height 25
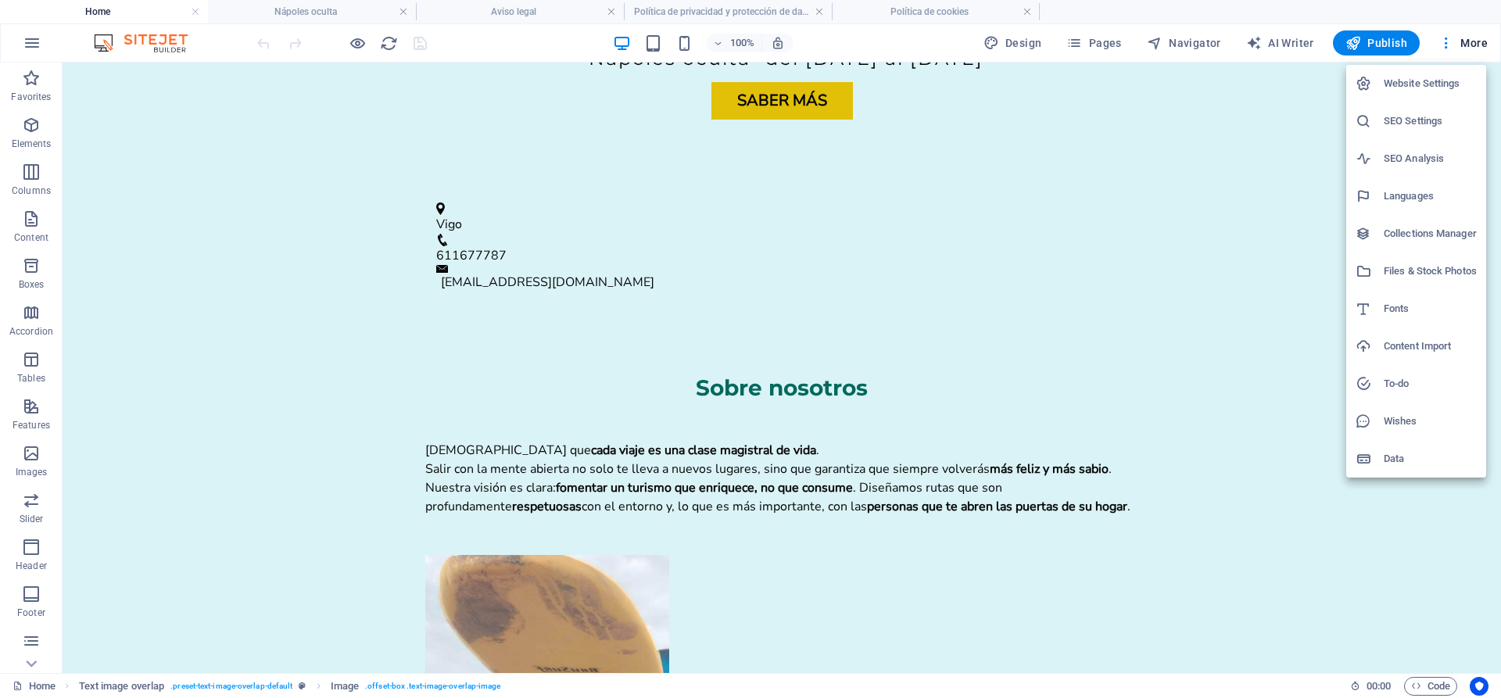
click at [1417, 274] on h6 "Files & Stock Photos" at bounding box center [1430, 271] width 93 height 19
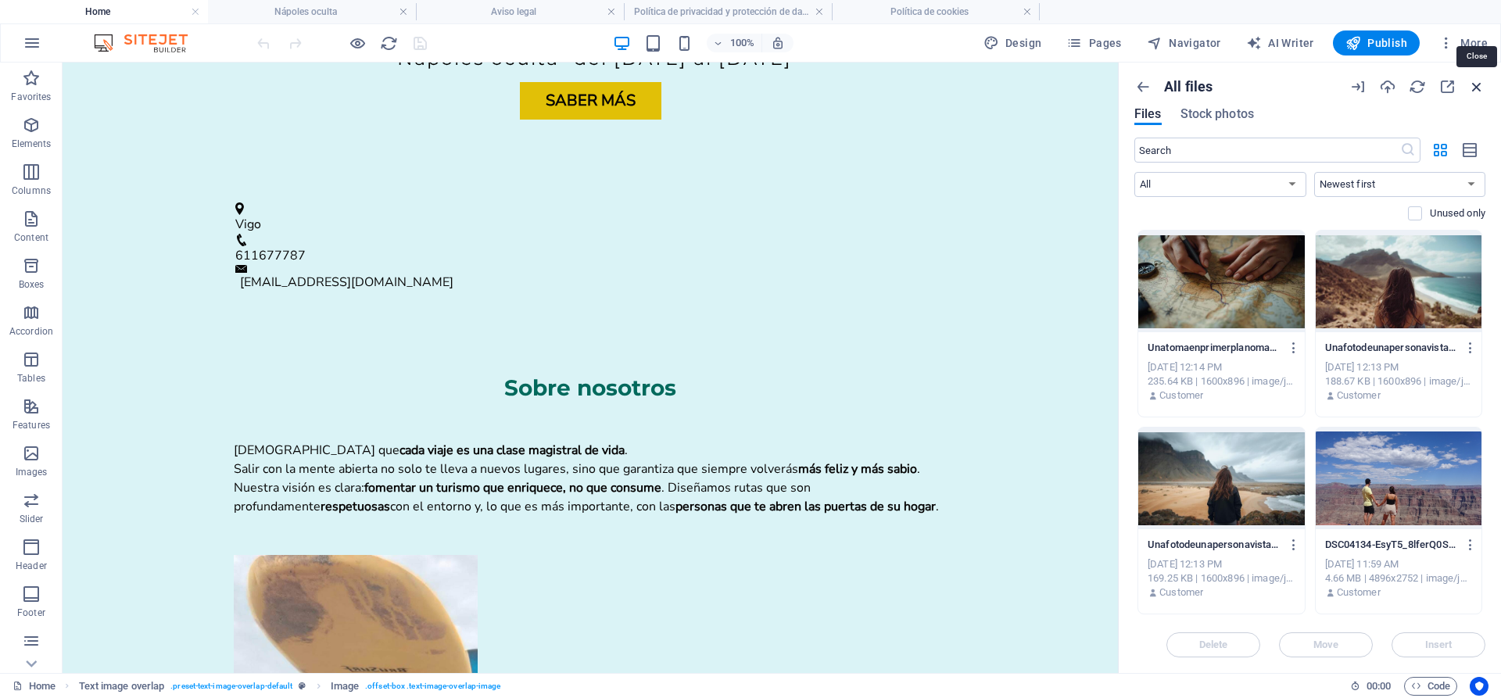
click at [1482, 89] on icon "button" at bounding box center [1476, 86] width 17 height 17
